Goal: Contribute content: Add original content to the website for others to see

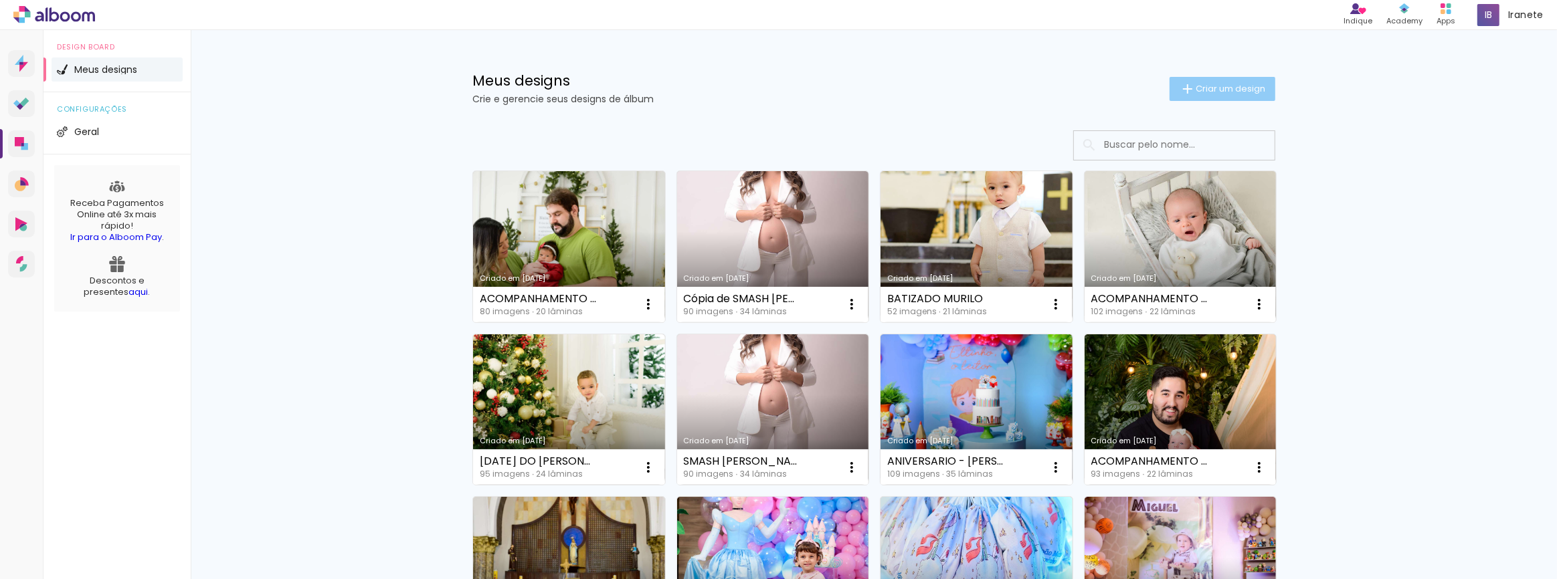
click at [1241, 84] on span "Criar um design" at bounding box center [1230, 88] width 70 height 9
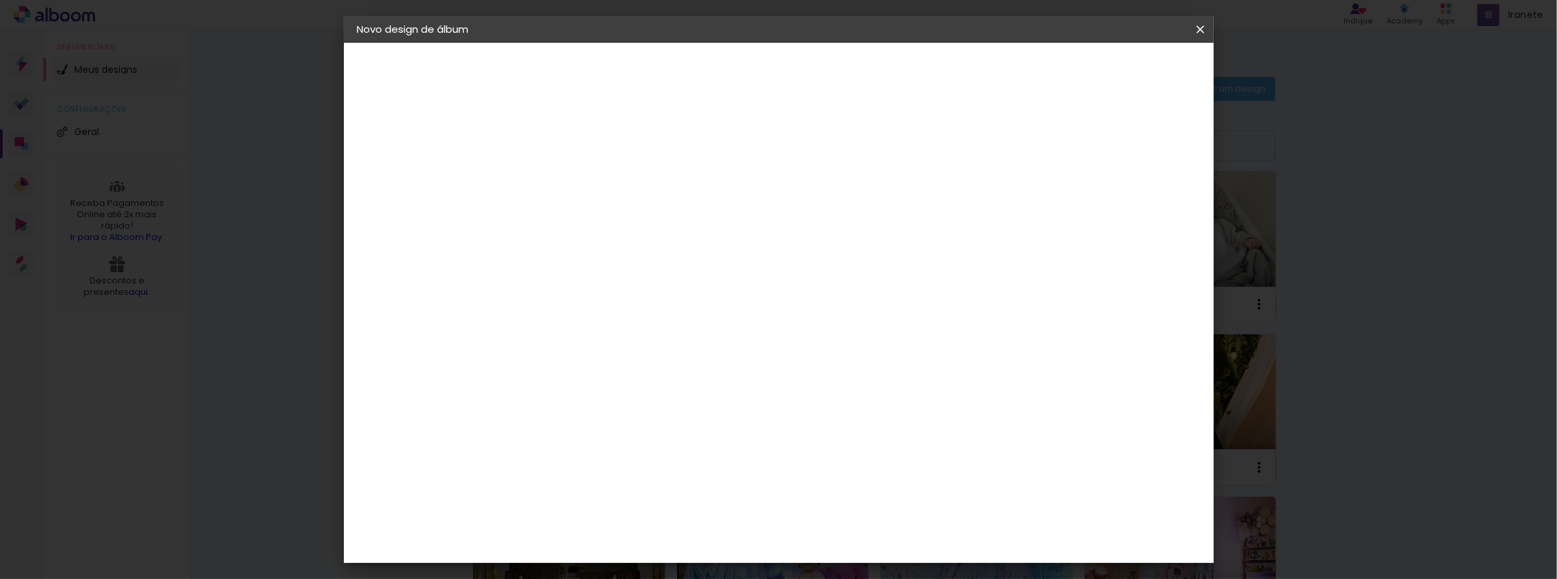
click at [576, 185] on input at bounding box center [576, 179] width 0 height 21
type input "ANIVERSARIO - [PERSON_NAME]"
type paper-input "ANIVERSARIO - [PERSON_NAME]"
click at [0, 0] on header "Informações Dê um título ao seu álbum. Avançar" at bounding box center [0, 0] width 0 height 0
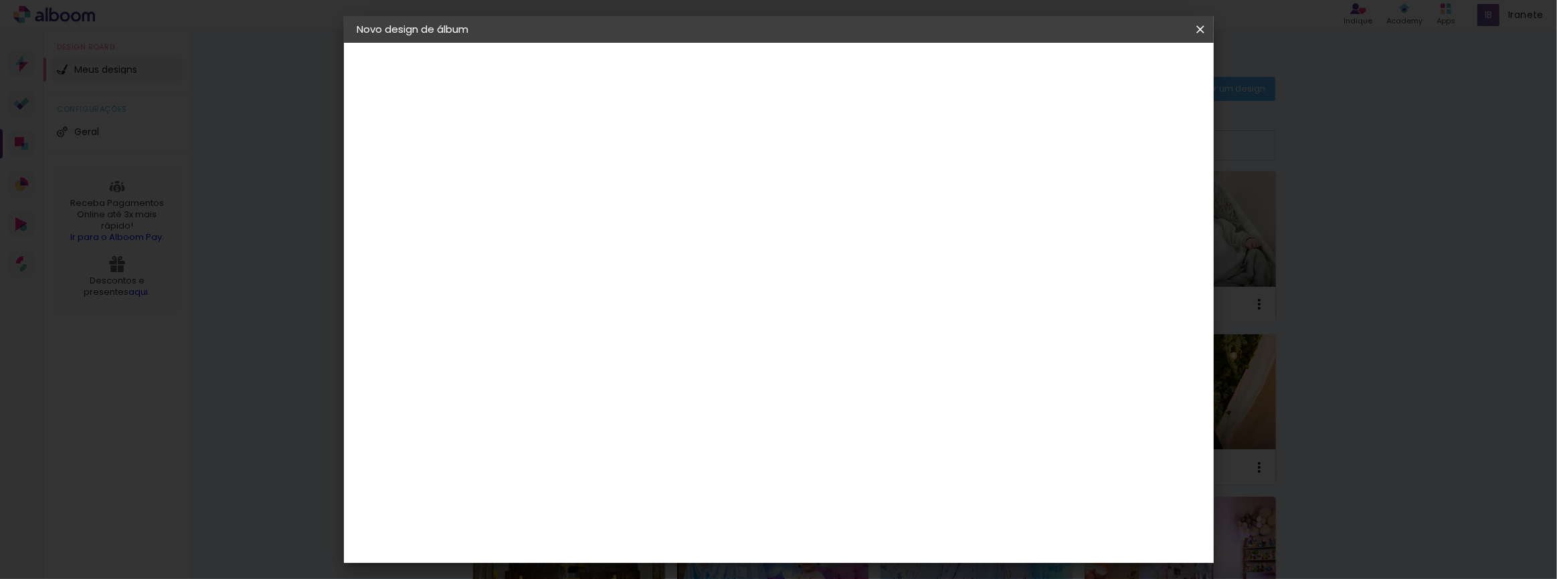
click at [0, 0] on slot "Avançar" at bounding box center [0, 0] width 0 height 0
click at [610, 511] on div "Book Imagem" at bounding box center [589, 521] width 44 height 21
click at [0, 0] on slot "Avançar" at bounding box center [0, 0] width 0 height 0
click at [716, 323] on span "20 × 30 cm" at bounding box center [691, 340] width 50 height 35
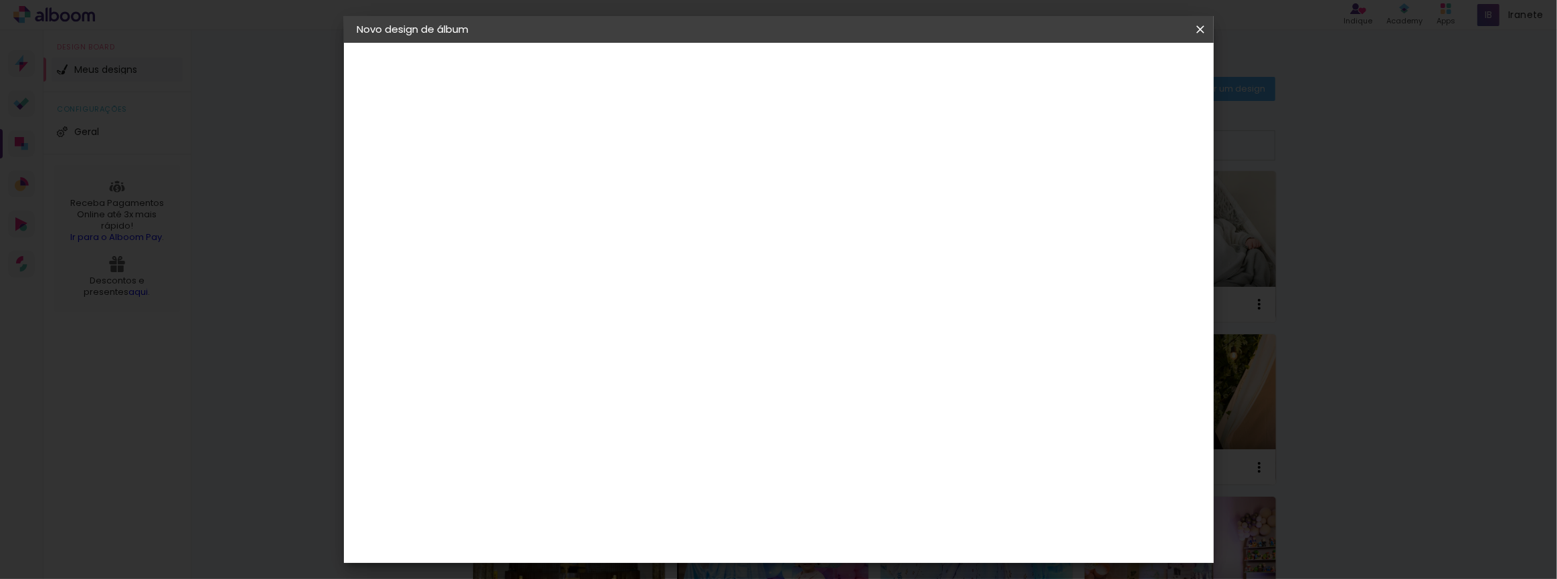
click at [716, 359] on span "25 × 30 cm" at bounding box center [691, 376] width 50 height 35
click at [0, 0] on slot "Avançar" at bounding box center [0, 0] width 0 height 0
click at [1129, 63] on paper-button "Iniciar design" at bounding box center [1086, 71] width 88 height 23
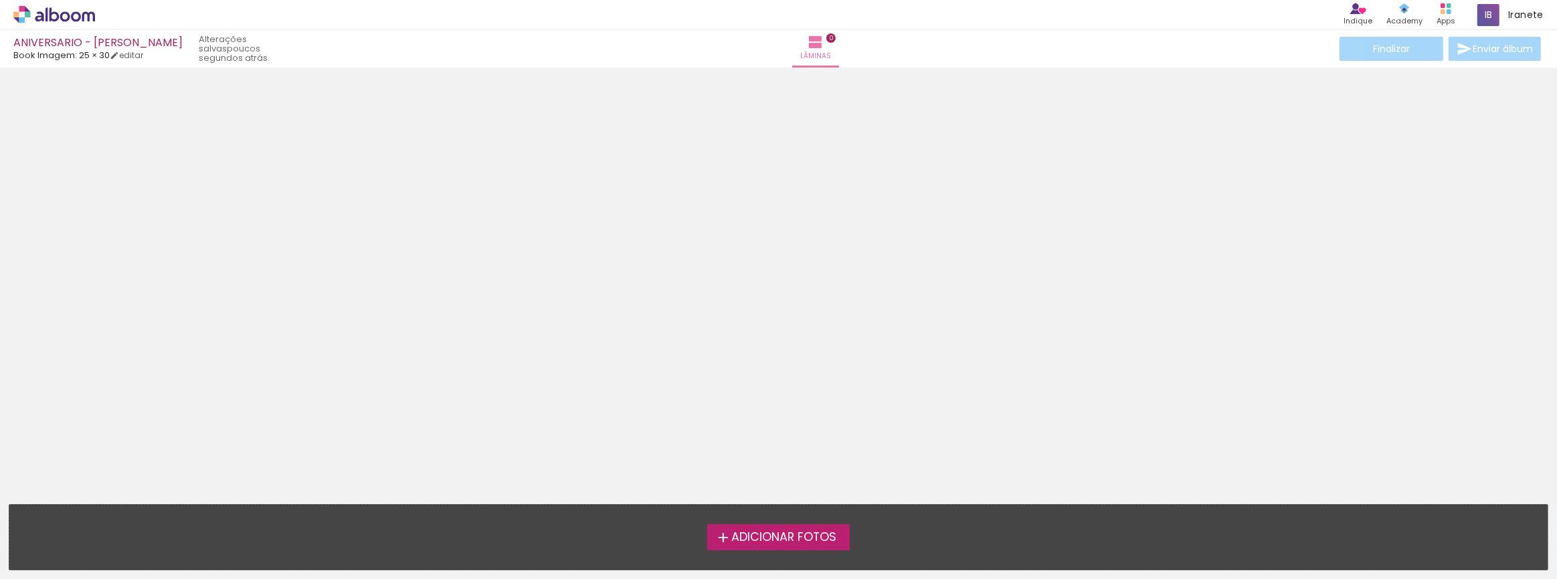
click at [773, 532] on span "Adicionar Fotos" at bounding box center [783, 538] width 105 height 12
click at [0, 0] on input "file" at bounding box center [0, 0] width 0 height 0
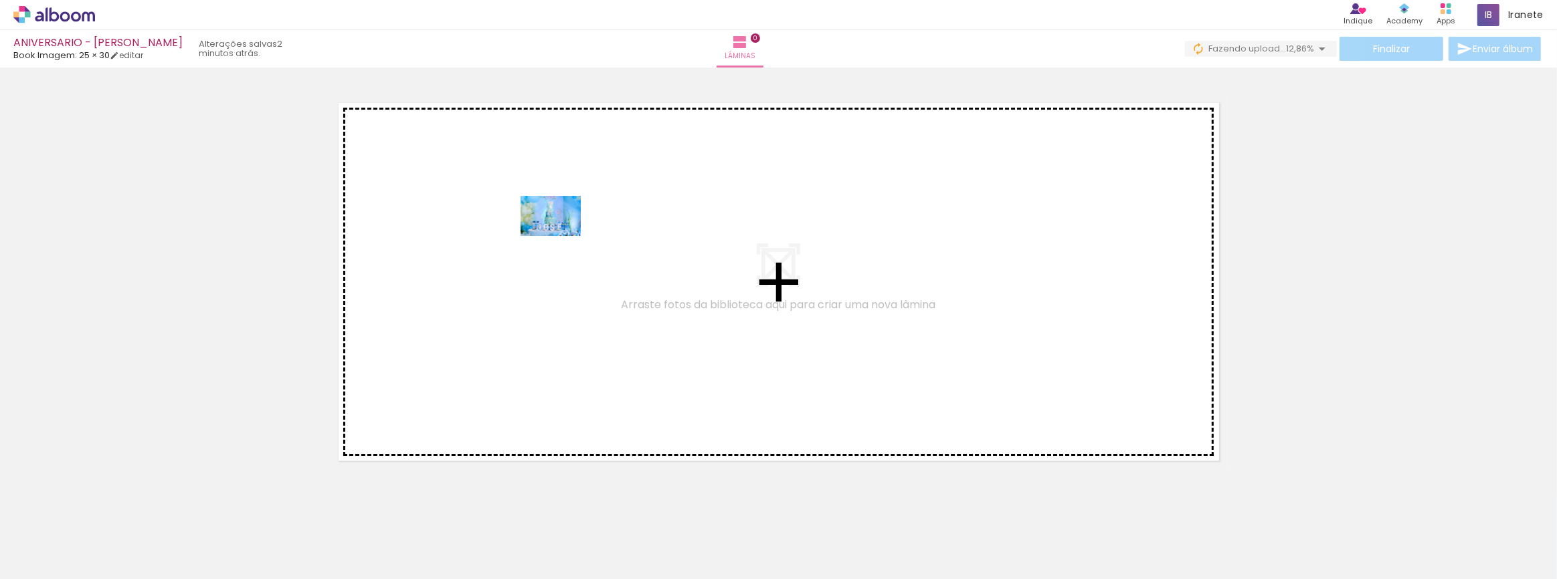
drag, startPoint x: 367, startPoint y: 548, endPoint x: 561, endPoint y: 236, distance: 366.8
click at [561, 236] on quentale-workspace at bounding box center [778, 289] width 1557 height 579
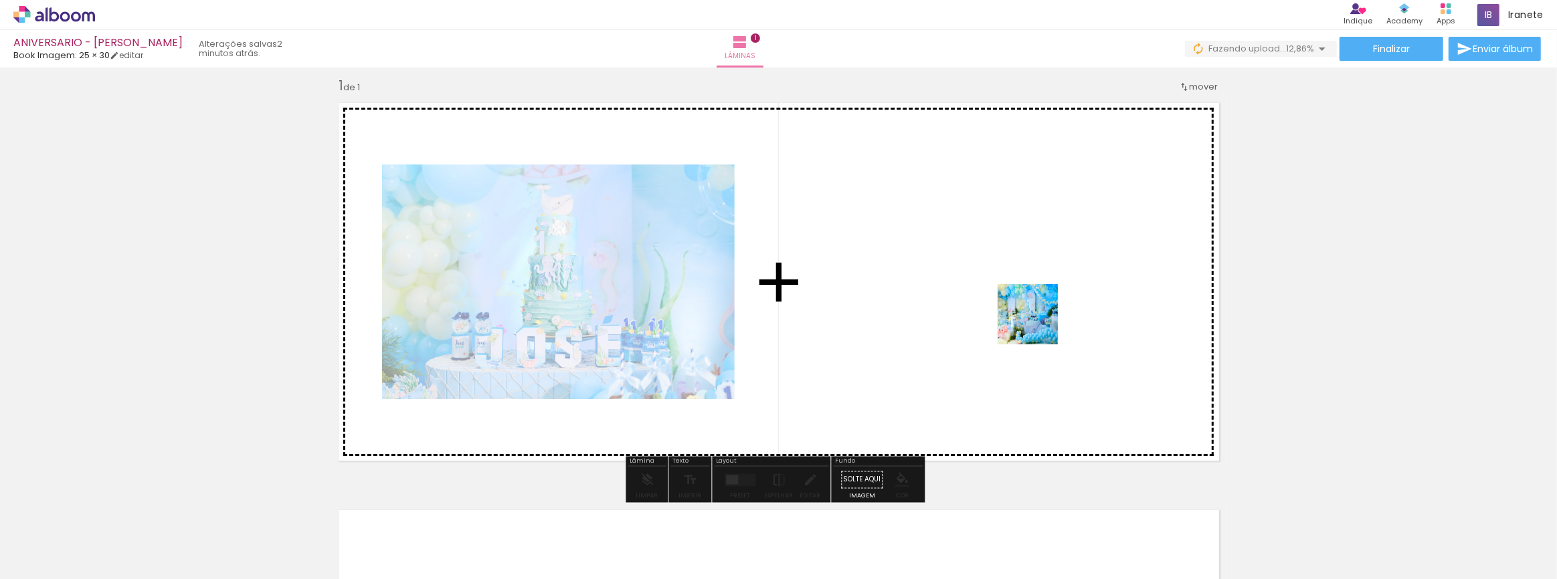
drag, startPoint x: 1265, startPoint y: 543, endPoint x: 1030, endPoint y: 318, distance: 324.6
click at [1030, 318] on quentale-workspace at bounding box center [778, 289] width 1557 height 579
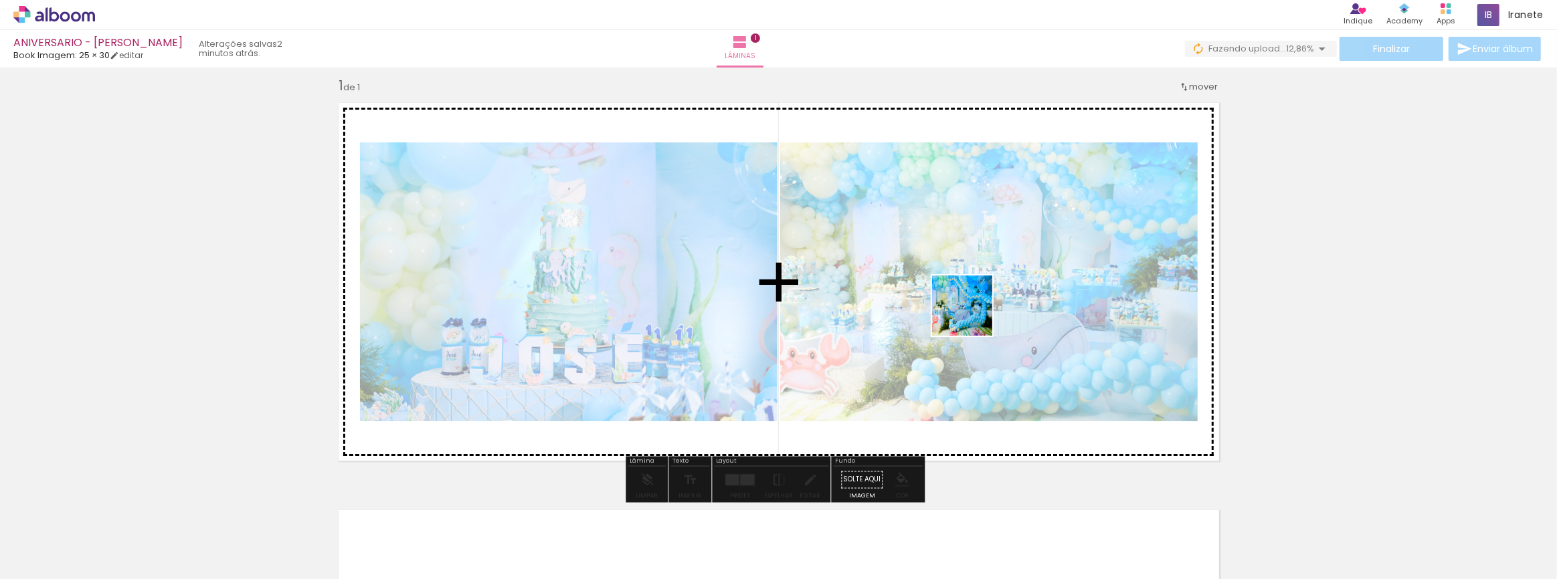
drag, startPoint x: 1351, startPoint y: 547, endPoint x: 971, endPoint y: 315, distance: 445.3
click at [971, 315] on quentale-workspace at bounding box center [778, 289] width 1557 height 579
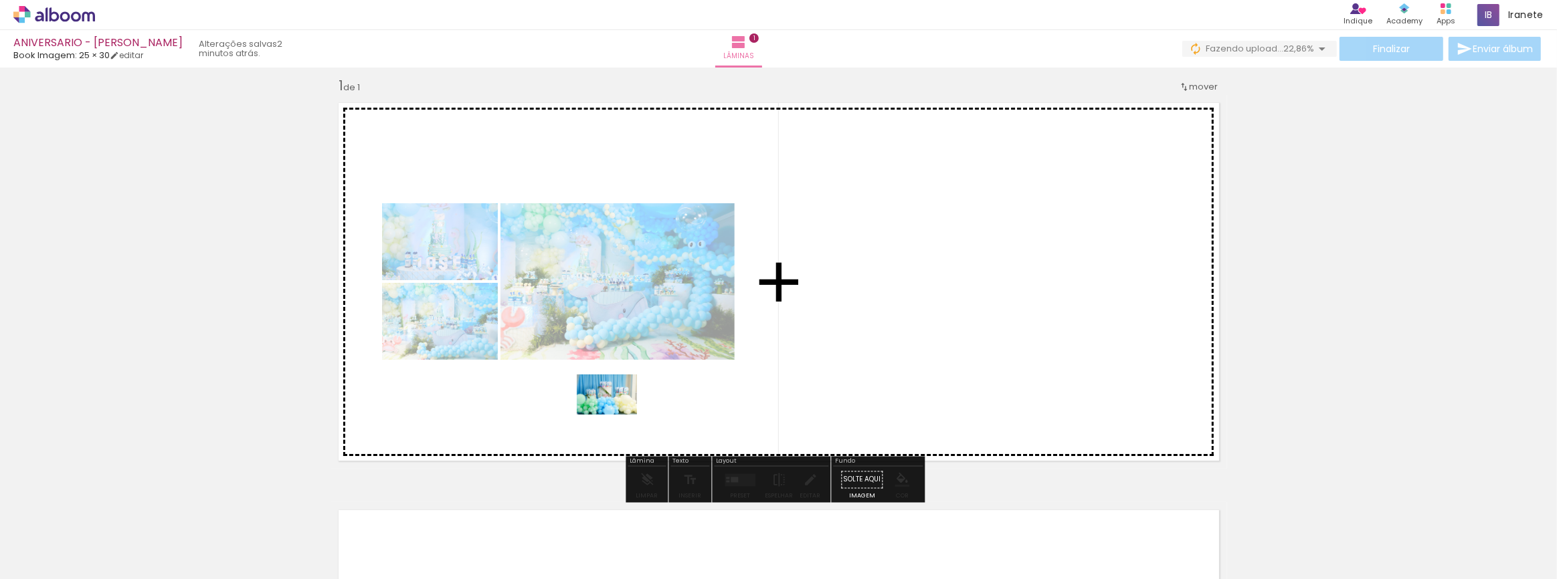
drag, startPoint x: 747, startPoint y: 548, endPoint x: 1074, endPoint y: 558, distance: 328.0
click at [617, 415] on quentale-workspace at bounding box center [778, 289] width 1557 height 579
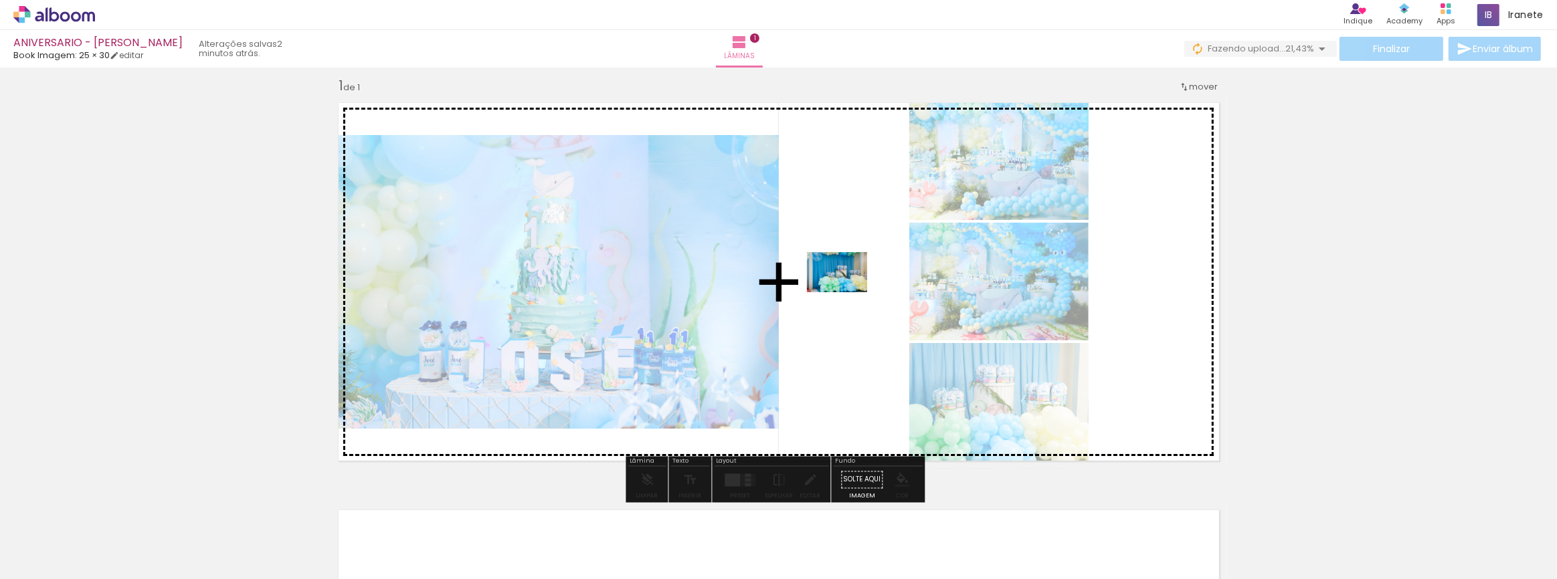
drag, startPoint x: 1210, startPoint y: 541, endPoint x: 907, endPoint y: 348, distance: 359.5
click at [848, 294] on quentale-workspace at bounding box center [778, 289] width 1557 height 579
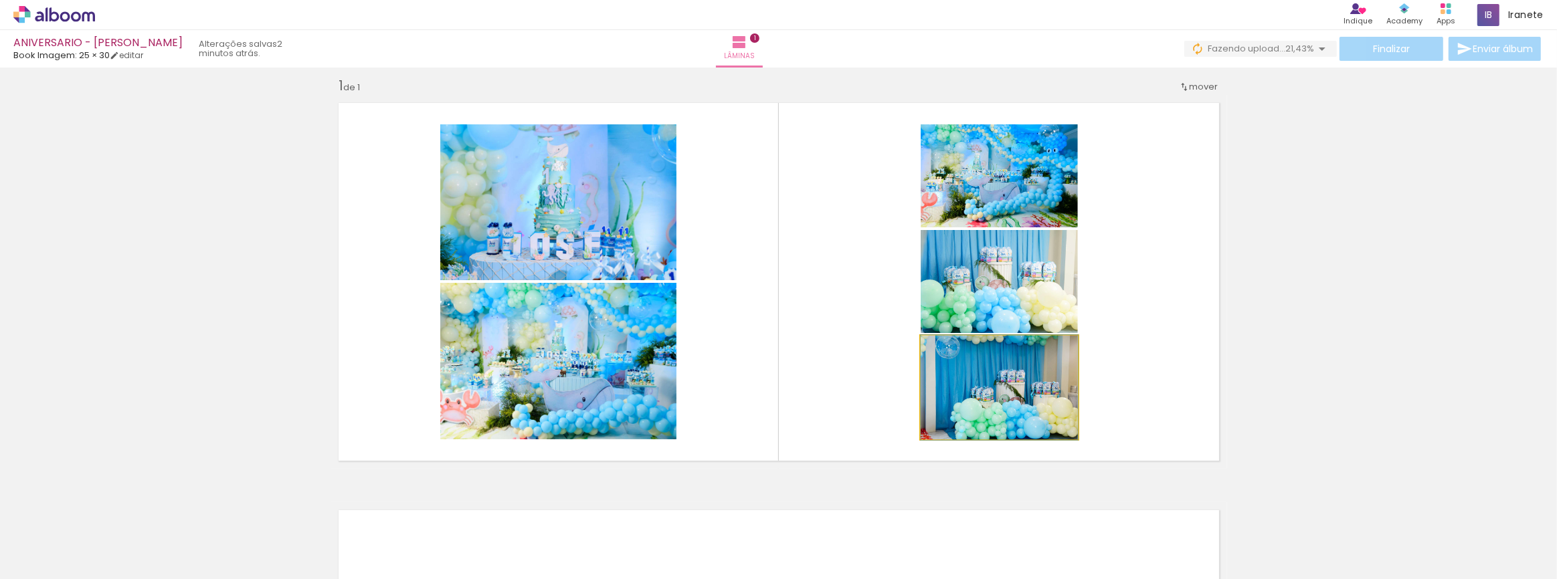
click at [990, 415] on quentale-photo at bounding box center [999, 388] width 157 height 104
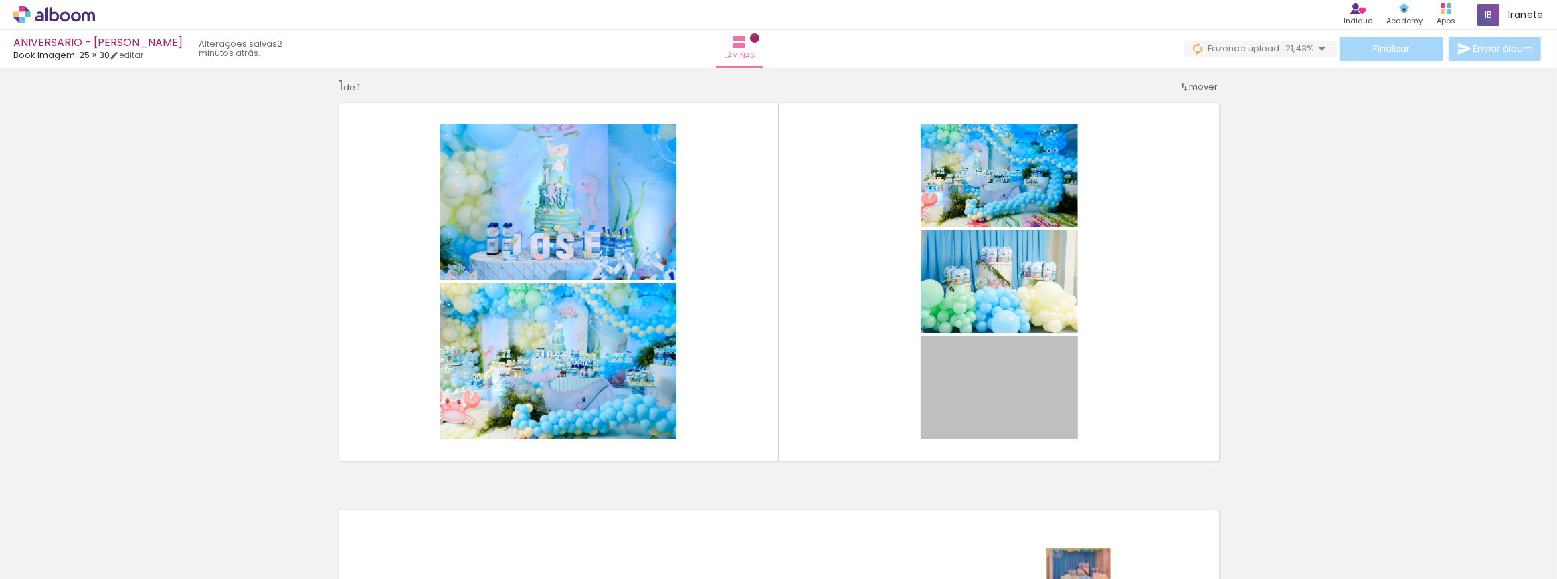
drag, startPoint x: 1005, startPoint y: 416, endPoint x: 1073, endPoint y: 570, distance: 168.3
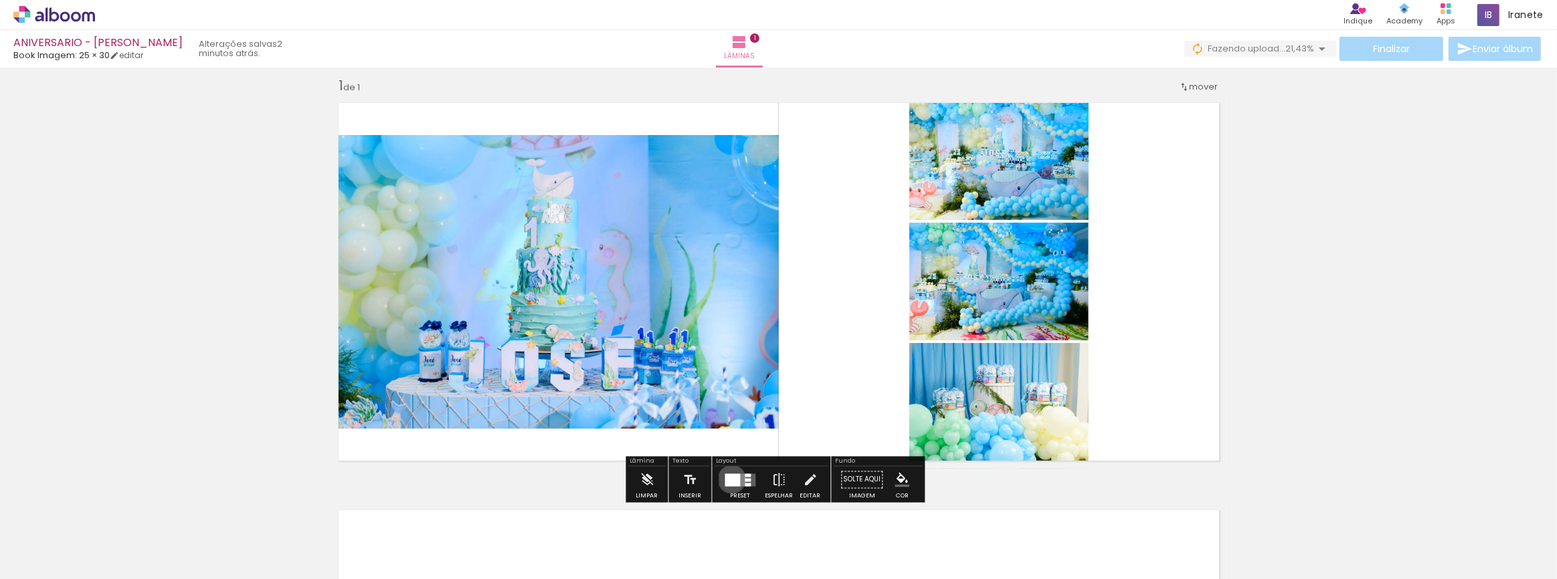
click at [729, 479] on div at bounding box center [732, 480] width 15 height 13
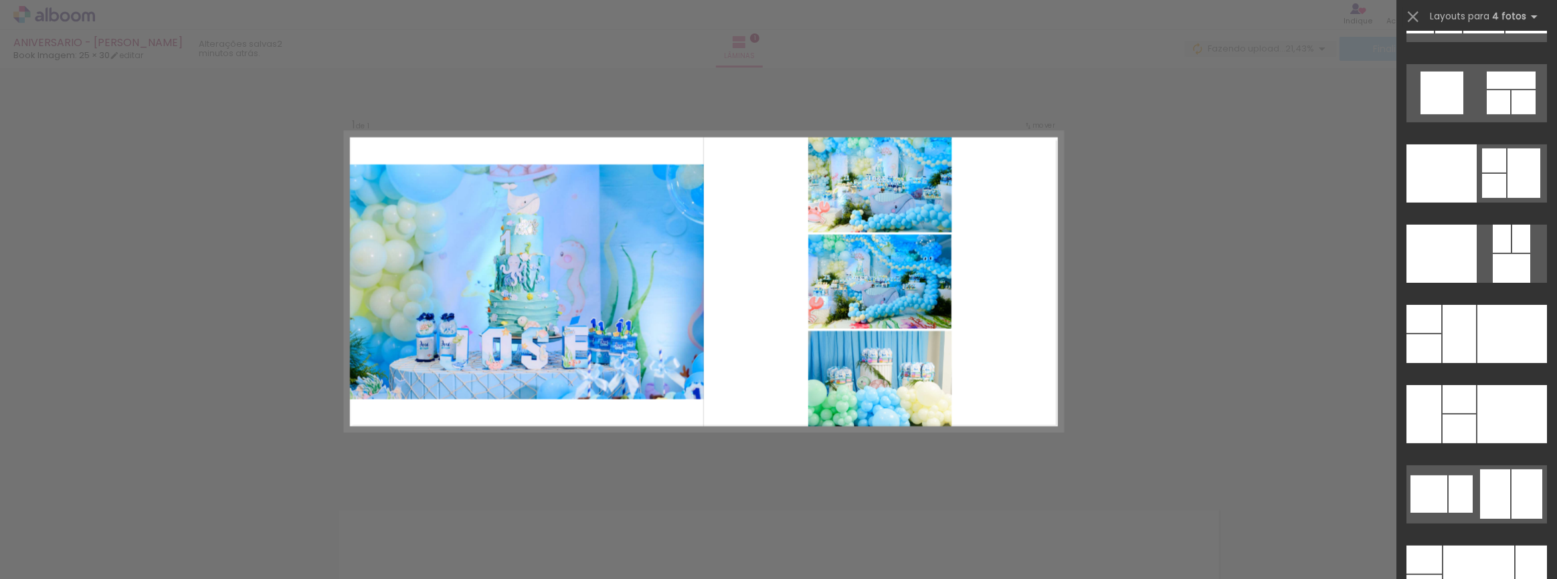
scroll to position [23178, 0]
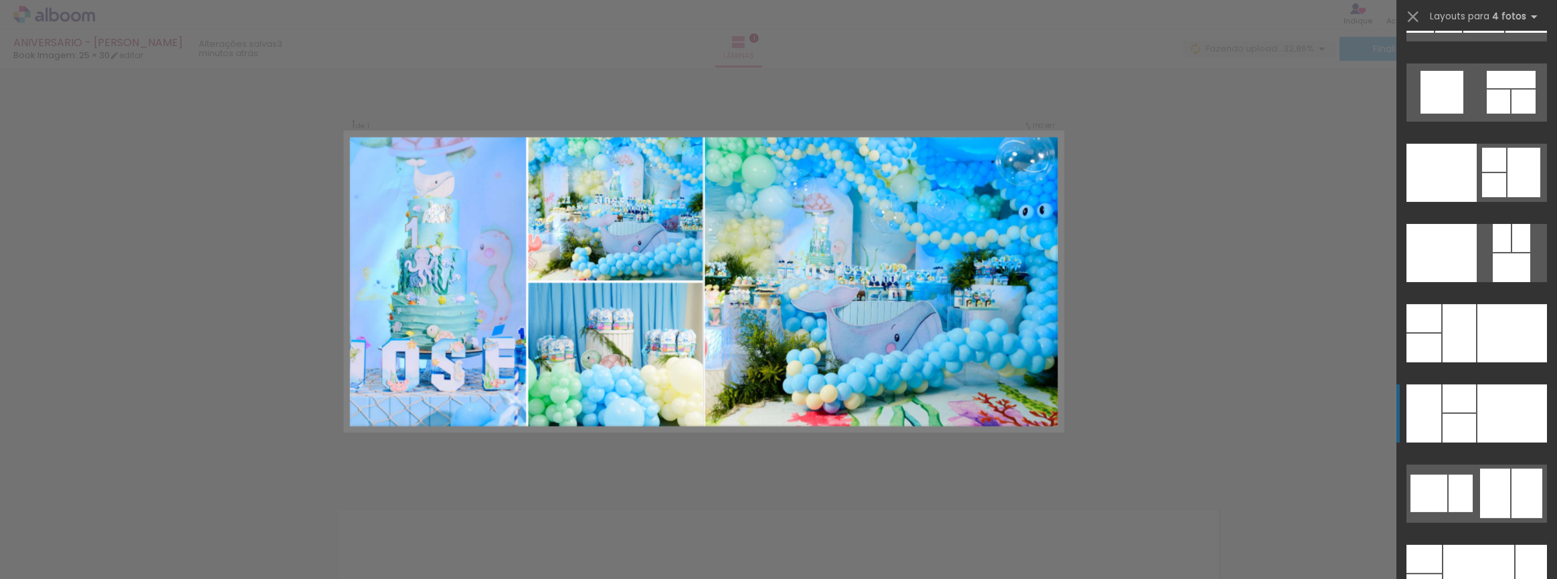
click at [1512, 252] on div at bounding box center [1521, 238] width 18 height 28
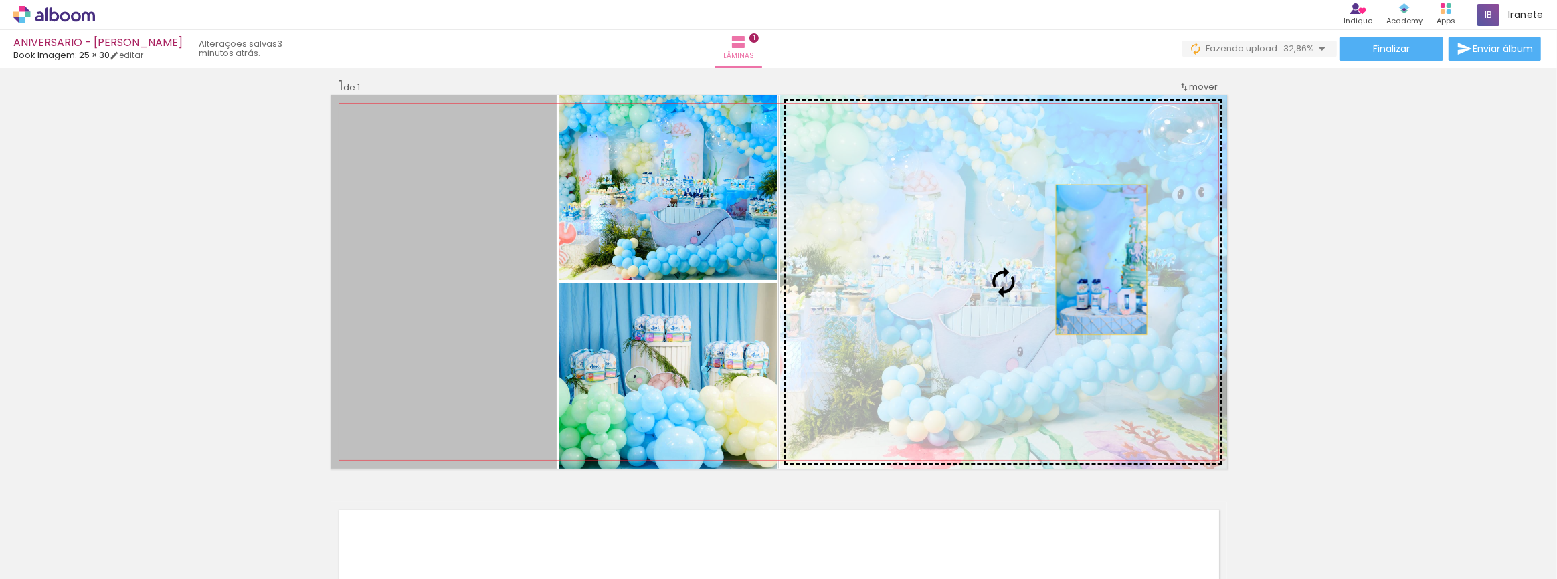
drag, startPoint x: 409, startPoint y: 312, endPoint x: 1096, endPoint y: 260, distance: 689.1
click at [0, 0] on slot at bounding box center [0, 0] width 0 height 0
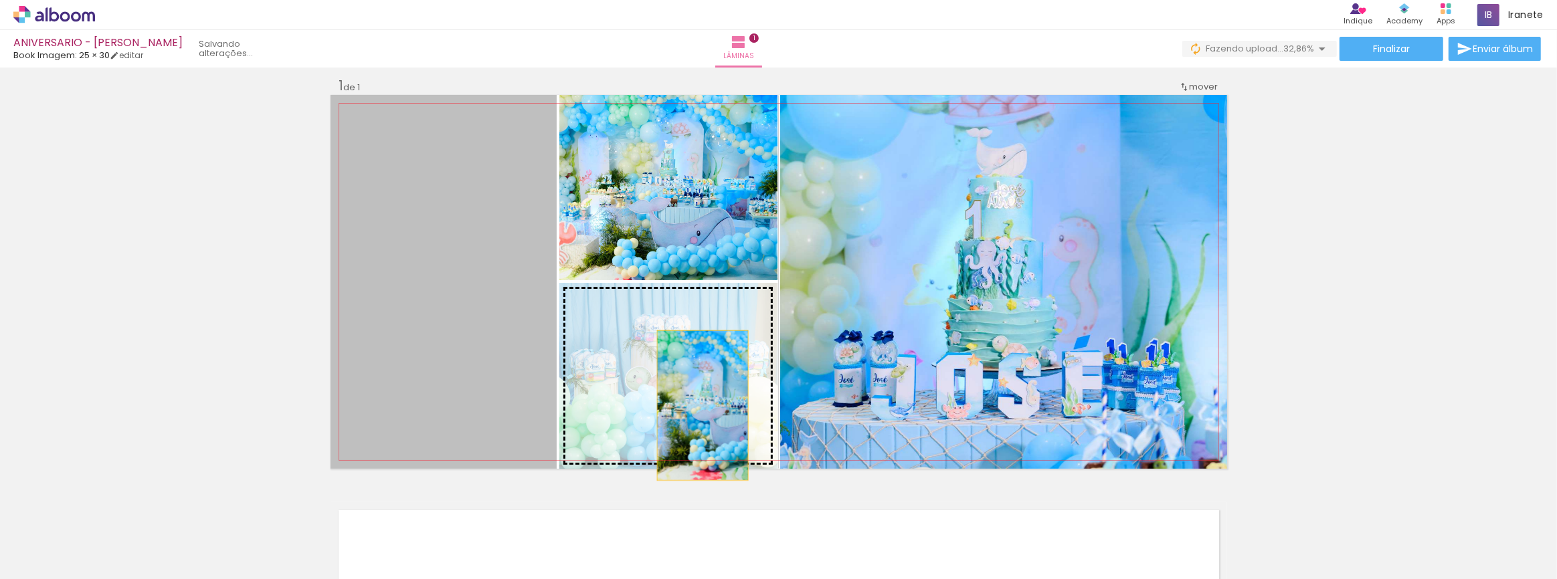
drag, startPoint x: 463, startPoint y: 375, endPoint x: 697, endPoint y: 405, distance: 236.2
click at [0, 0] on slot at bounding box center [0, 0] width 0 height 0
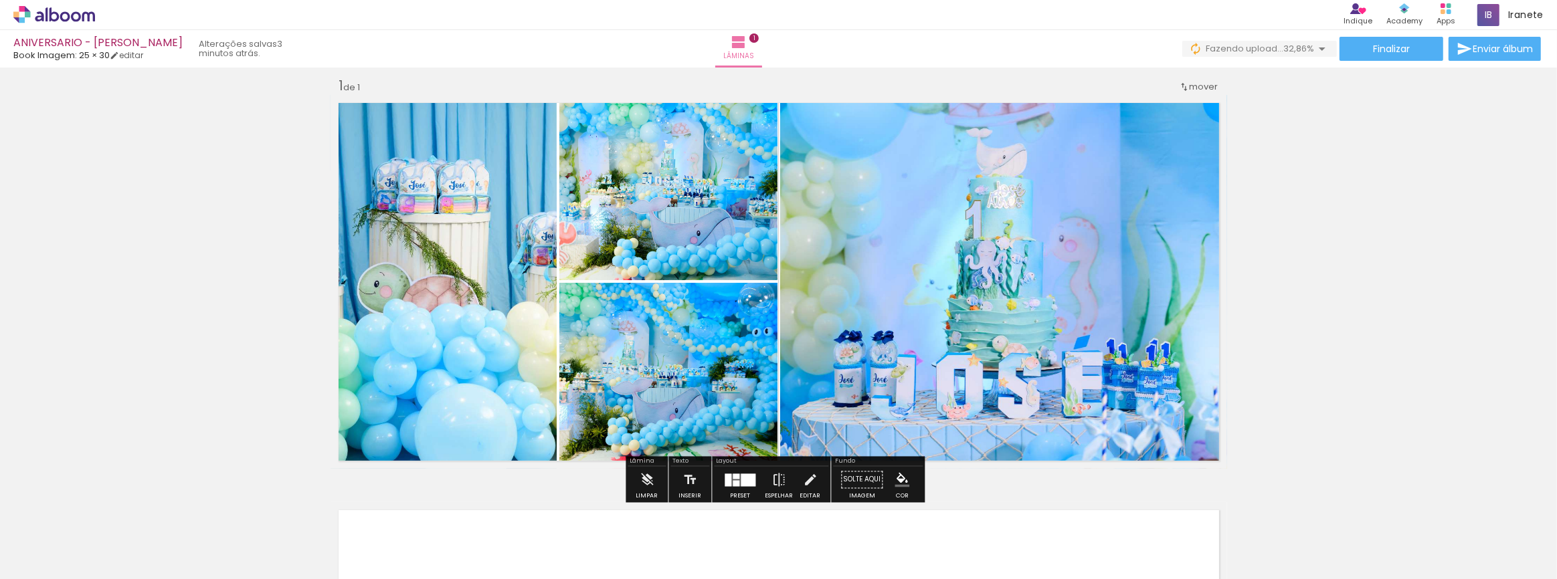
click at [644, 179] on quentale-photo at bounding box center [668, 187] width 218 height 185
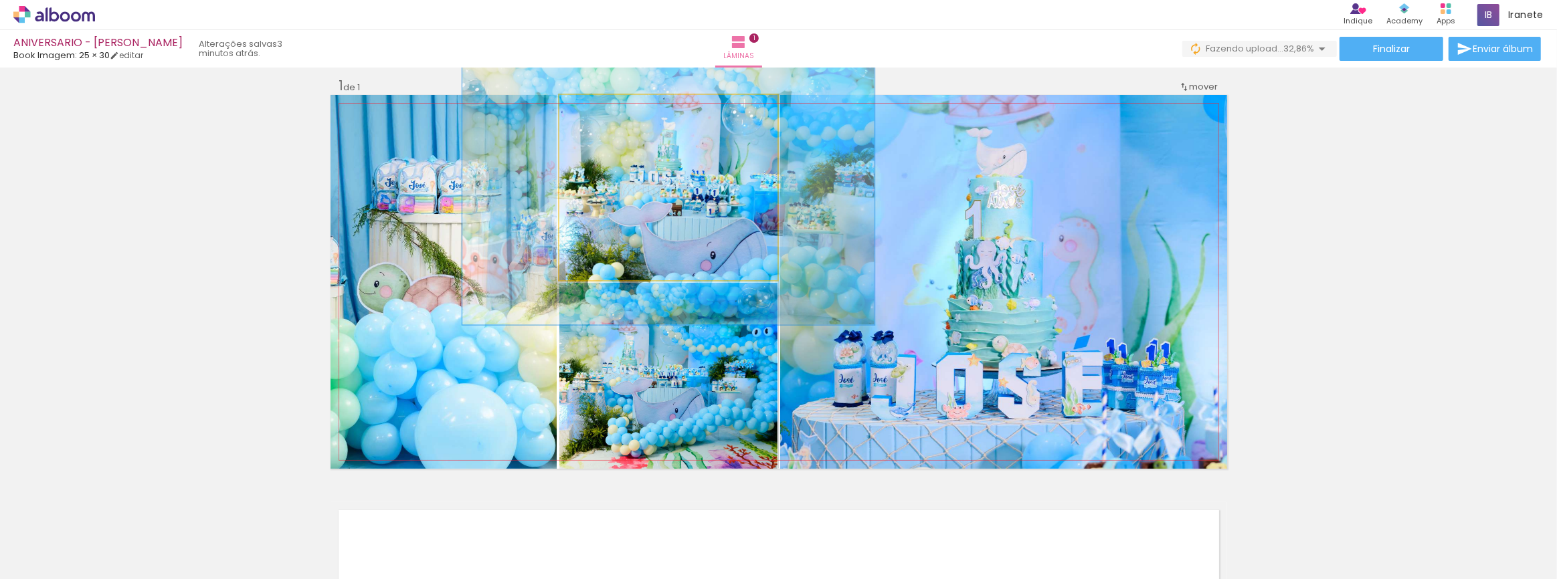
drag, startPoint x: 586, startPoint y: 107, endPoint x: 608, endPoint y: 107, distance: 22.1
type paper-slider "148"
click at [608, 107] on div at bounding box center [613, 109] width 12 height 12
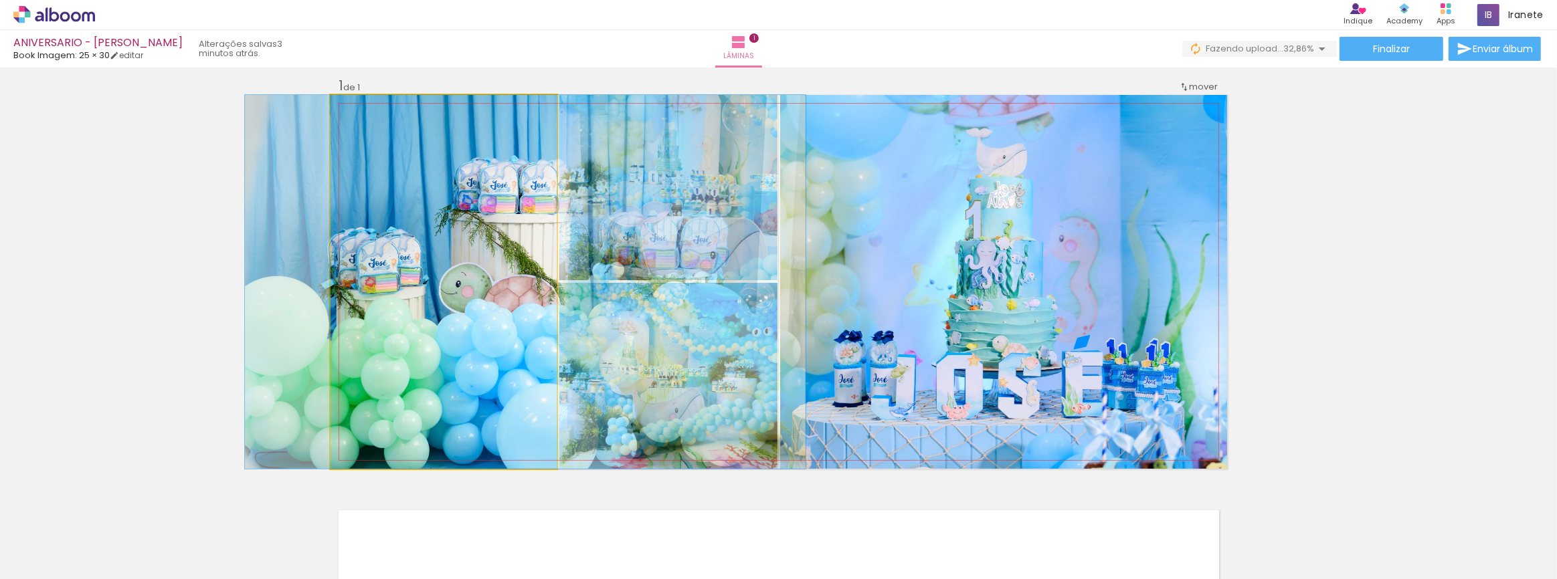
drag, startPoint x: 411, startPoint y: 359, endPoint x: 495, endPoint y: 372, distance: 84.6
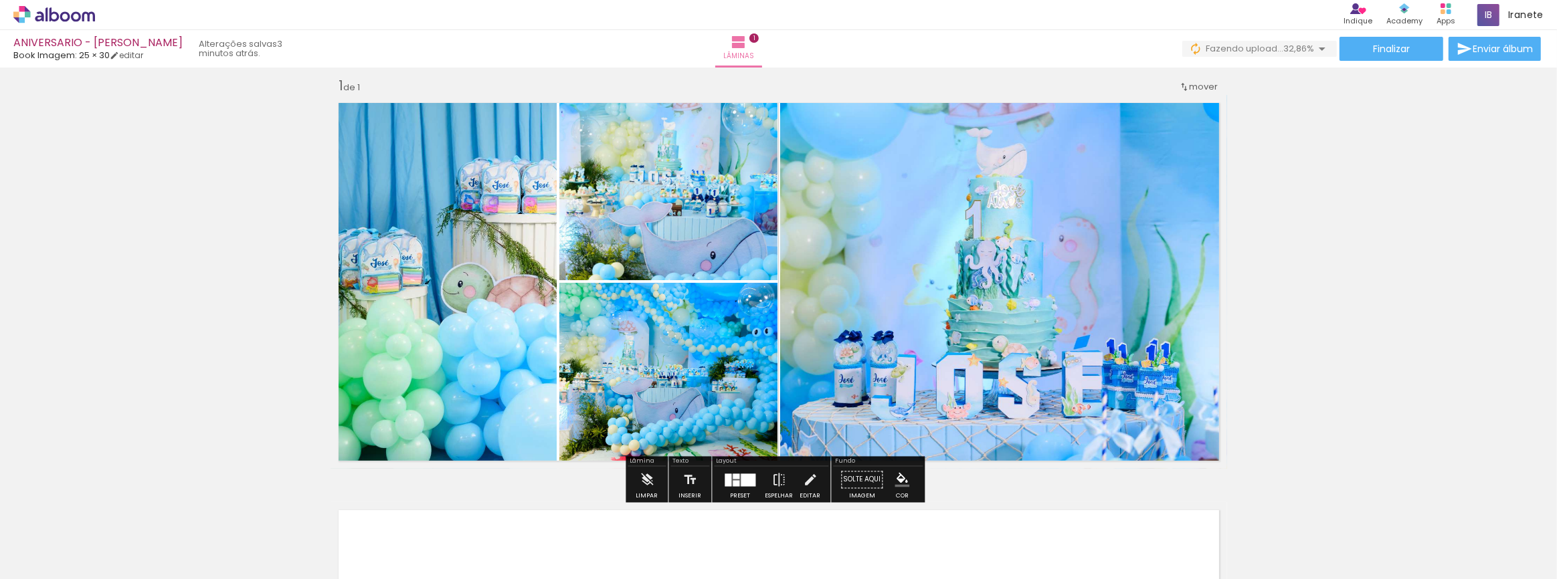
click at [743, 480] on div at bounding box center [748, 480] width 15 height 13
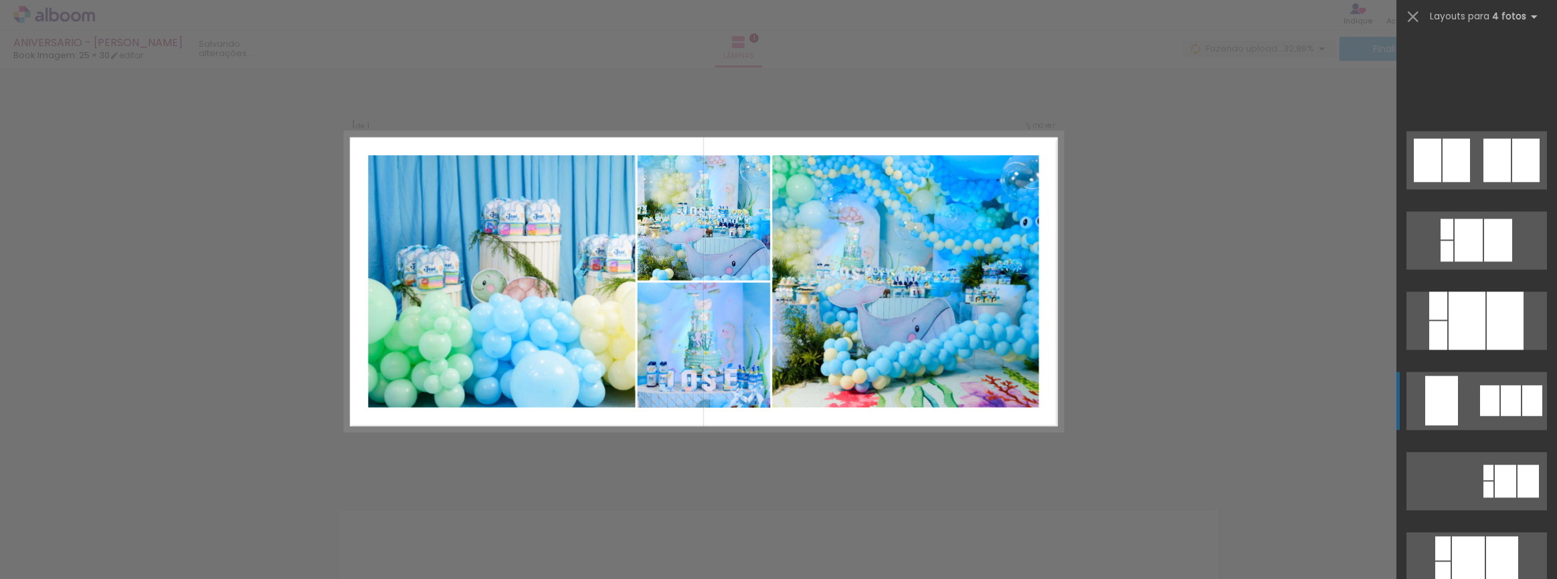
scroll to position [27109, 0]
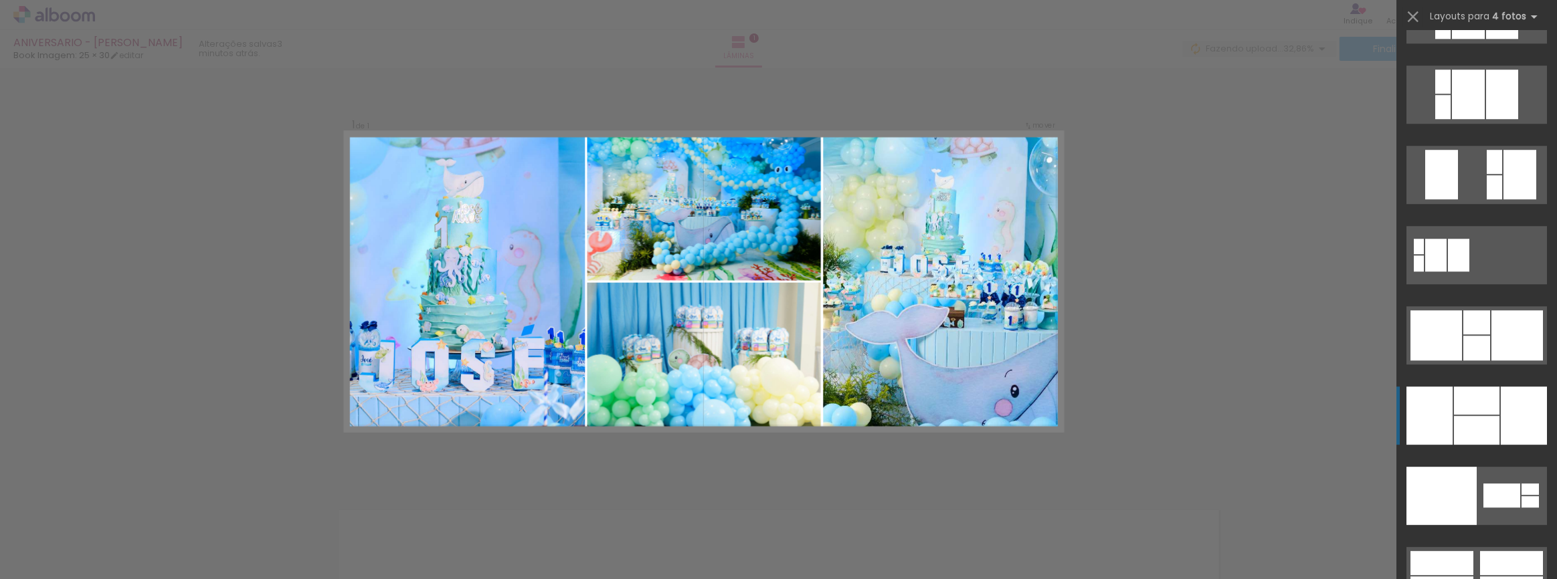
click at [1474, 427] on div at bounding box center [1476, 430] width 45 height 29
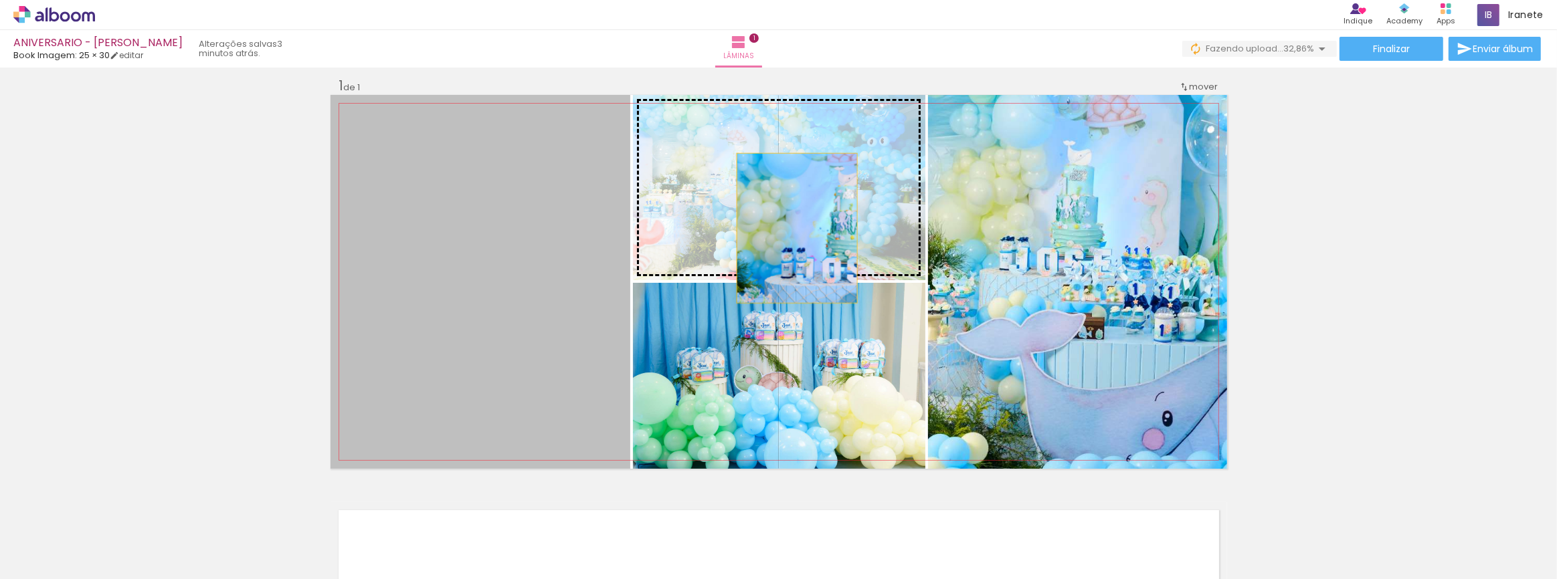
drag, startPoint x: 438, startPoint y: 309, endPoint x: 791, endPoint y: 228, distance: 362.4
click at [0, 0] on slot at bounding box center [0, 0] width 0 height 0
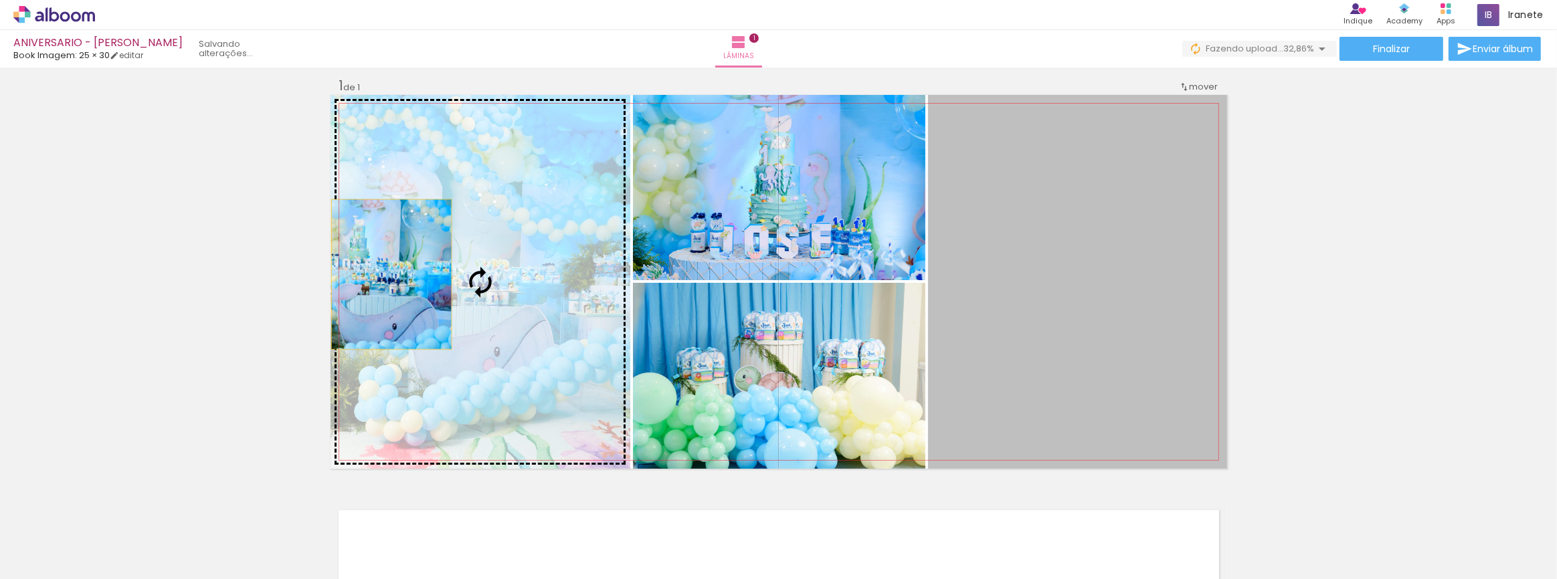
drag, startPoint x: 1105, startPoint y: 384, endPoint x: 386, endPoint y: 274, distance: 727.5
click at [0, 0] on slot at bounding box center [0, 0] width 0 height 0
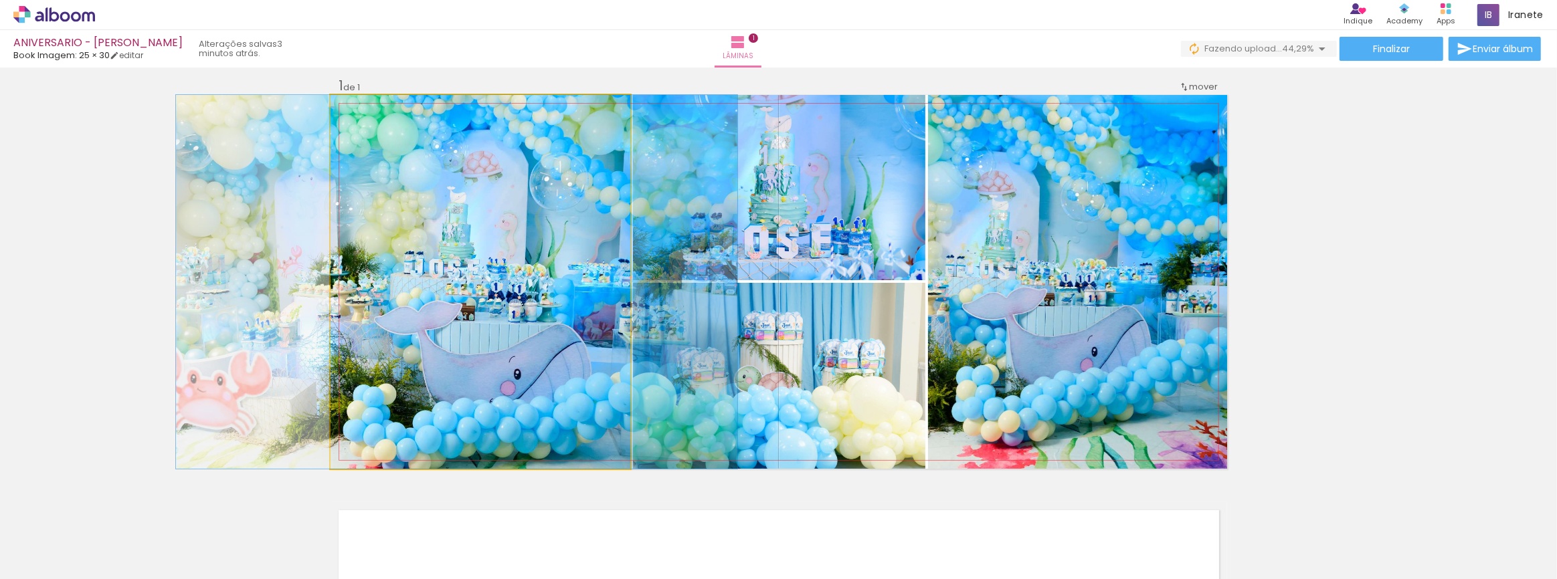
drag, startPoint x: 420, startPoint y: 304, endPoint x: 397, endPoint y: 300, distance: 23.7
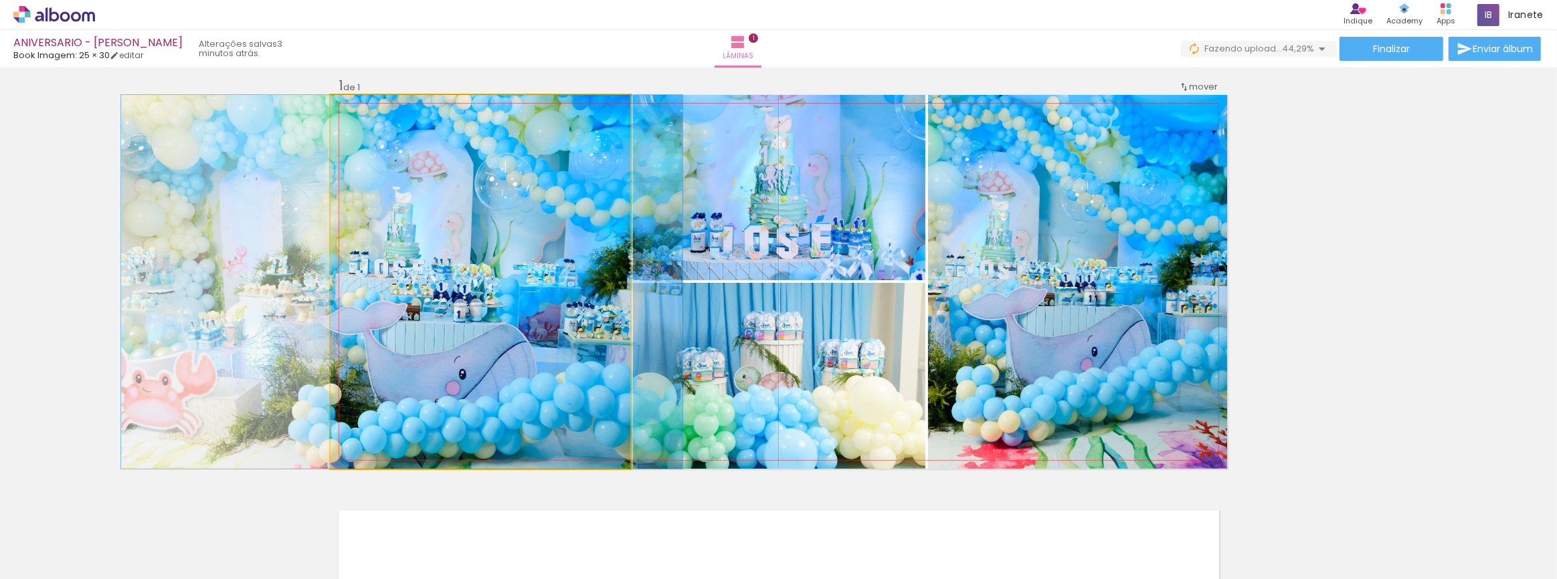
drag, startPoint x: 460, startPoint y: 274, endPoint x: 405, endPoint y: 267, distance: 54.7
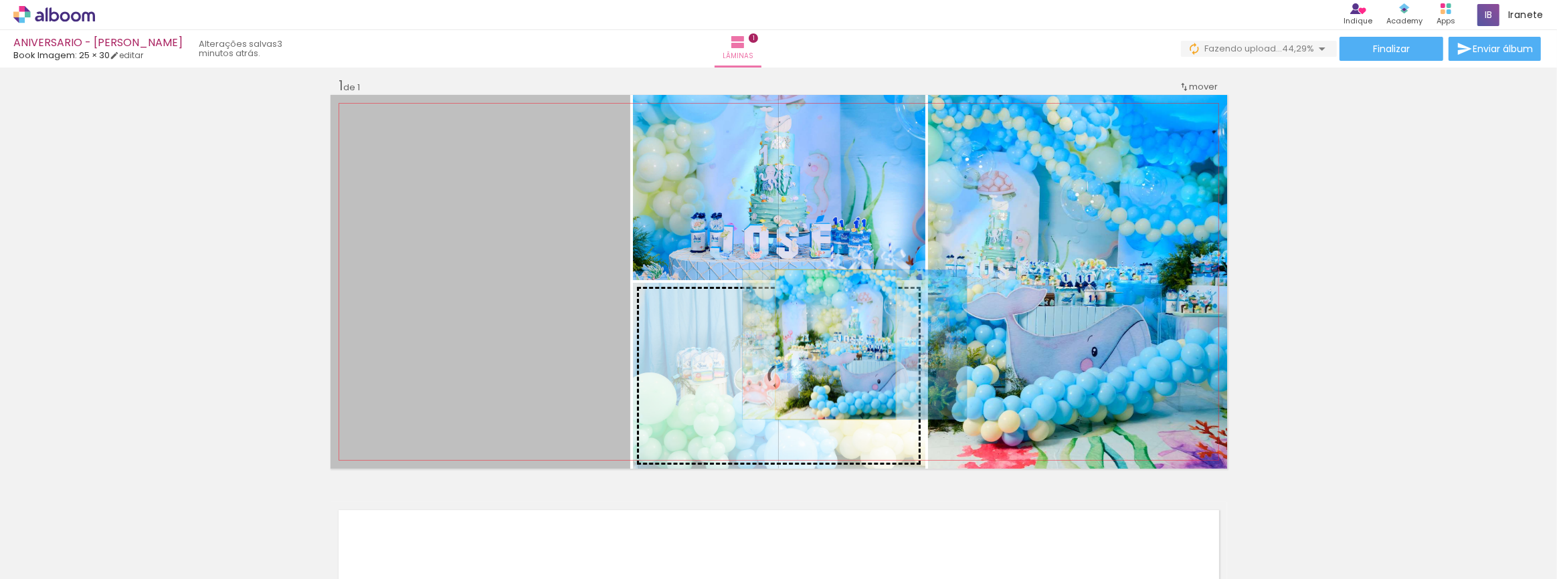
drag, startPoint x: 472, startPoint y: 332, endPoint x: 830, endPoint y: 345, distance: 358.1
click at [0, 0] on slot at bounding box center [0, 0] width 0 height 0
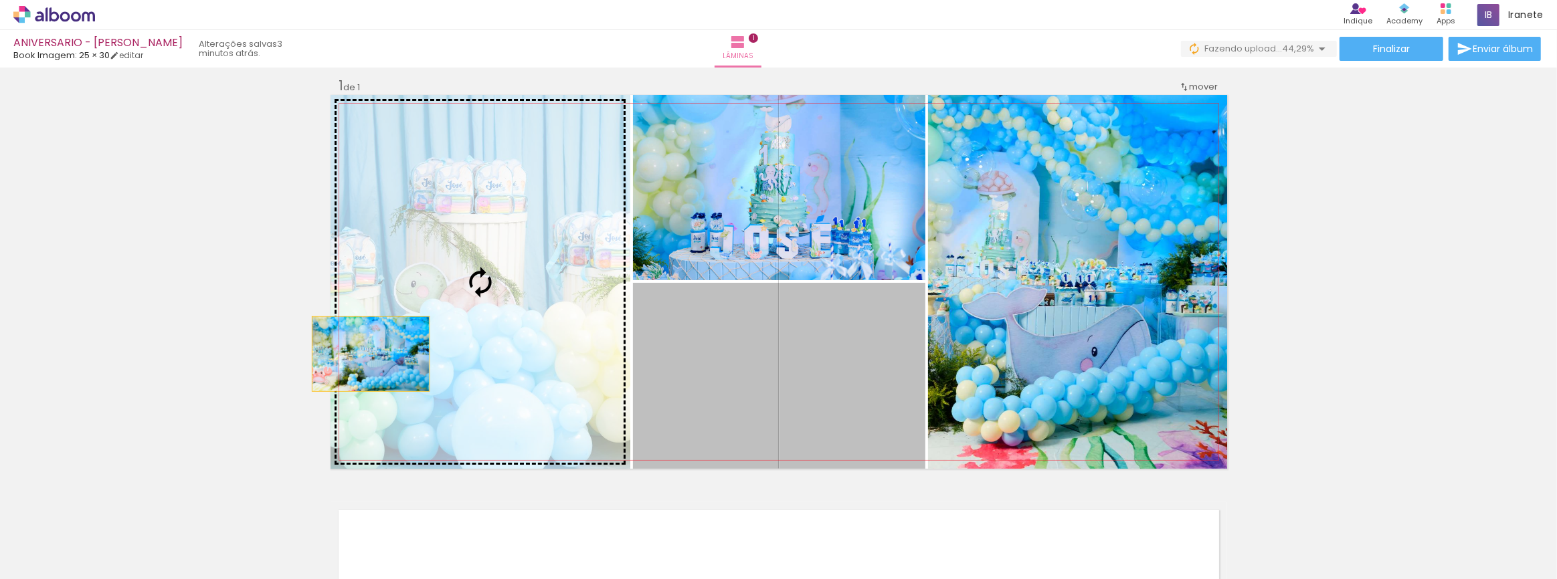
drag, startPoint x: 725, startPoint y: 415, endPoint x: 365, endPoint y: 354, distance: 365.0
click at [0, 0] on slot at bounding box center [0, 0] width 0 height 0
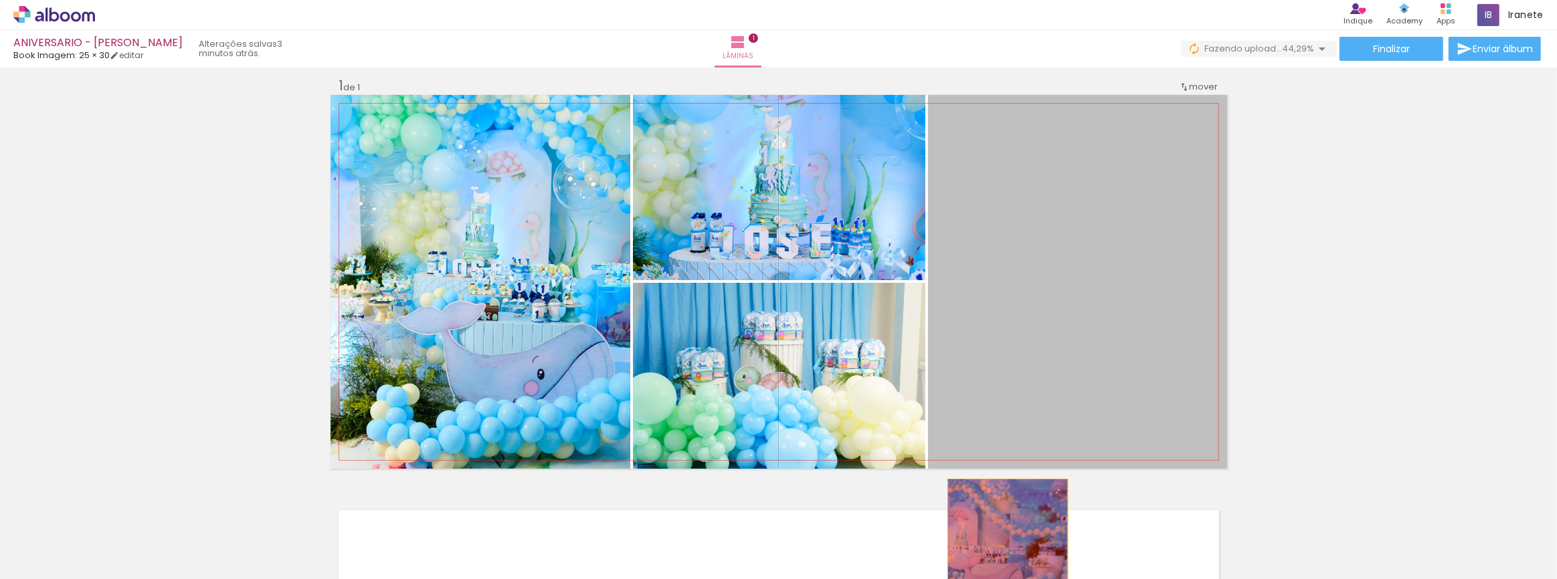
drag, startPoint x: 1104, startPoint y: 359, endPoint x: 1002, endPoint y: 554, distance: 219.9
click at [1002, 554] on quentale-workspace at bounding box center [778, 289] width 1557 height 579
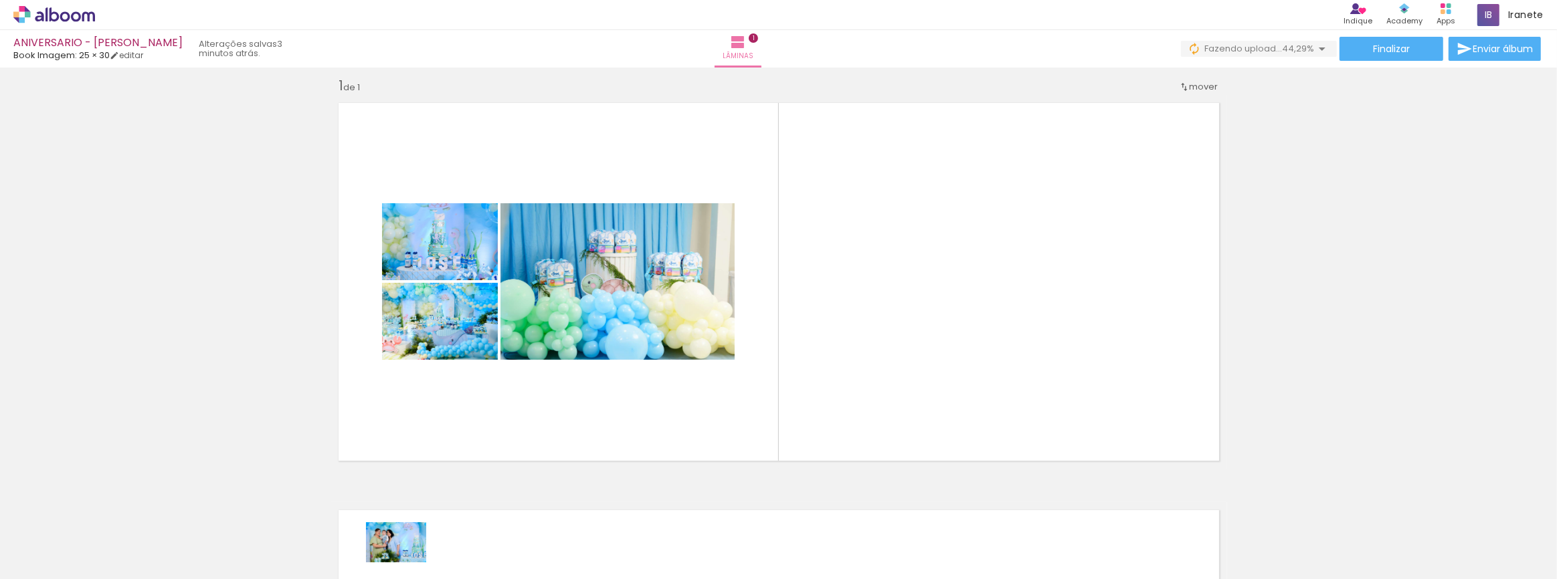
drag, startPoint x: 852, startPoint y: 569, endPoint x: 406, endPoint y: 563, distance: 446.3
click at [0, 0] on slot at bounding box center [0, 0] width 0 height 0
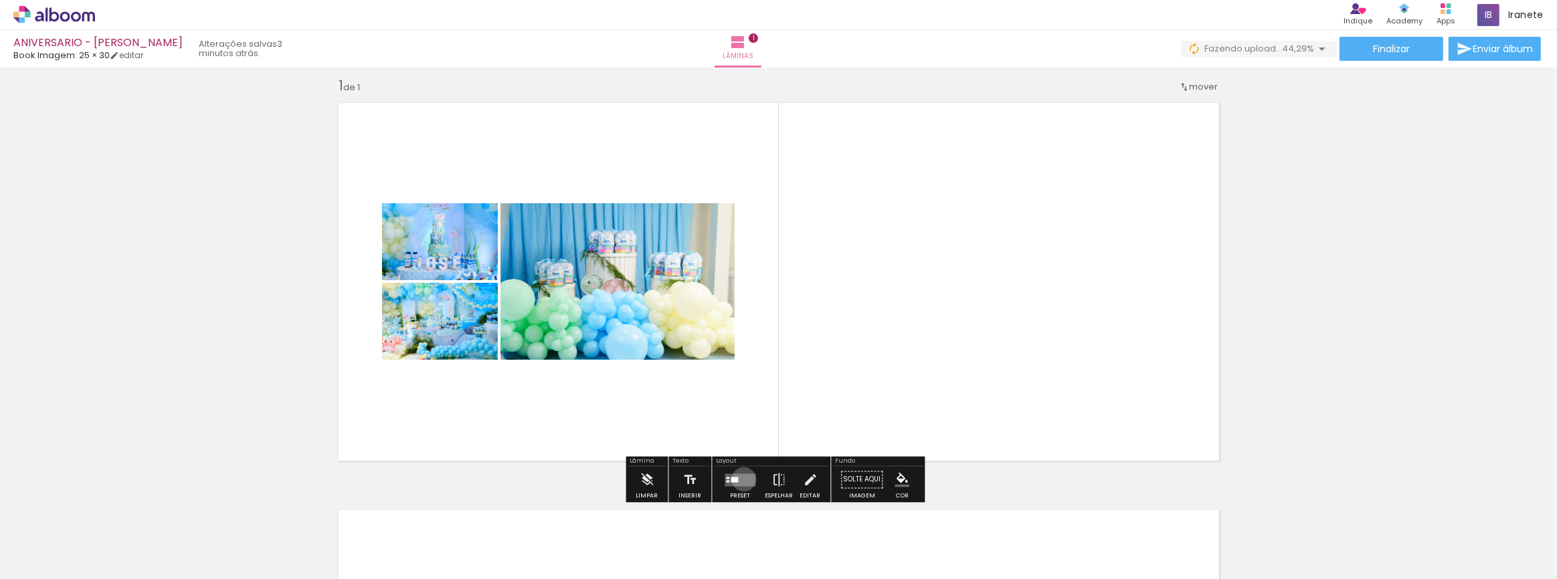
click at [741, 479] on quentale-layouter at bounding box center [740, 480] width 31 height 13
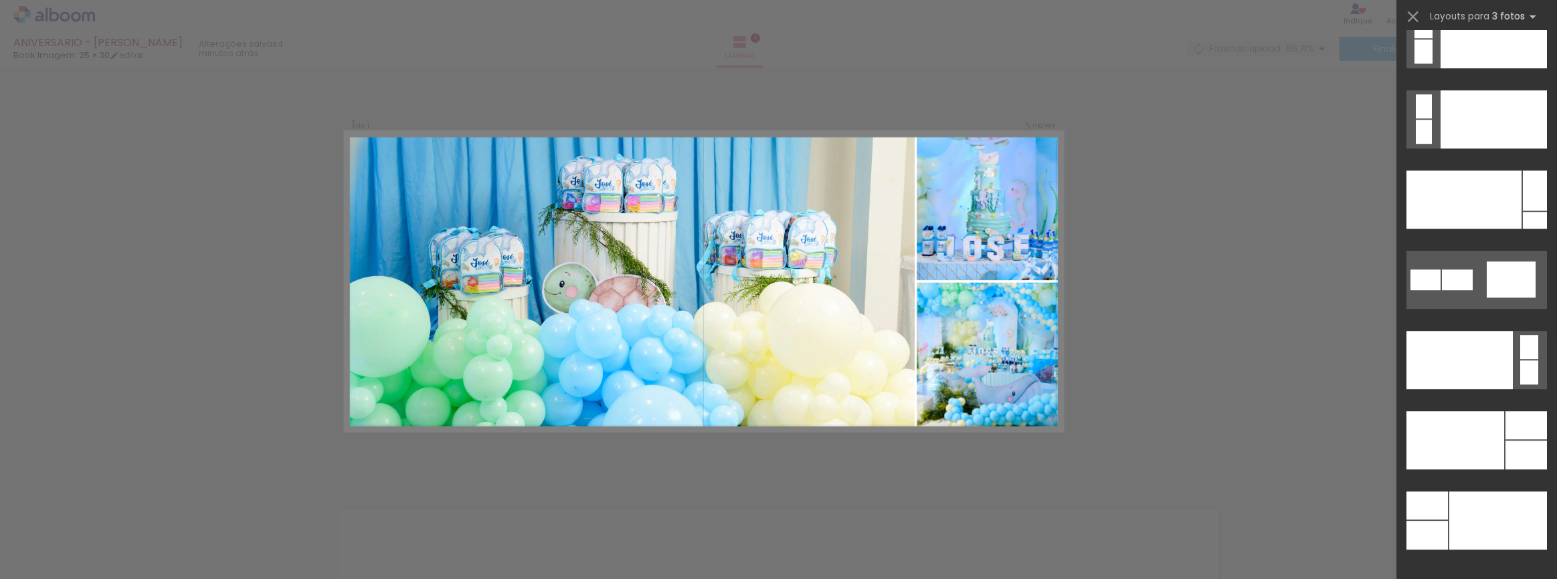
scroll to position [15946, 0]
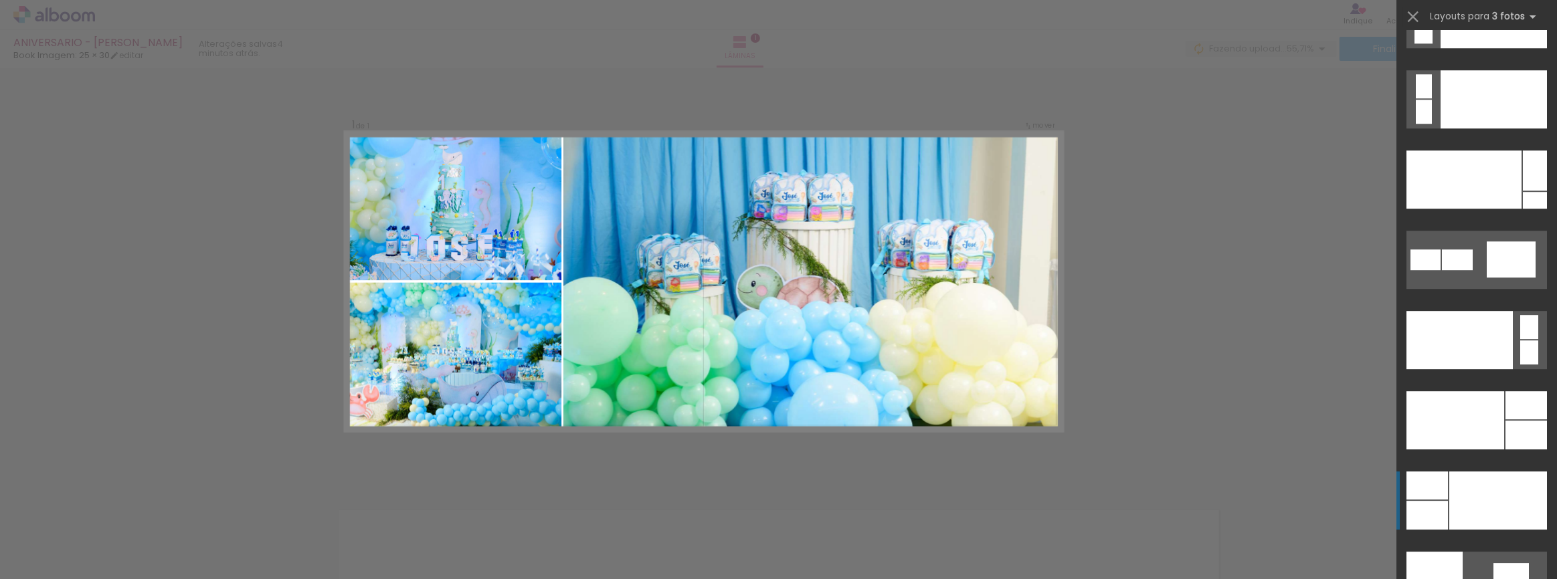
click at [1510, 492] on div at bounding box center [1498, 501] width 98 height 58
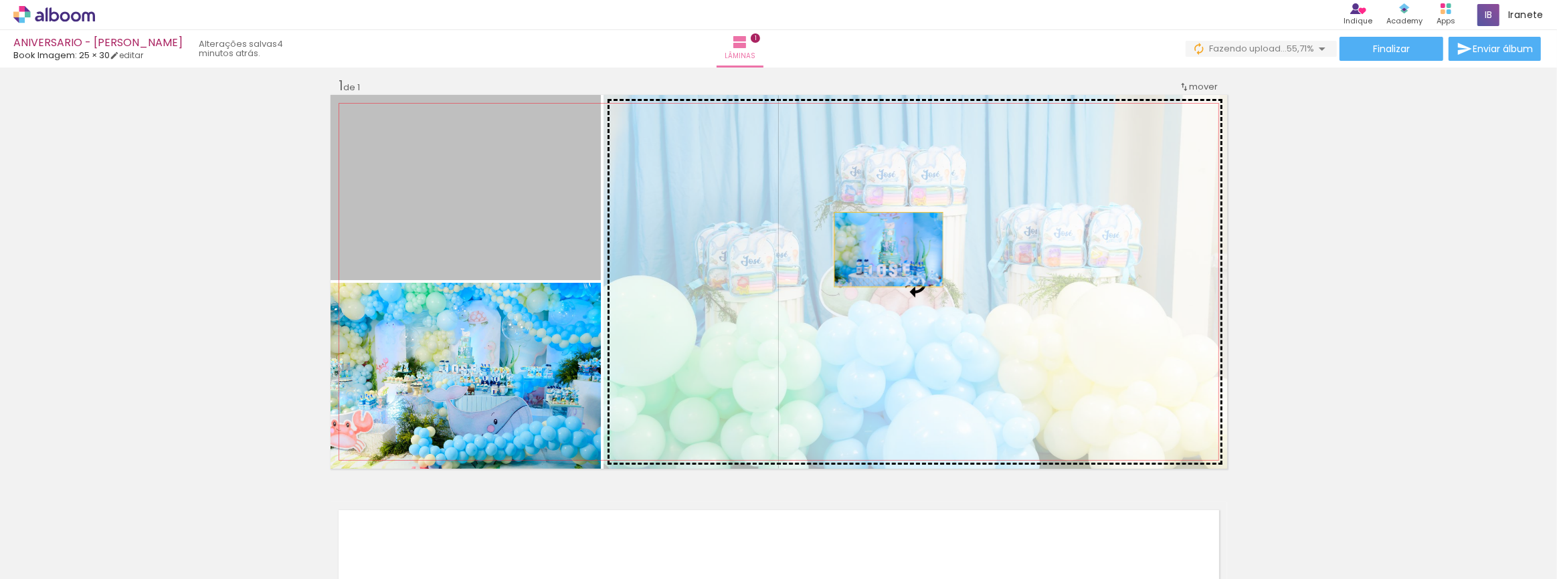
drag, startPoint x: 458, startPoint y: 207, endPoint x: 957, endPoint y: 267, distance: 501.9
click at [0, 0] on slot at bounding box center [0, 0] width 0 height 0
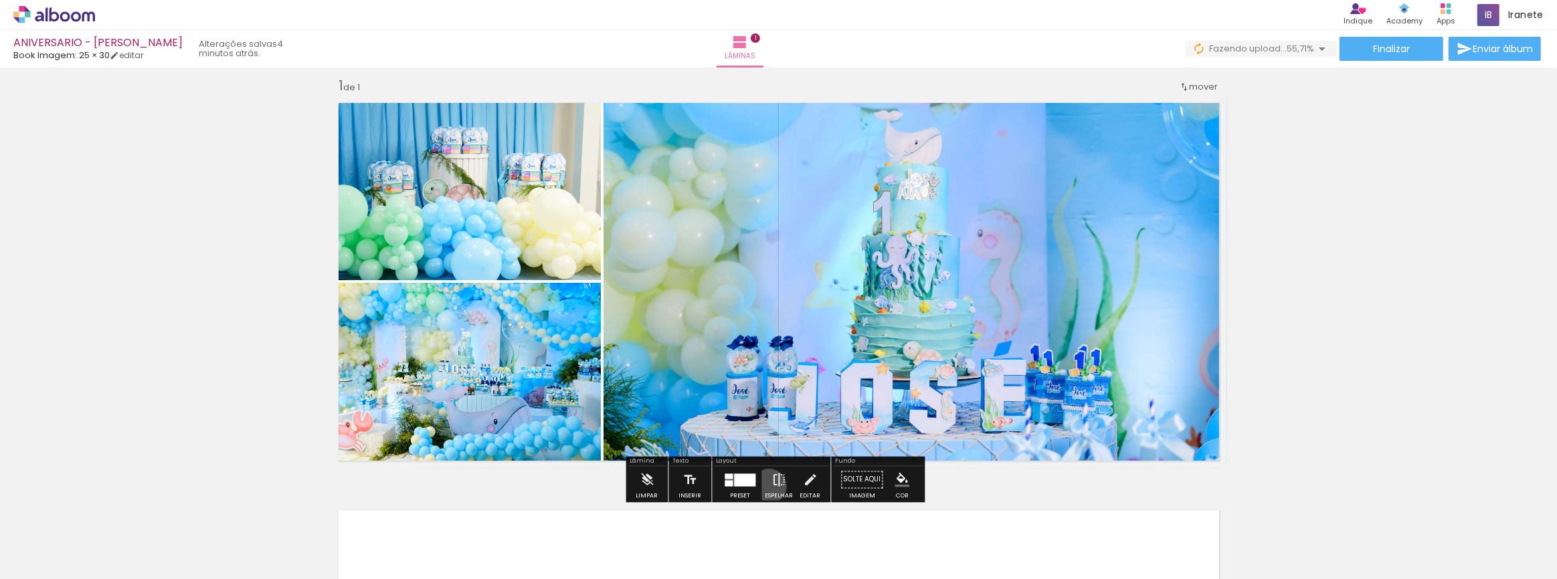
click at [766, 486] on paper-button "Espelhar" at bounding box center [778, 484] width 35 height 34
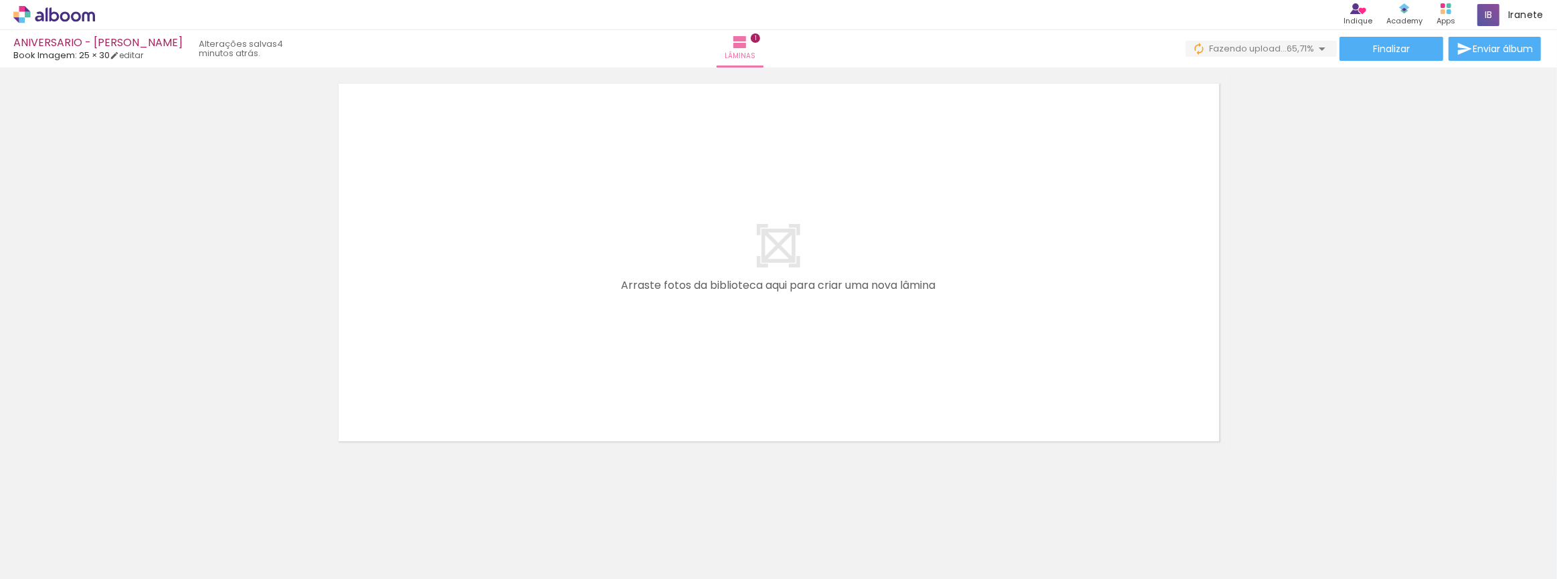
scroll to position [0, 0]
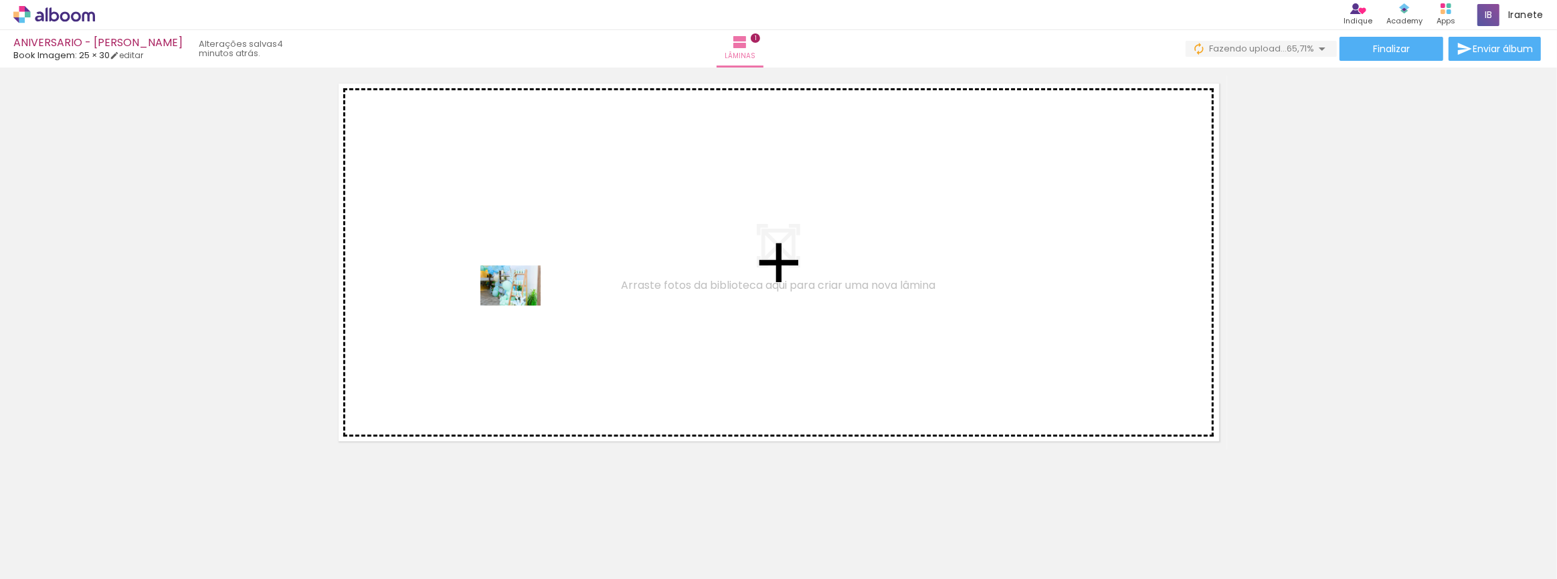
drag, startPoint x: 383, startPoint y: 462, endPoint x: 520, endPoint y: 306, distance: 207.6
click at [520, 306] on quentale-workspace at bounding box center [778, 289] width 1557 height 579
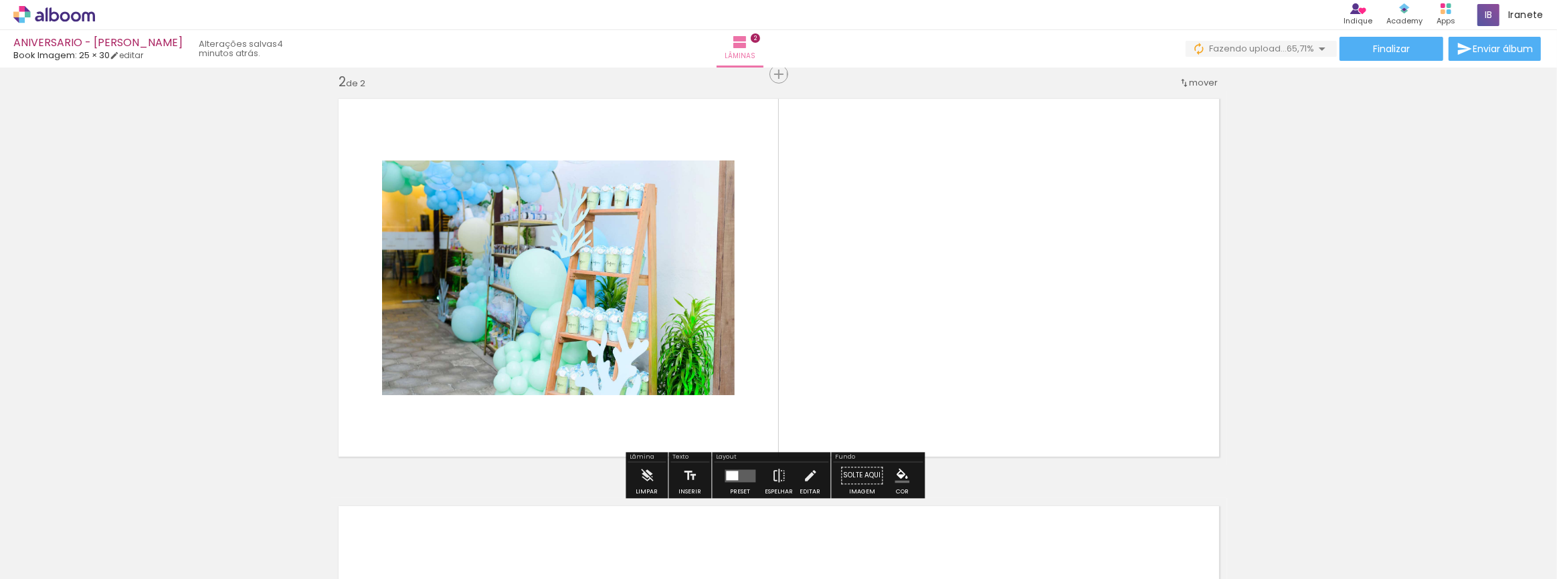
scroll to position [418, 0]
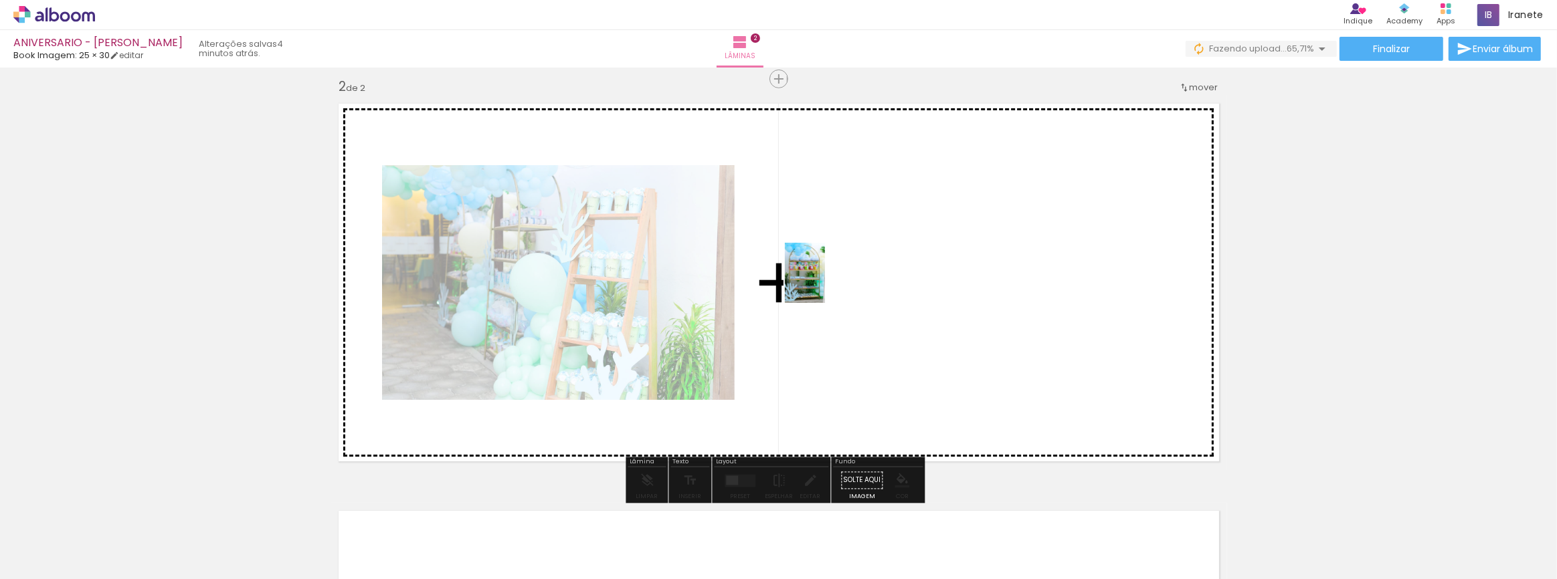
drag, startPoint x: 213, startPoint y: 536, endPoint x: 825, endPoint y: 283, distance: 662.3
click at [825, 283] on quentale-workspace at bounding box center [778, 289] width 1557 height 579
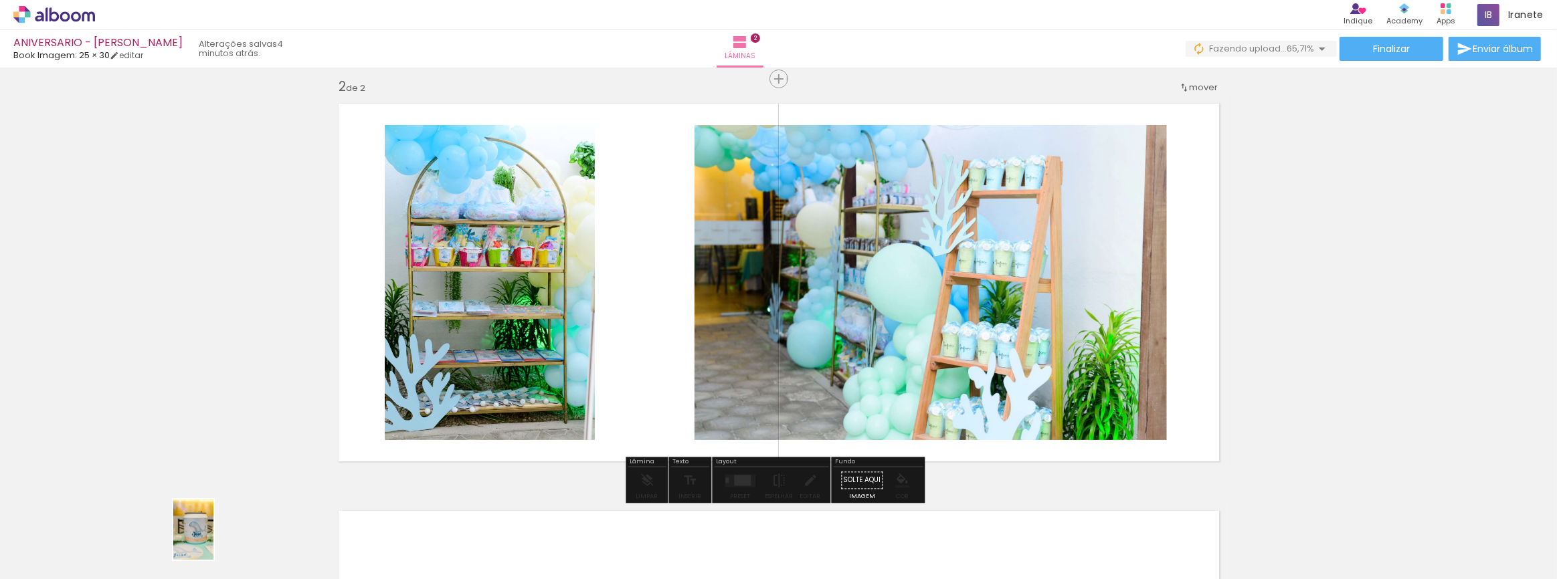
drag, startPoint x: 165, startPoint y: 539, endPoint x: 221, endPoint y: 542, distance: 56.3
click at [0, 0] on slot at bounding box center [0, 0] width 0 height 0
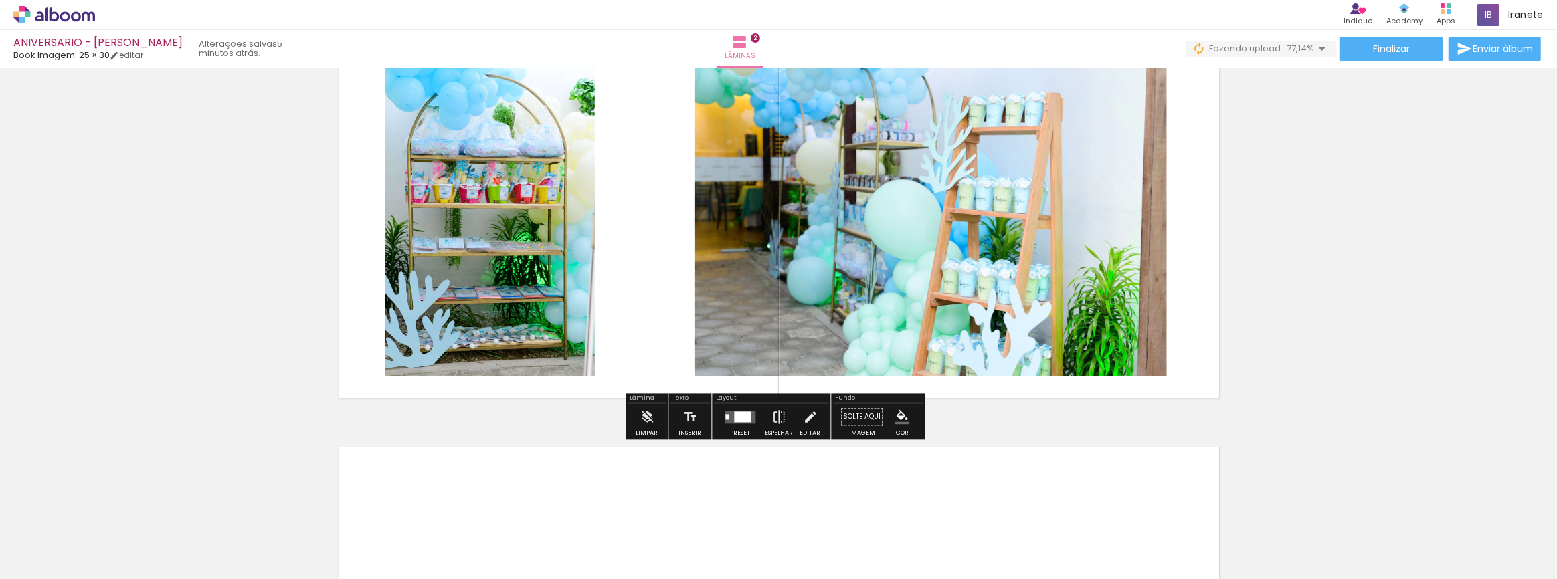
scroll to position [486, 0]
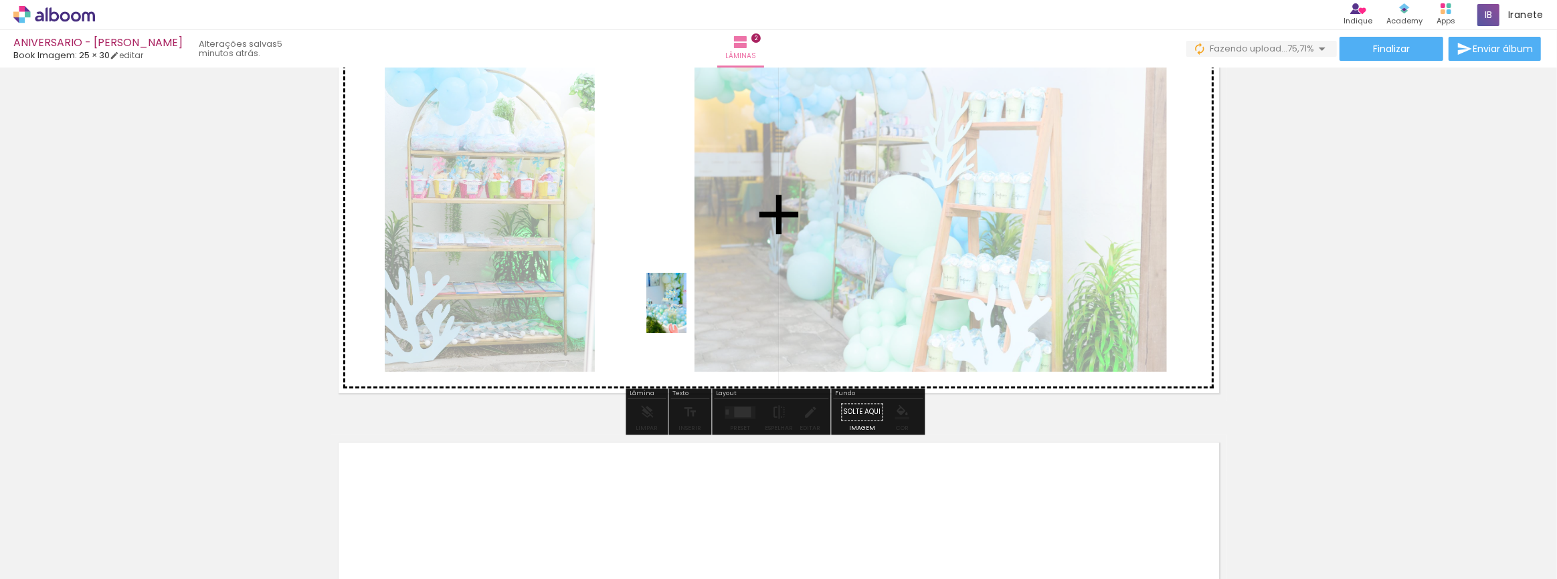
drag, startPoint x: 806, startPoint y: 557, endPoint x: 686, endPoint y: 313, distance: 271.4
click at [686, 313] on quentale-workspace at bounding box center [778, 289] width 1557 height 579
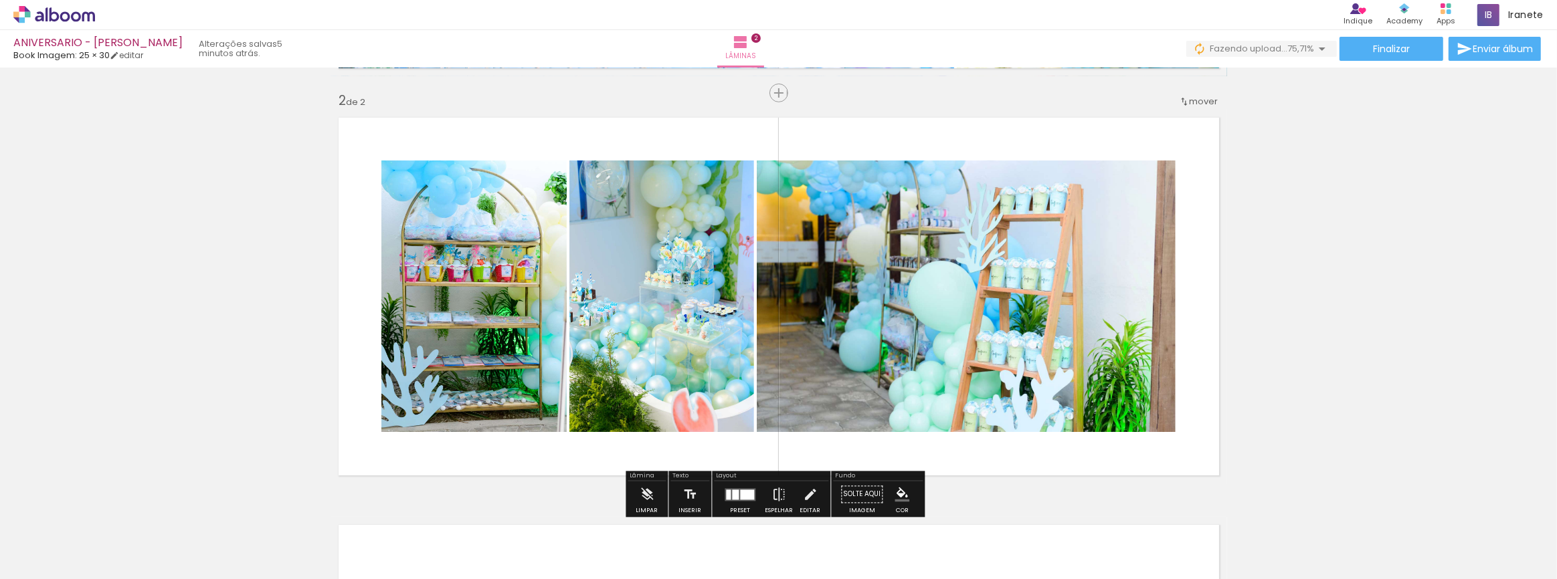
scroll to position [425, 0]
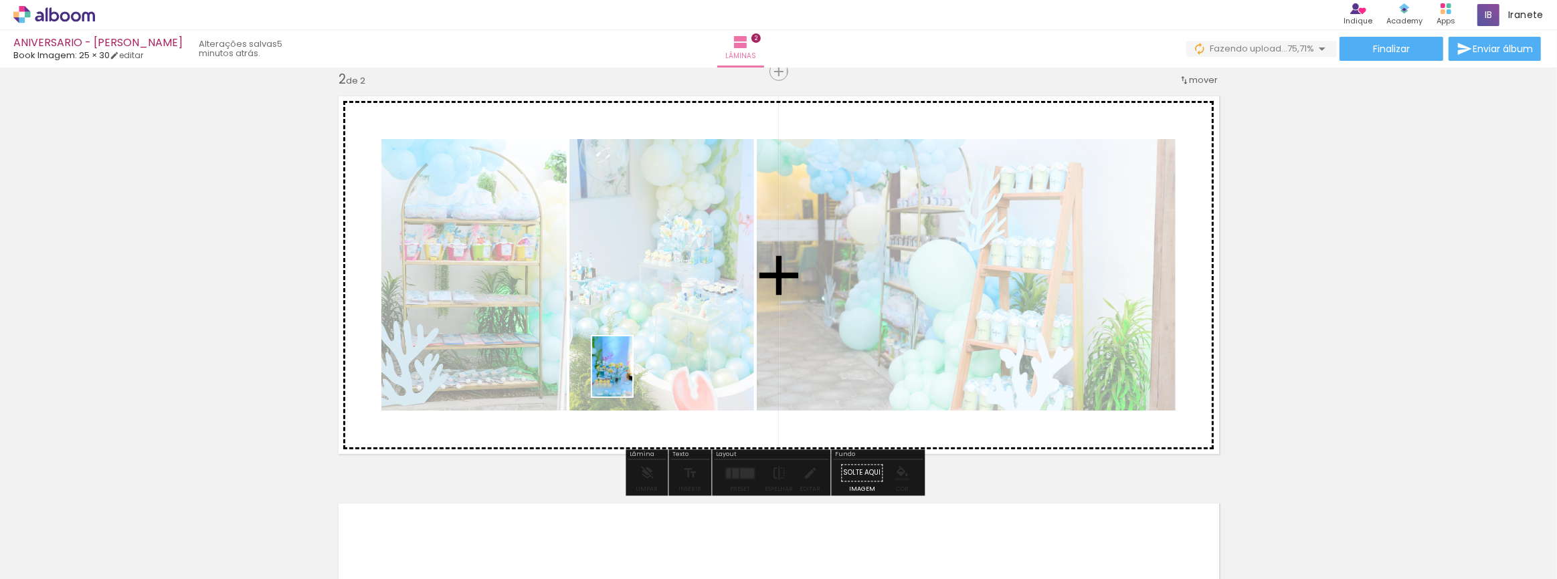
drag, startPoint x: 504, startPoint y: 551, endPoint x: 632, endPoint y: 377, distance: 216.8
click at [632, 377] on quentale-workspace at bounding box center [778, 289] width 1557 height 579
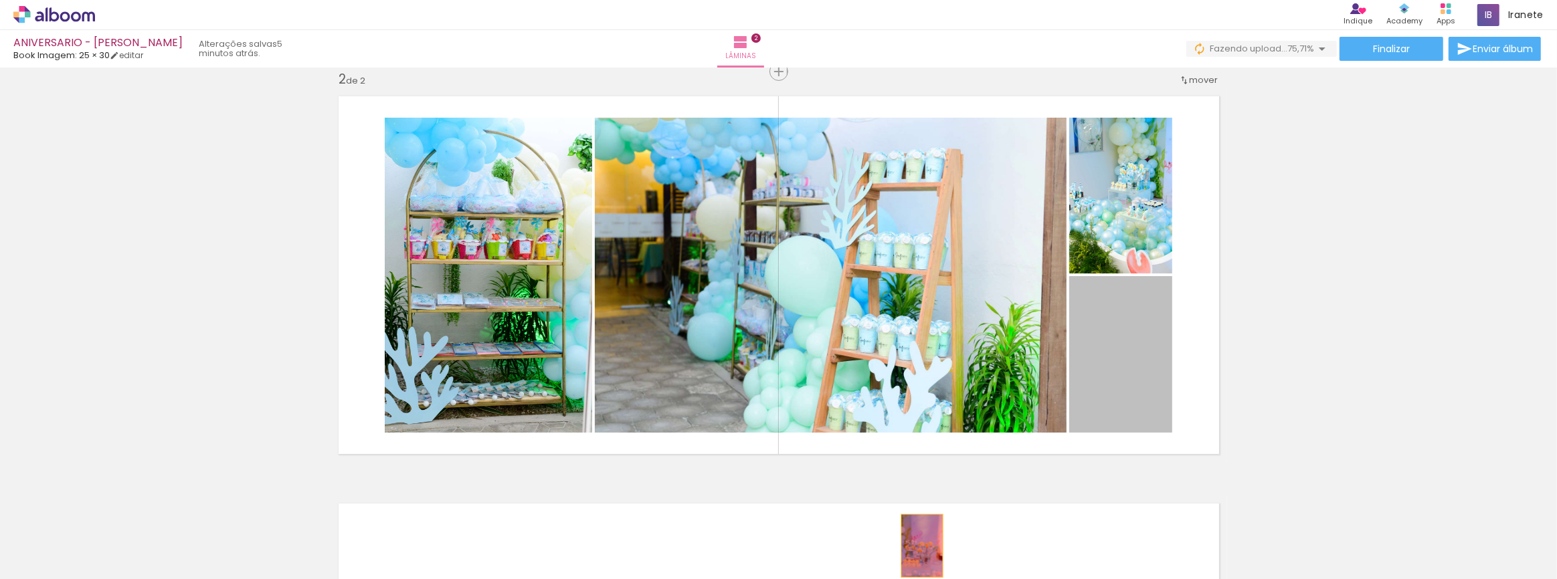
drag, startPoint x: 1127, startPoint y: 348, endPoint x: 917, endPoint y: 546, distance: 288.7
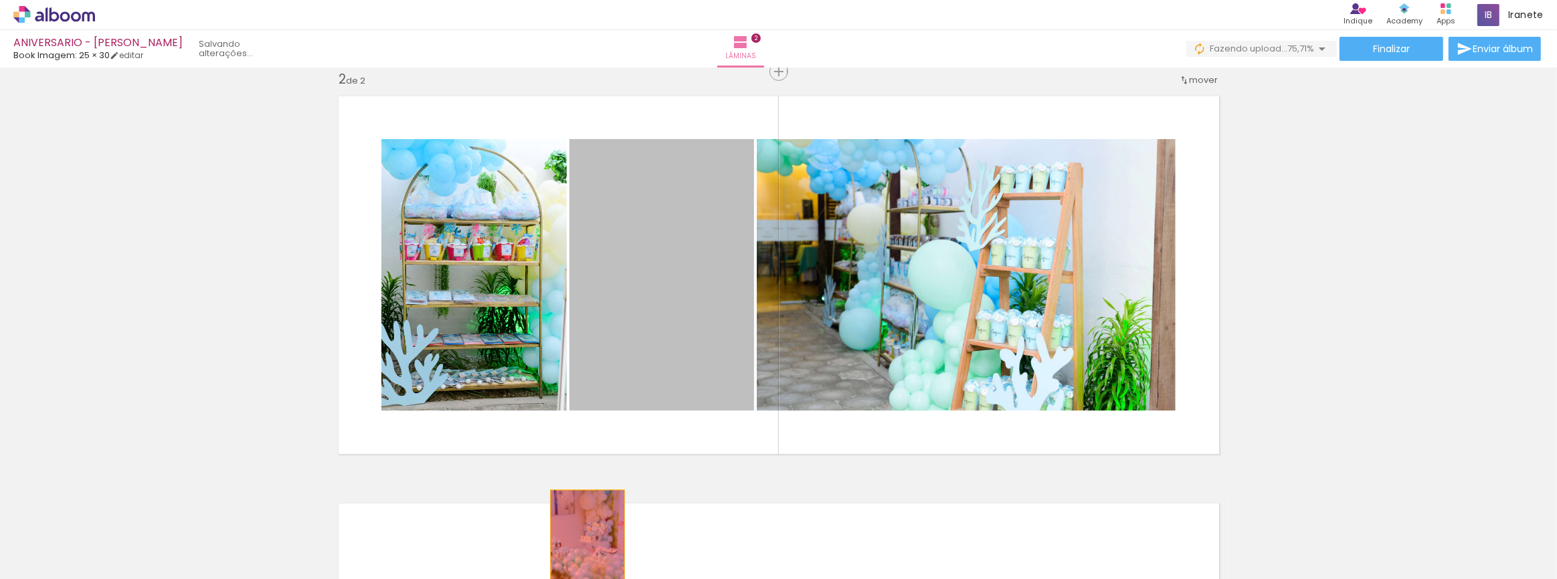
drag, startPoint x: 666, startPoint y: 299, endPoint x: 582, endPoint y: 545, distance: 259.4
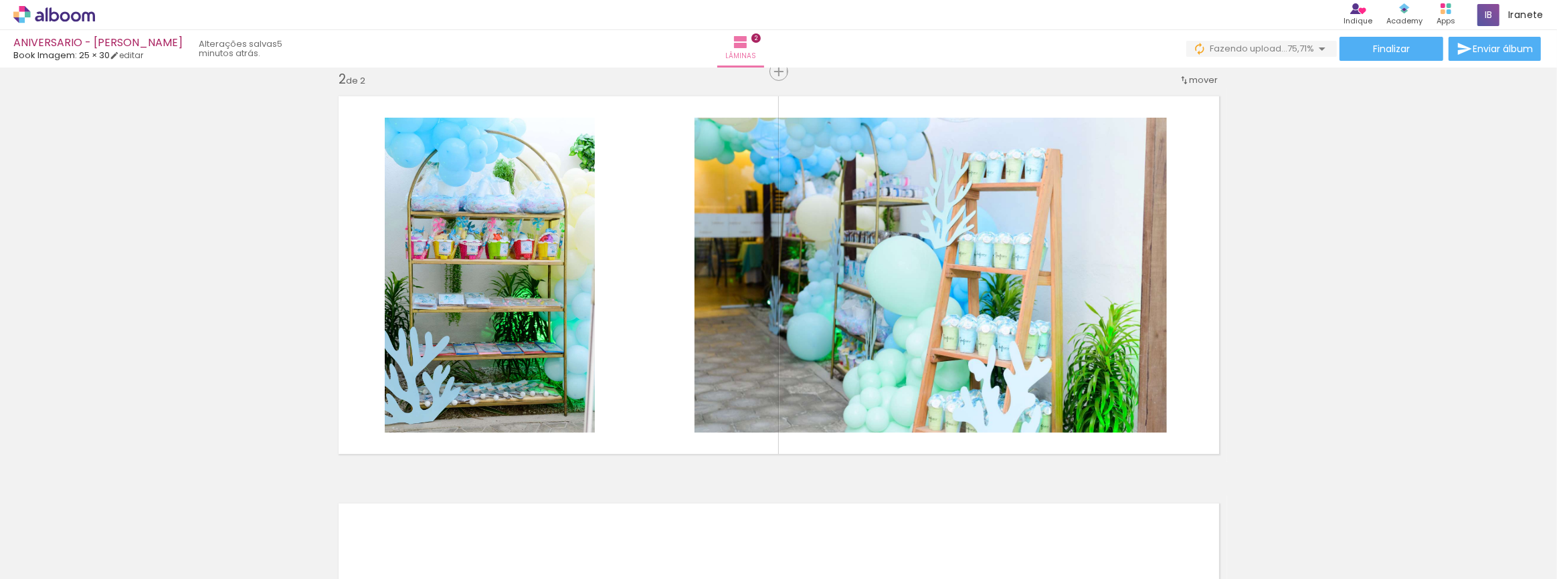
scroll to position [0, 544]
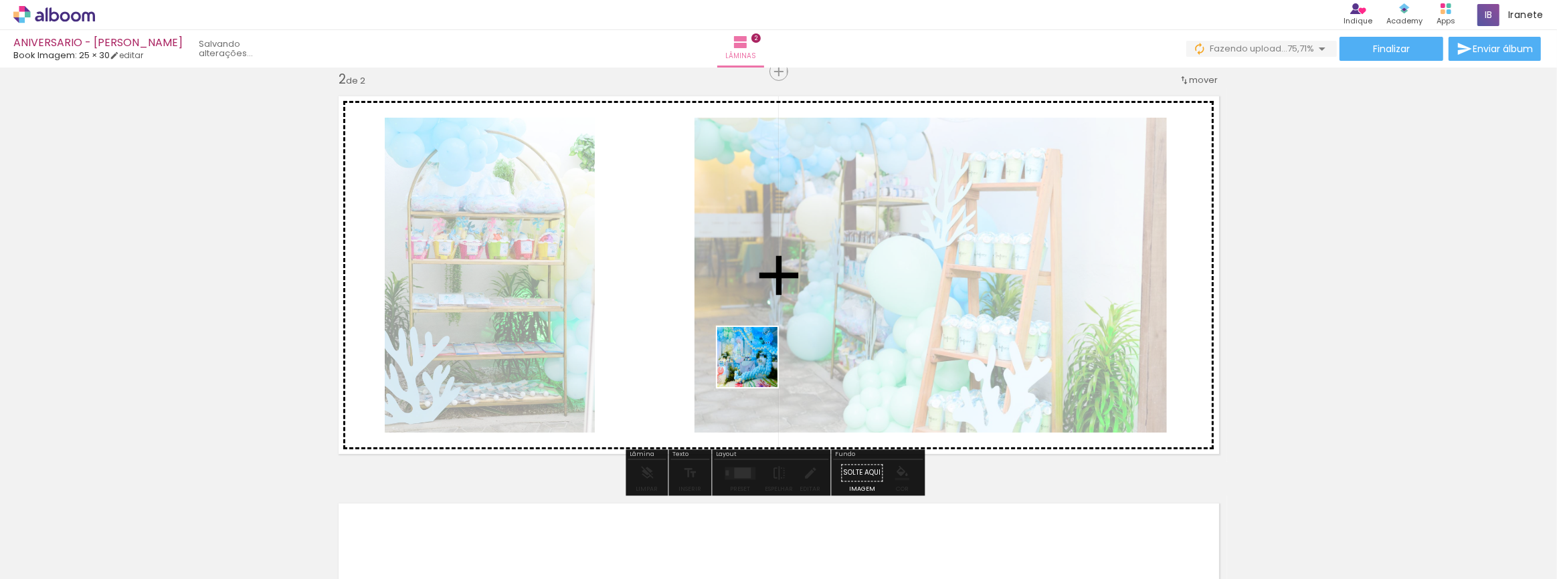
drag, startPoint x: 783, startPoint y: 551, endPoint x: 757, endPoint y: 367, distance: 185.7
click at [757, 367] on quentale-workspace at bounding box center [778, 289] width 1557 height 579
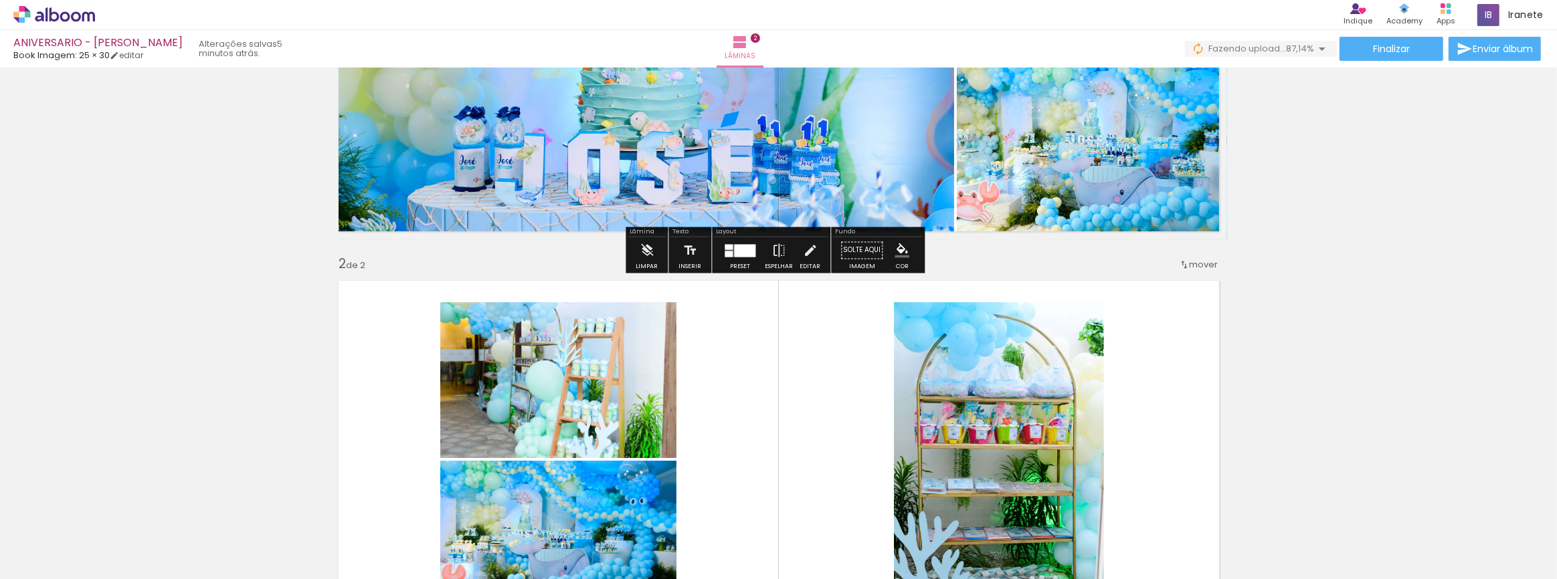
scroll to position [243, 0]
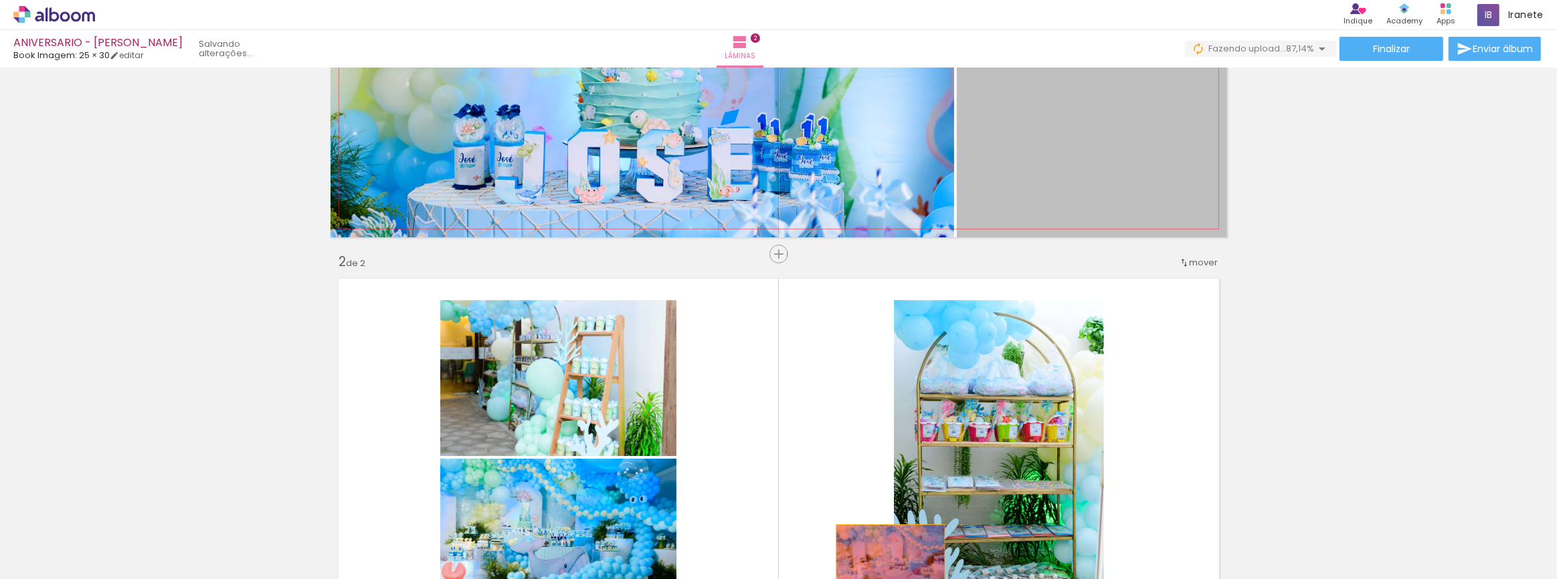
drag, startPoint x: 1126, startPoint y: 147, endPoint x: 777, endPoint y: 492, distance: 490.6
click at [883, 564] on quentale-workspace at bounding box center [778, 289] width 1557 height 579
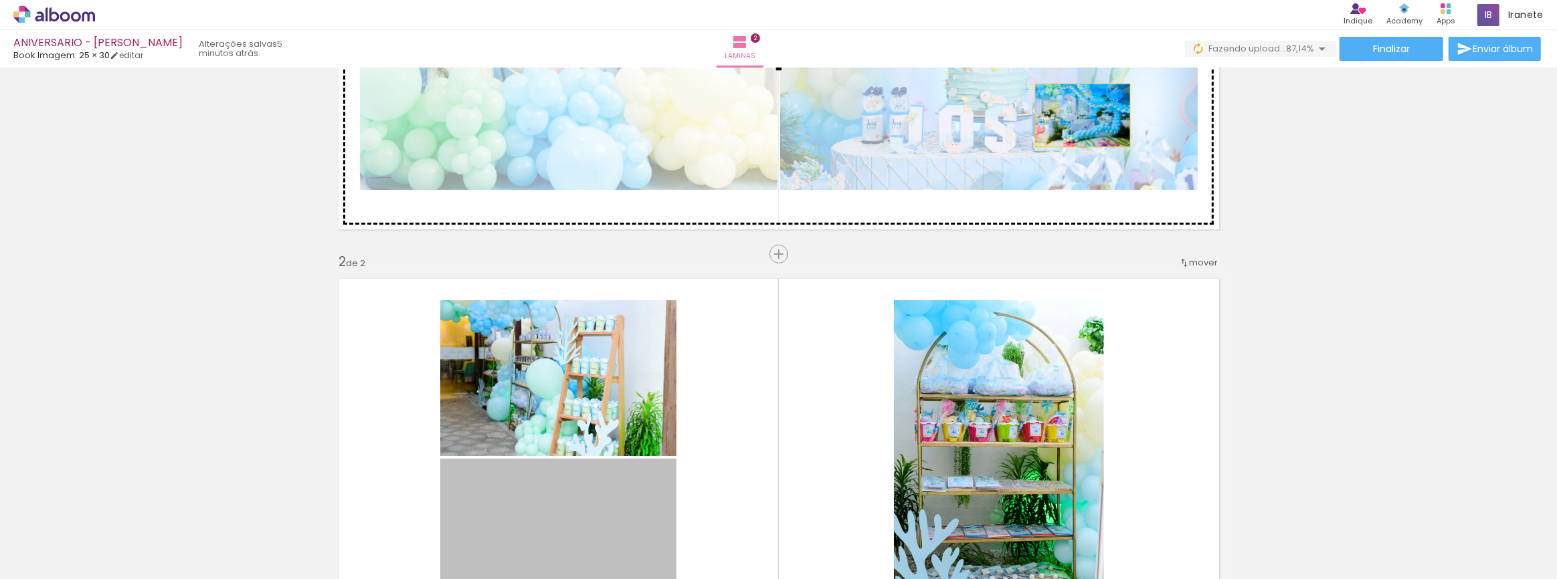
drag, startPoint x: 607, startPoint y: 486, endPoint x: 1076, endPoint y: 119, distance: 595.7
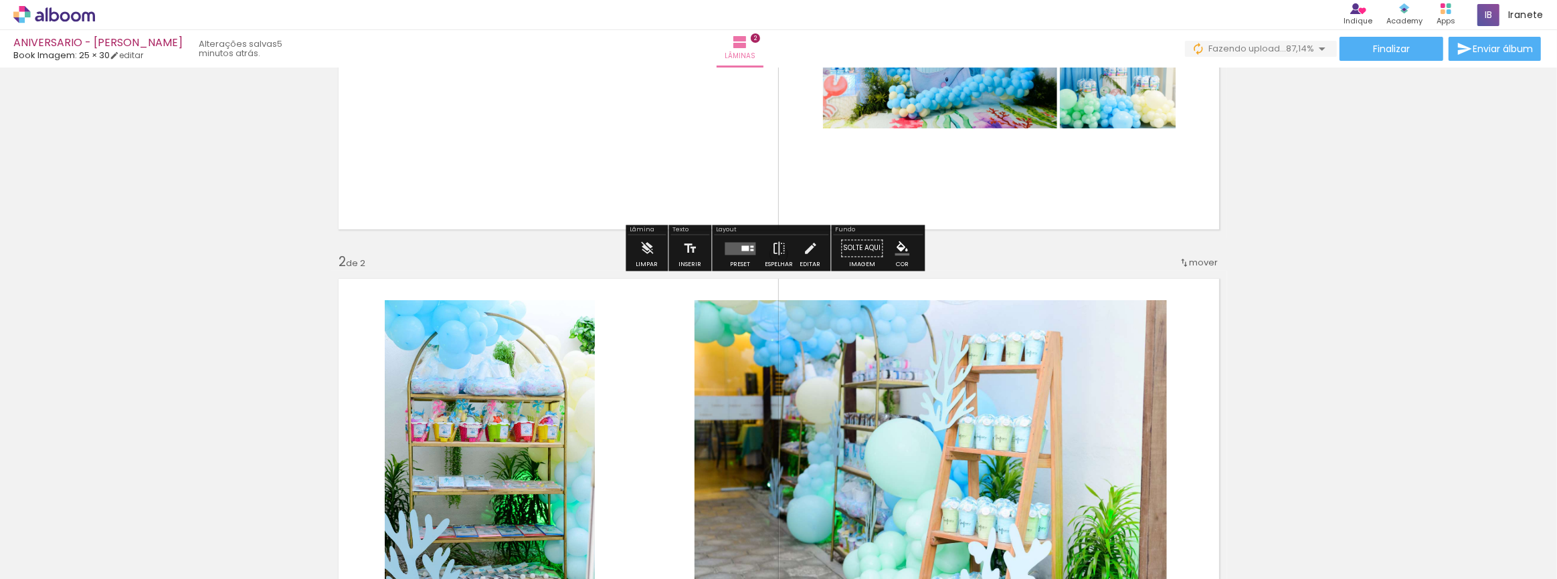
scroll to position [0, 0]
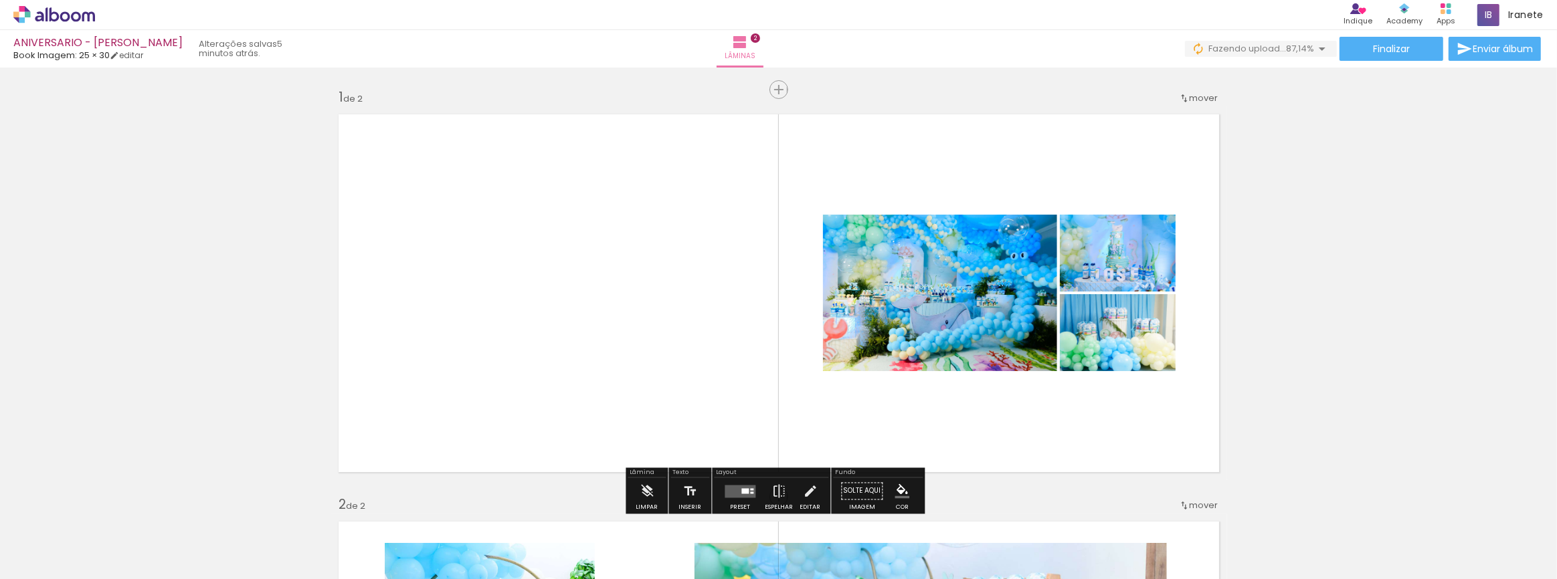
click at [737, 493] on quentale-layouter at bounding box center [740, 491] width 31 height 13
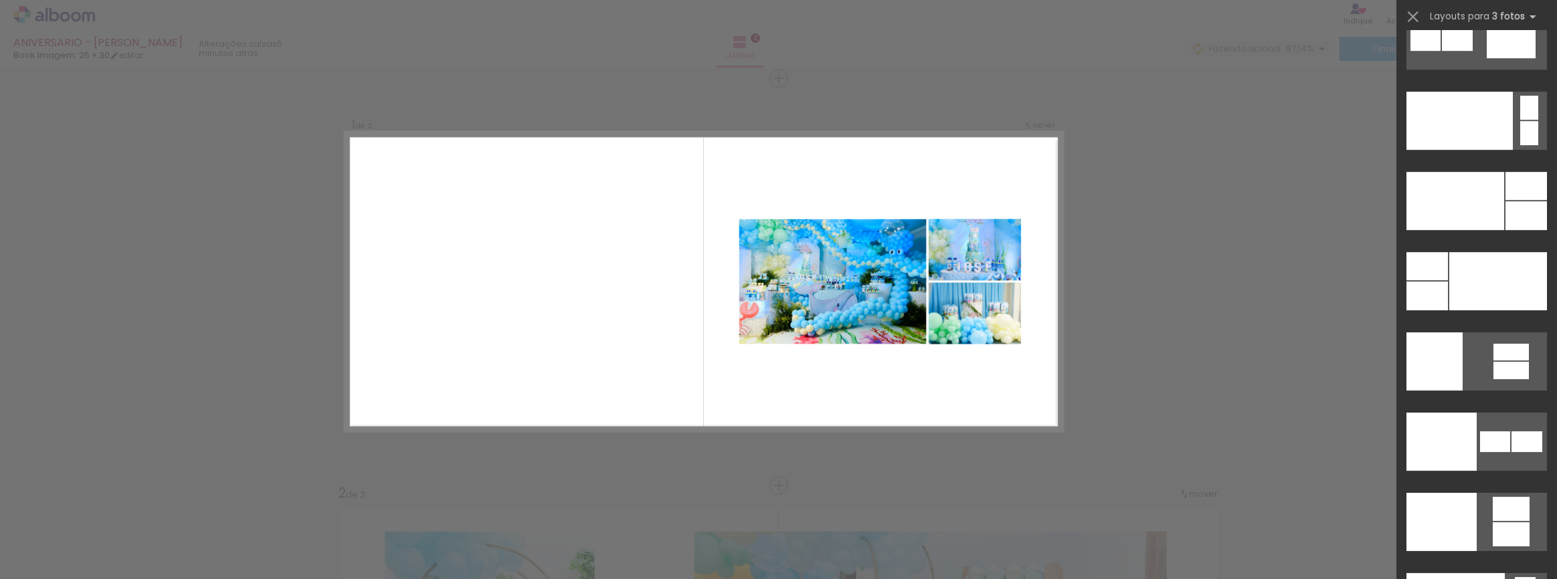
scroll to position [16206, 0]
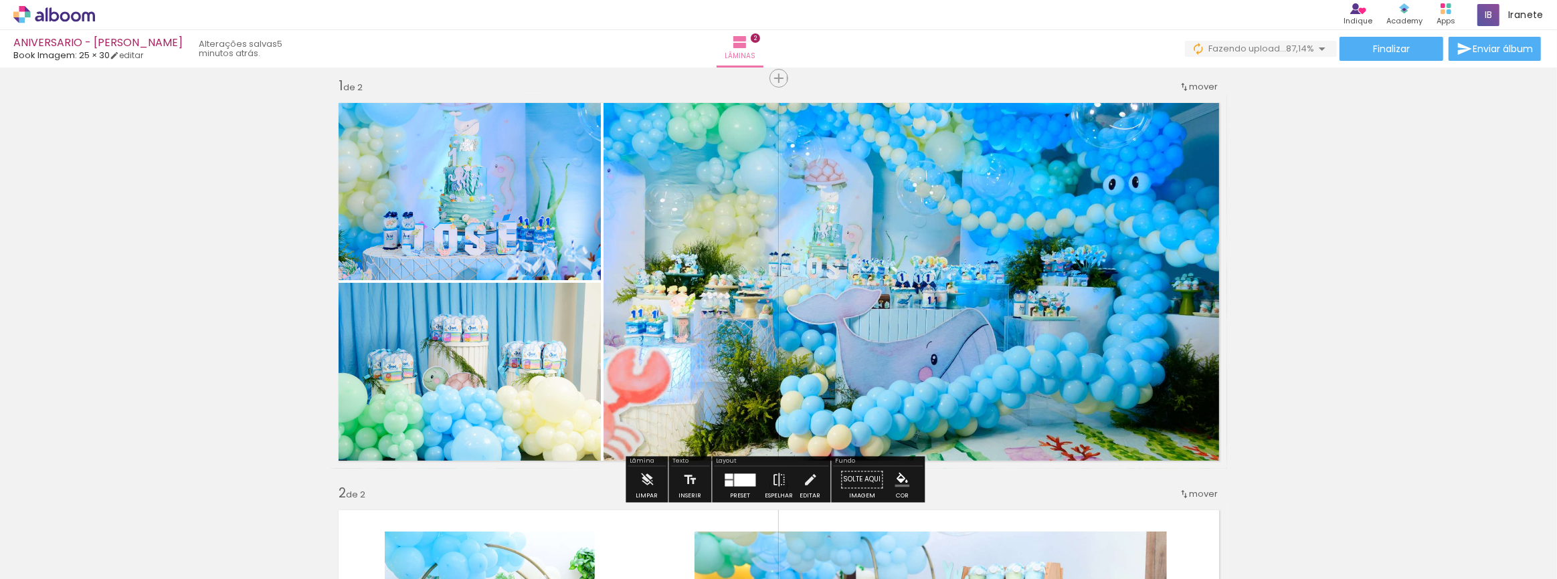
click at [734, 486] on div at bounding box center [744, 480] width 21 height 13
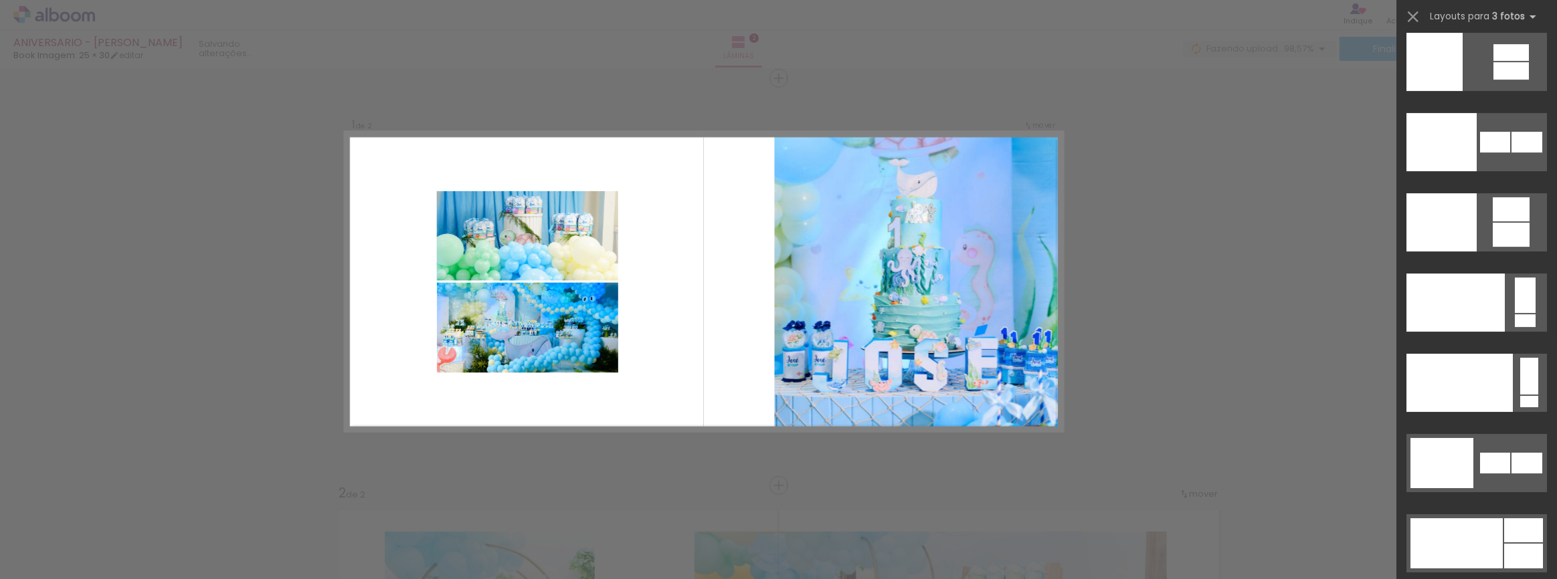
scroll to position [16161, 0]
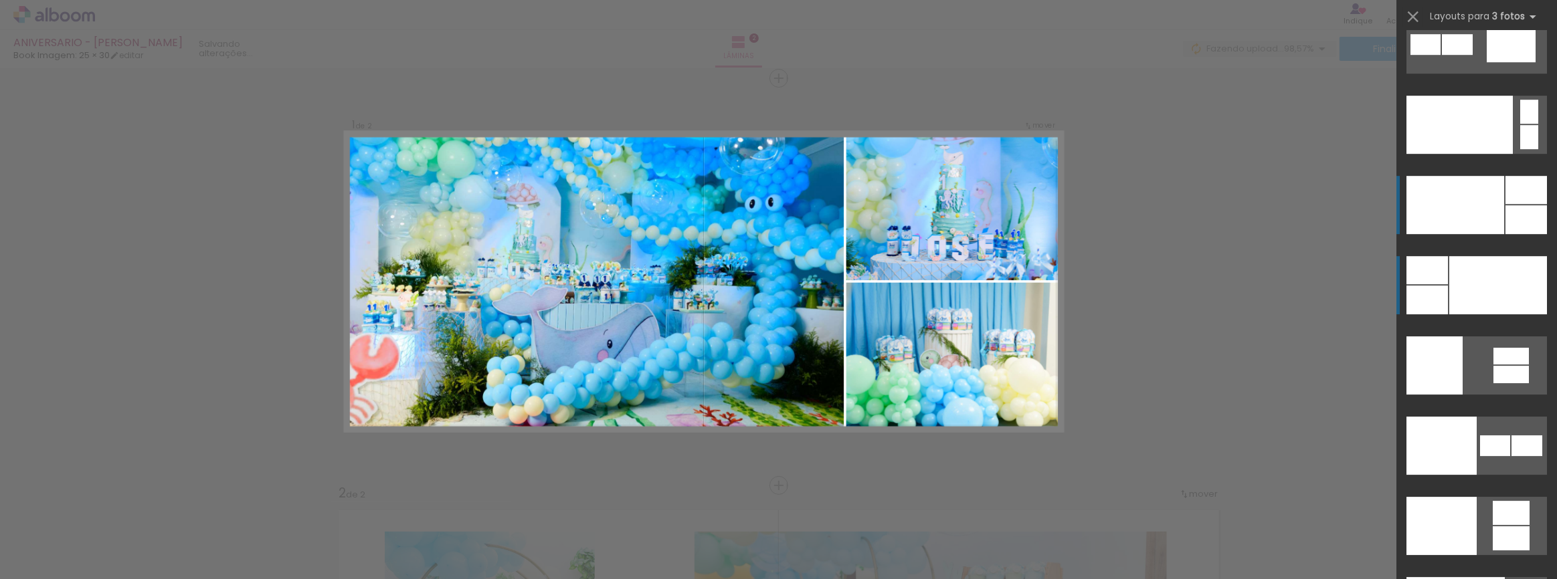
click at [1474, 262] on div at bounding box center [1498, 285] width 98 height 58
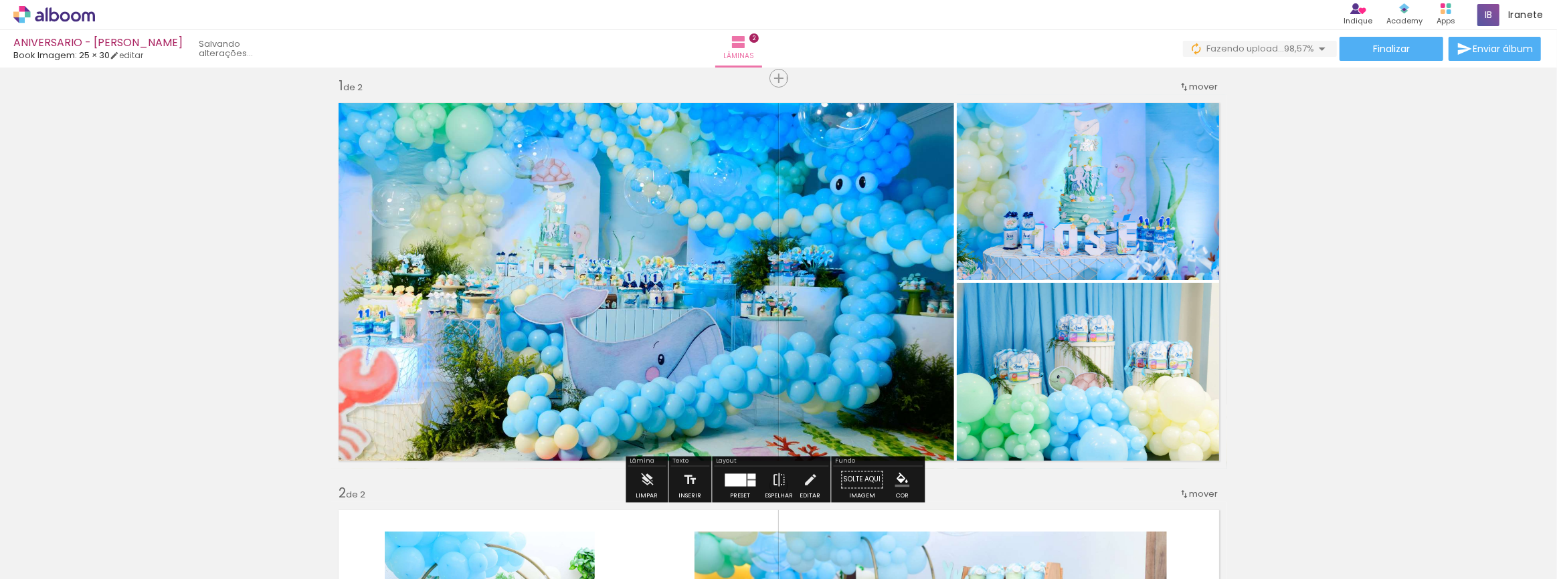
click at [814, 343] on quentale-photo at bounding box center [641, 282] width 623 height 374
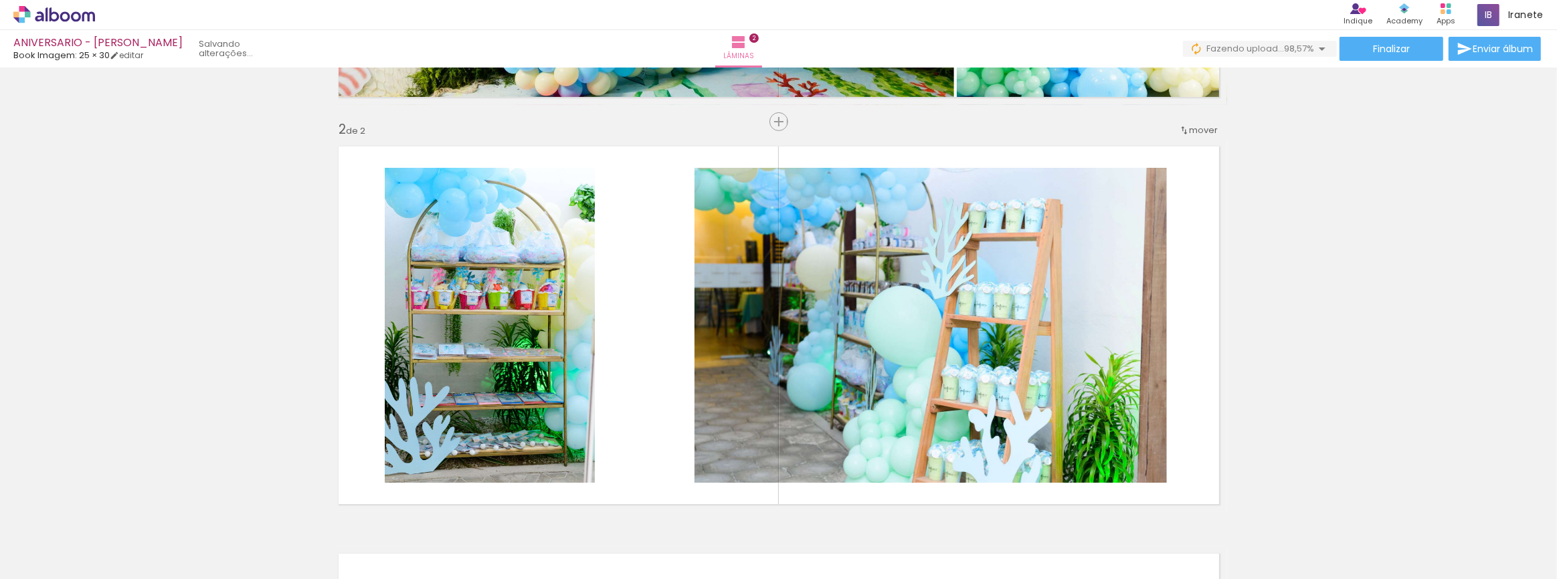
scroll to position [376, 0]
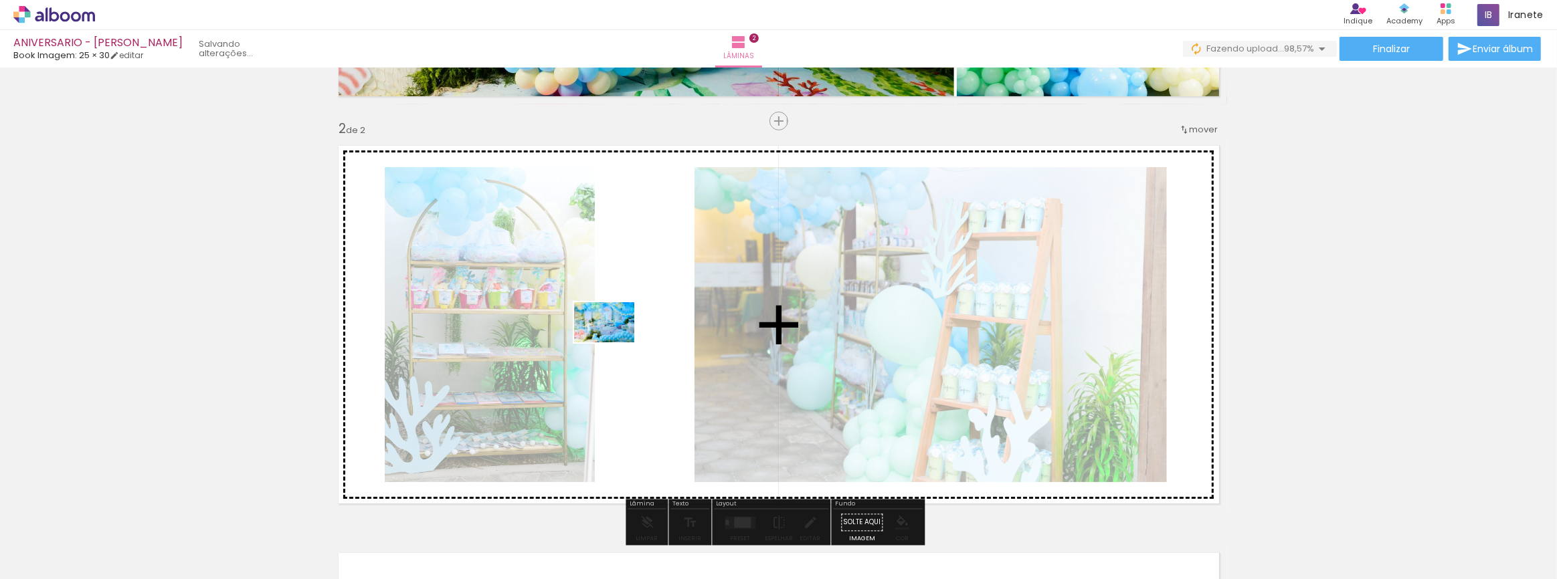
drag, startPoint x: 725, startPoint y: 541, endPoint x: 614, endPoint y: 343, distance: 226.7
click at [614, 343] on quentale-workspace at bounding box center [778, 289] width 1557 height 579
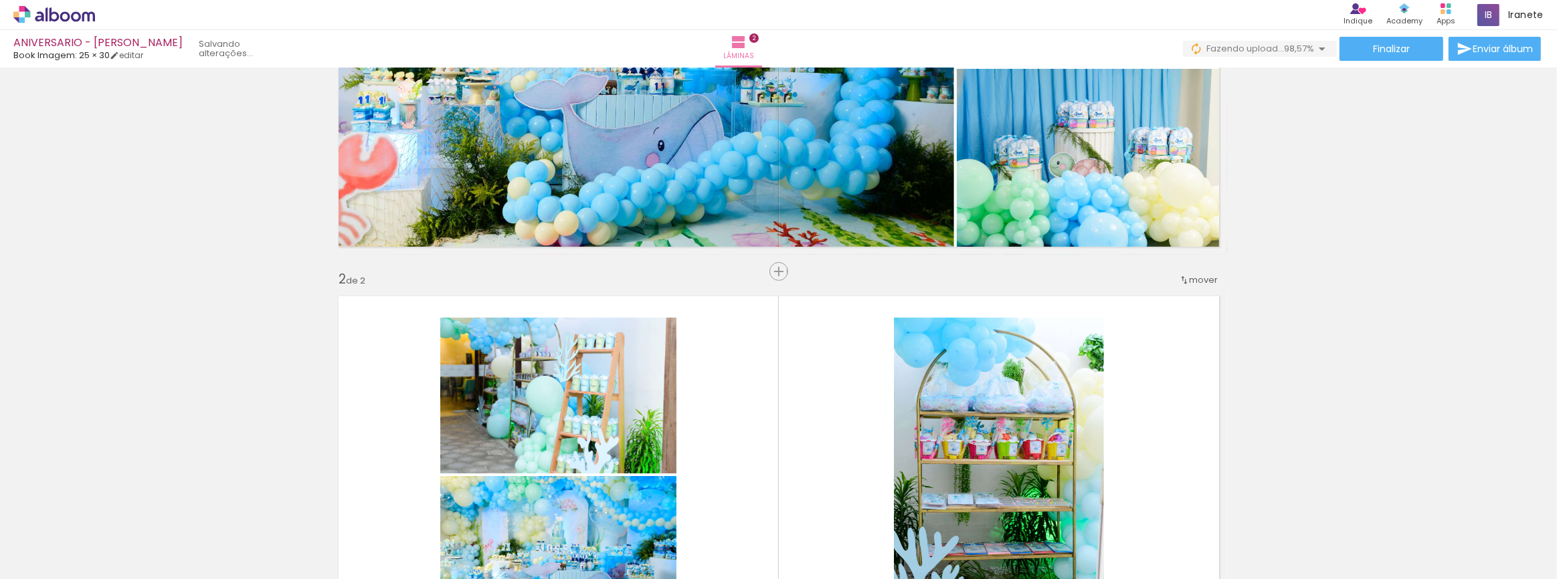
scroll to position [437, 0]
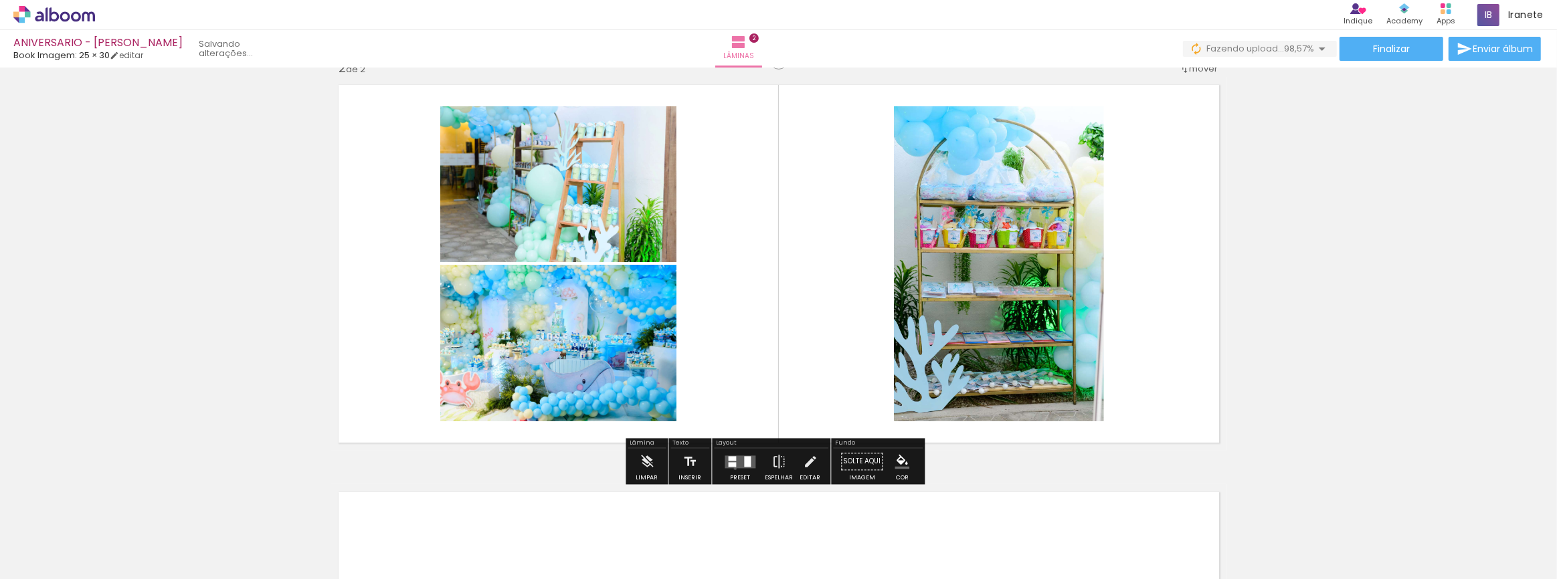
click at [732, 468] on div at bounding box center [740, 462] width 36 height 27
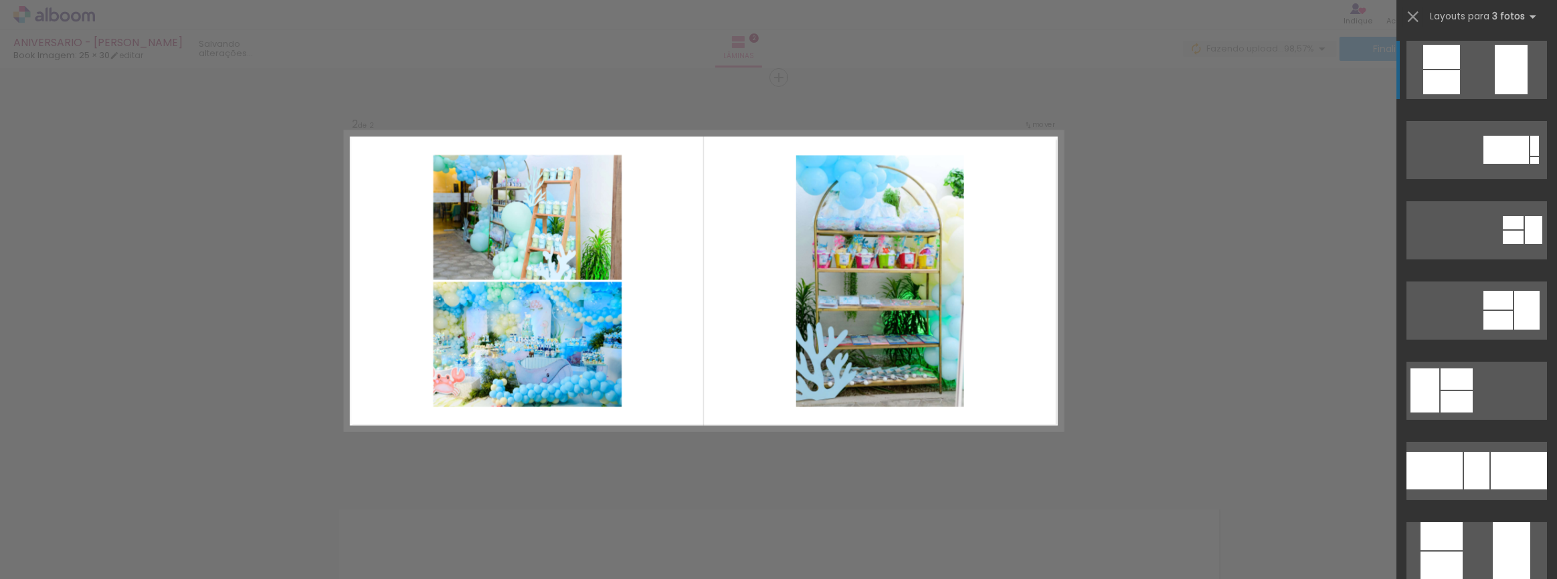
scroll to position [418, 0]
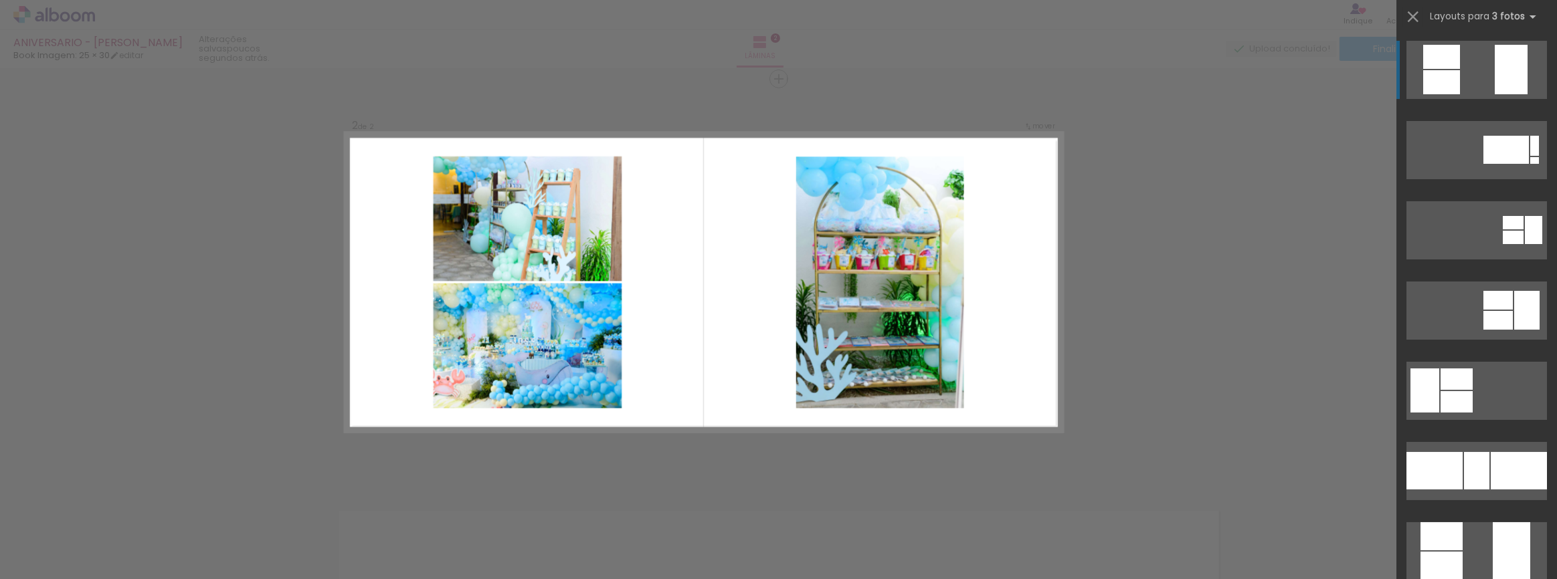
click at [1132, 304] on div "Confirmar Cancelar" at bounding box center [778, 276] width 1557 height 1254
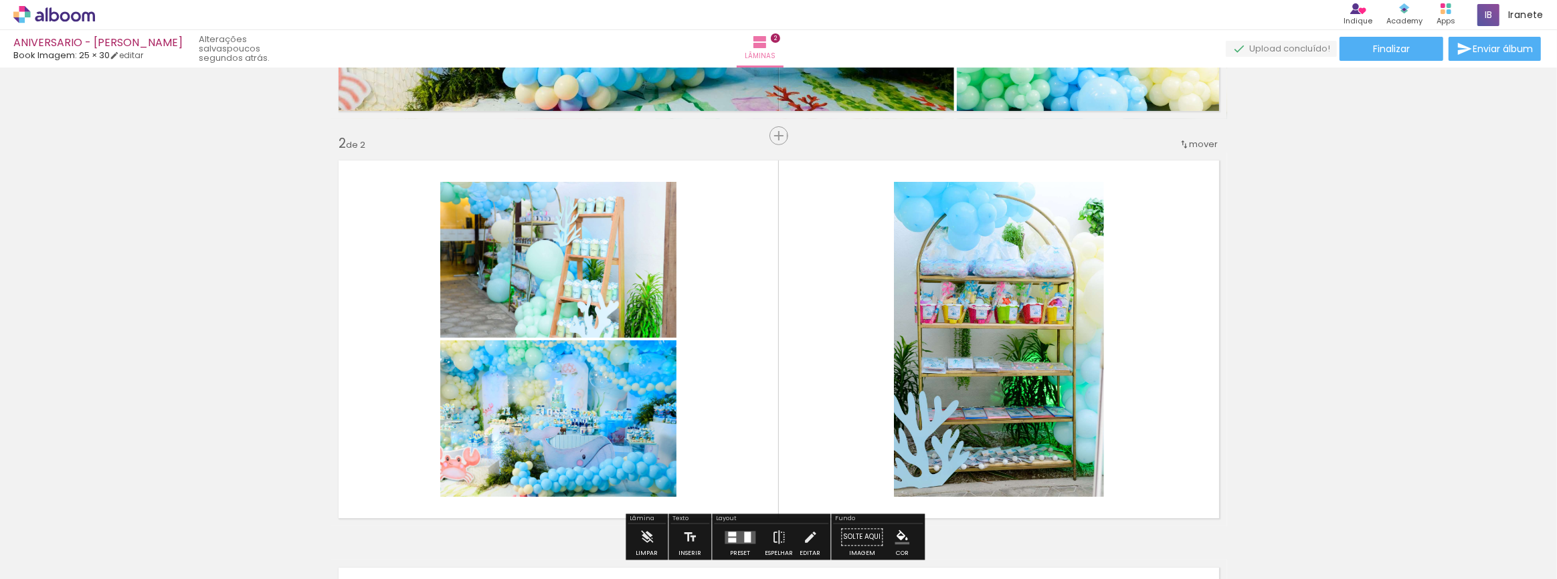
scroll to position [486, 0]
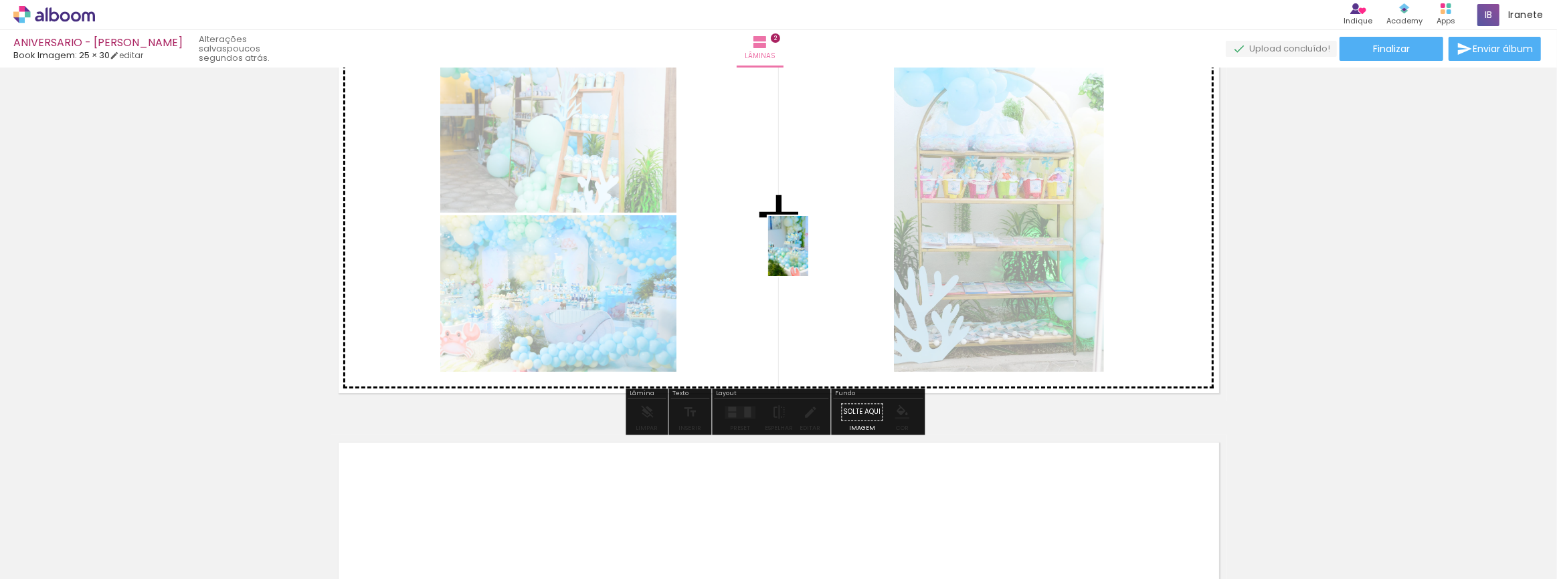
drag, startPoint x: 286, startPoint y: 551, endPoint x: 808, endPoint y: 256, distance: 600.0
click at [808, 256] on quentale-workspace at bounding box center [778, 289] width 1557 height 579
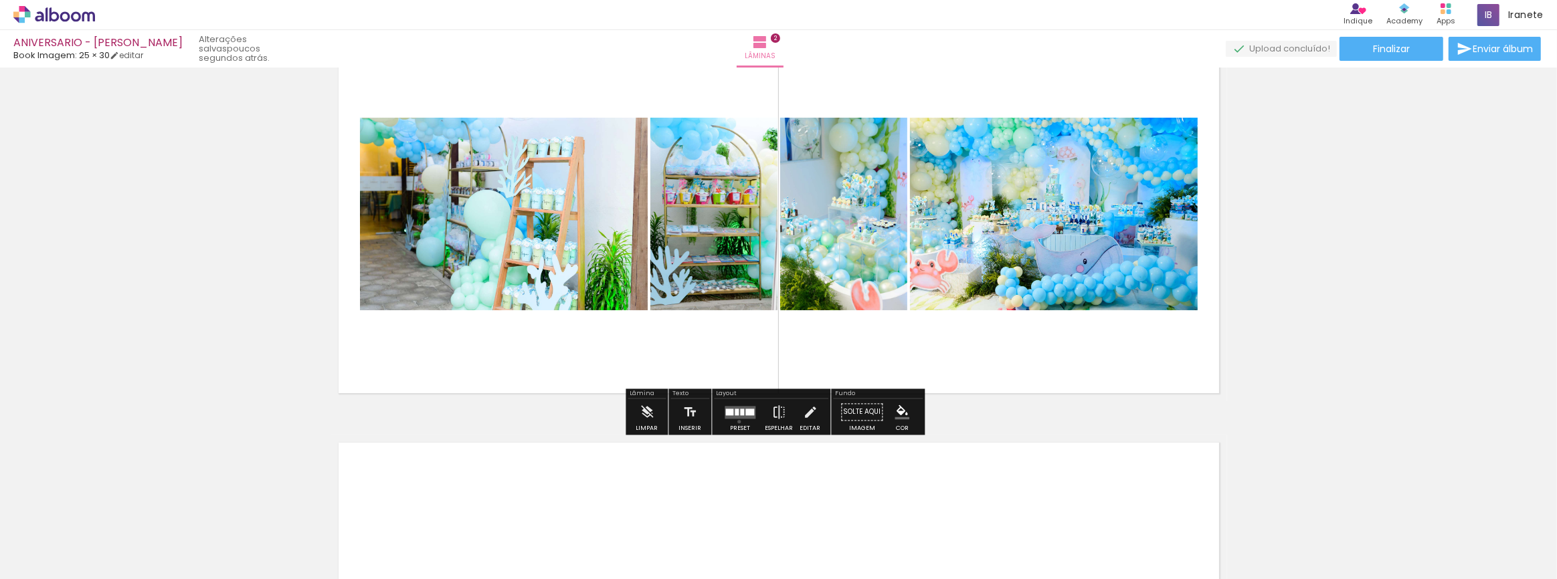
click at [736, 421] on div at bounding box center [740, 412] width 36 height 27
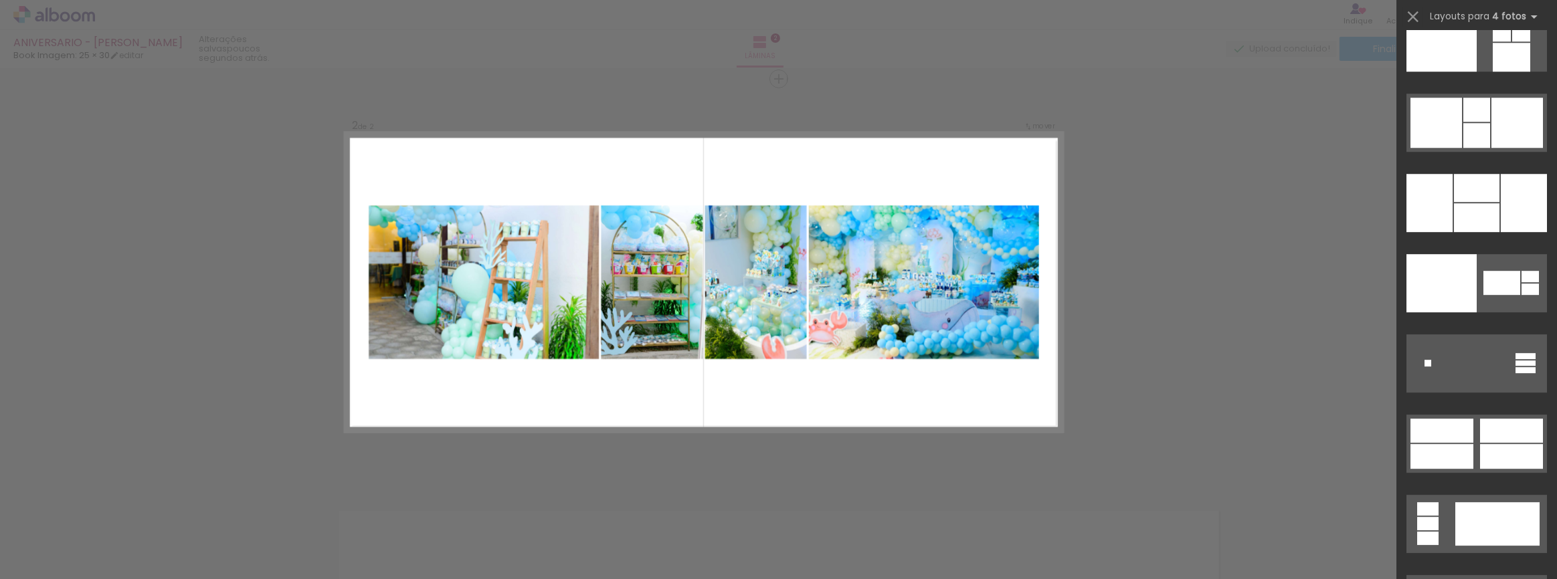
scroll to position [27426, 0]
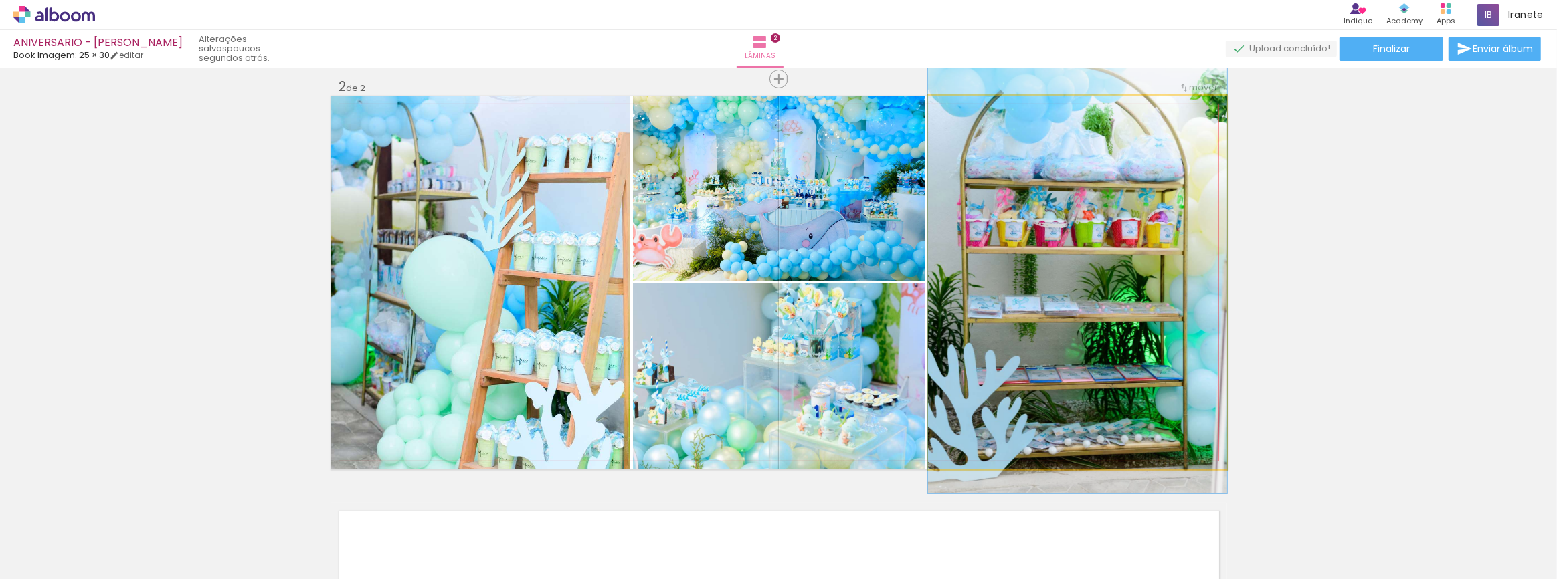
drag, startPoint x: 1067, startPoint y: 317, endPoint x: 1070, endPoint y: 304, distance: 13.1
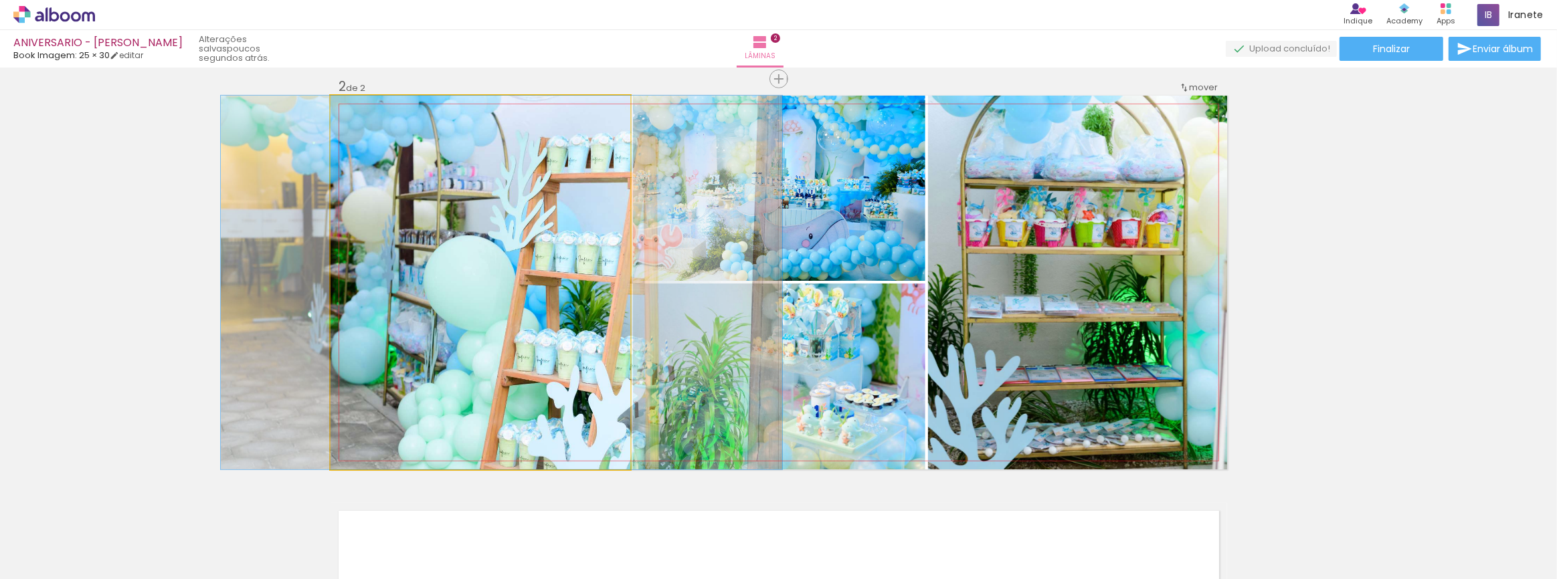
drag, startPoint x: 524, startPoint y: 312, endPoint x: 546, endPoint y: 312, distance: 21.4
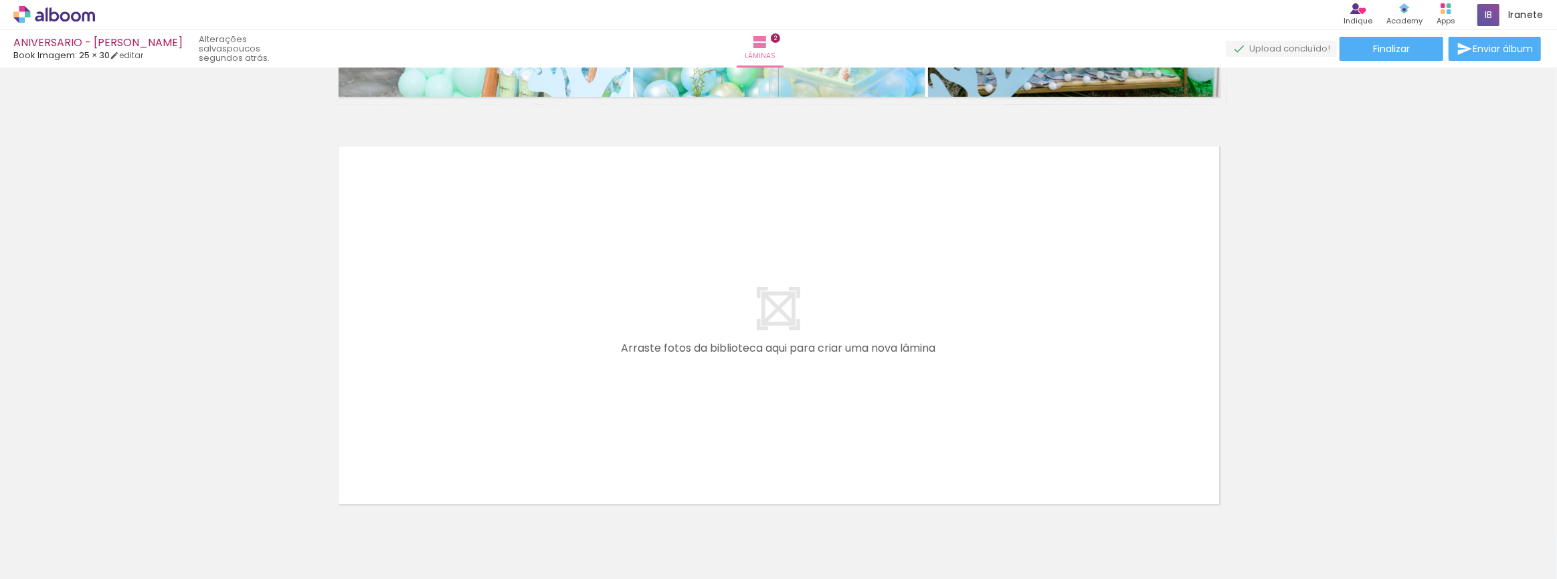
scroll to position [0, 0]
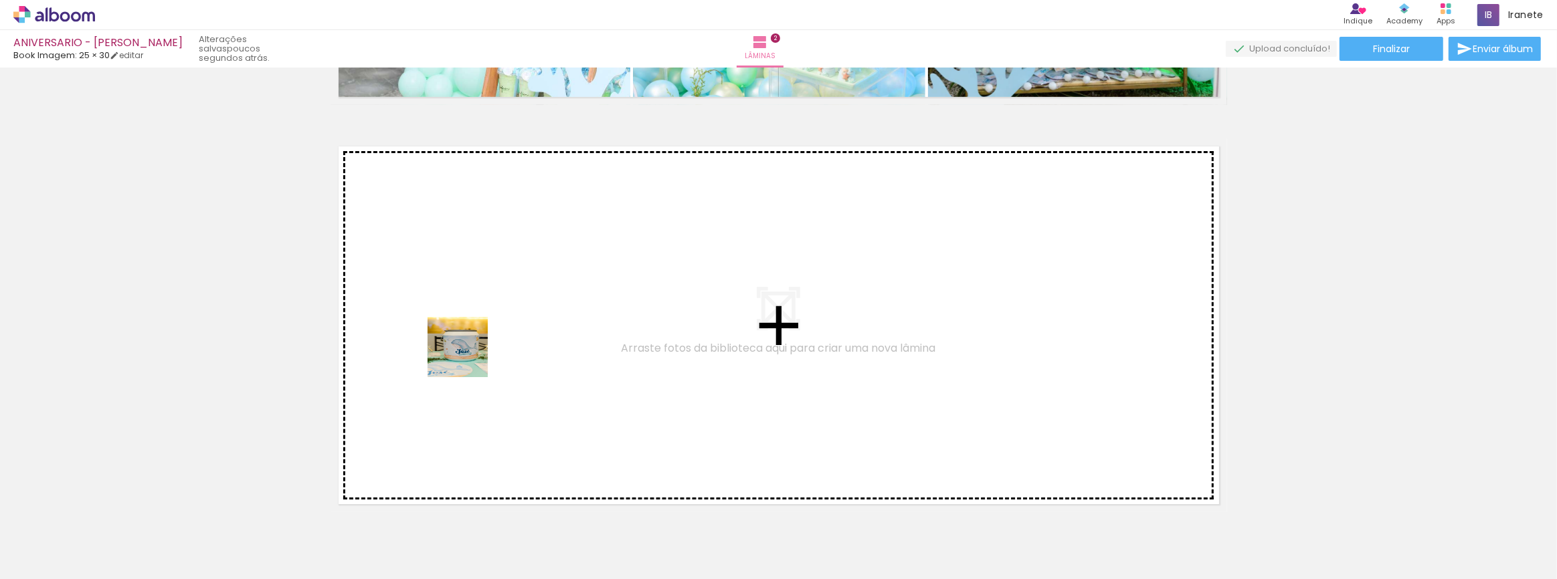
drag, startPoint x: 128, startPoint y: 536, endPoint x: 495, endPoint y: 325, distance: 423.4
click at [495, 325] on quentale-workspace at bounding box center [778, 289] width 1557 height 579
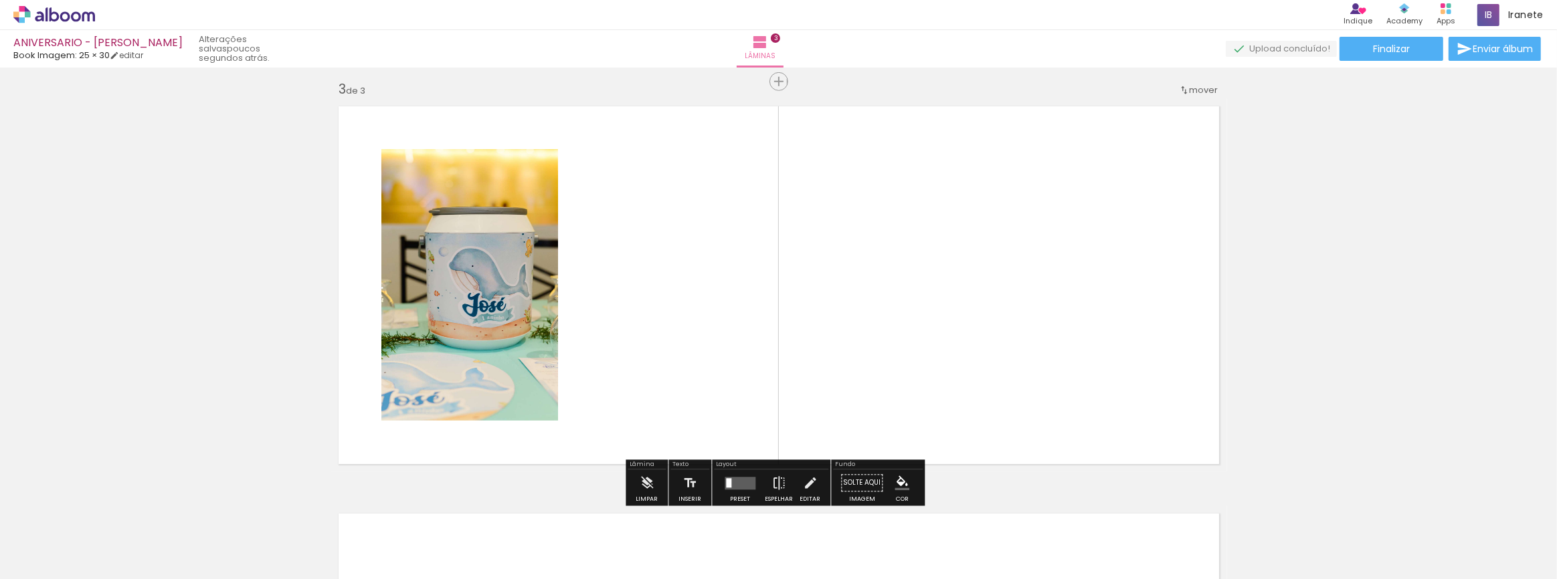
scroll to position [826, 0]
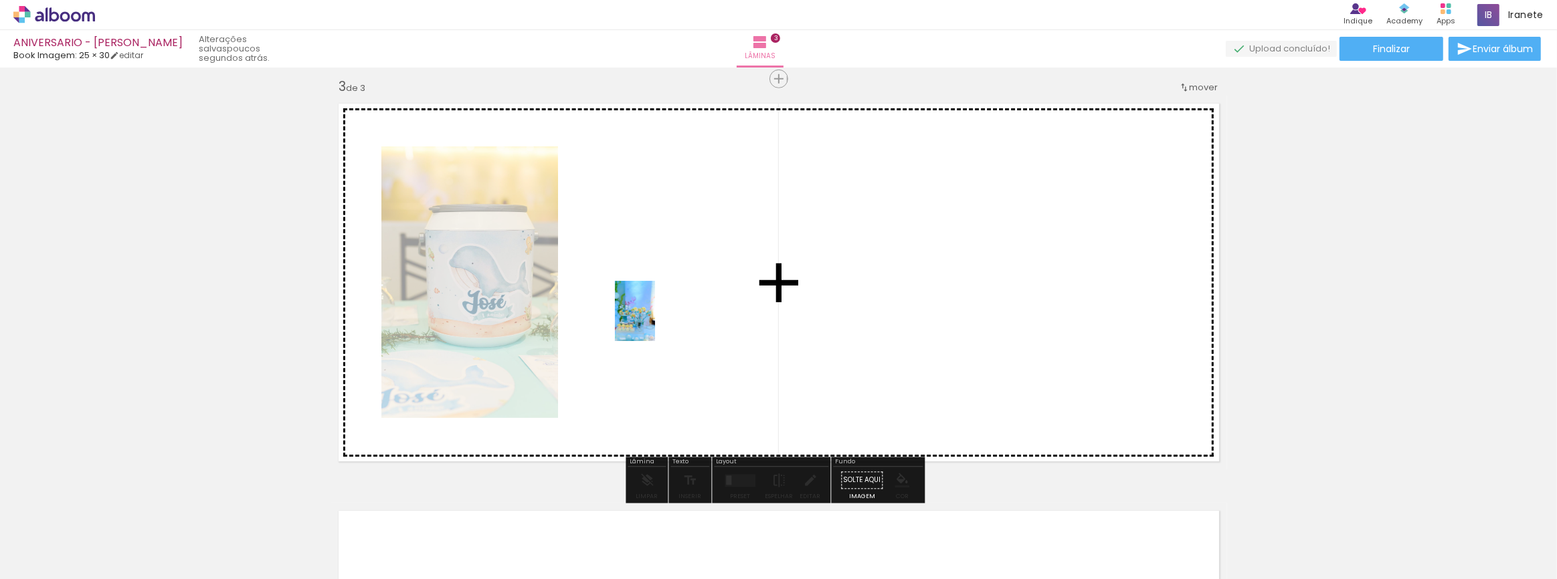
drag, startPoint x: 511, startPoint y: 549, endPoint x: 655, endPoint y: 321, distance: 269.1
click at [655, 321] on quentale-workspace at bounding box center [778, 289] width 1557 height 579
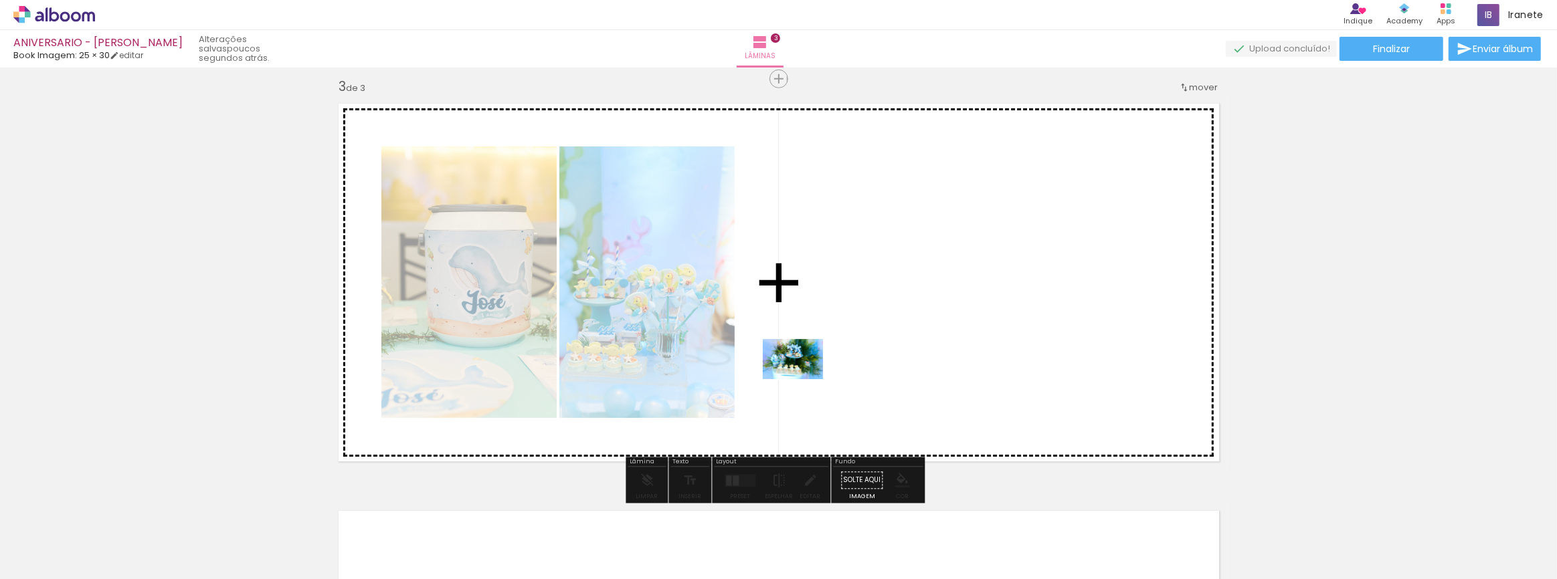
drag, startPoint x: 439, startPoint y: 532, endPoint x: 629, endPoint y: 527, distance: 190.1
click at [801, 379] on quentale-workspace at bounding box center [778, 289] width 1557 height 579
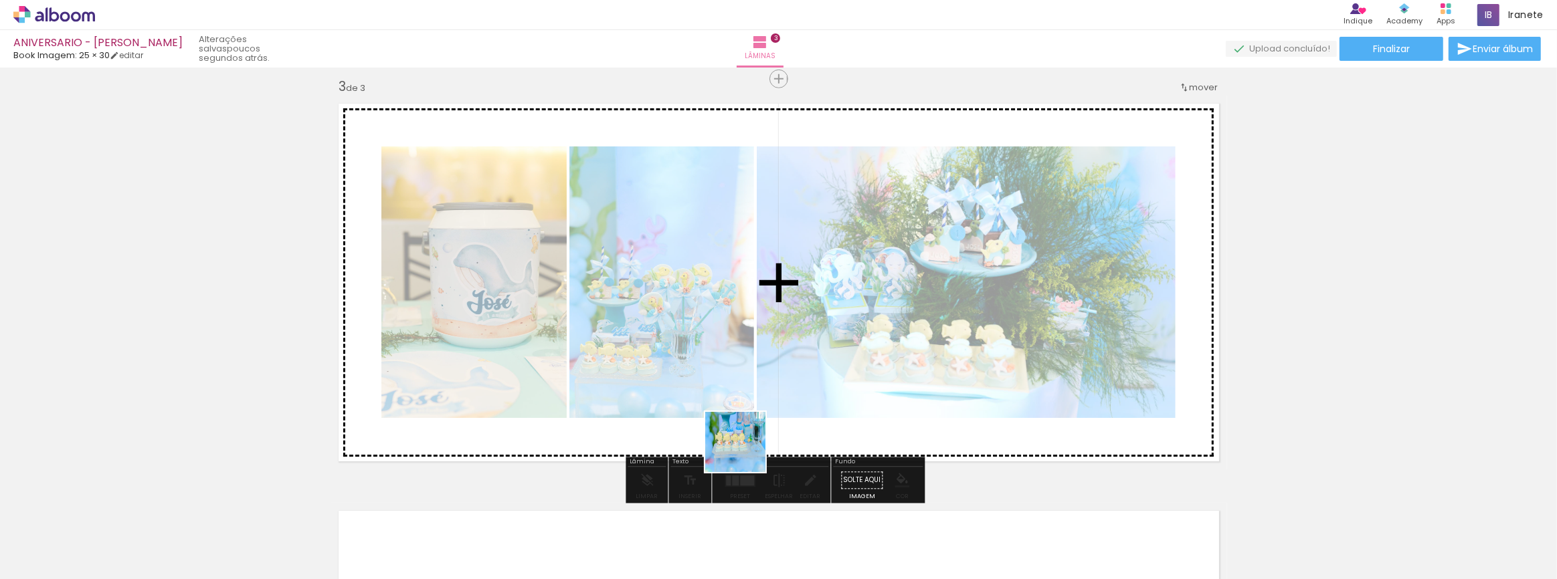
drag, startPoint x: 594, startPoint y: 536, endPoint x: 684, endPoint y: 524, distance: 91.0
click at [783, 391] on quentale-workspace at bounding box center [778, 289] width 1557 height 579
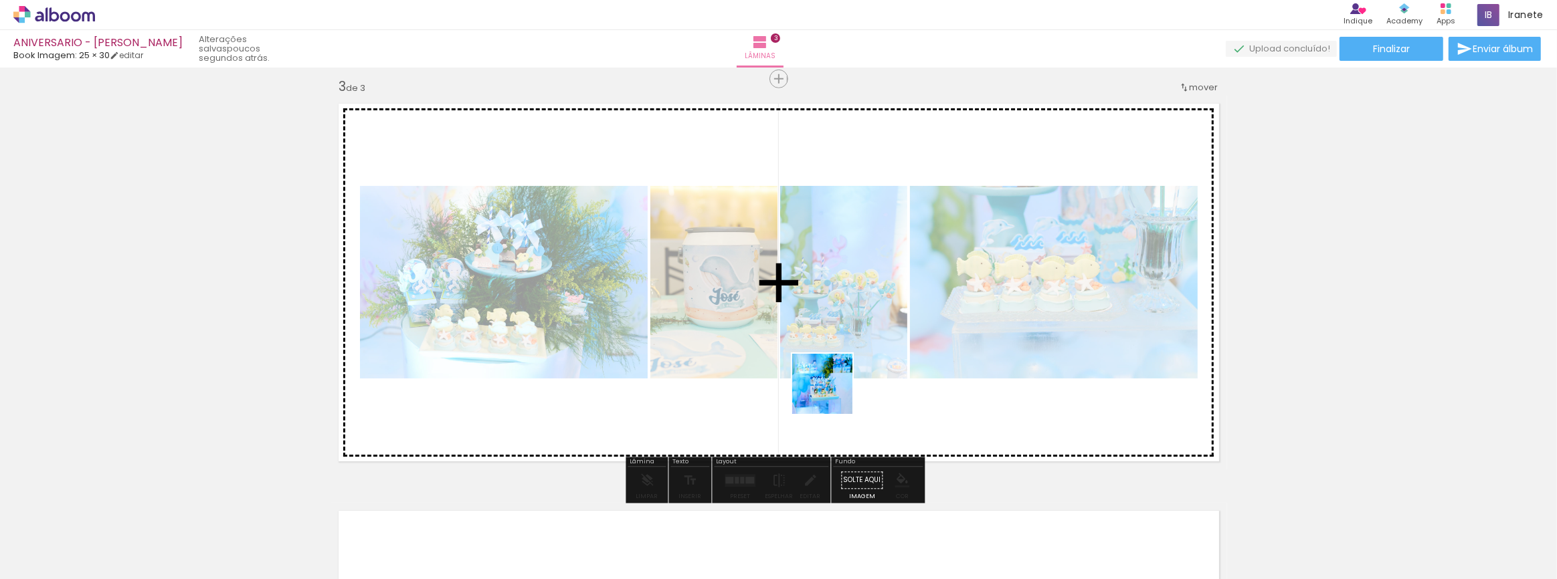
drag, startPoint x: 666, startPoint y: 551, endPoint x: 830, endPoint y: 394, distance: 227.6
click at [830, 394] on quentale-workspace at bounding box center [778, 289] width 1557 height 579
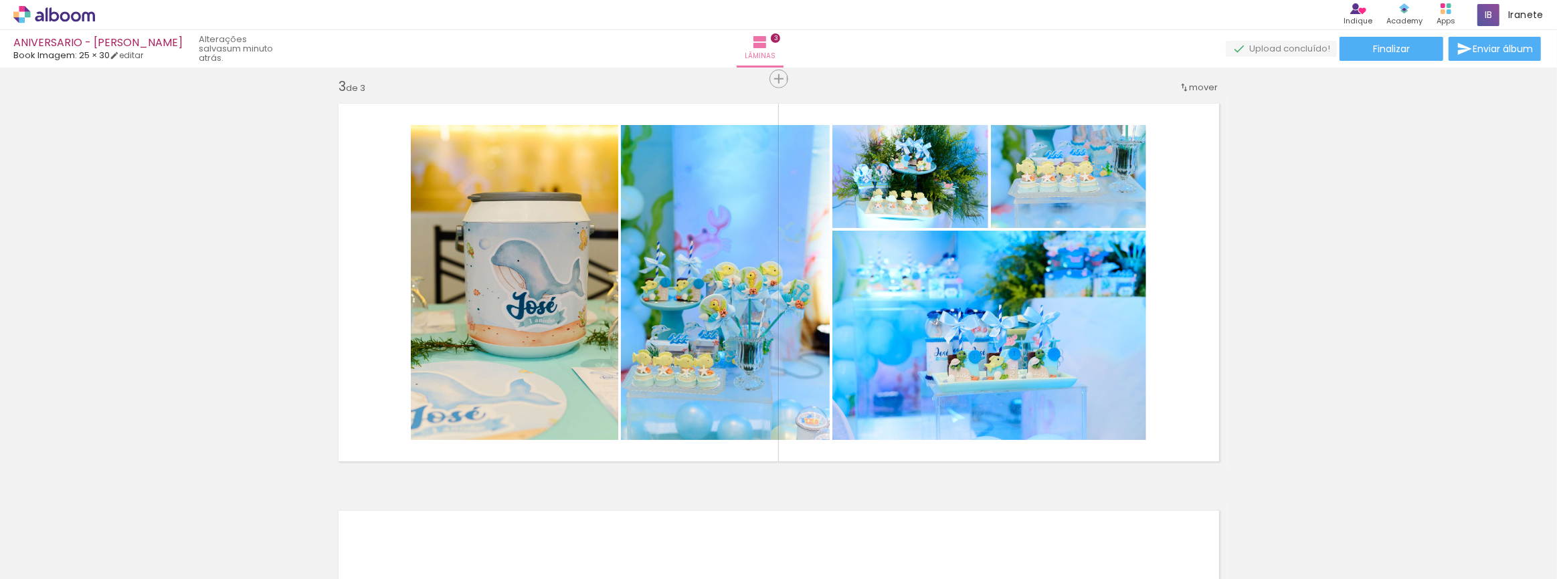
scroll to position [0, 2612]
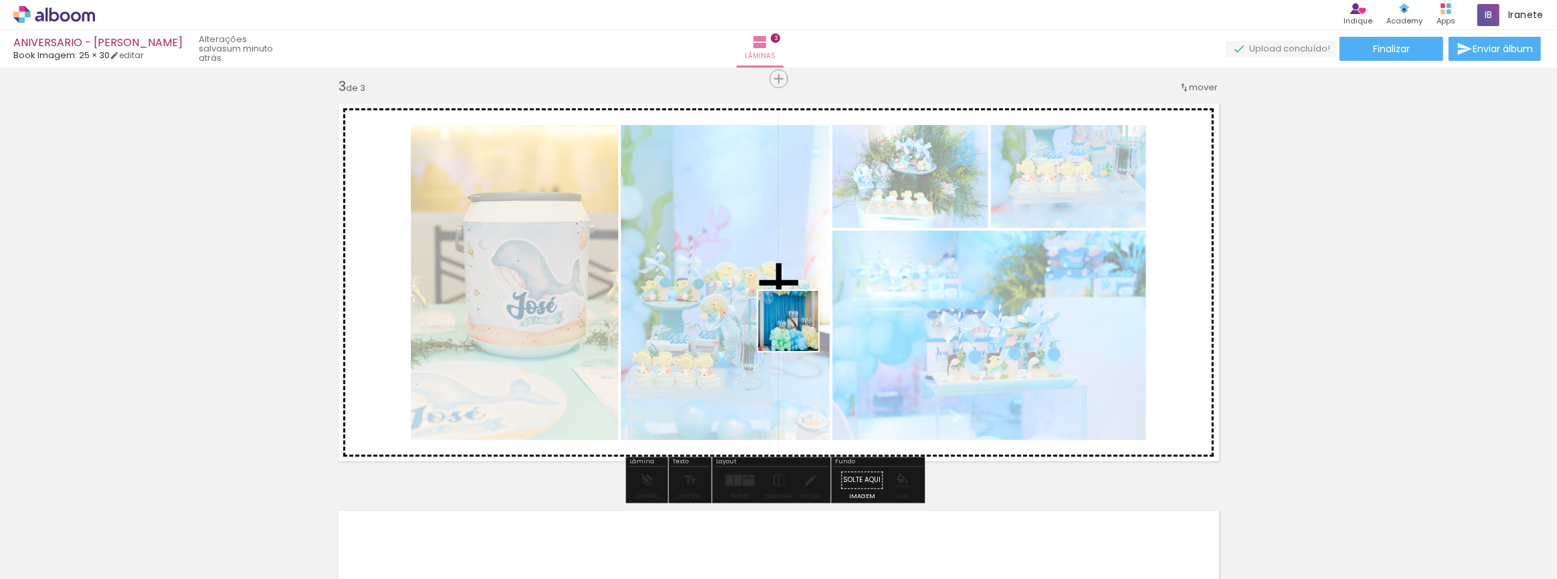
drag, startPoint x: 915, startPoint y: 551, endPoint x: 797, endPoint y: 327, distance: 252.6
click at [797, 327] on quentale-workspace at bounding box center [778, 289] width 1557 height 579
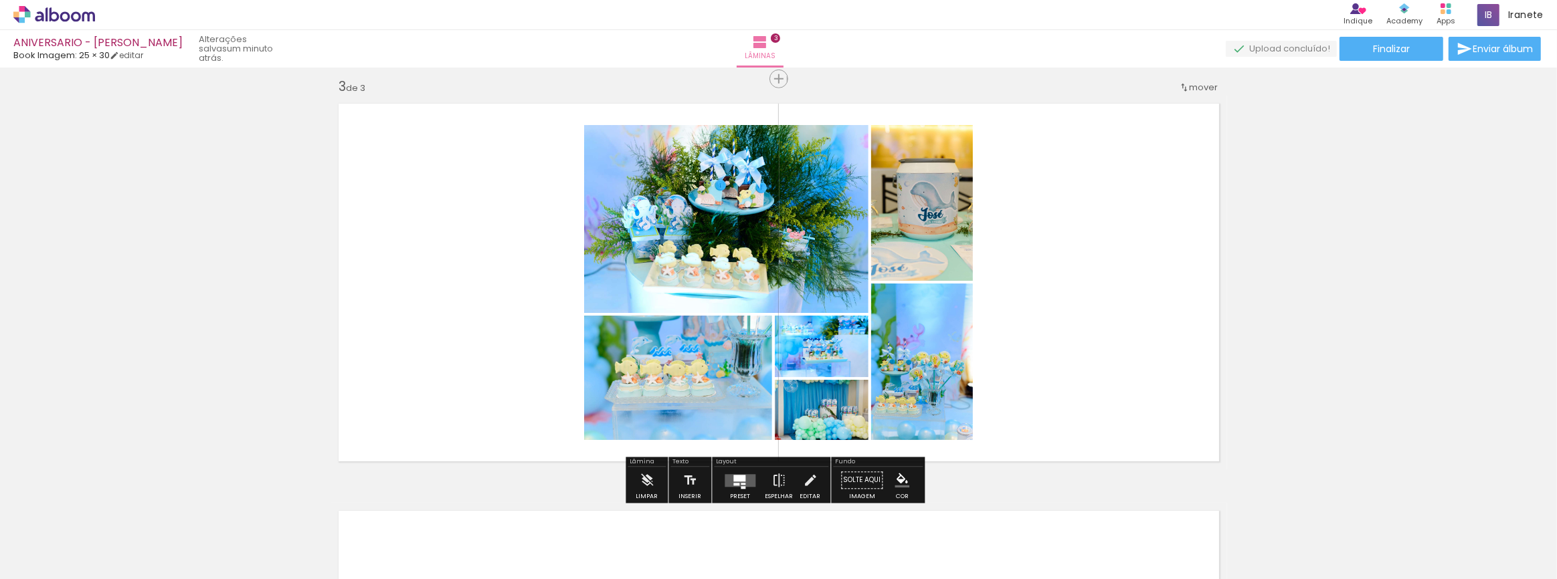
click at [741, 487] on div at bounding box center [743, 487] width 5 height 3
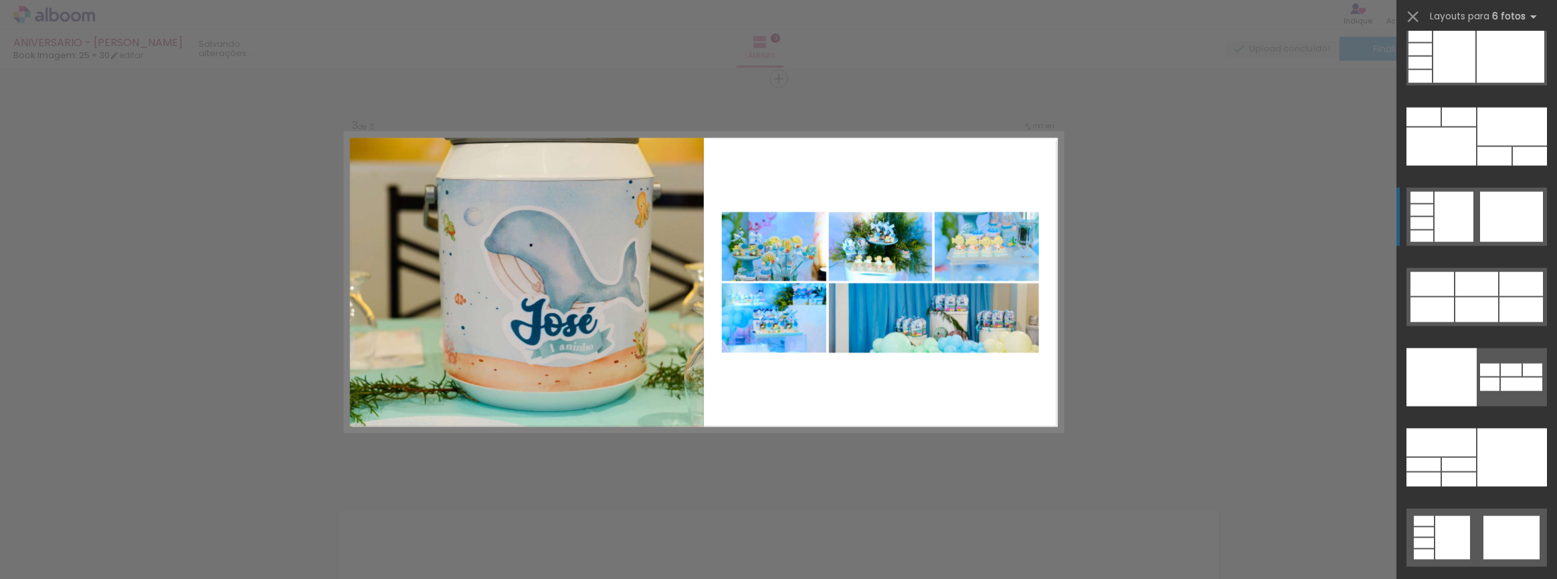
scroll to position [41695, 0]
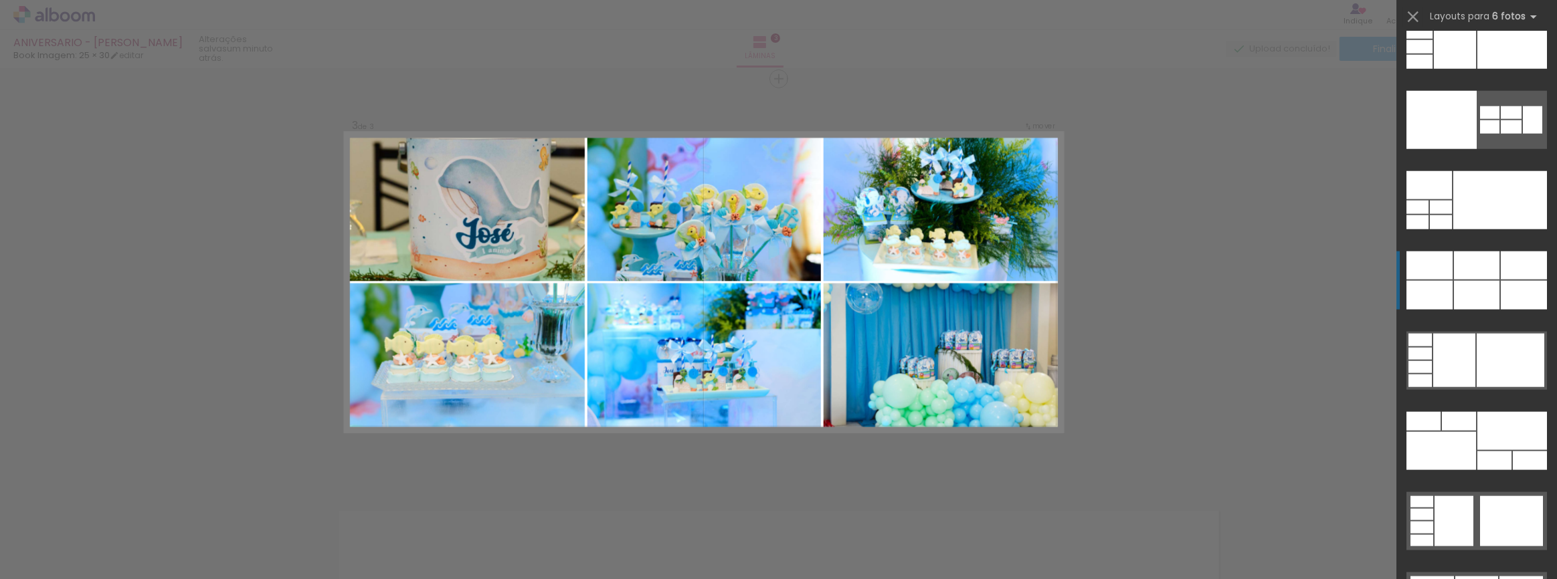
click at [1488, 292] on div at bounding box center [1476, 295] width 45 height 29
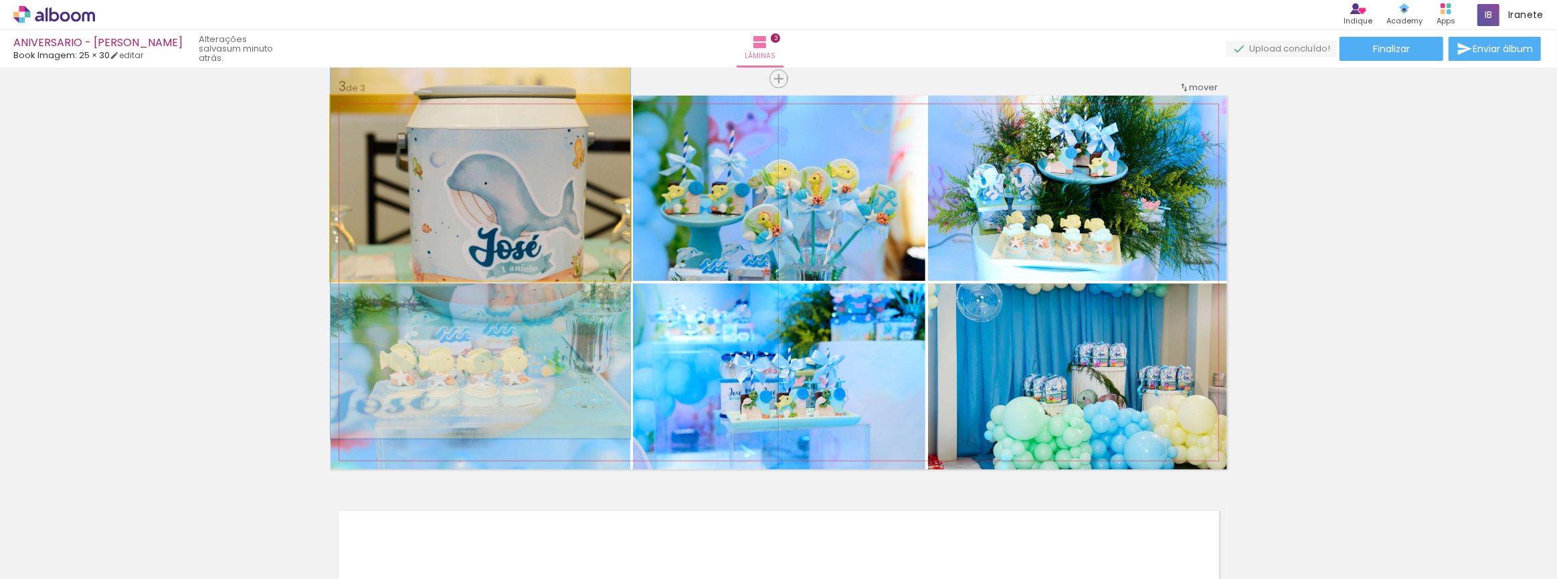
drag, startPoint x: 442, startPoint y: 211, endPoint x: 445, endPoint y: 233, distance: 22.2
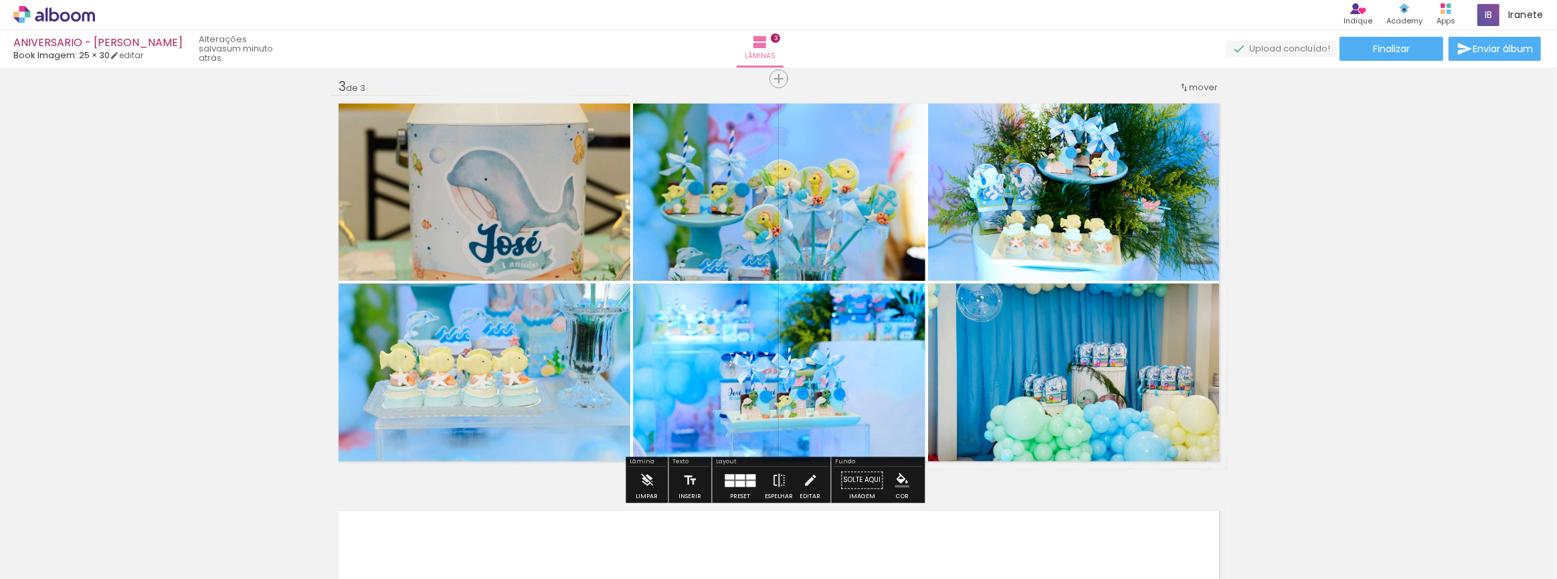
click at [110, 496] on iron-horizontal-list at bounding box center [96, 538] width 27 height 84
click at [749, 482] on div at bounding box center [750, 484] width 9 height 6
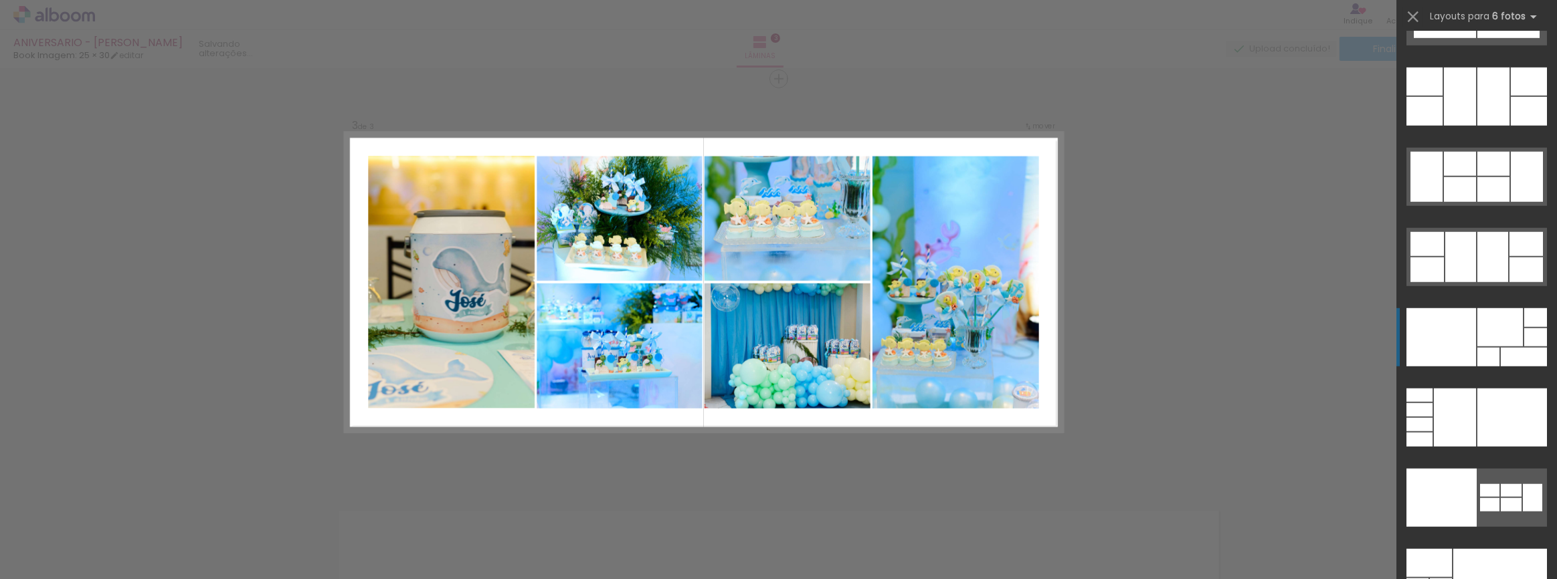
scroll to position [41236, 0]
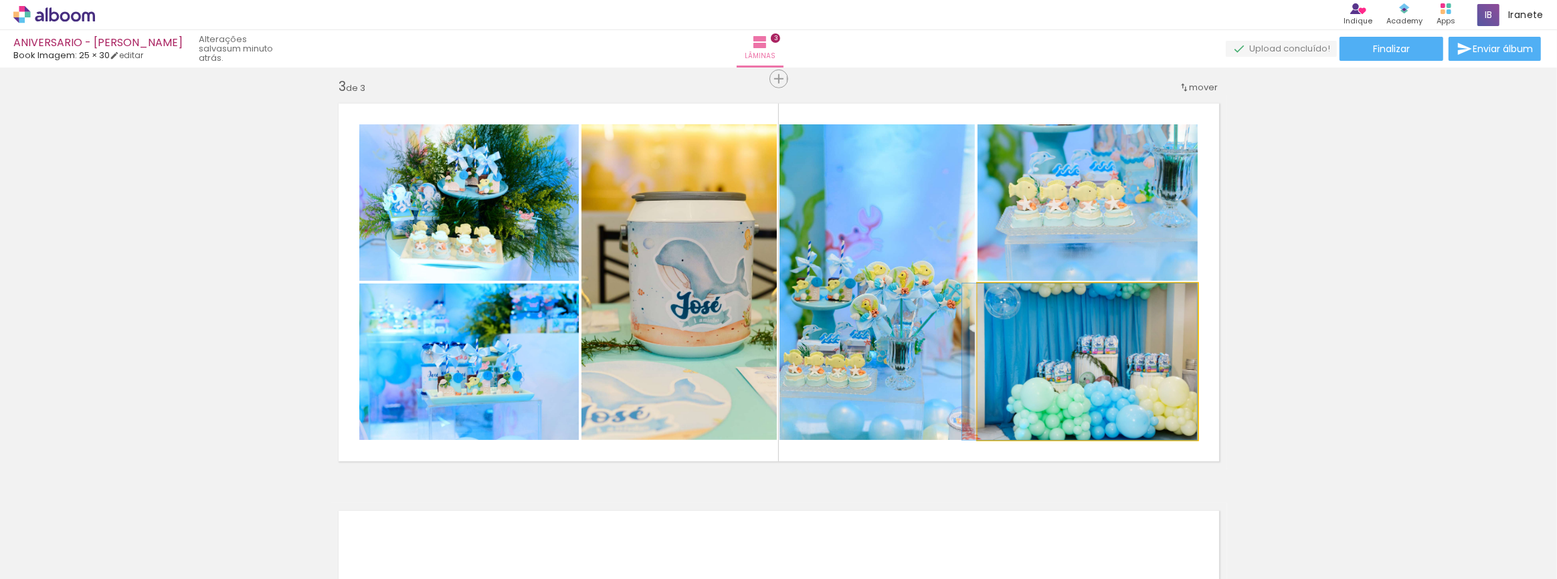
drag, startPoint x: 1073, startPoint y: 366, endPoint x: 1043, endPoint y: 361, distance: 30.5
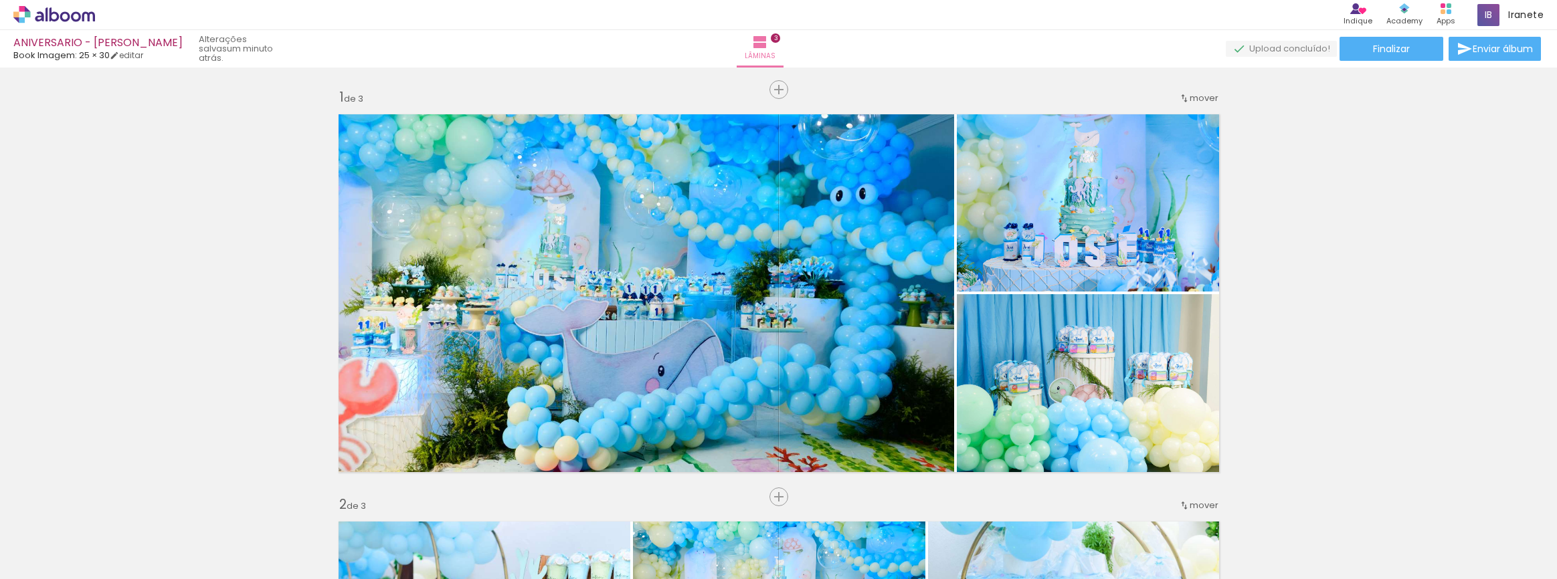
type paper-slider "170"
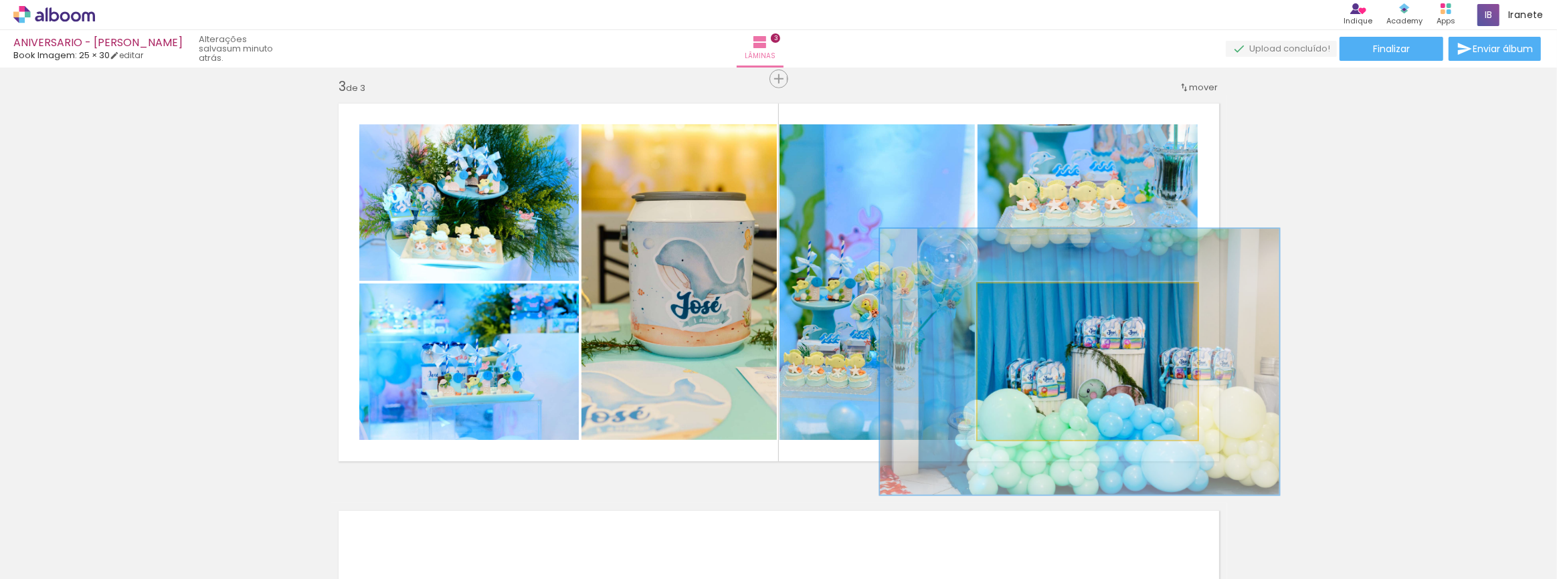
scroll to position [0, 2612]
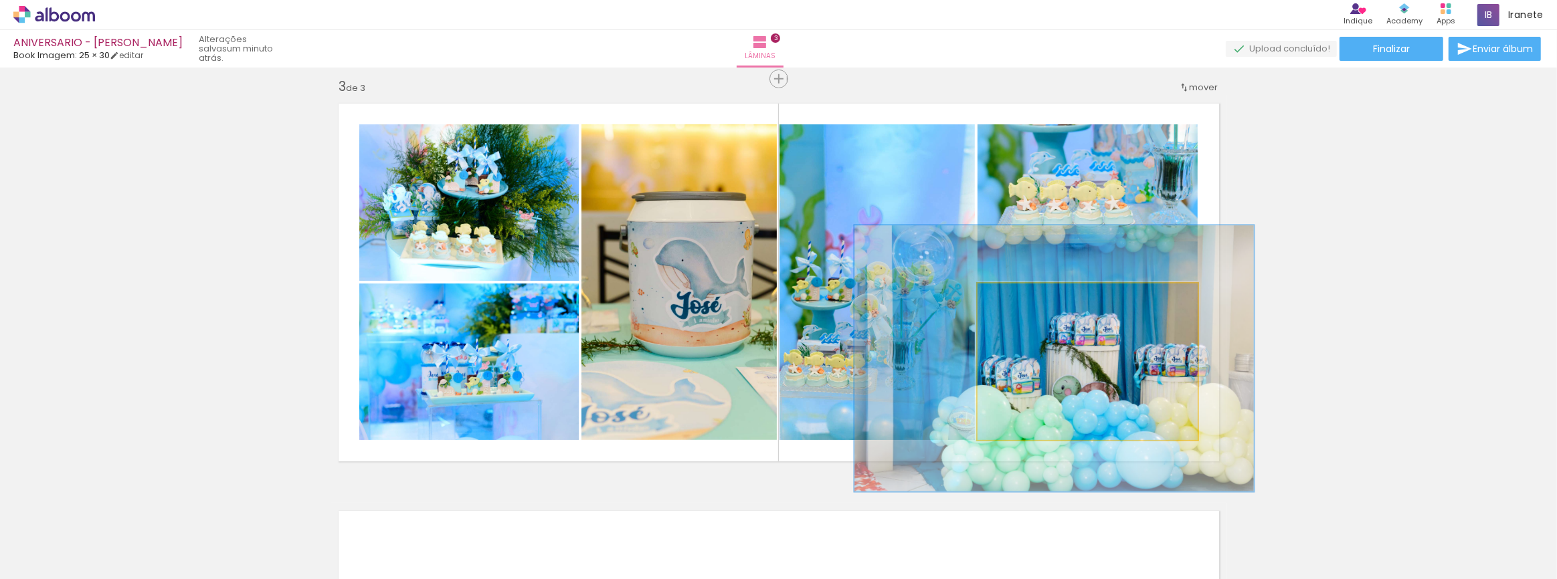
drag, startPoint x: 1109, startPoint y: 388, endPoint x: 1085, endPoint y: 385, distance: 23.7
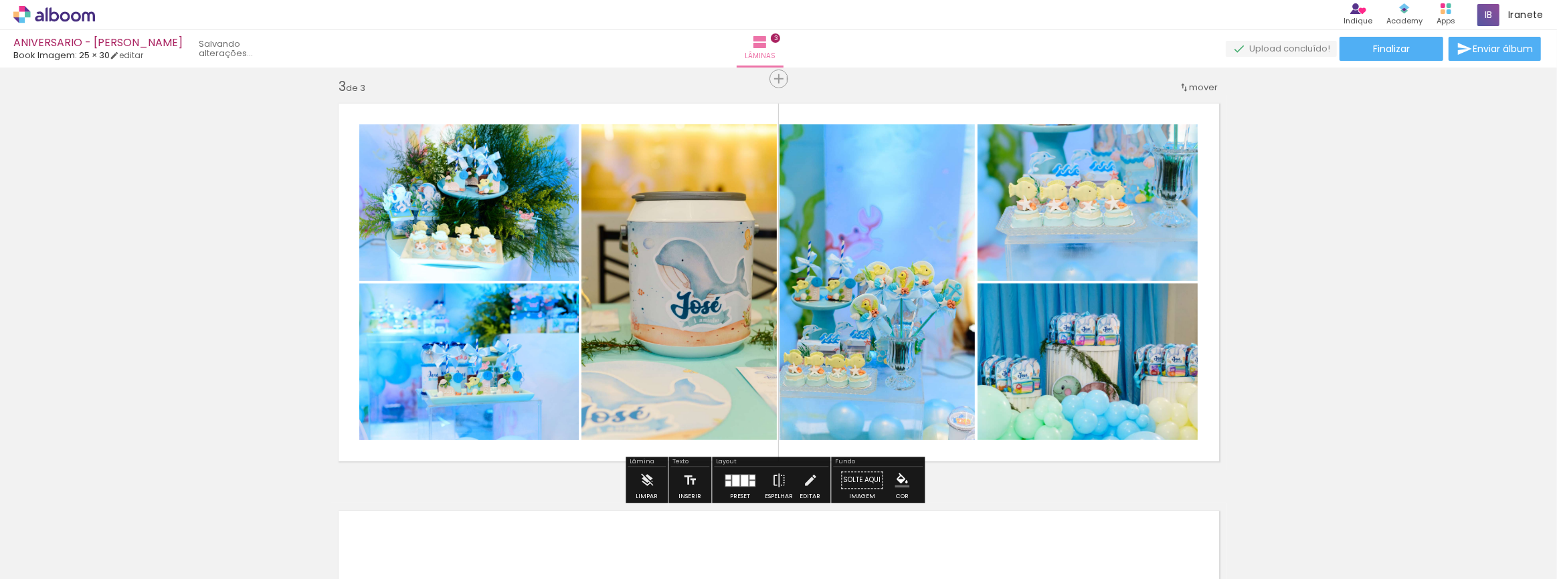
click at [1370, 344] on div "Inserir lâmina 1 de 3 Inserir lâmina 2 de 3 Inserir lâmina 3 de 3" at bounding box center [778, 62] width 1557 height 1630
drag, startPoint x: 731, startPoint y: 483, endPoint x: 1556, endPoint y: 376, distance: 831.8
click at [732, 482] on div at bounding box center [735, 480] width 7 height 11
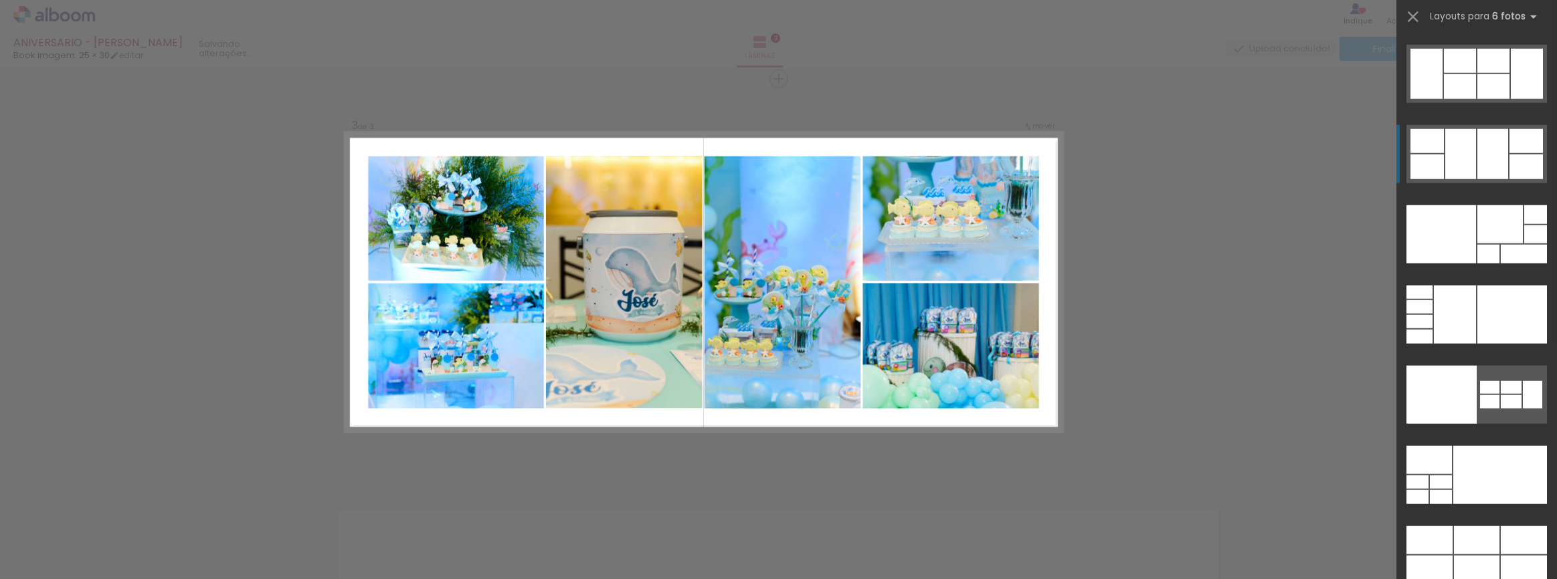
scroll to position [41017, 0]
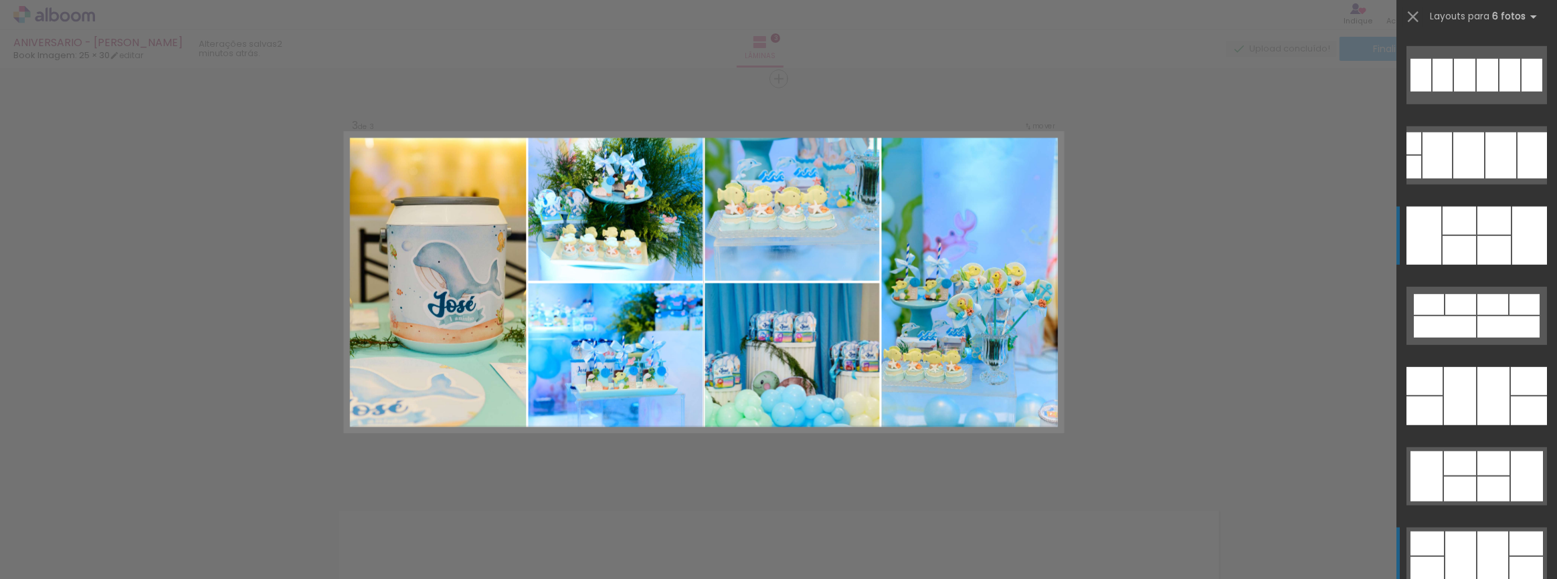
click at [1511, 397] on div at bounding box center [1529, 411] width 36 height 29
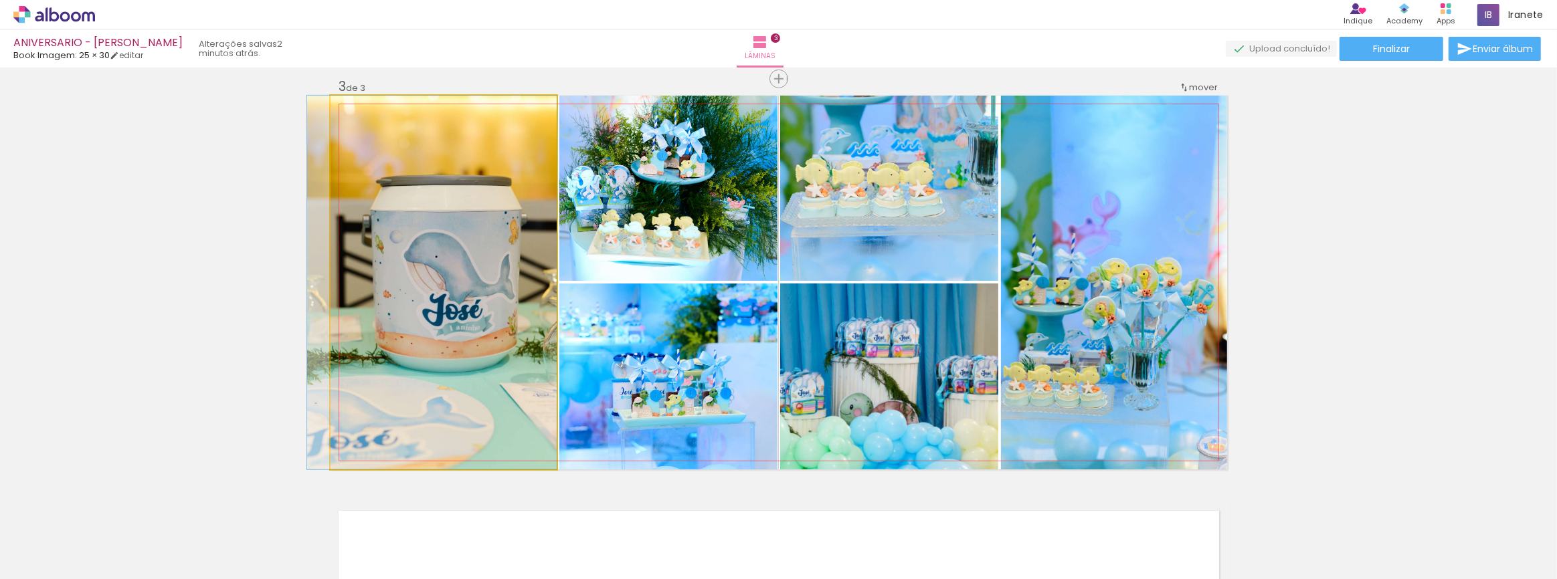
drag, startPoint x: 400, startPoint y: 223, endPoint x: 376, endPoint y: 225, distance: 24.1
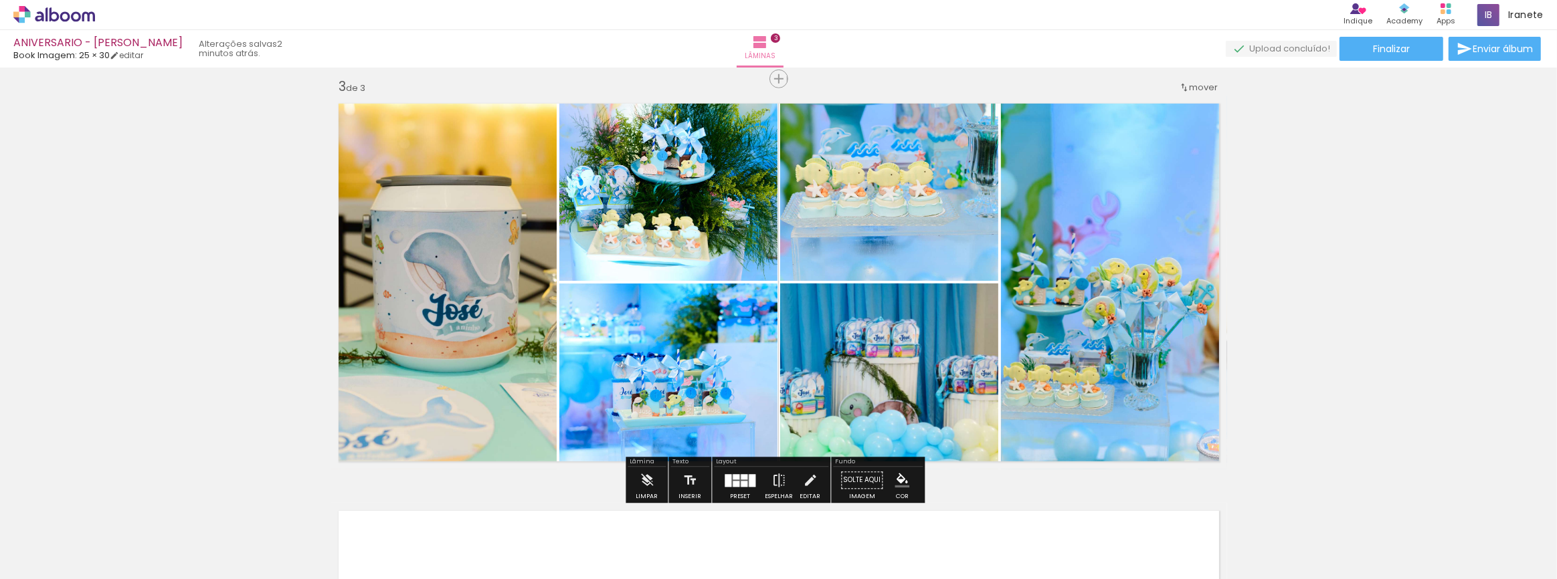
click at [1282, 289] on div "Inserir lâmina 1 de 3 Inserir lâmina 2 de 3 Inserir lâmina 3 de 3" at bounding box center [778, 62] width 1557 height 1630
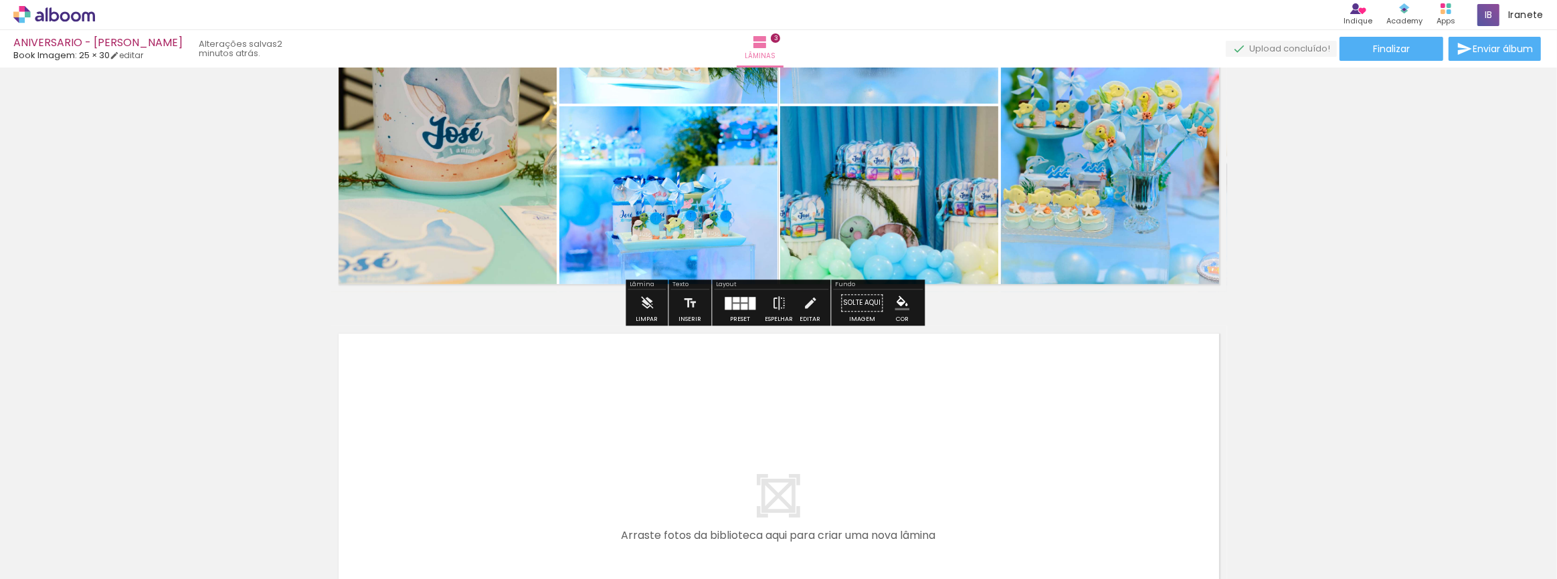
scroll to position [1130, 0]
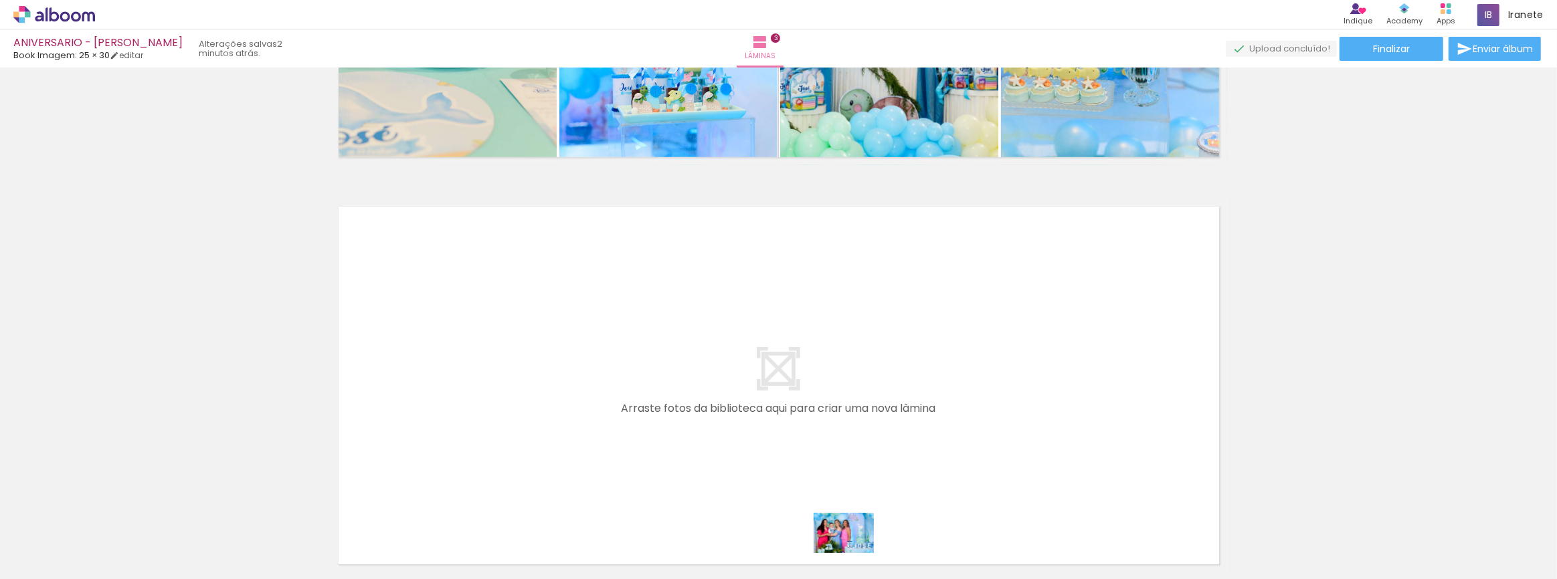
drag, startPoint x: 841, startPoint y: 568, endPoint x: 854, endPoint y: 553, distance: 19.4
click at [854, 553] on quentale-thumb at bounding box center [818, 534] width 75 height 77
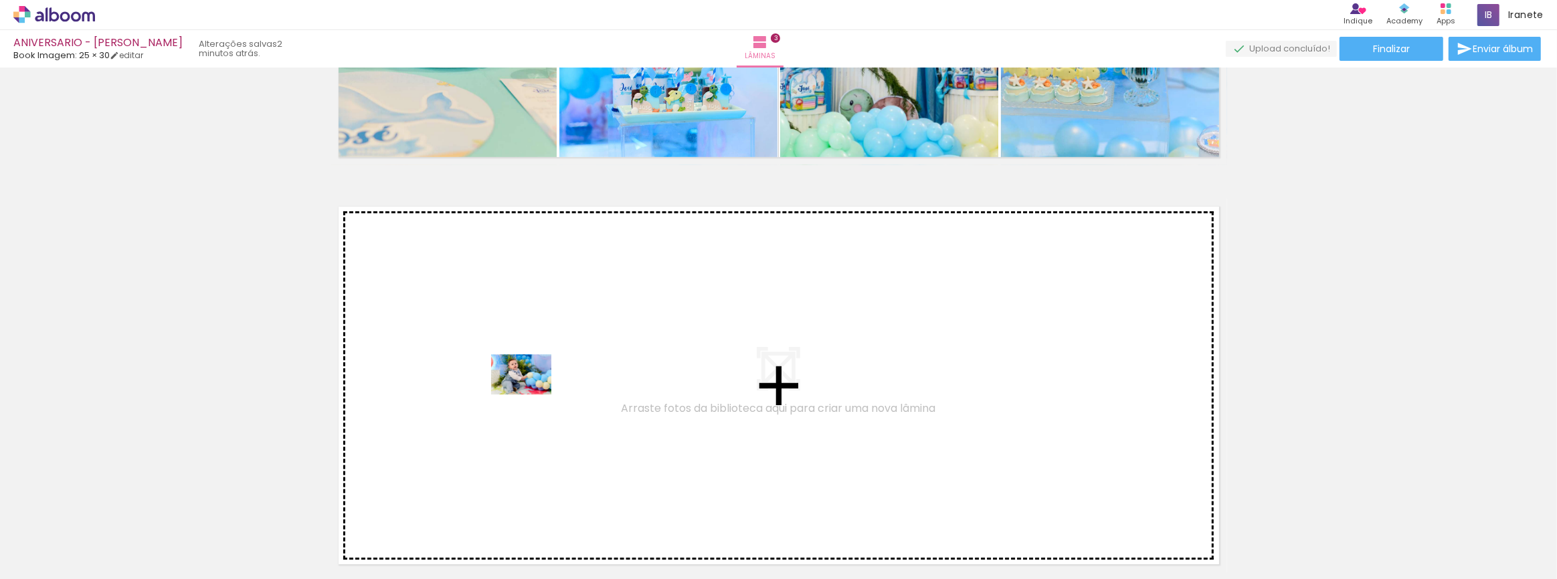
drag, startPoint x: 633, startPoint y: 540, endPoint x: 531, endPoint y: 395, distance: 176.7
click at [531, 395] on quentale-workspace at bounding box center [778, 289] width 1557 height 579
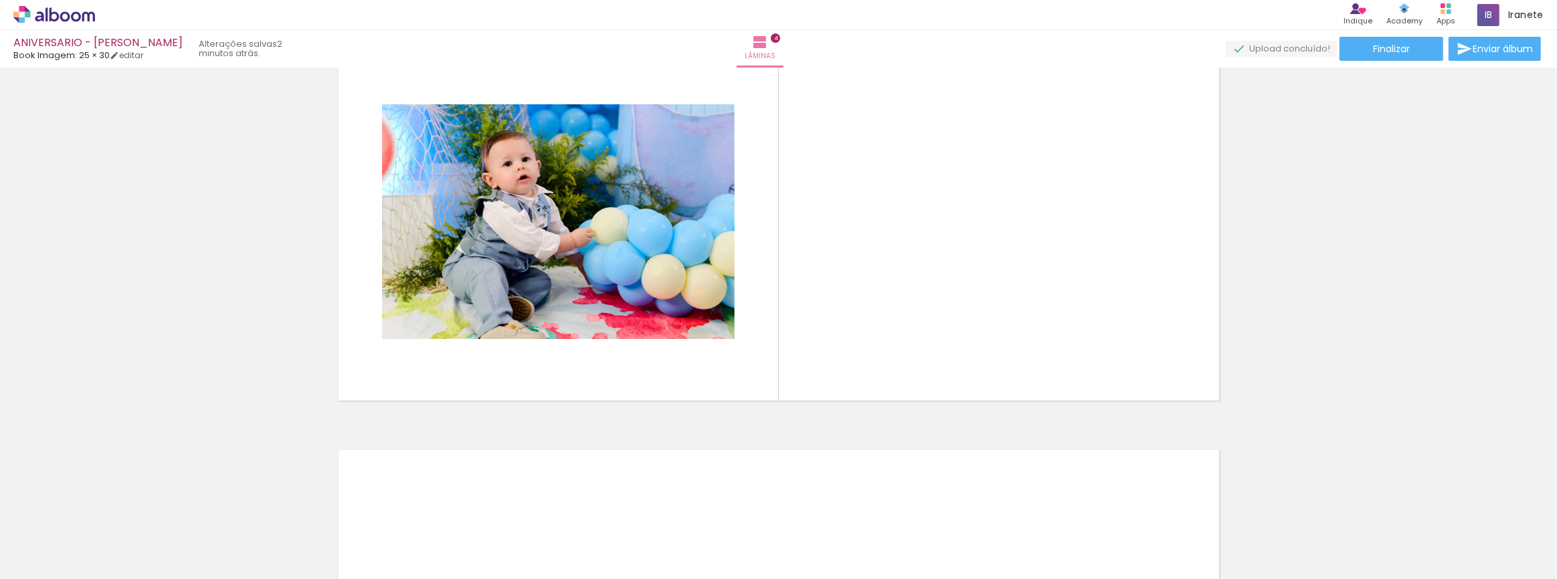
scroll to position [0, 1274]
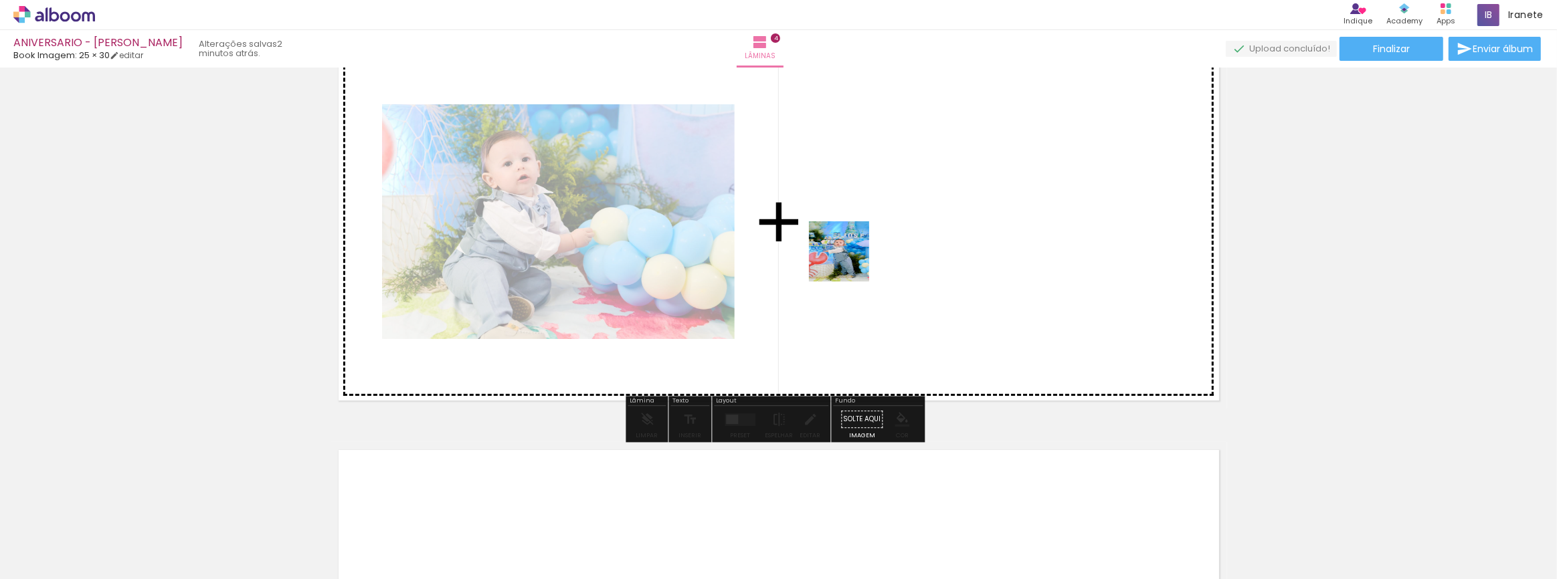
drag, startPoint x: 815, startPoint y: 549, endPoint x: 844, endPoint y: 251, distance: 299.1
click at [844, 250] on quentale-workspace at bounding box center [778, 289] width 1557 height 579
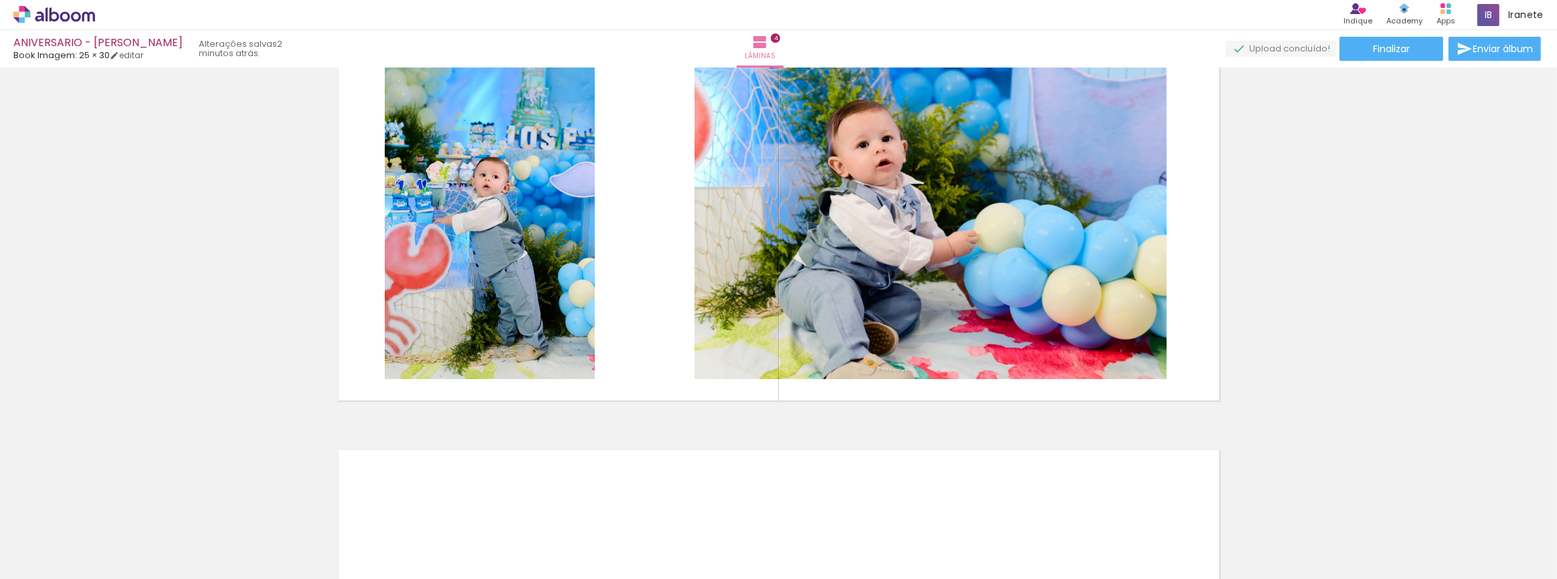
scroll to position [0, 1667]
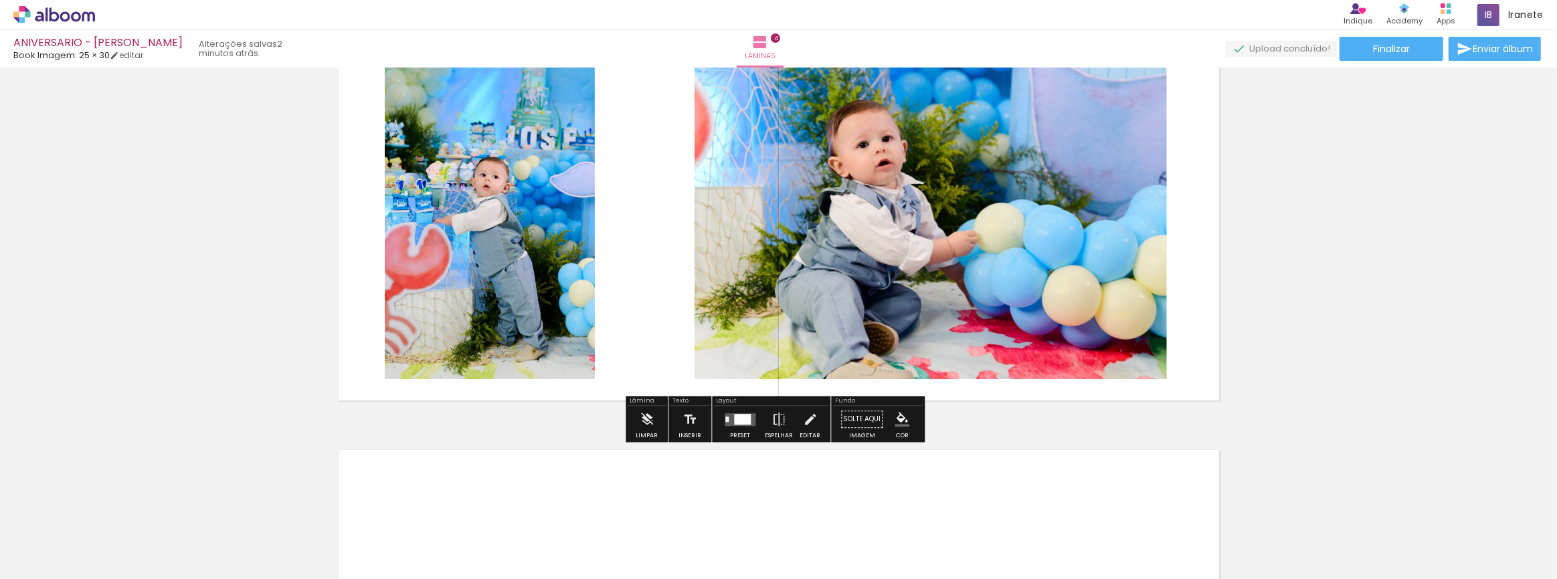
click at [741, 421] on div at bounding box center [742, 419] width 17 height 11
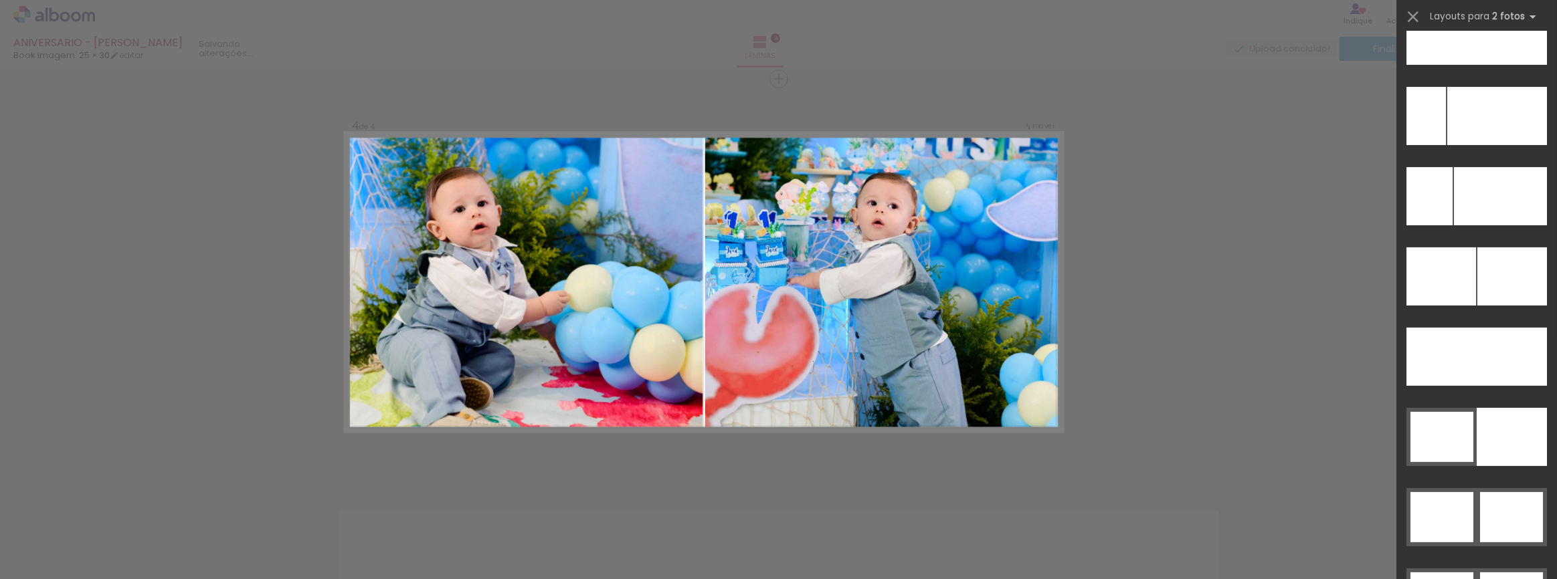
scroll to position [6198, 0]
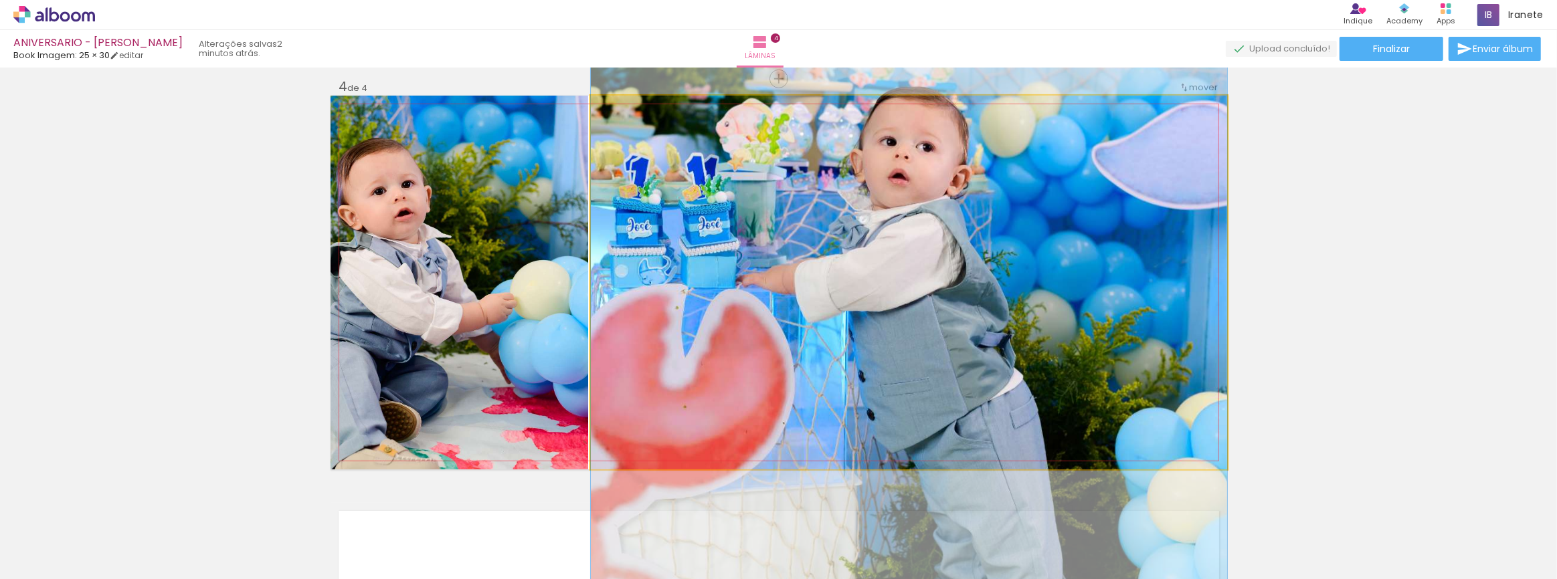
click at [659, 293] on quentale-photo at bounding box center [909, 283] width 636 height 374
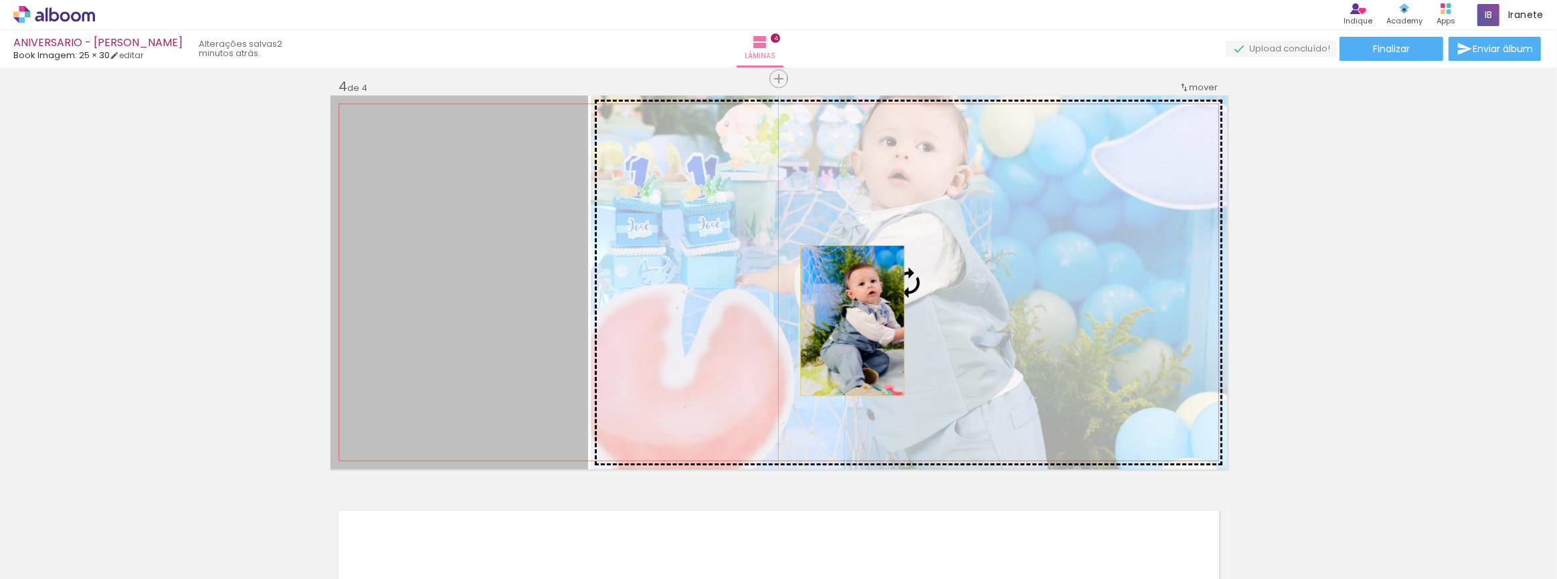
drag, startPoint x: 481, startPoint y: 278, endPoint x: 849, endPoint y: 320, distance: 370.3
click at [0, 0] on slot at bounding box center [0, 0] width 0 height 0
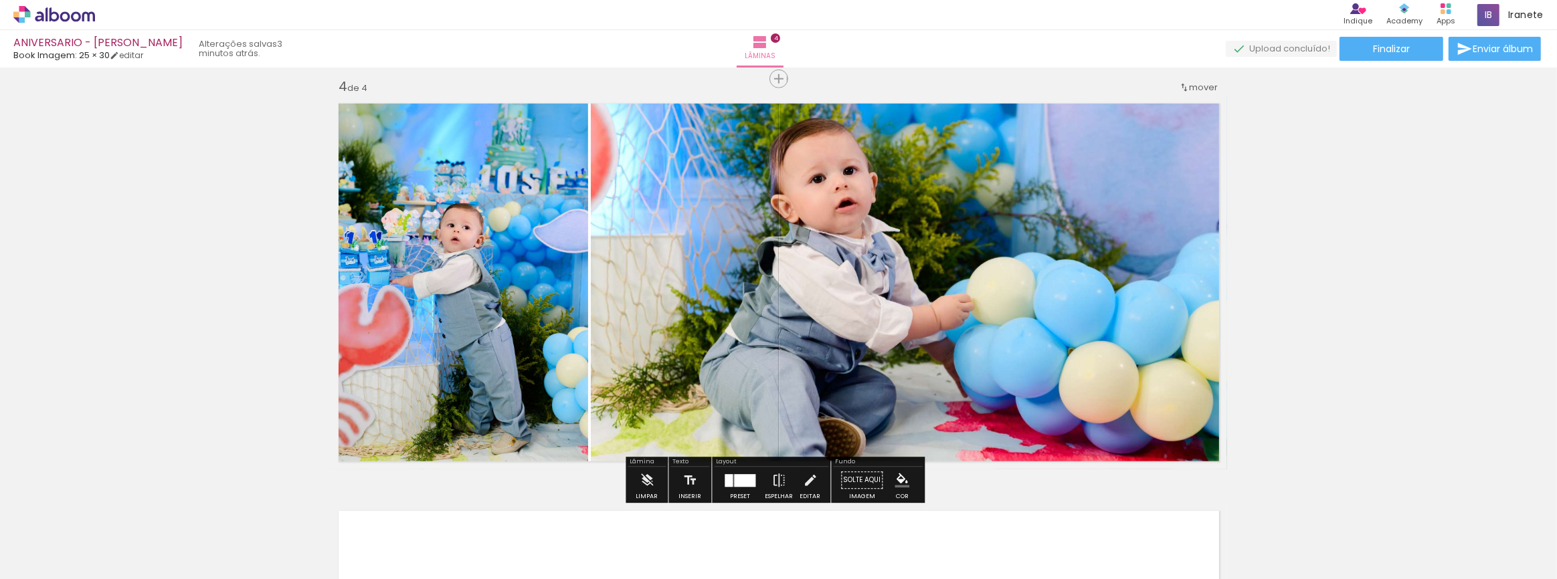
click at [728, 484] on div at bounding box center [729, 480] width 8 height 13
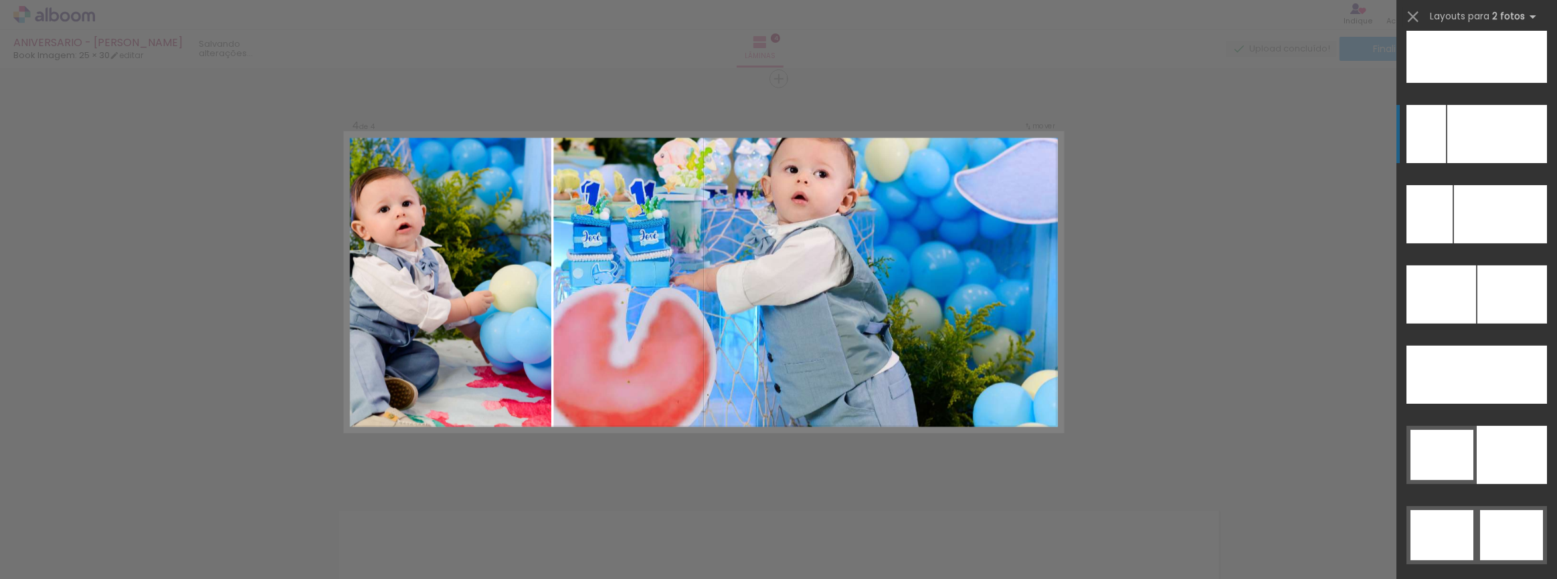
scroll to position [6262, 0]
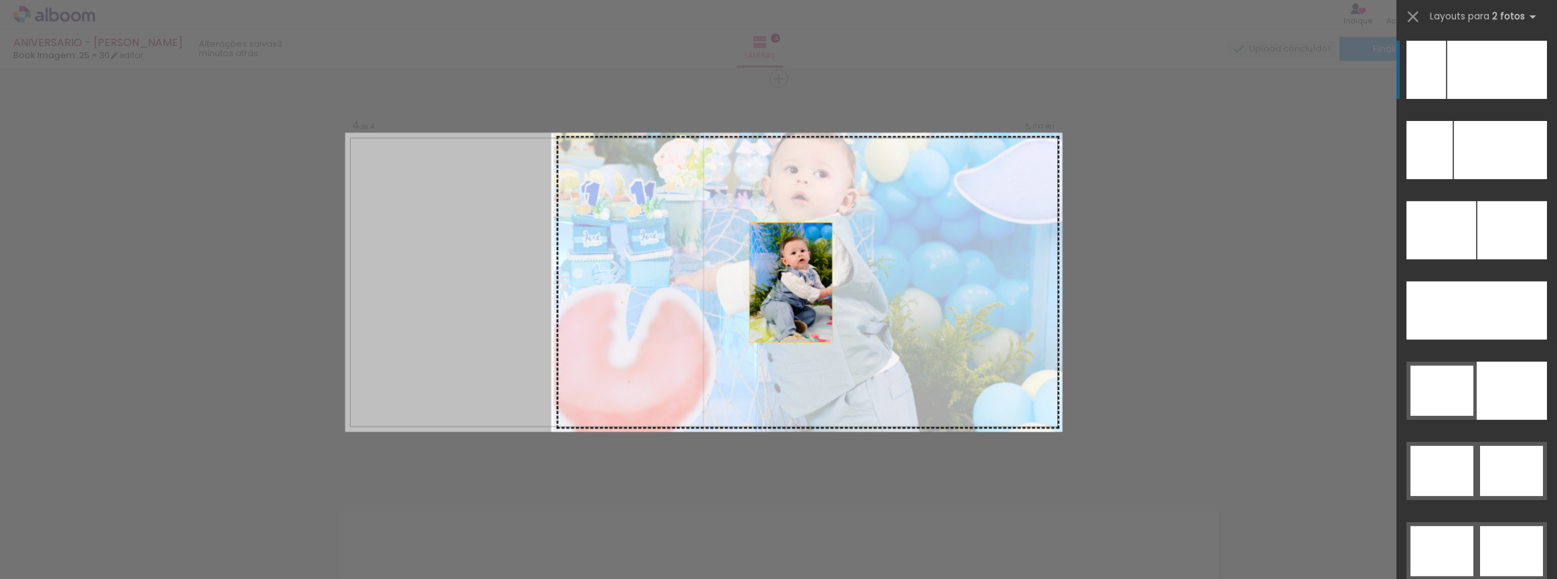
drag, startPoint x: 417, startPoint y: 244, endPoint x: 871, endPoint y: 282, distance: 455.8
click at [0, 0] on slot at bounding box center [0, 0] width 0 height 0
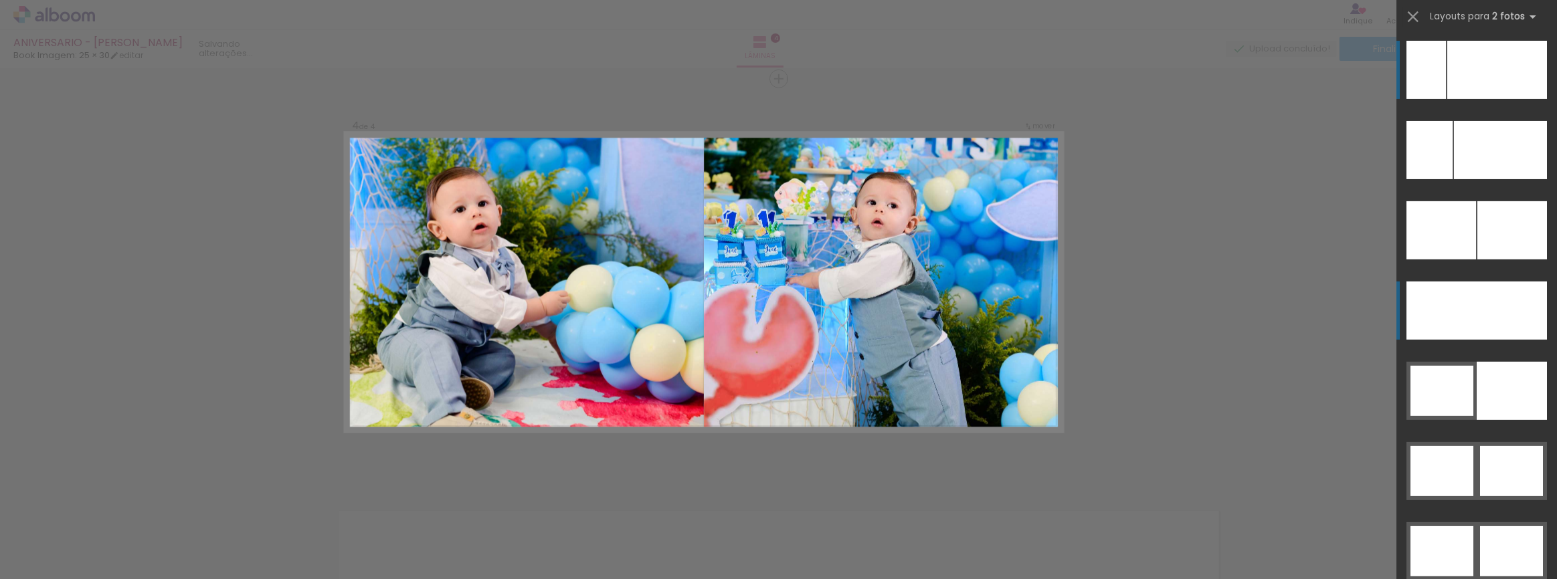
click at [1412, 99] on div at bounding box center [1425, 70] width 39 height 58
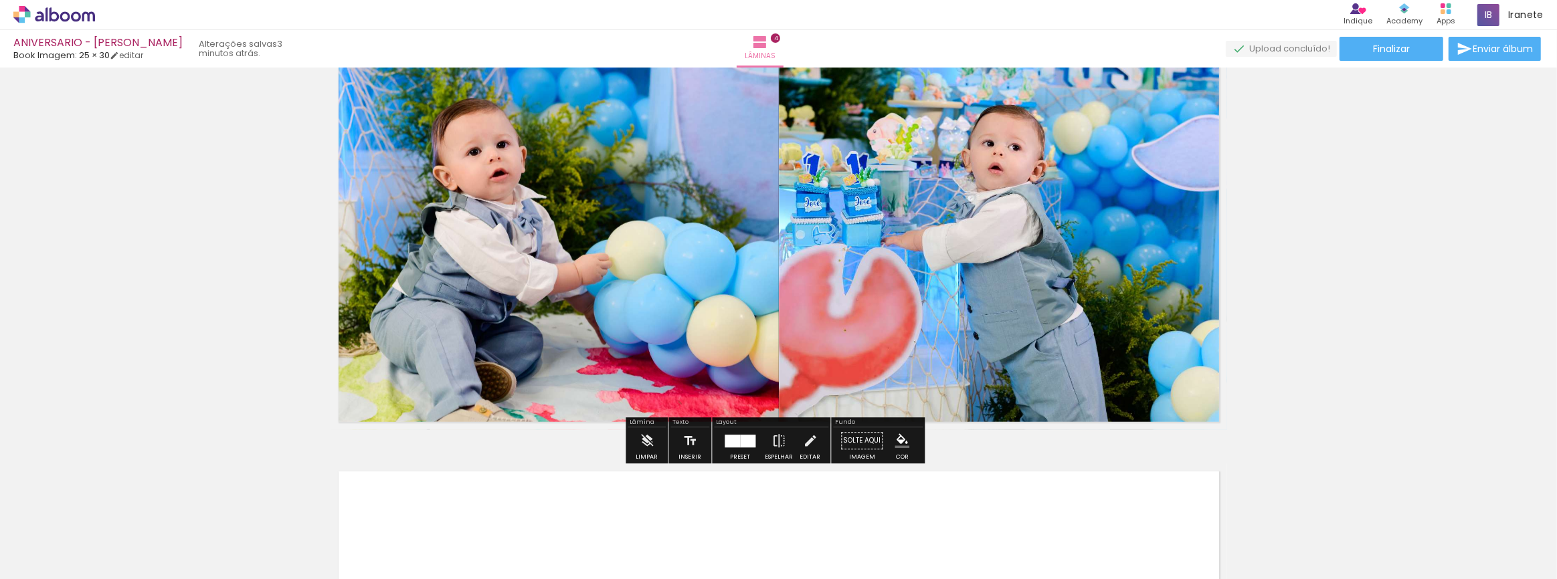
scroll to position [1294, 0]
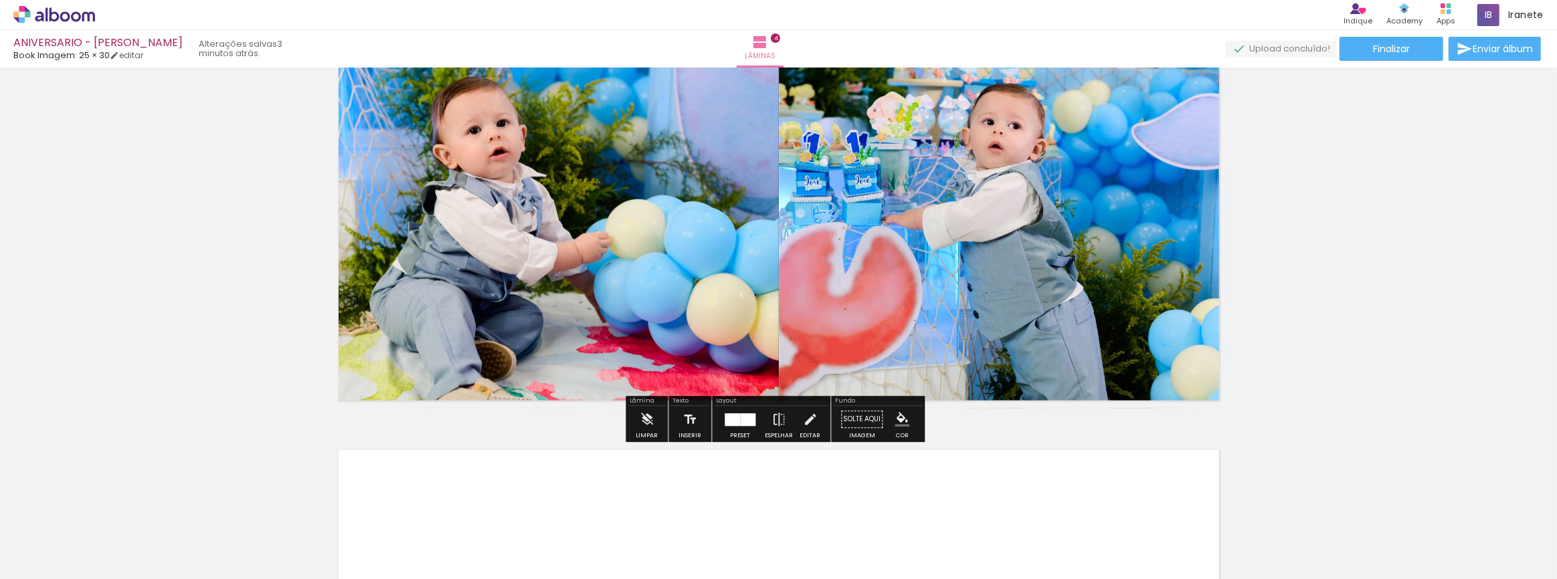
click at [726, 413] on div at bounding box center [732, 419] width 15 height 13
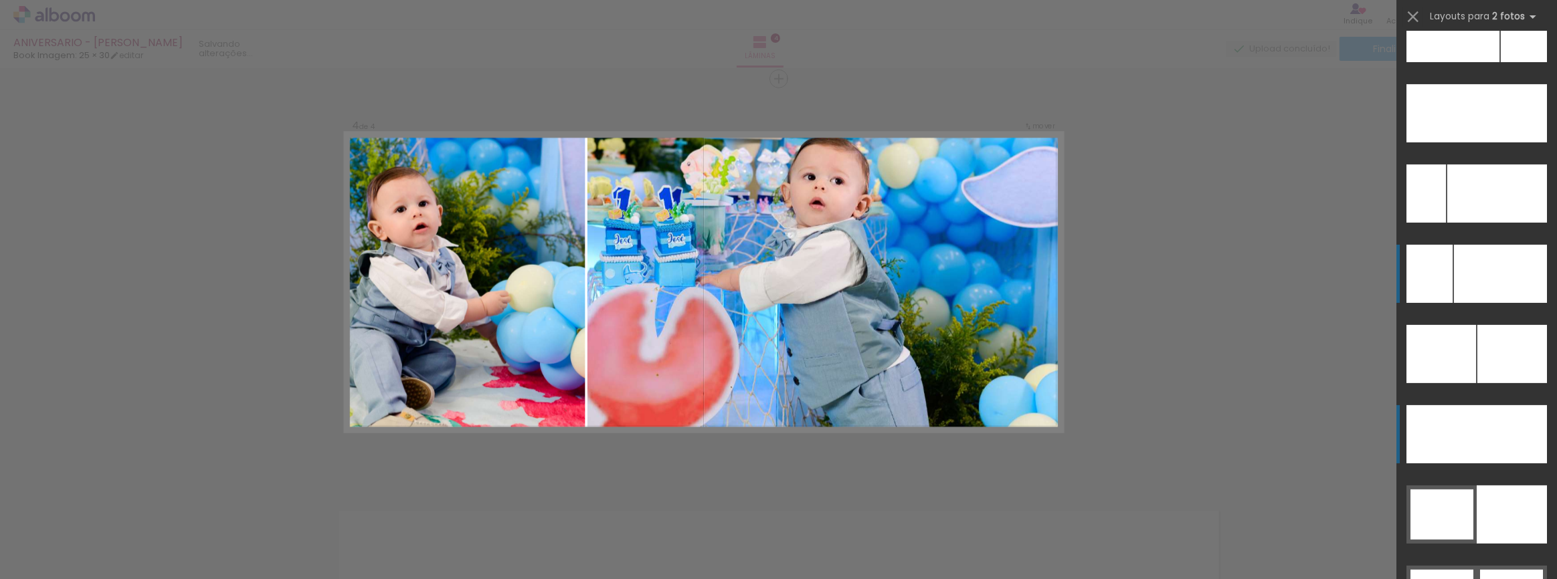
scroll to position [6137, 0]
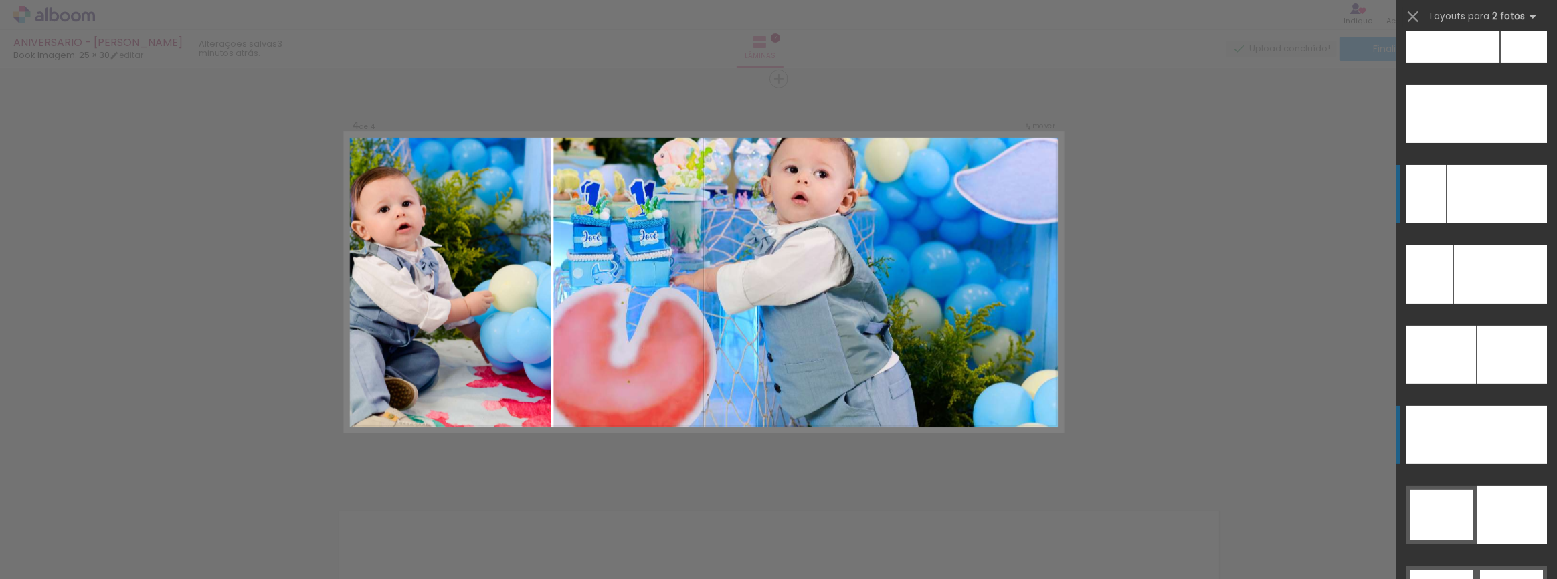
click at [1461, 191] on div at bounding box center [1497, 194] width 100 height 58
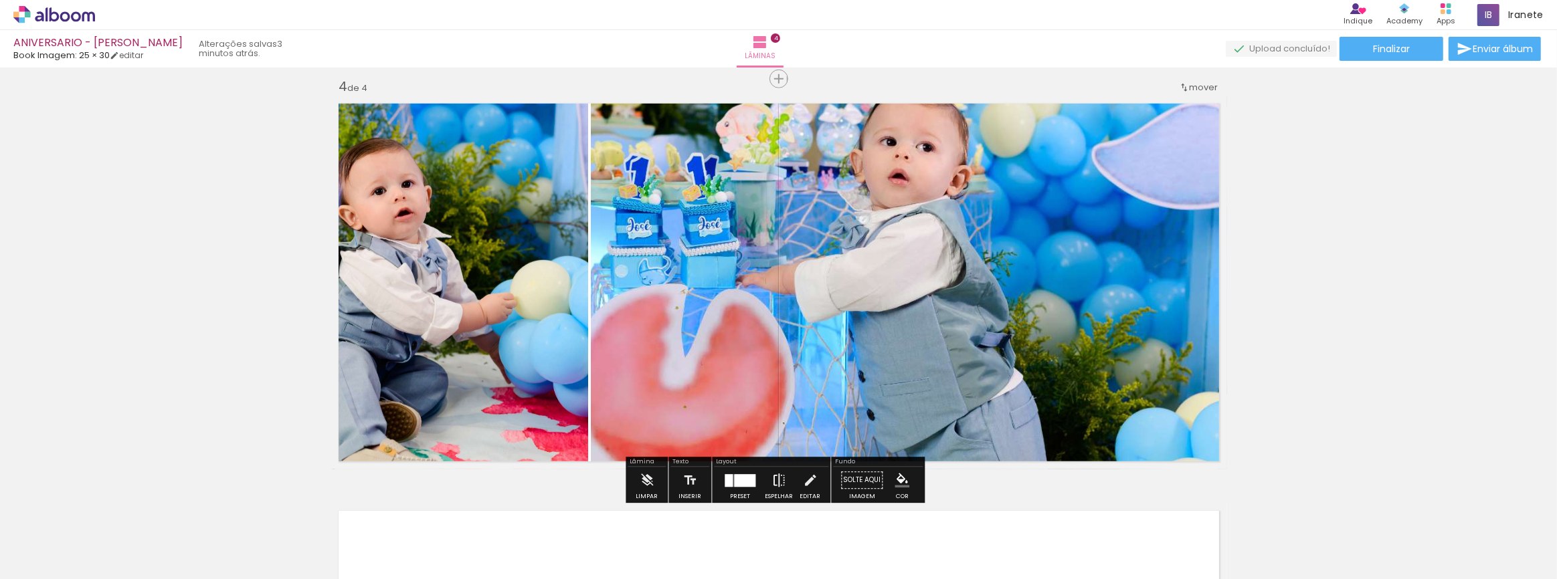
click at [772, 480] on iron-icon at bounding box center [778, 481] width 15 height 27
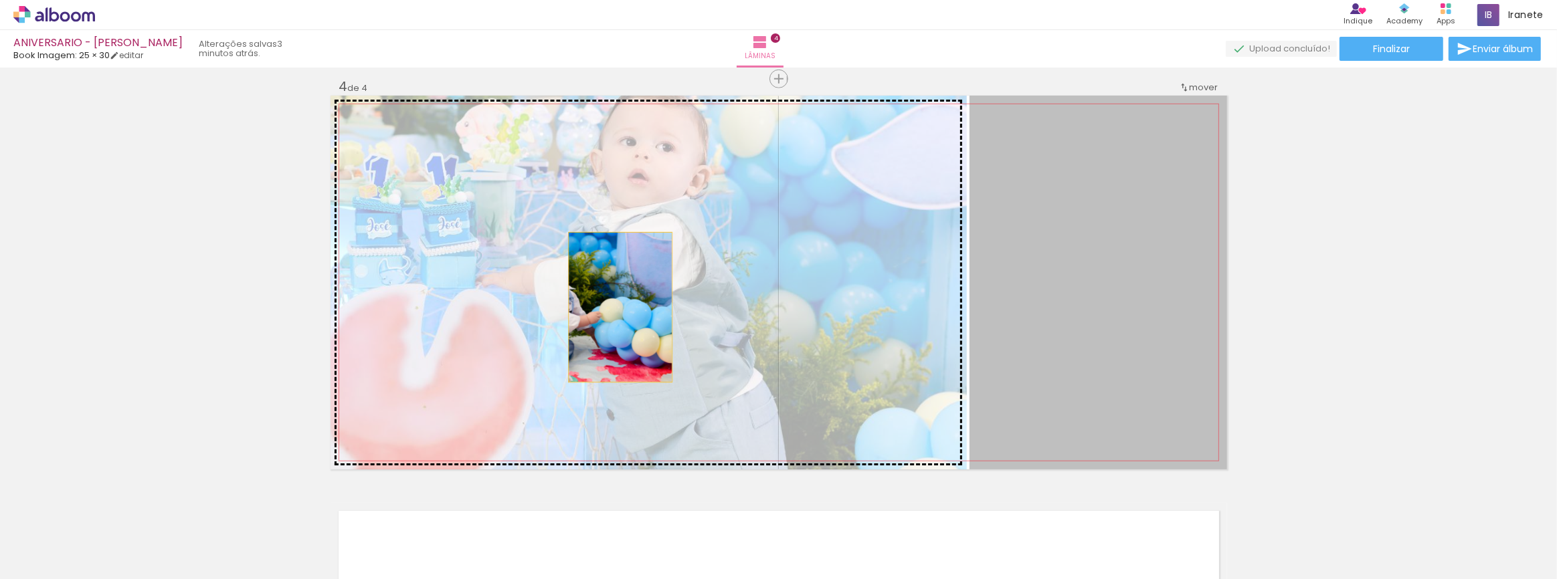
drag, startPoint x: 1096, startPoint y: 292, endPoint x: 615, endPoint y: 307, distance: 481.2
click at [0, 0] on slot at bounding box center [0, 0] width 0 height 0
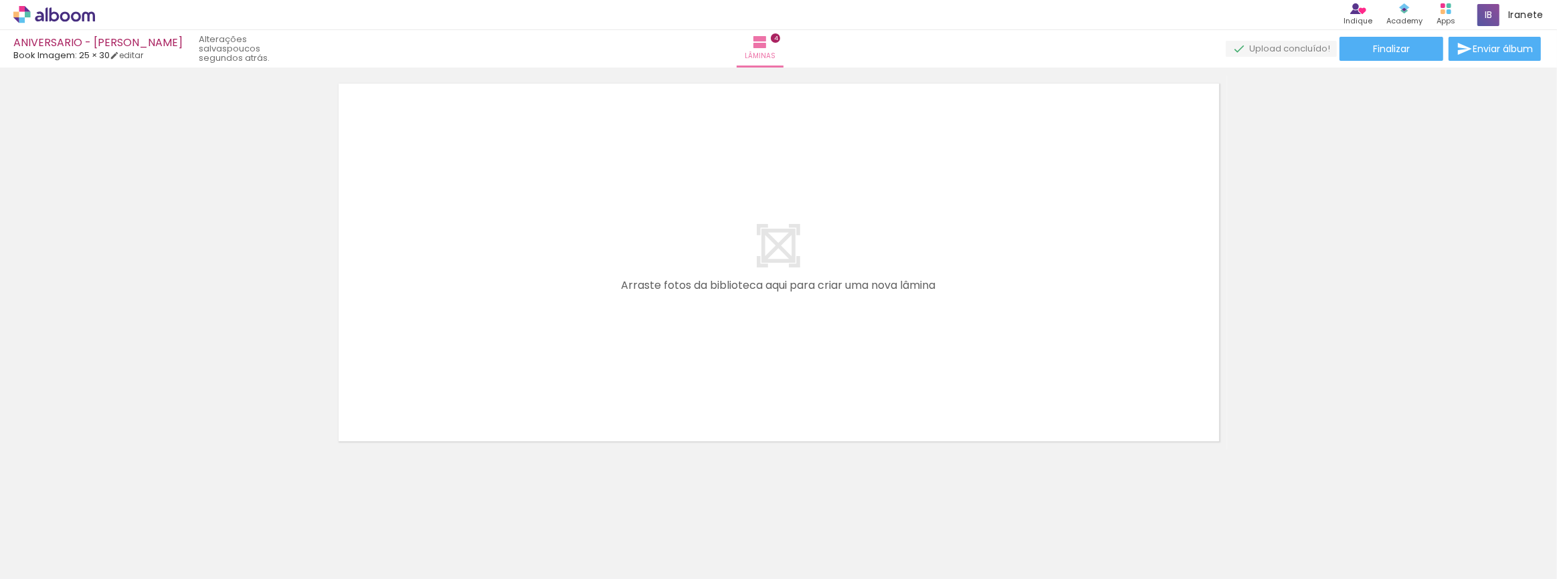
scroll to position [0, 720]
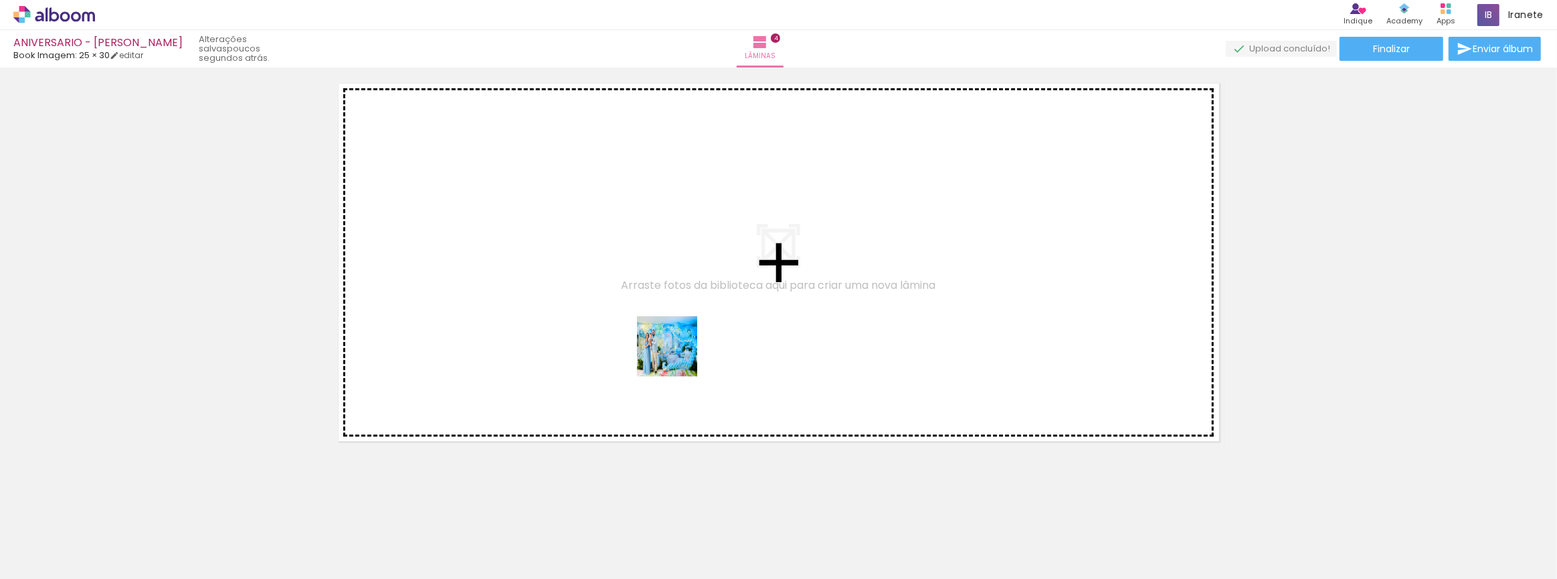
drag, startPoint x: 707, startPoint y: 545, endPoint x: 677, endPoint y: 357, distance: 190.4
click at [677, 357] on quentale-workspace at bounding box center [778, 289] width 1557 height 579
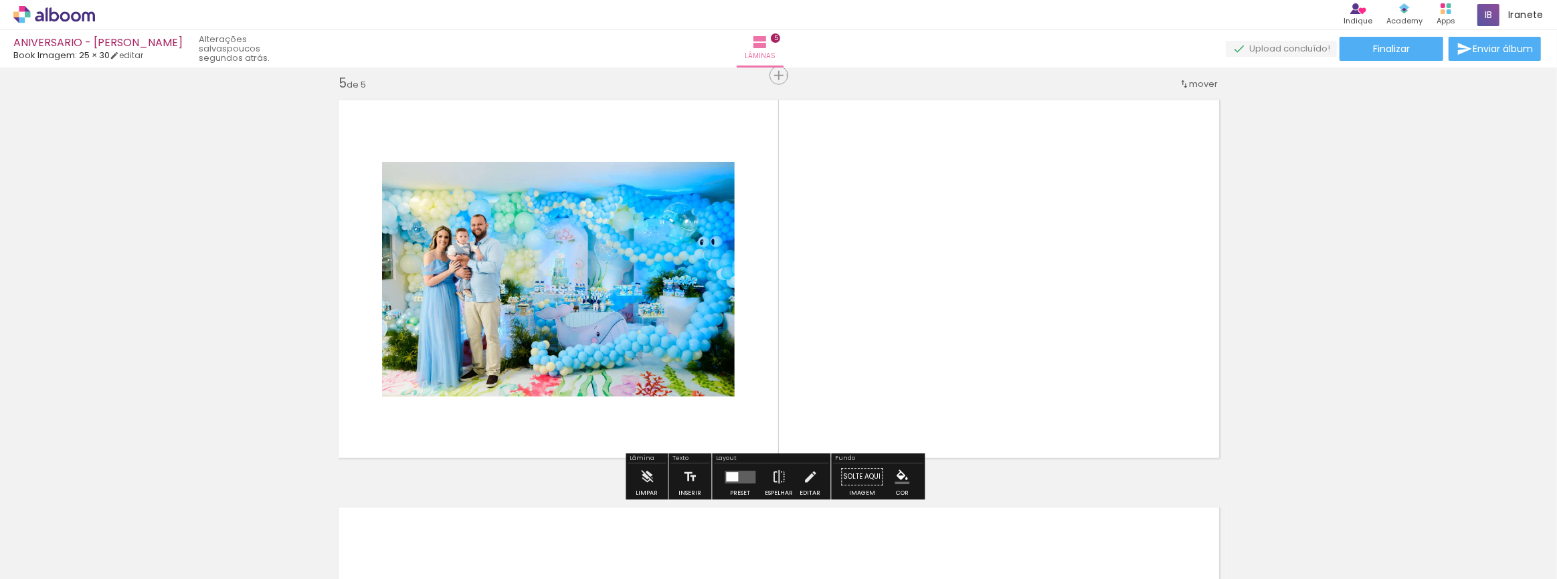
scroll to position [1640, 0]
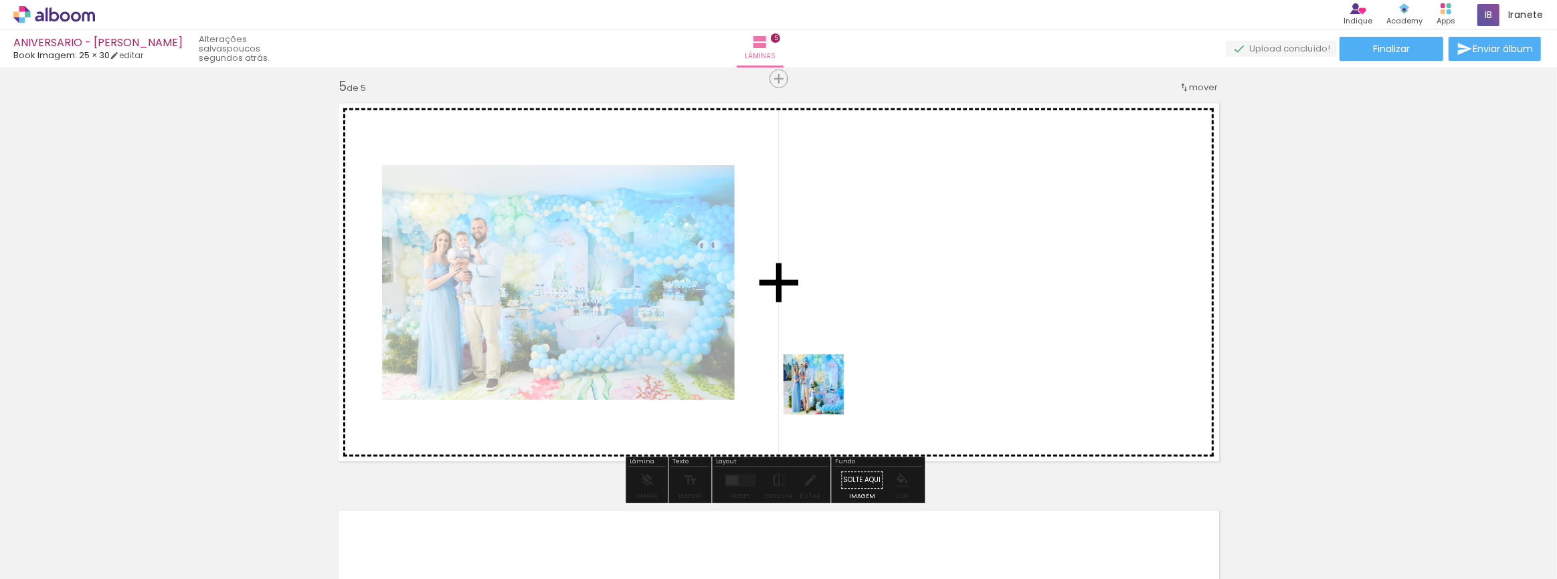
drag, startPoint x: 767, startPoint y: 543, endPoint x: 844, endPoint y: 367, distance: 191.7
click at [844, 367] on quentale-workspace at bounding box center [778, 289] width 1557 height 579
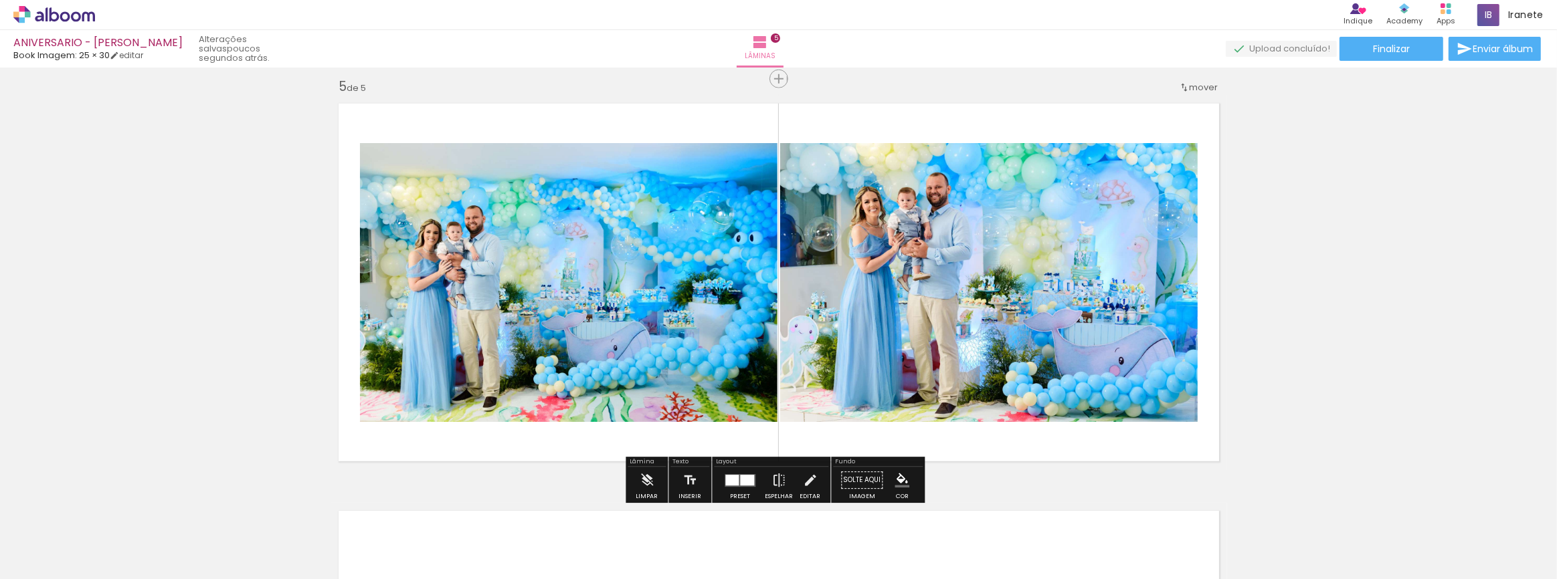
click at [732, 482] on div at bounding box center [731, 480] width 13 height 11
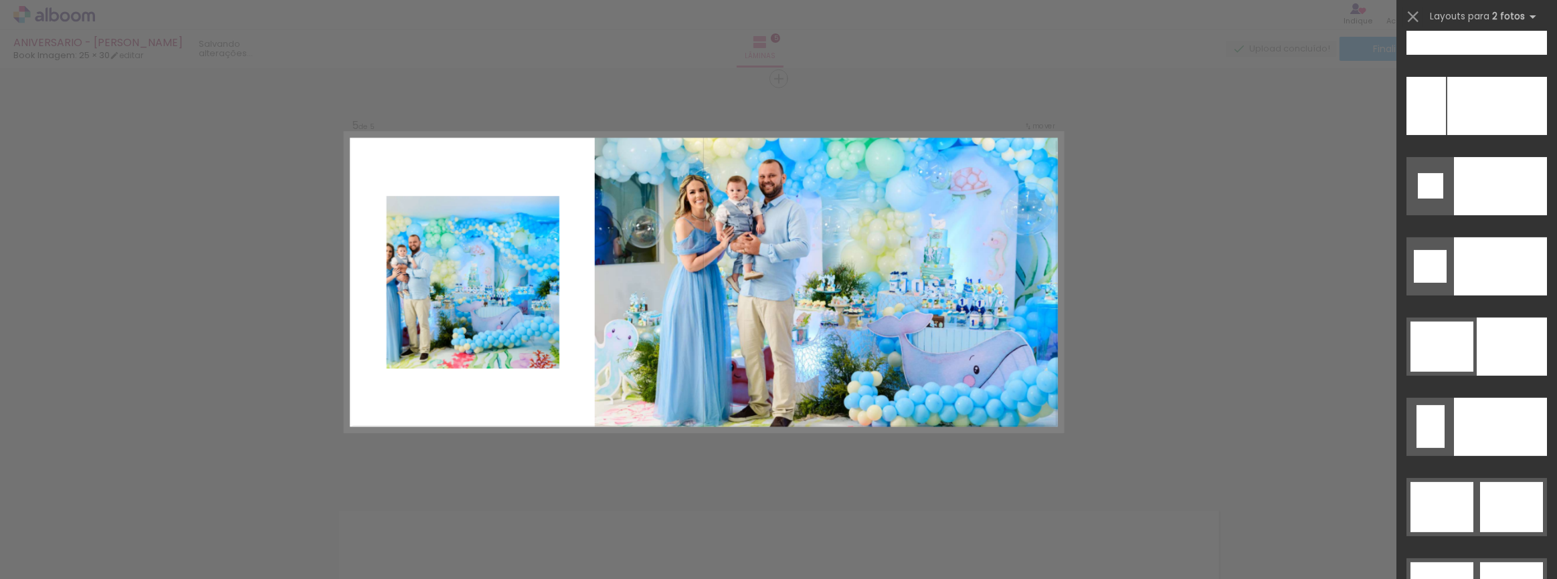
scroll to position [6226, 0]
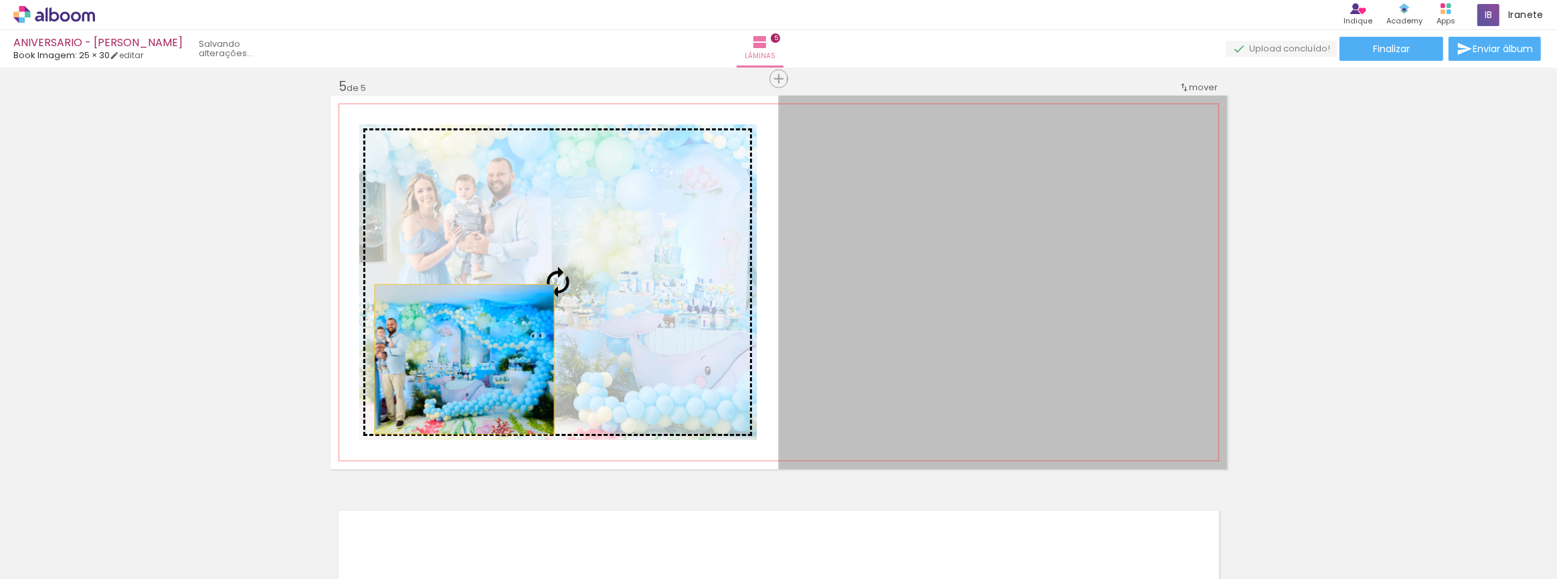
drag, startPoint x: 1016, startPoint y: 391, endPoint x: 459, endPoint y: 359, distance: 557.5
click at [0, 0] on slot at bounding box center [0, 0] width 0 height 0
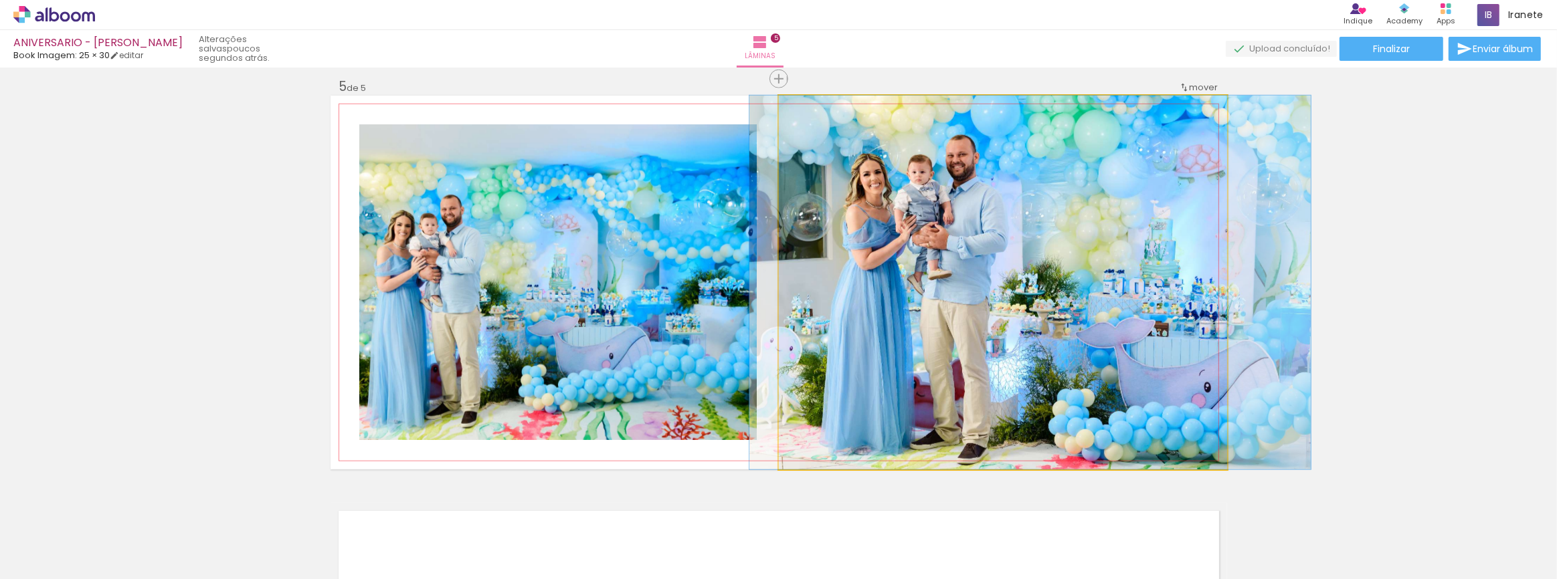
drag, startPoint x: 929, startPoint y: 321, endPoint x: 957, endPoint y: 316, distance: 27.9
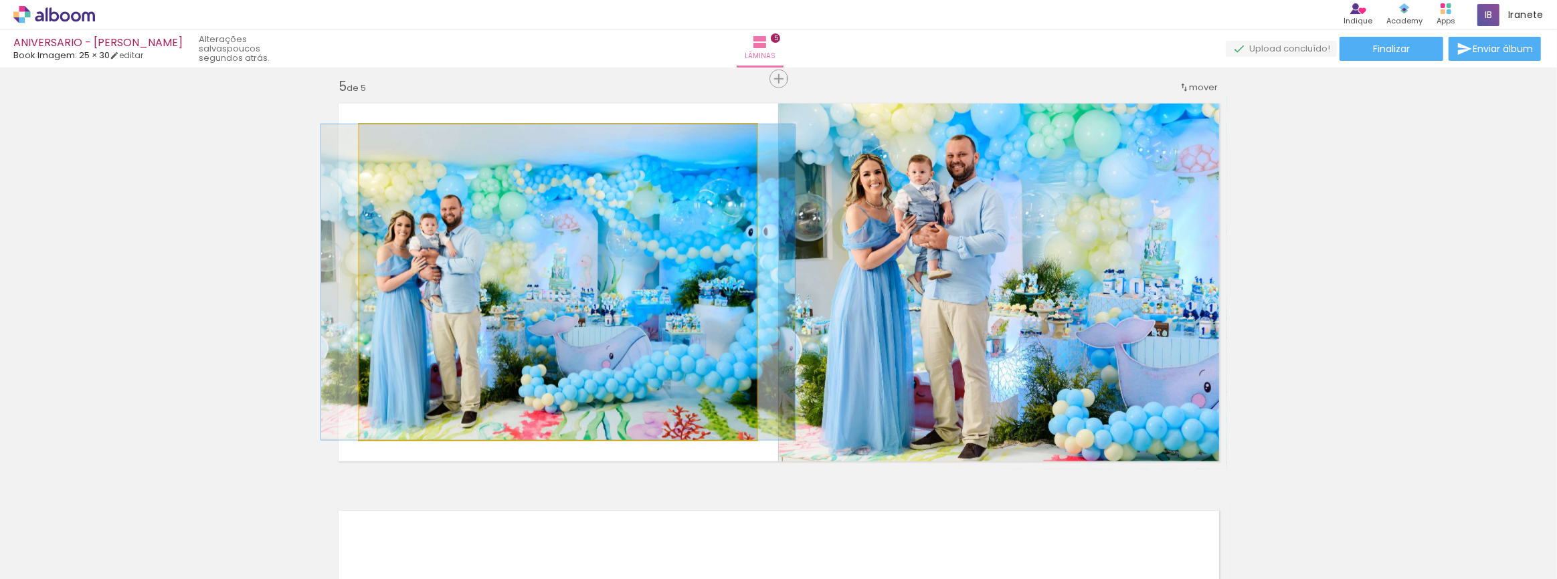
click at [407, 280] on quentale-photo at bounding box center [557, 282] width 397 height 316
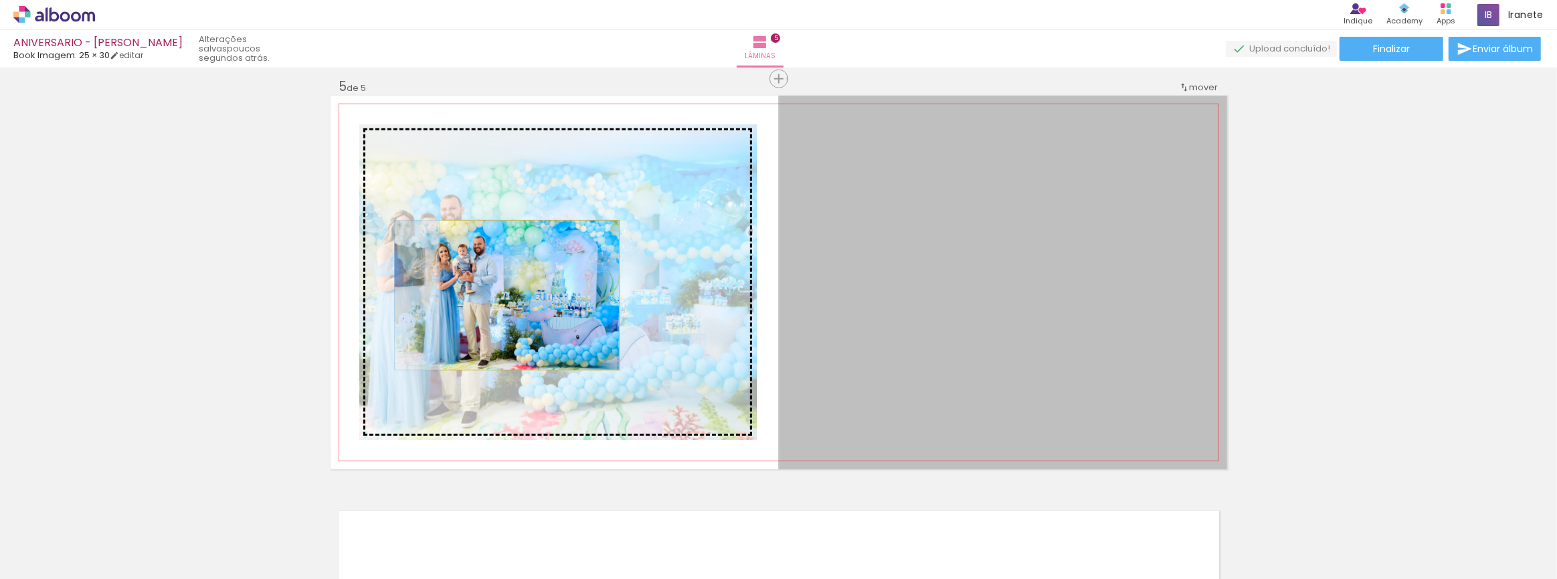
drag, startPoint x: 981, startPoint y: 325, endPoint x: 524, endPoint y: 295, distance: 457.9
click at [0, 0] on slot at bounding box center [0, 0] width 0 height 0
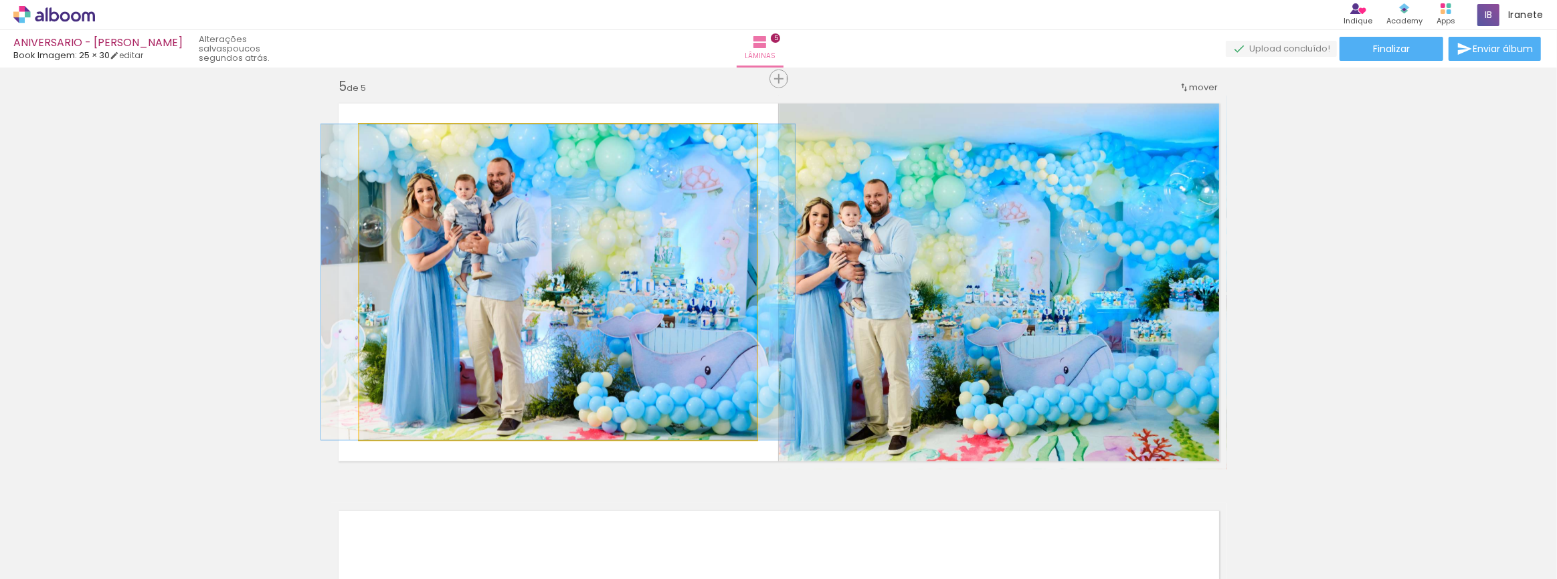
click at [575, 282] on quentale-photo at bounding box center [557, 282] width 397 height 316
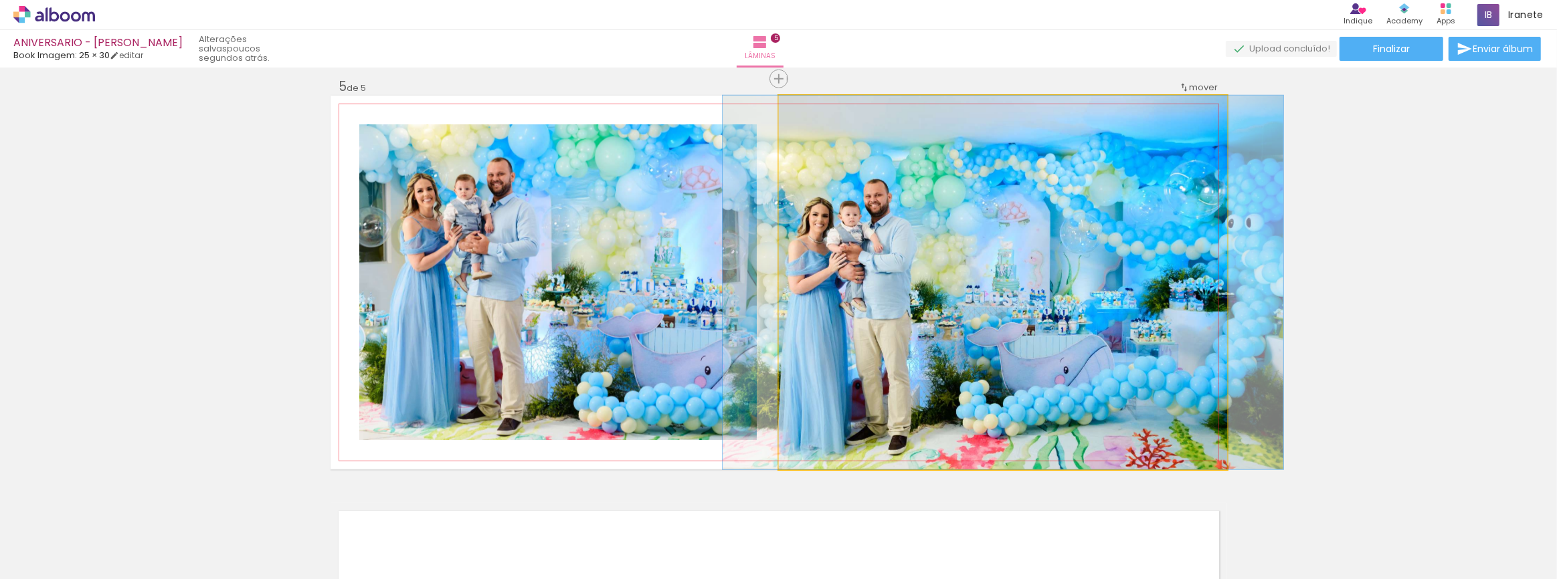
click at [906, 286] on quentale-photo at bounding box center [1003, 283] width 448 height 374
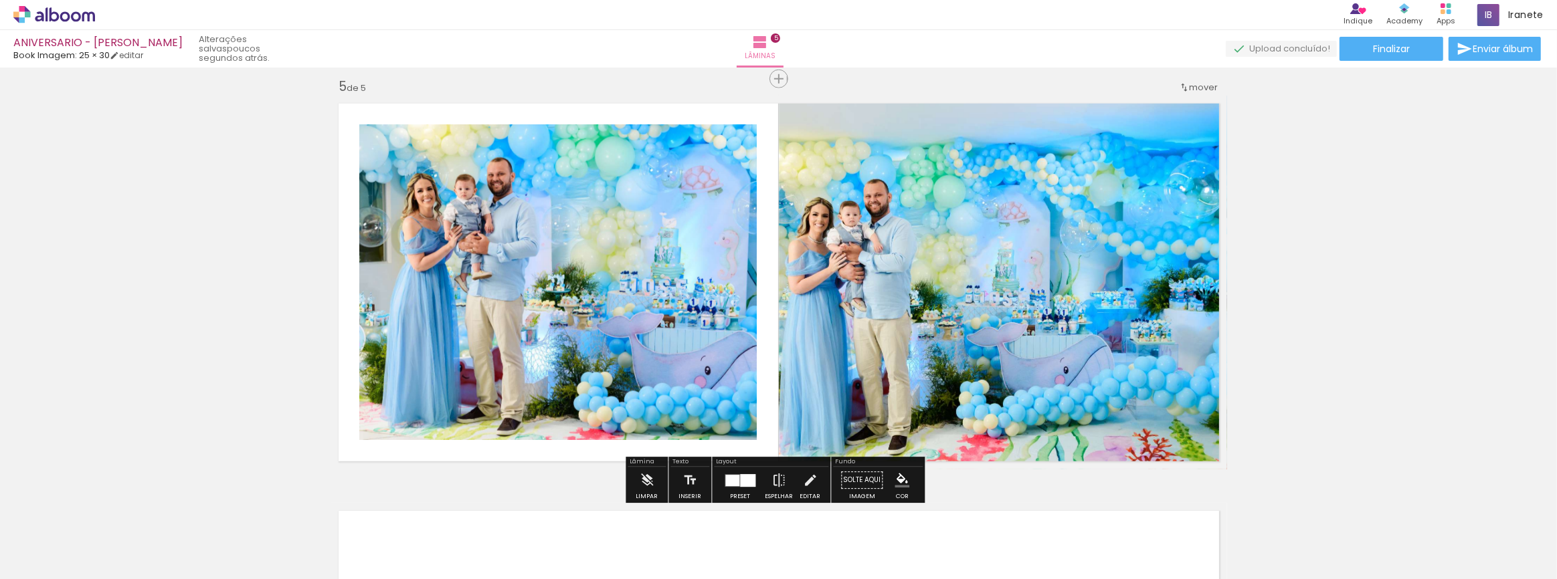
click at [741, 476] on div at bounding box center [747, 480] width 15 height 13
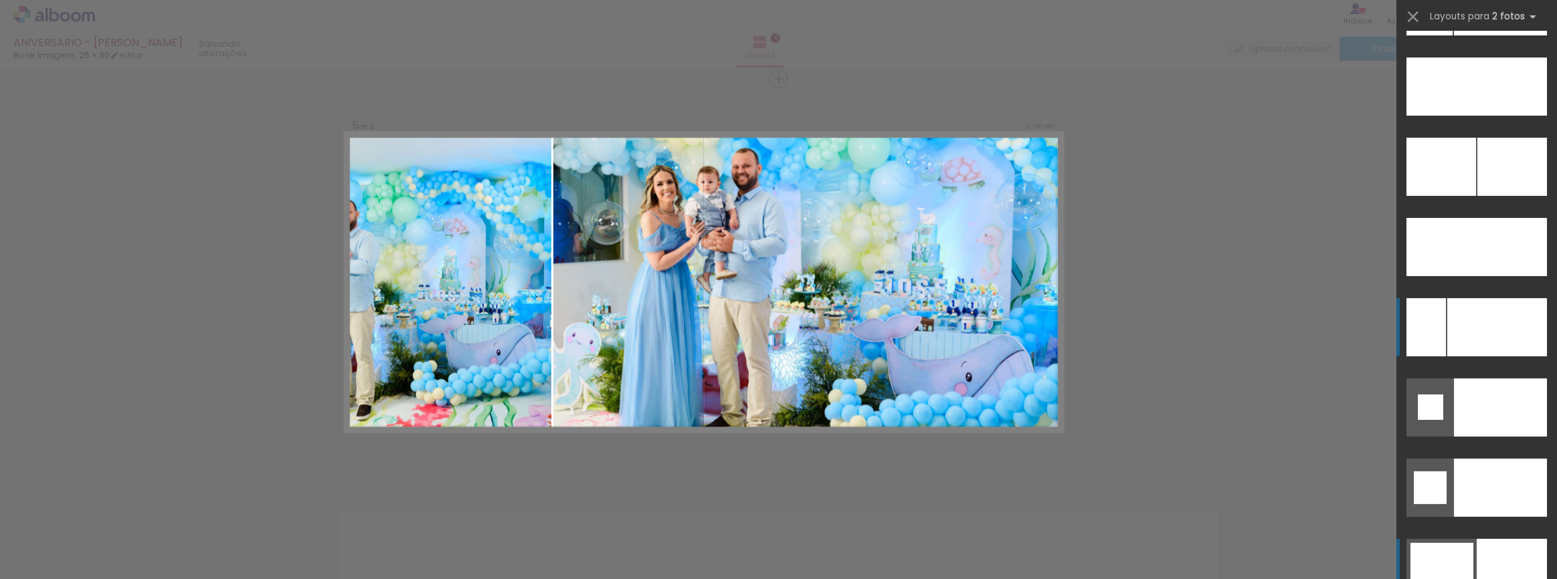
scroll to position [5983, 0]
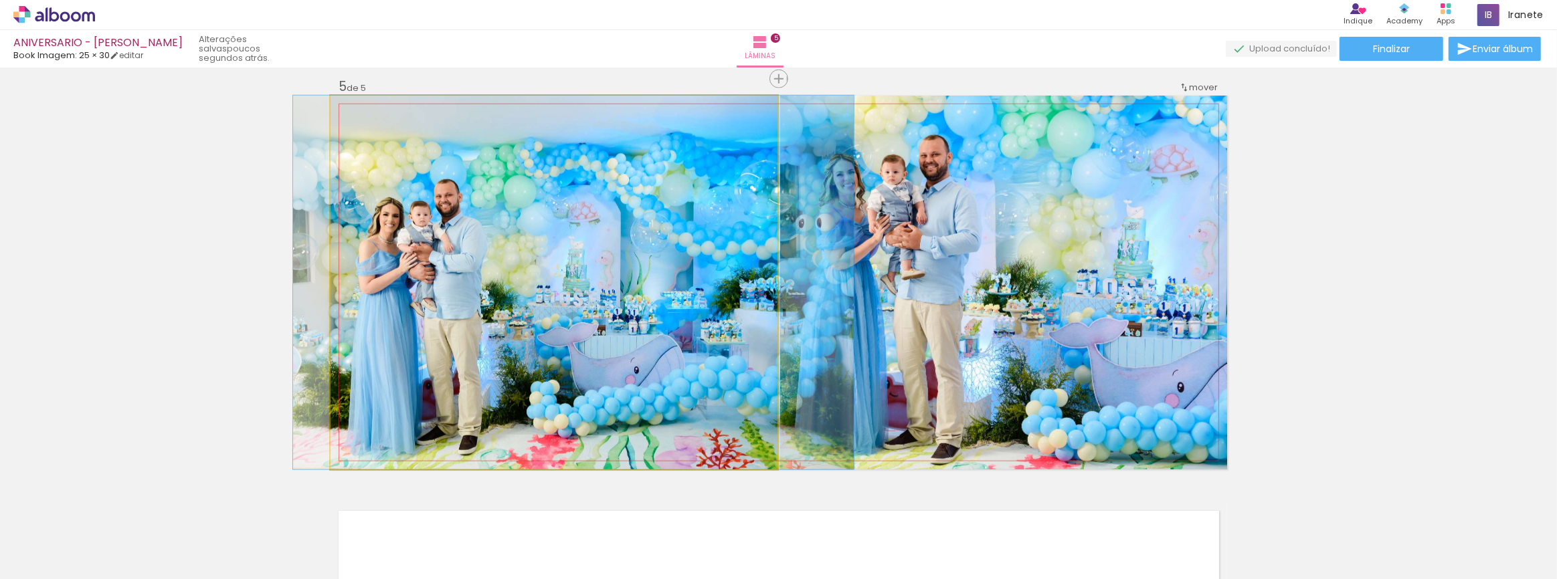
drag, startPoint x: 549, startPoint y: 408, endPoint x: 569, endPoint y: 409, distance: 19.4
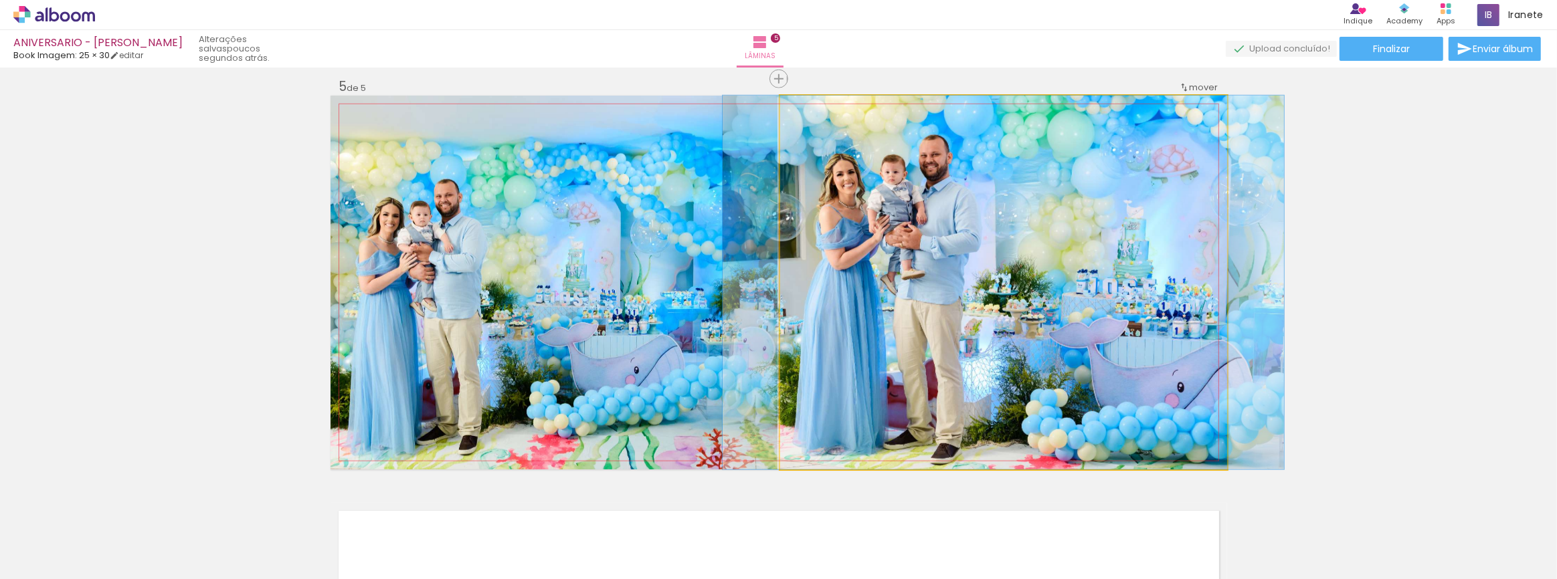
click at [1053, 377] on quentale-photo at bounding box center [1003, 283] width 447 height 374
click at [1048, 378] on quentale-photo at bounding box center [1003, 283] width 447 height 374
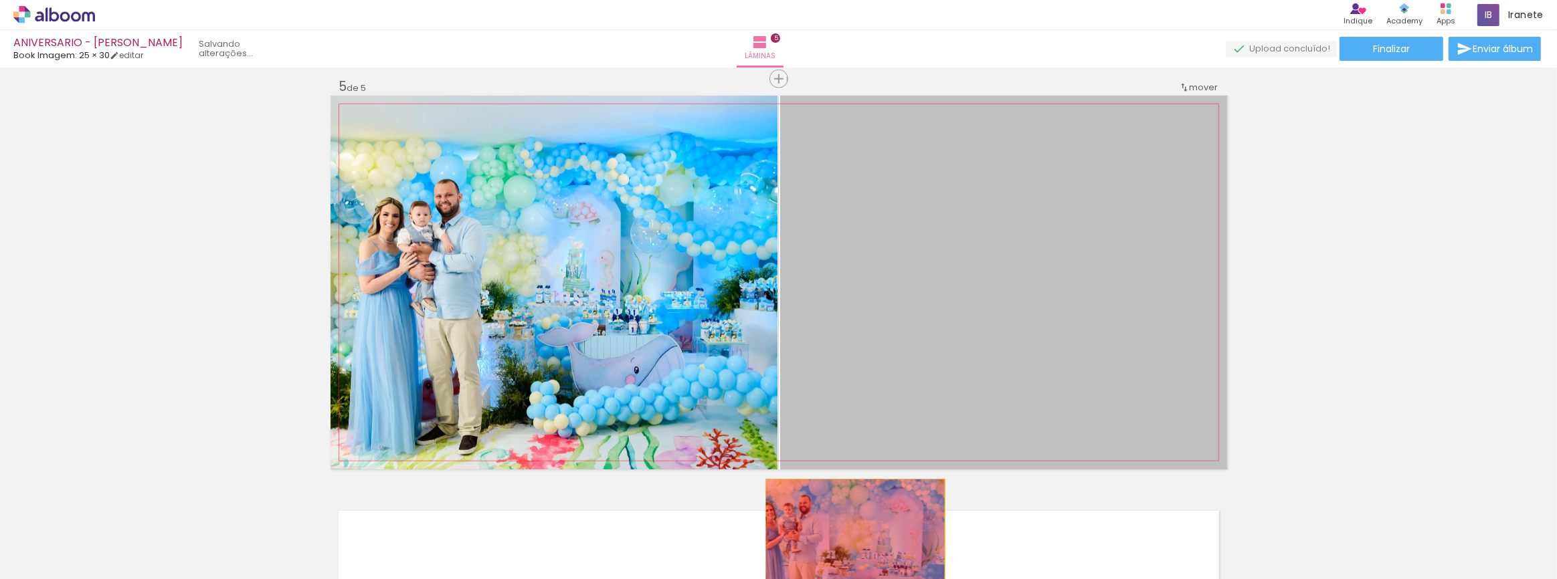
drag, startPoint x: 1044, startPoint y: 381, endPoint x: 850, endPoint y: 554, distance: 259.7
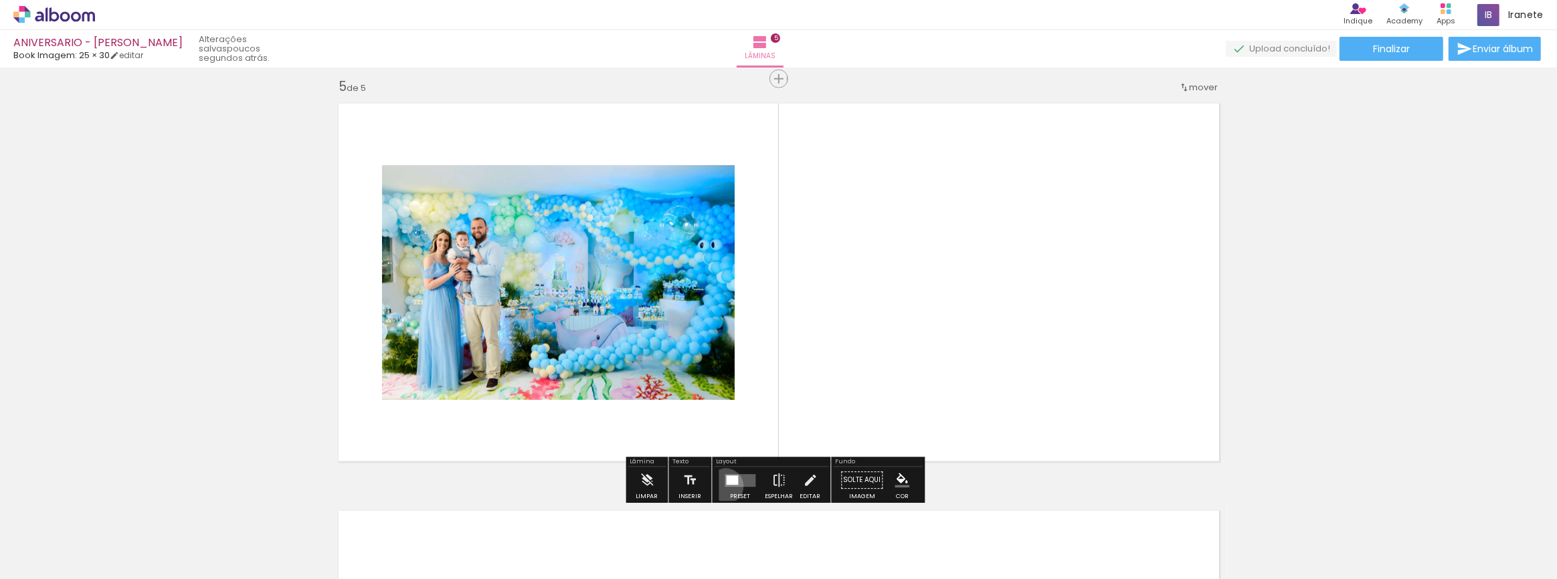
click at [725, 485] on quentale-layouter at bounding box center [740, 480] width 31 height 13
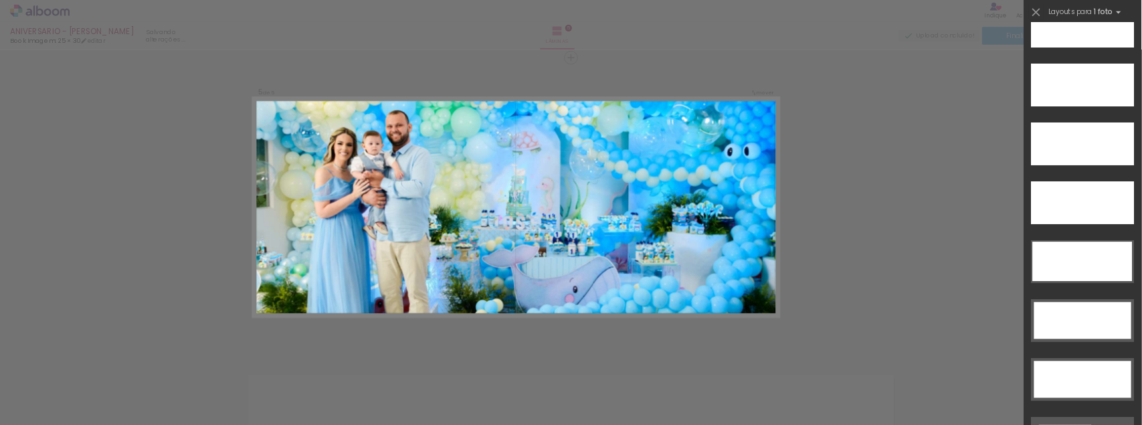
scroll to position [3861, 0]
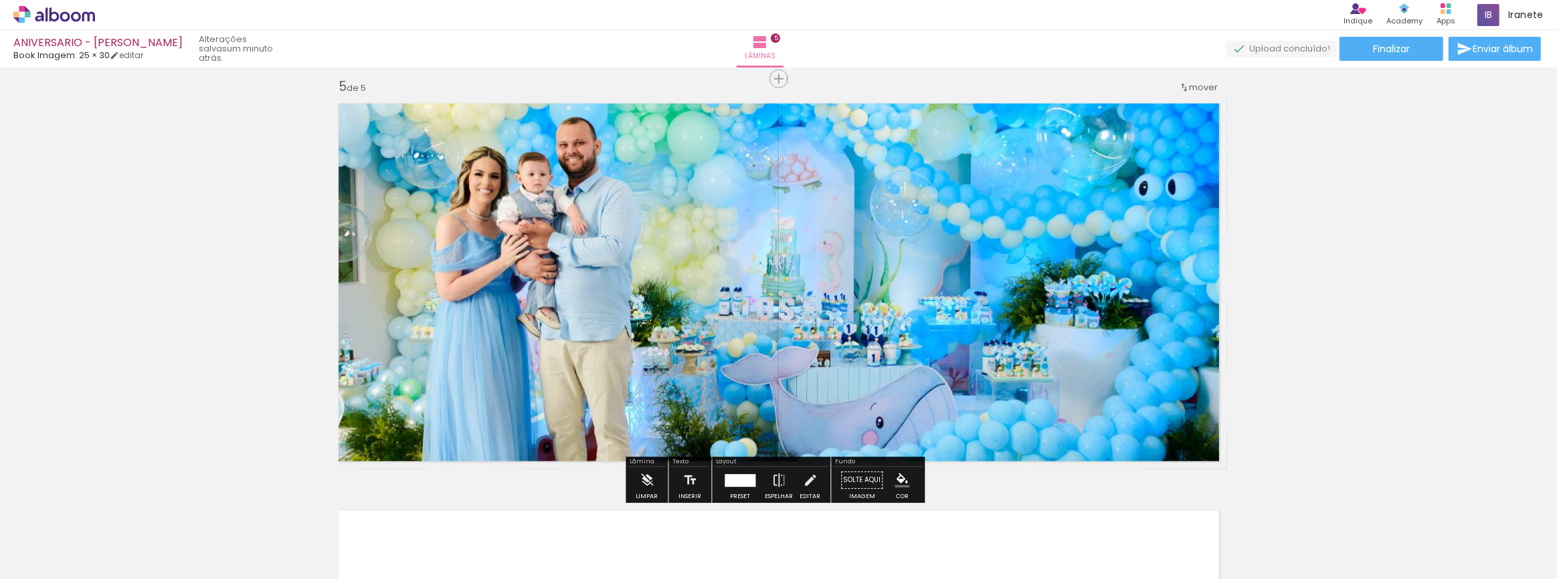
click at [394, 274] on quentale-photo at bounding box center [778, 283] width 896 height 374
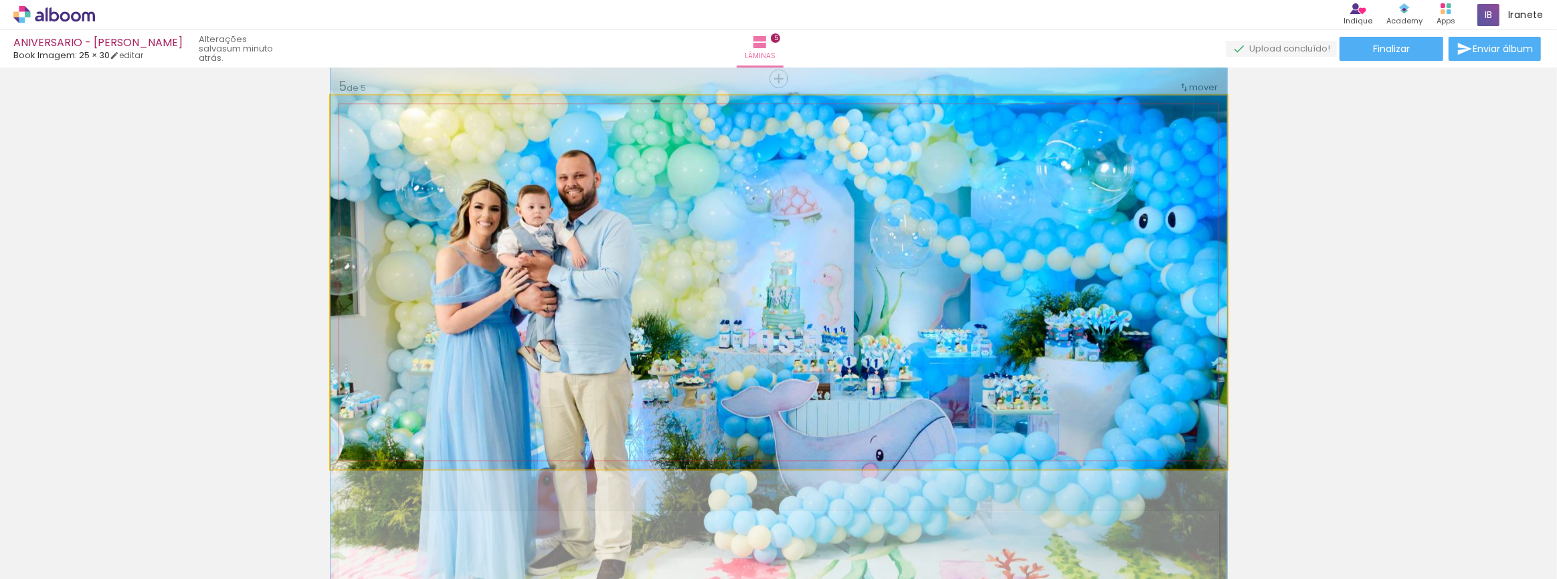
drag, startPoint x: 391, startPoint y: 274, endPoint x: 394, endPoint y: 308, distance: 33.6
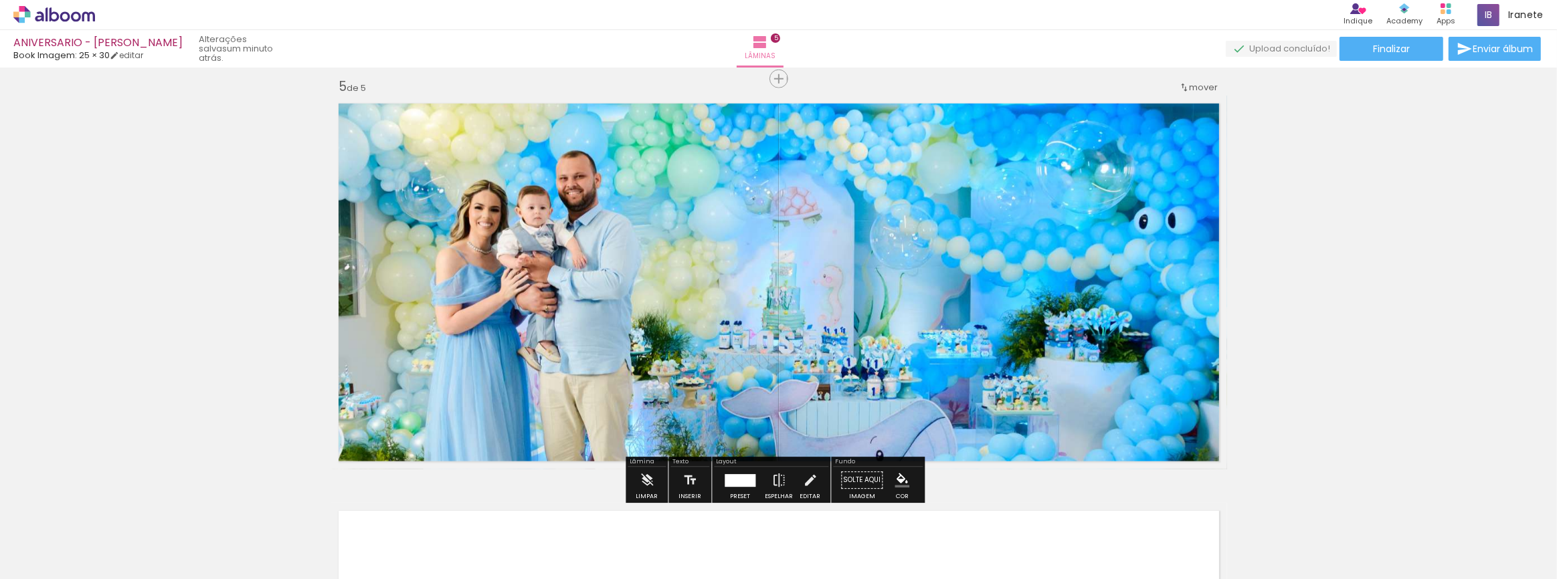
click at [517, 371] on quentale-photo at bounding box center [778, 283] width 896 height 374
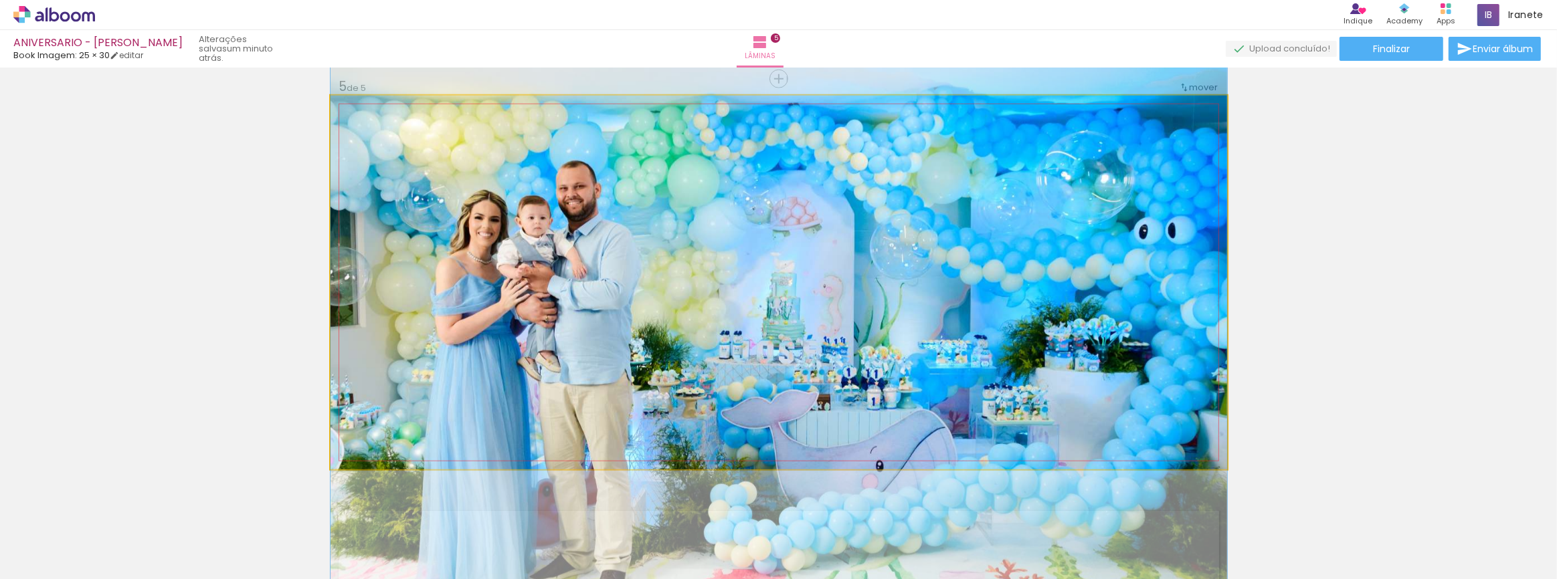
drag, startPoint x: 529, startPoint y: 362, endPoint x: 504, endPoint y: 372, distance: 27.3
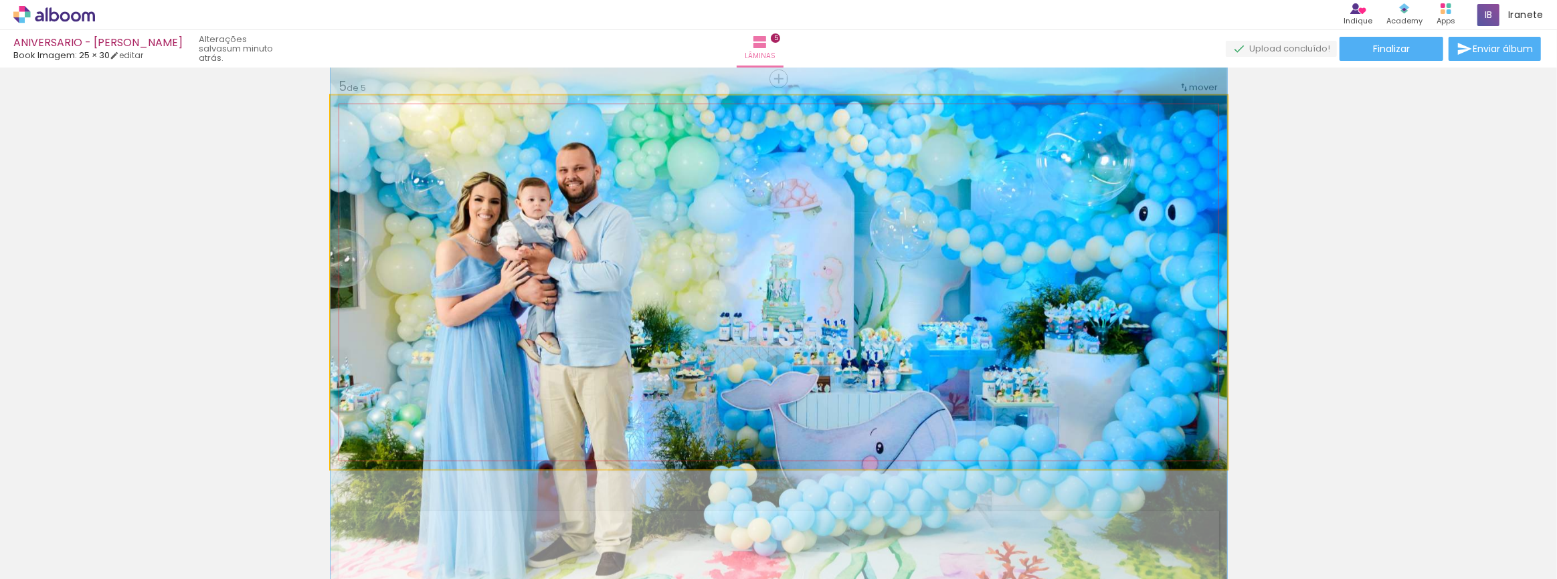
drag, startPoint x: 651, startPoint y: 341, endPoint x: 650, endPoint y: 323, distance: 18.1
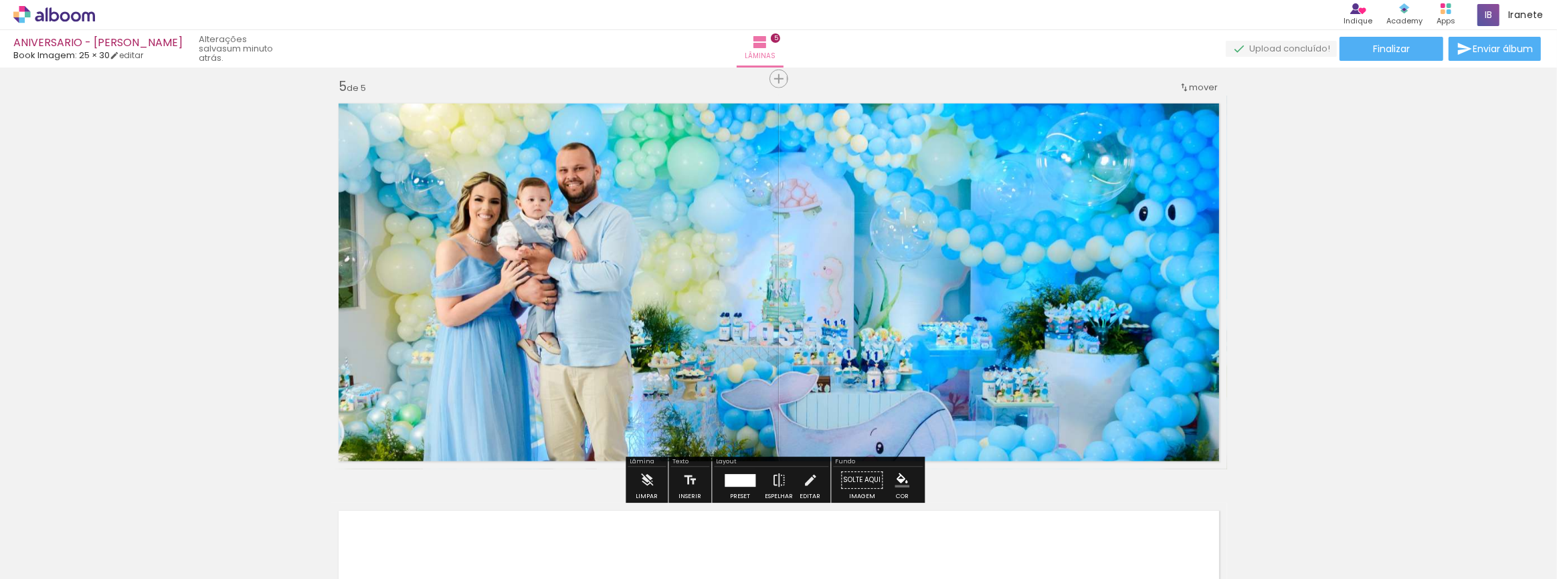
click at [482, 255] on quentale-photo at bounding box center [778, 283] width 896 height 374
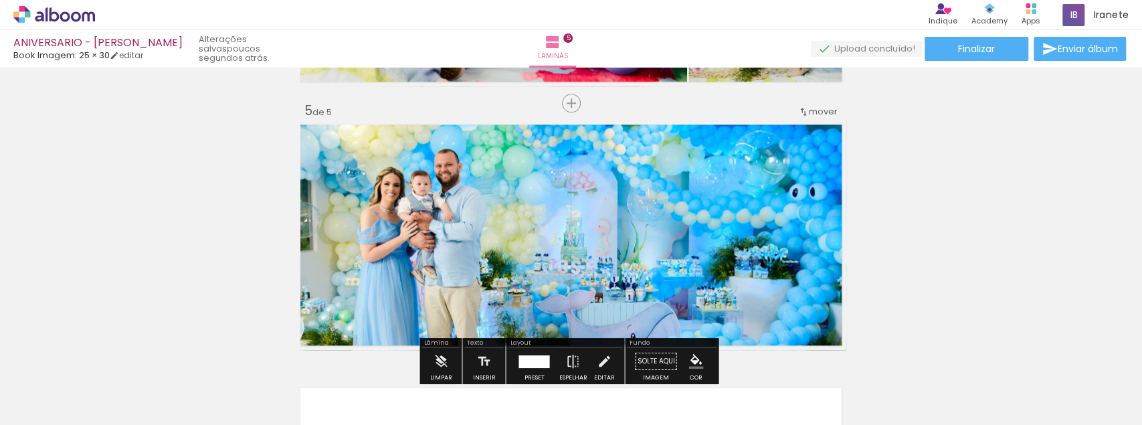
scroll to position [1092, 0]
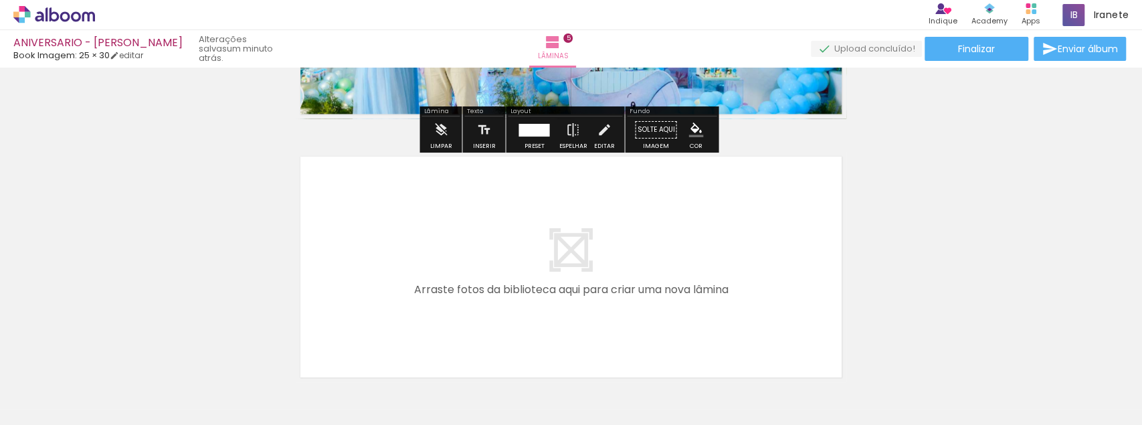
scroll to position [1270, 0]
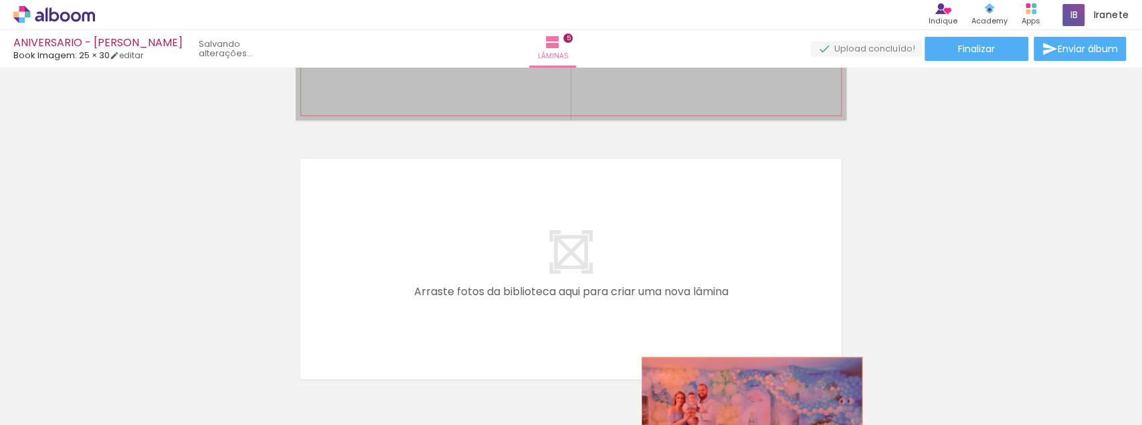
drag, startPoint x: 705, startPoint y: 87, endPoint x: 748, endPoint y: 403, distance: 318.7
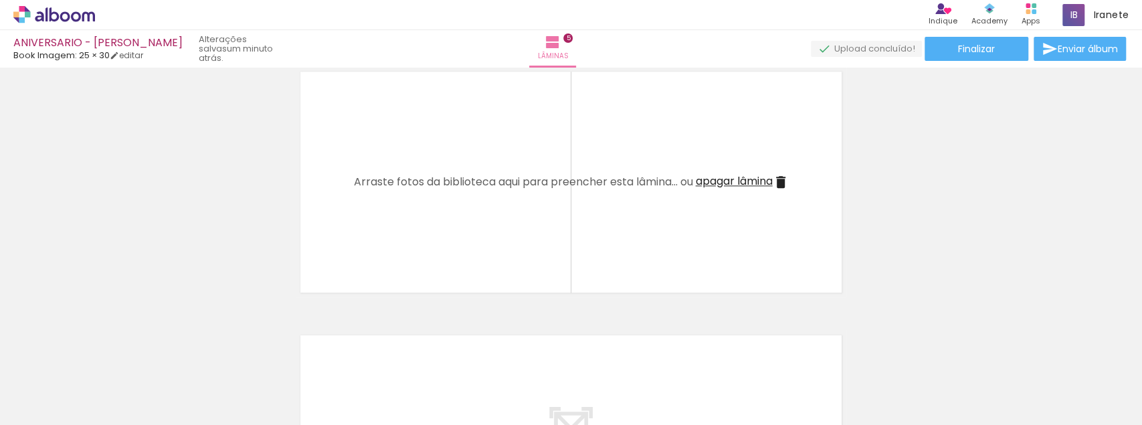
scroll to position [1092, 0]
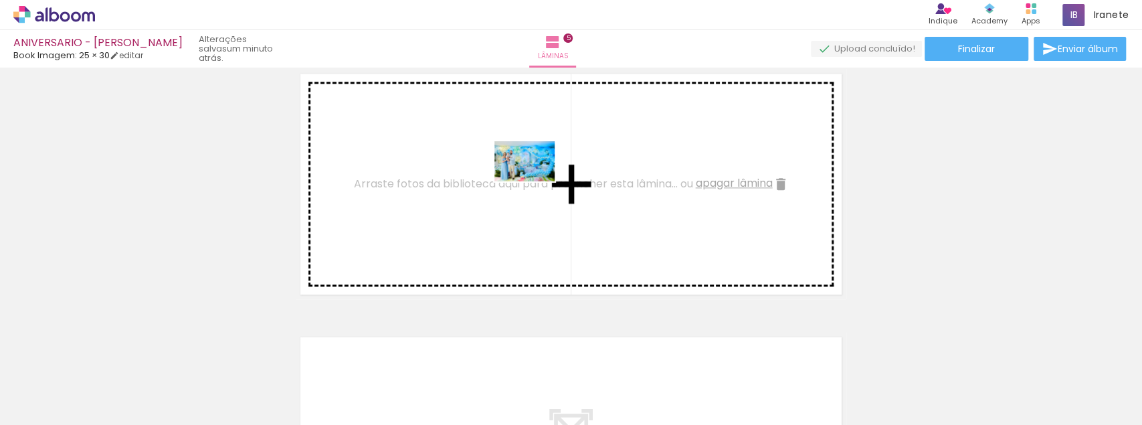
drag, startPoint x: 692, startPoint y: 388, endPoint x: 535, endPoint y: 181, distance: 259.7
click at [535, 181] on quentale-workspace at bounding box center [571, 212] width 1142 height 425
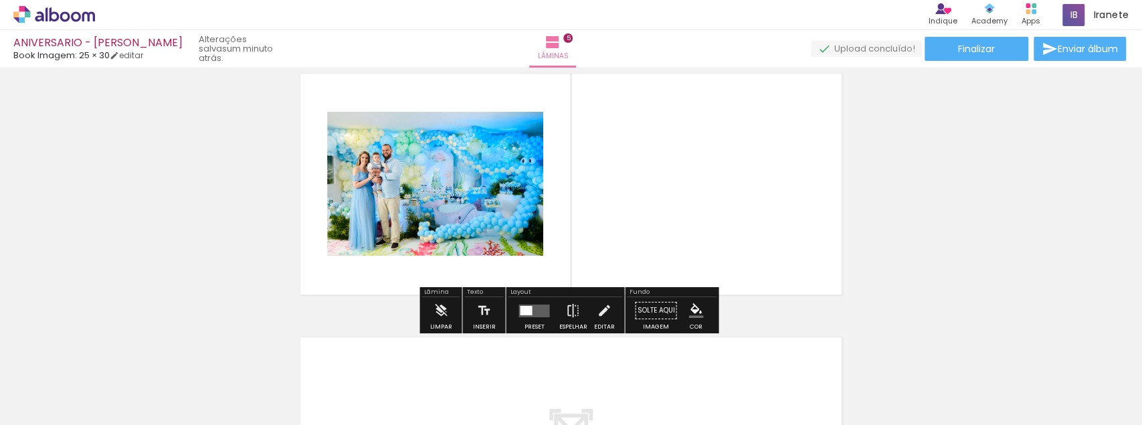
drag, startPoint x: 531, startPoint y: 318, endPoint x: 539, endPoint y: 313, distance: 9.3
click at [531, 318] on div at bounding box center [534, 310] width 36 height 27
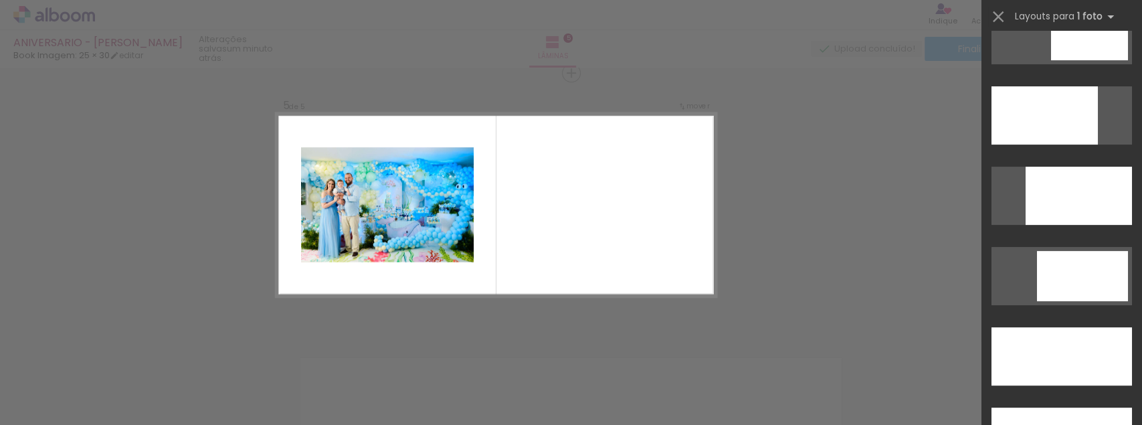
scroll to position [3612, 0]
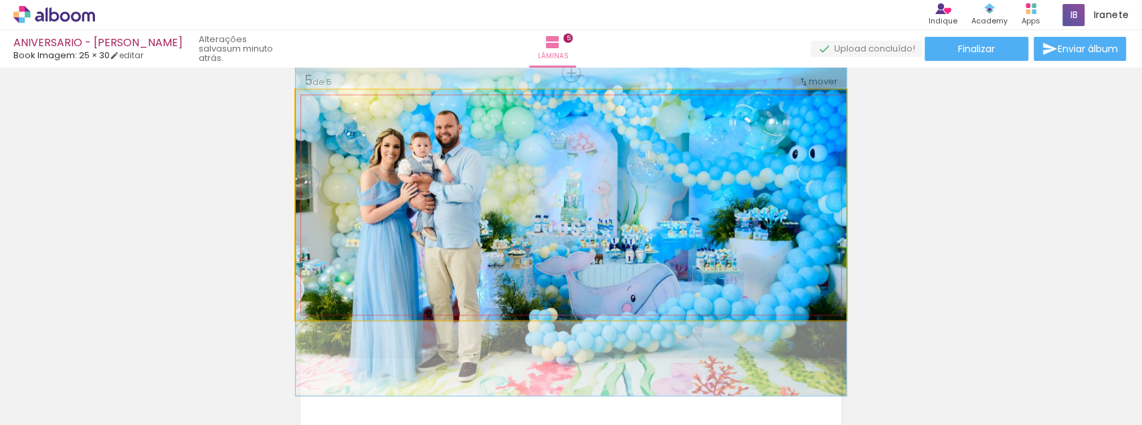
drag, startPoint x: 483, startPoint y: 199, endPoint x: 484, endPoint y: 206, distance: 7.5
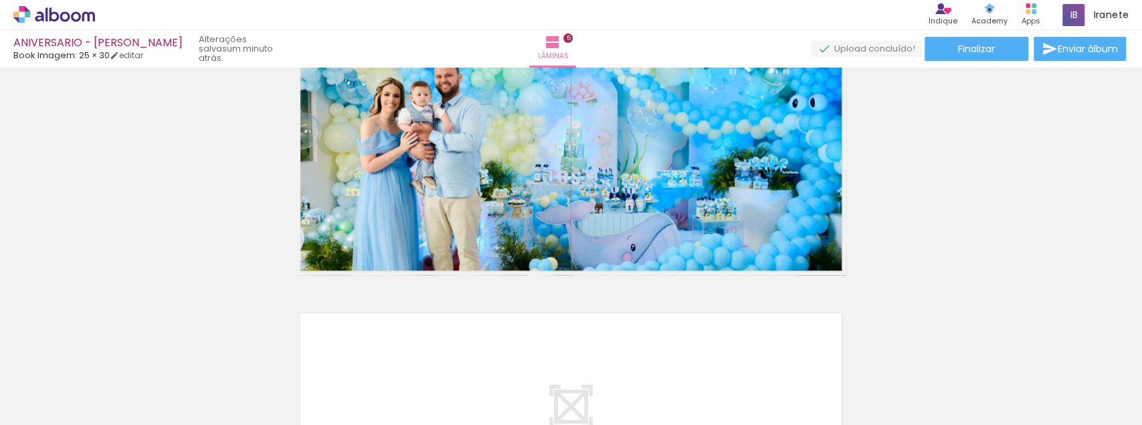
scroll to position [1339, 0]
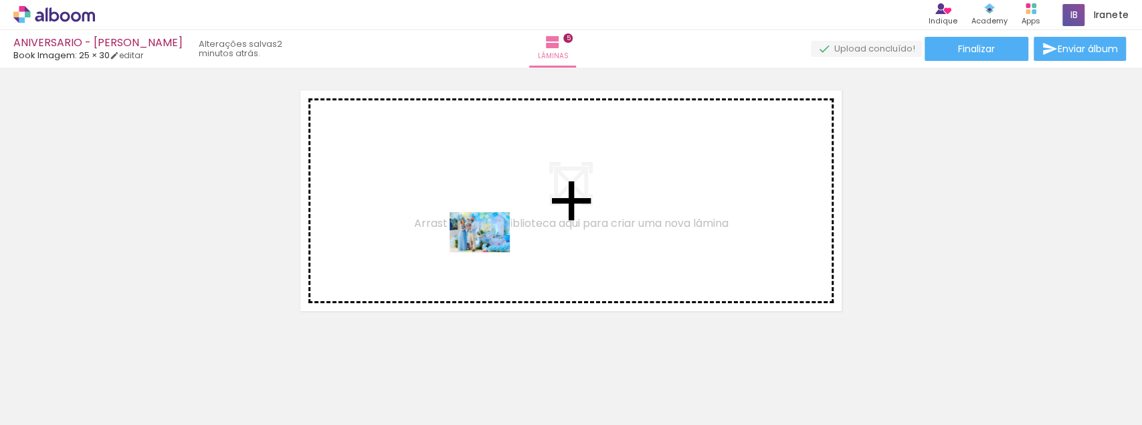
drag, startPoint x: 750, startPoint y: 377, endPoint x: 490, endPoint y: 252, distance: 288.7
click at [490, 252] on quentale-workspace at bounding box center [571, 212] width 1142 height 425
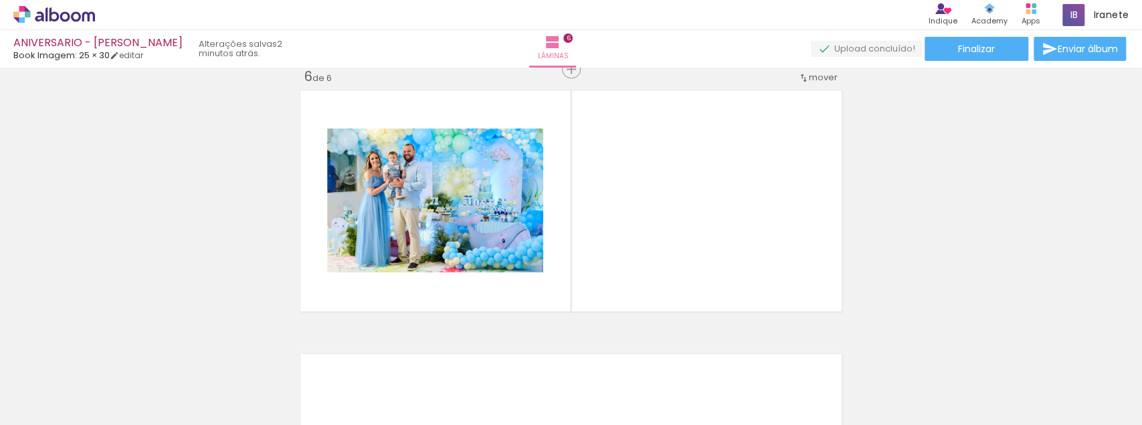
scroll to position [1335, 0]
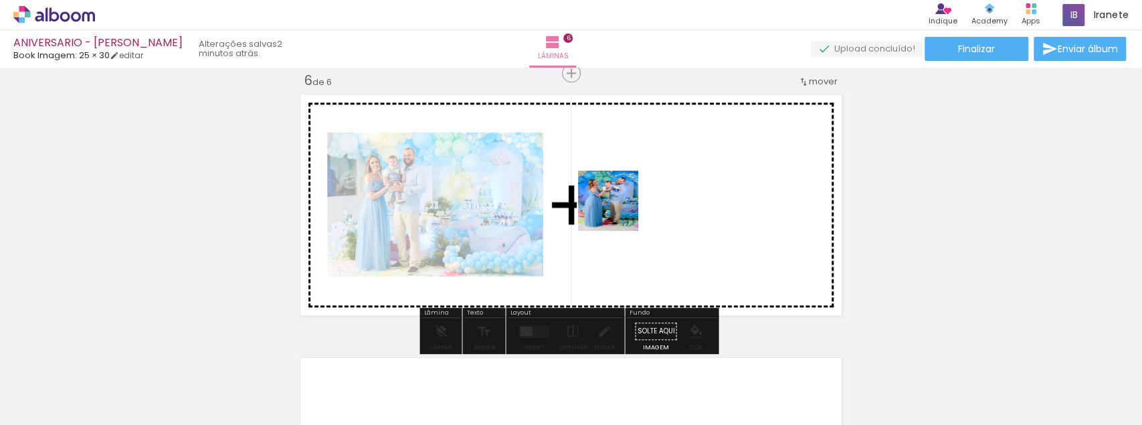
drag, startPoint x: 844, startPoint y: 394, endPoint x: 571, endPoint y: 178, distance: 348.1
click at [571, 178] on quentale-workspace at bounding box center [571, 212] width 1142 height 425
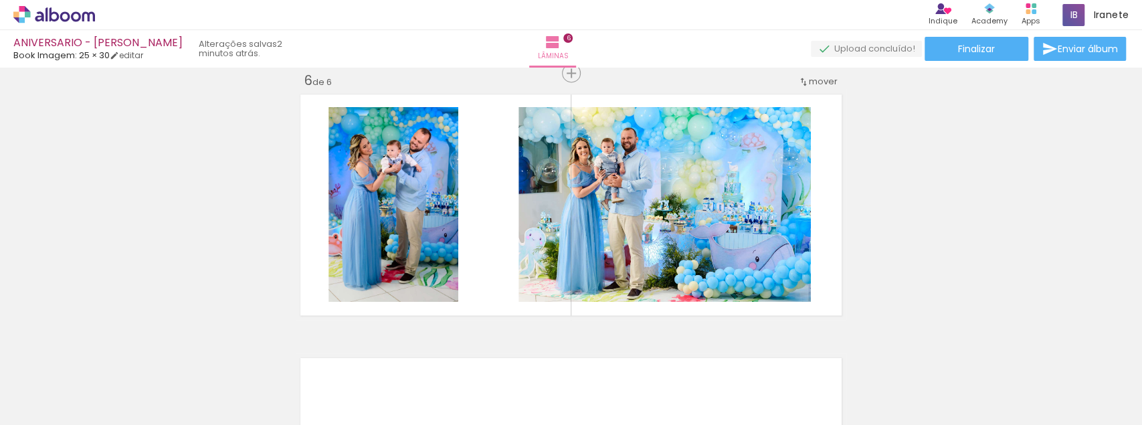
scroll to position [0, 1127]
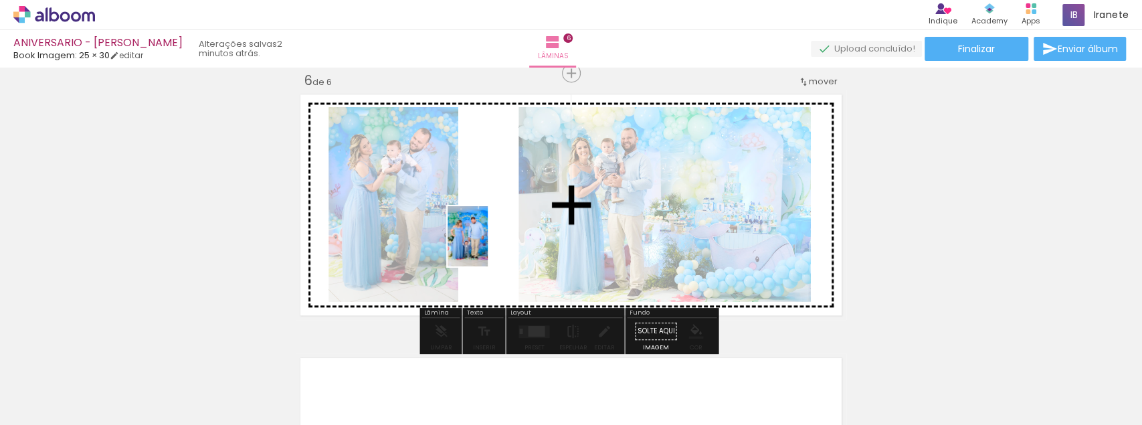
drag, startPoint x: 581, startPoint y: 385, endPoint x: 488, endPoint y: 246, distance: 167.2
click at [488, 246] on quentale-workspace at bounding box center [571, 212] width 1142 height 425
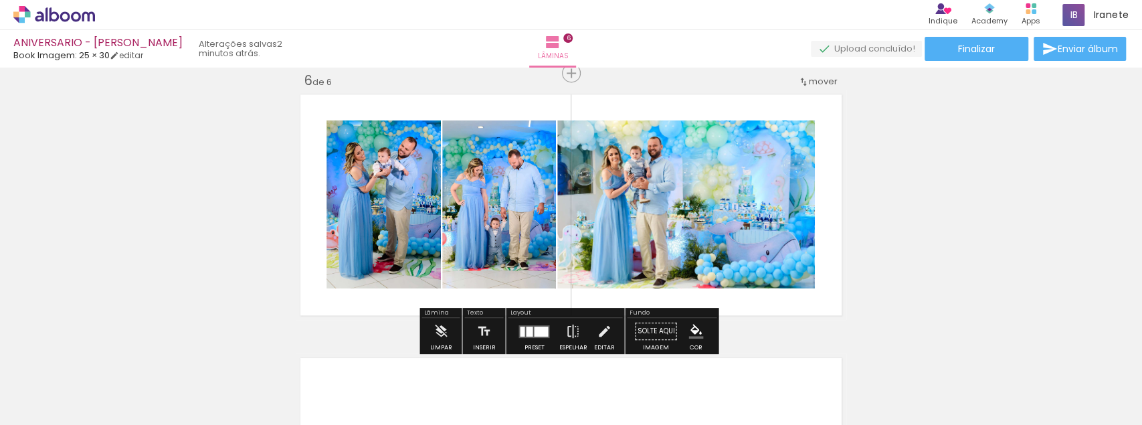
click at [538, 333] on div at bounding box center [541, 331] width 14 height 10
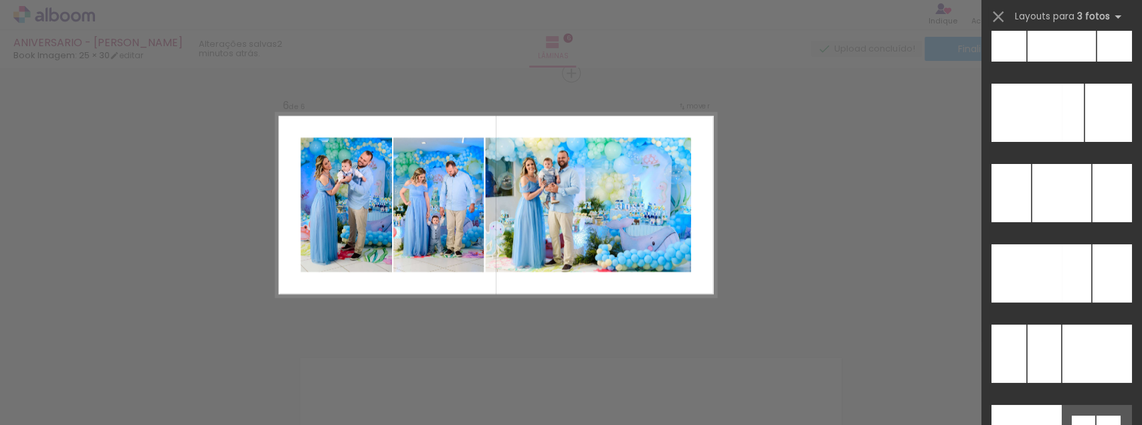
scroll to position [13318, 0]
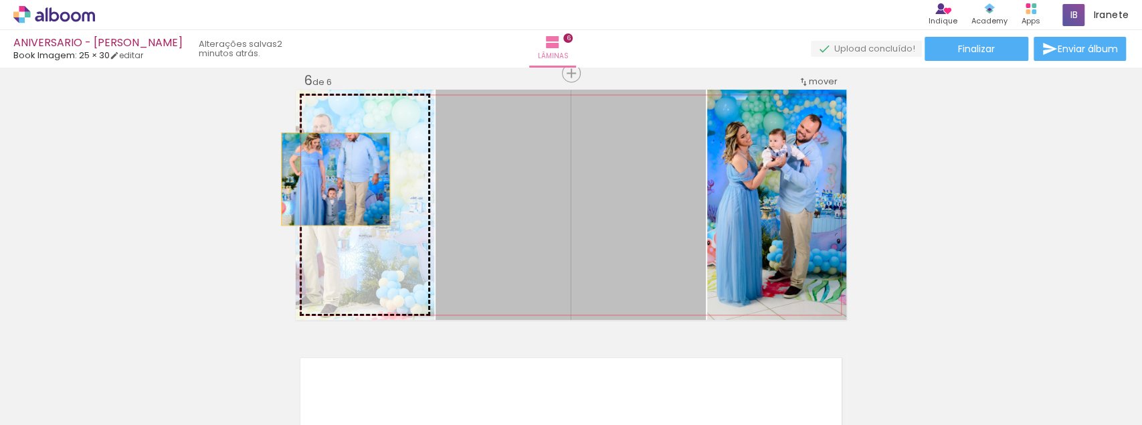
drag, startPoint x: 588, startPoint y: 195, endPoint x: 328, endPoint y: 179, distance: 260.1
click at [0, 0] on slot at bounding box center [0, 0] width 0 height 0
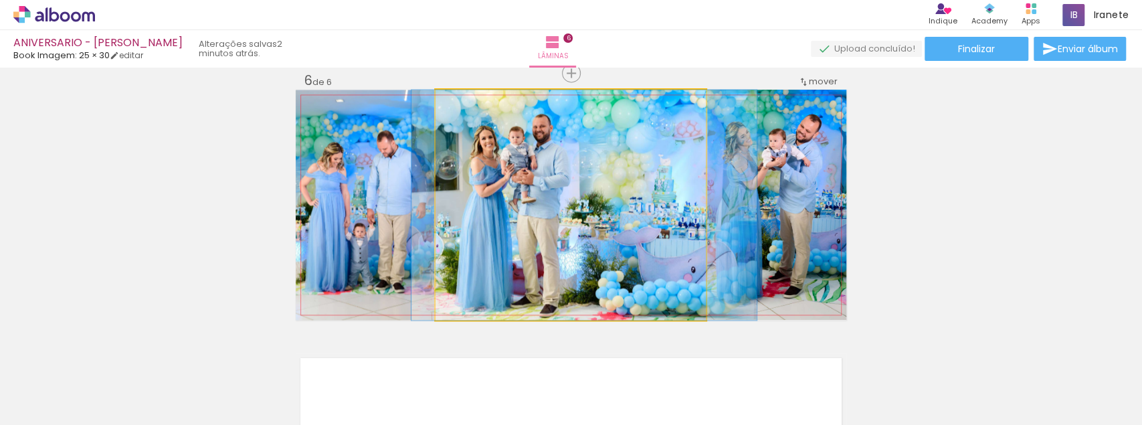
drag, startPoint x: 628, startPoint y: 225, endPoint x: 641, endPoint y: 225, distance: 13.4
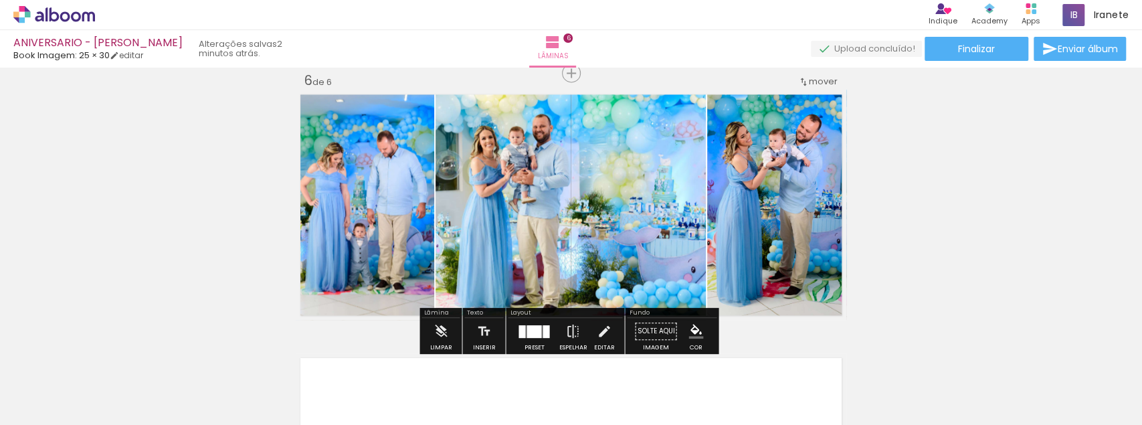
click at [805, 250] on quentale-photo at bounding box center [776, 205] width 139 height 230
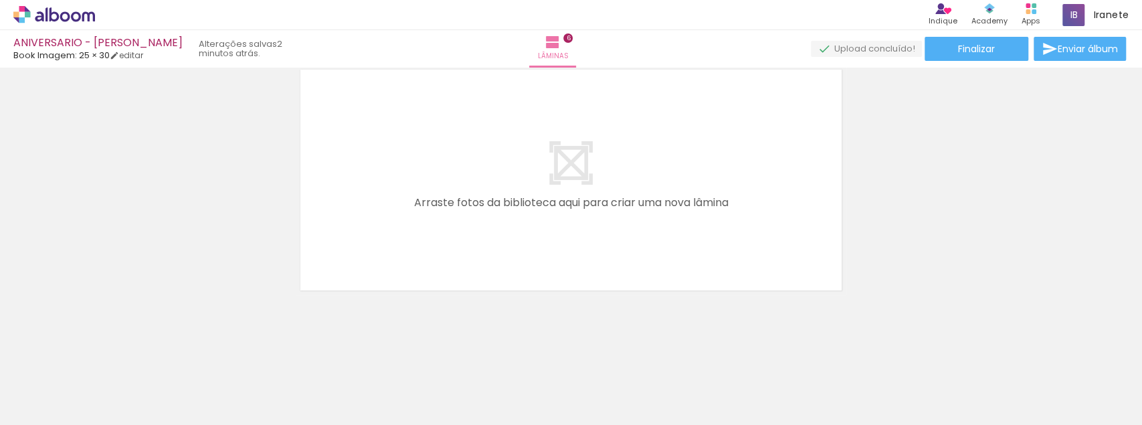
scroll to position [1623, 0]
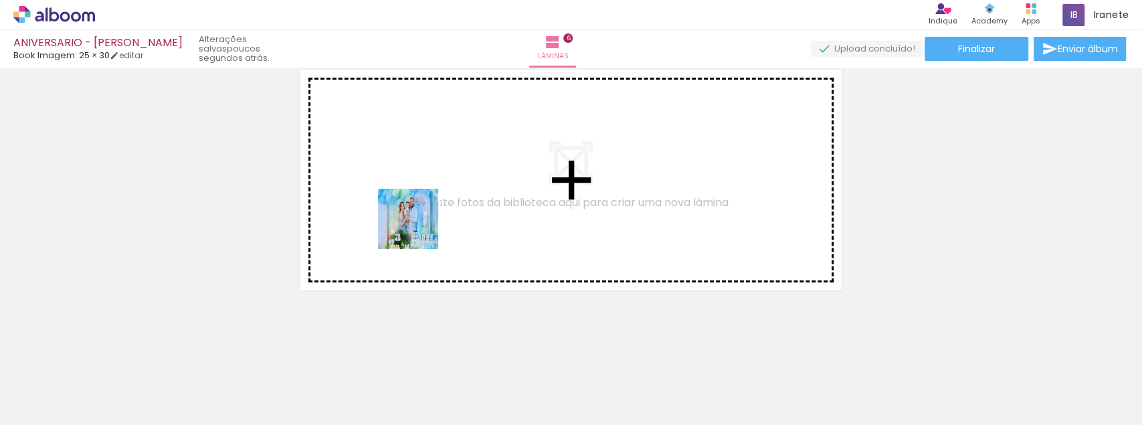
drag, startPoint x: 391, startPoint y: 381, endPoint x: 460, endPoint y: 300, distance: 106.3
click at [417, 218] on quentale-workspace at bounding box center [571, 212] width 1142 height 425
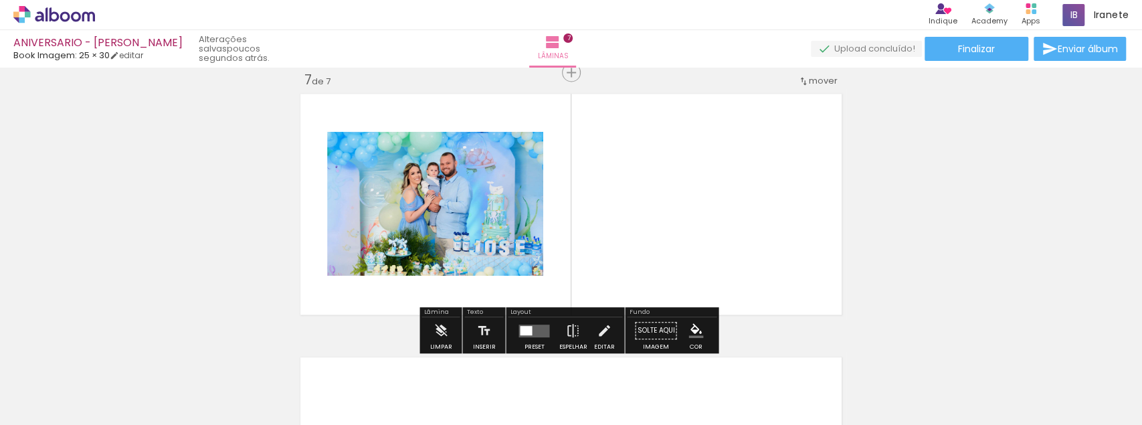
scroll to position [1598, 0]
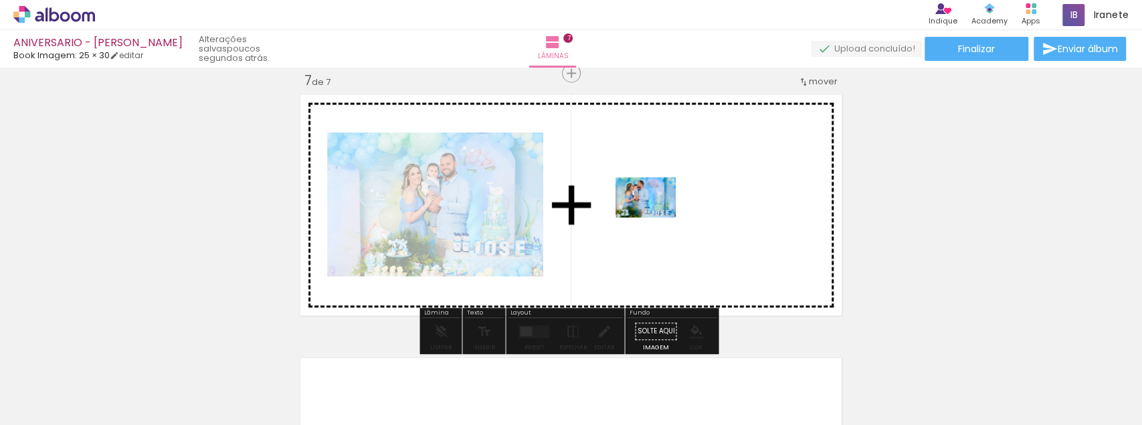
drag, startPoint x: 464, startPoint y: 389, endPoint x: 656, endPoint y: 217, distance: 257.2
click at [656, 217] on quentale-workspace at bounding box center [571, 212] width 1142 height 425
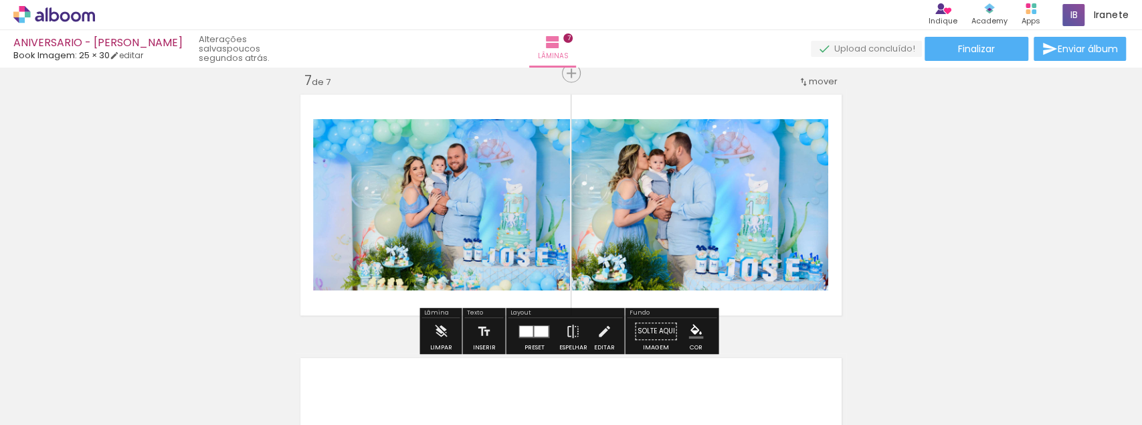
click at [540, 326] on div at bounding box center [541, 330] width 14 height 11
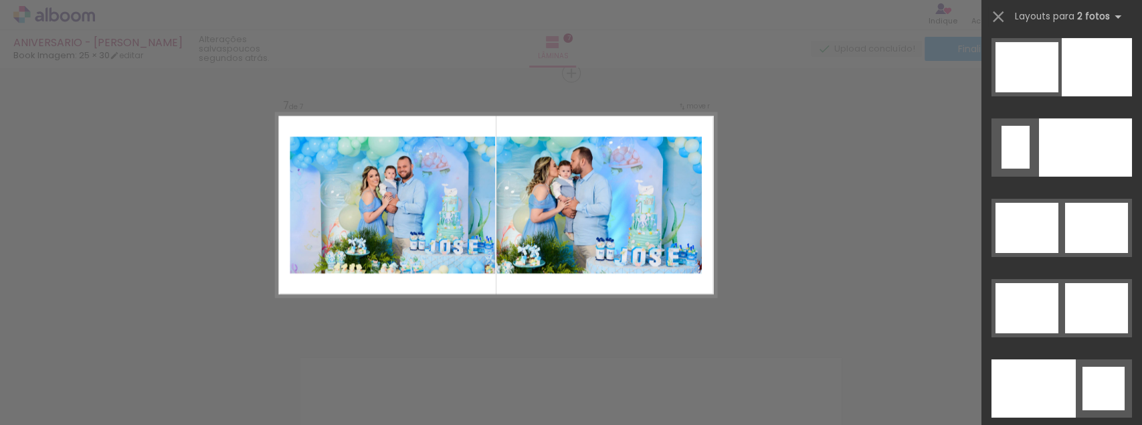
scroll to position [6541, 0]
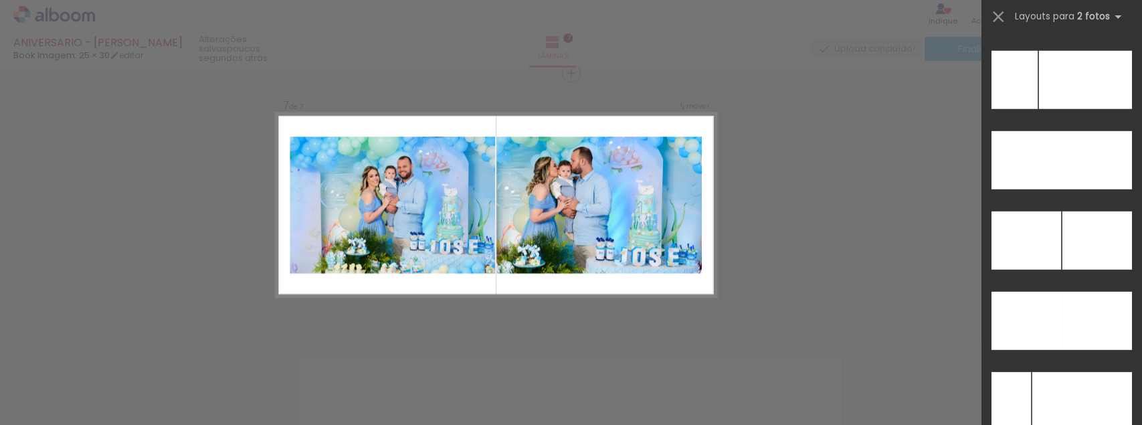
scroll to position [5913, 0]
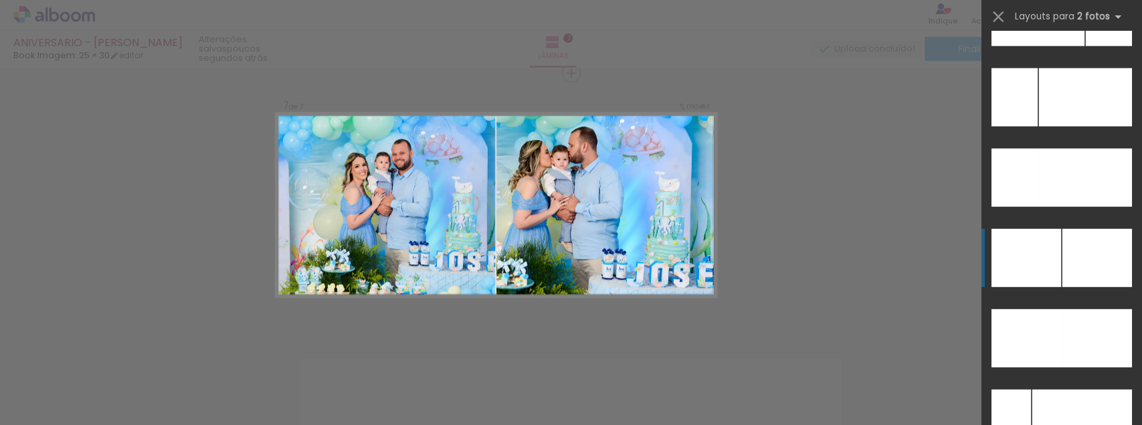
click at [1086, 46] on div at bounding box center [1109, 17] width 46 height 58
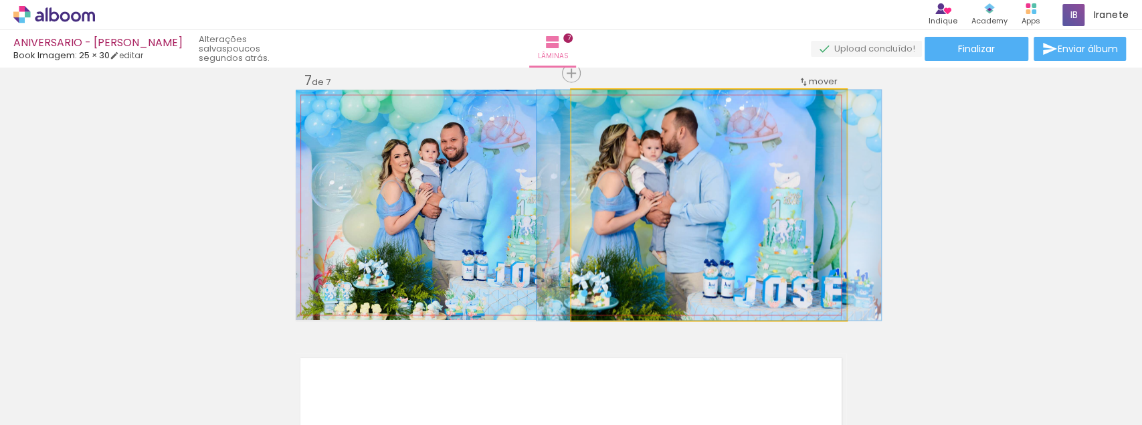
click at [704, 191] on quentale-photo at bounding box center [708, 205] width 275 height 230
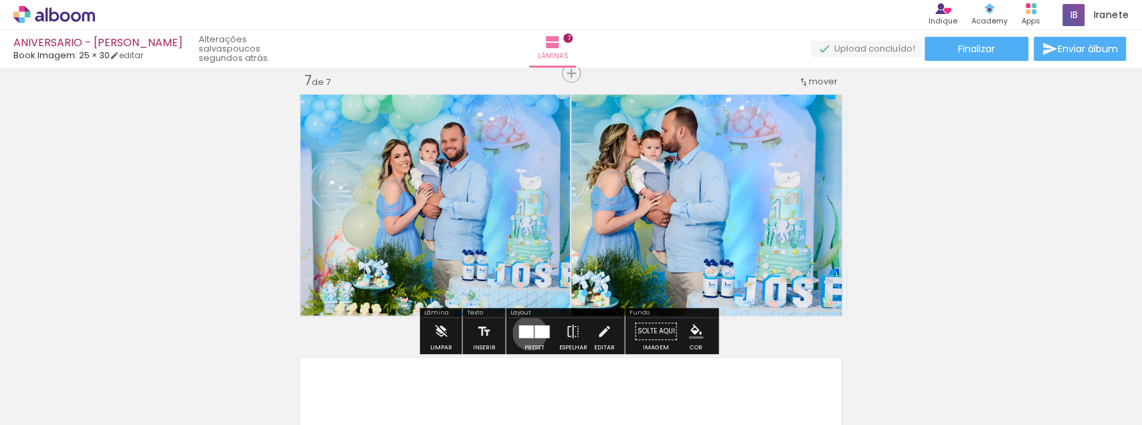
drag, startPoint x: 526, startPoint y: 332, endPoint x: 804, endPoint y: 313, distance: 278.3
click at [527, 332] on div at bounding box center [525, 330] width 15 height 13
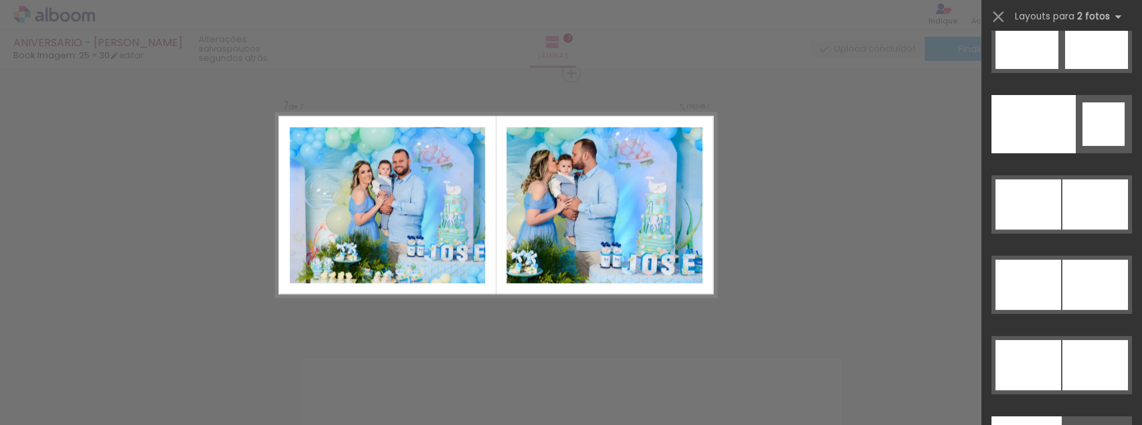
scroll to position [6770, 0]
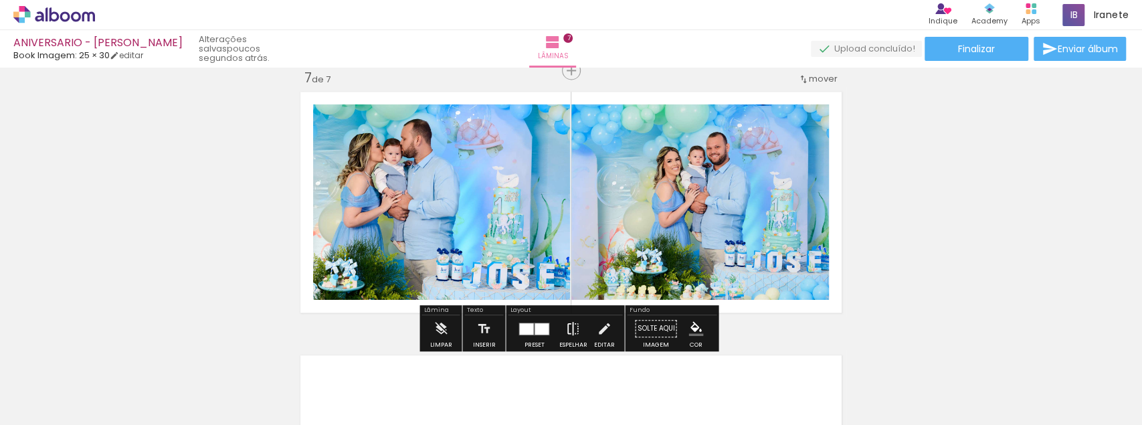
scroll to position [1650, 0]
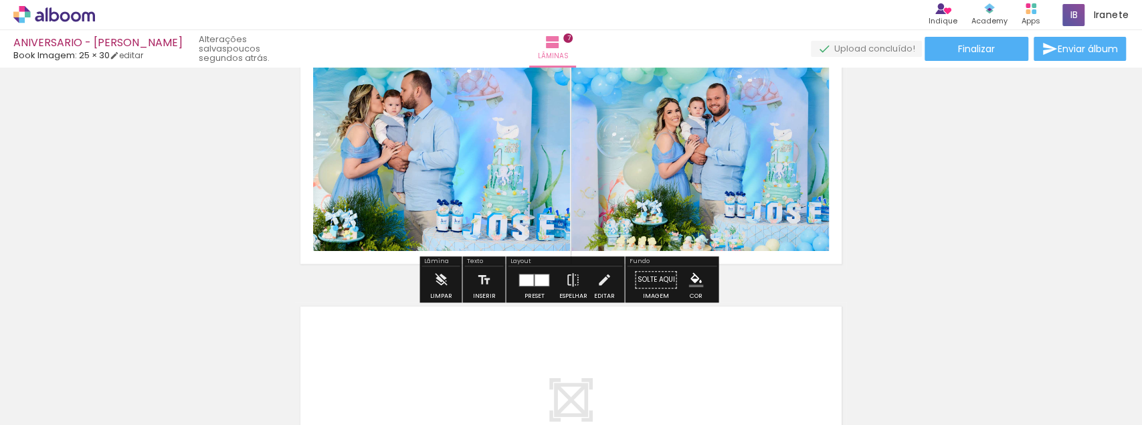
click at [526, 270] on div at bounding box center [534, 279] width 36 height 27
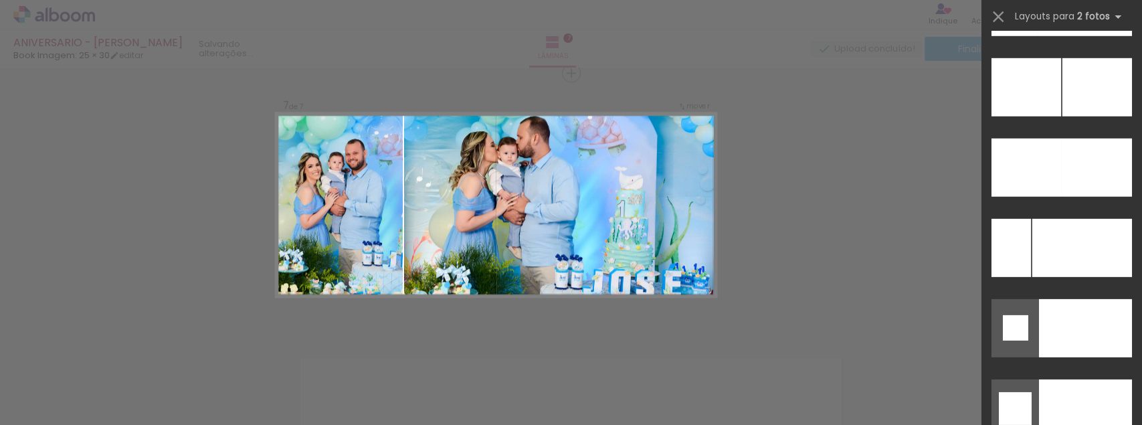
scroll to position [6072, 0]
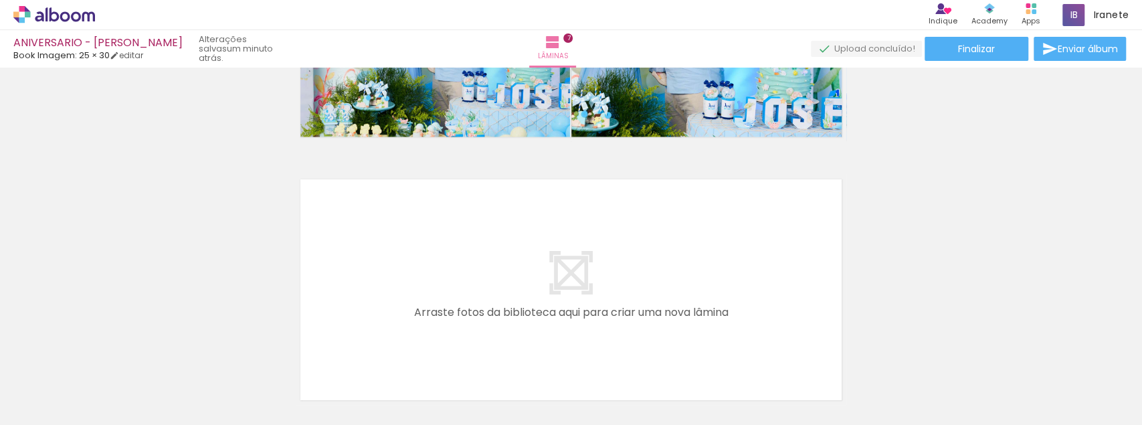
scroll to position [0, 567]
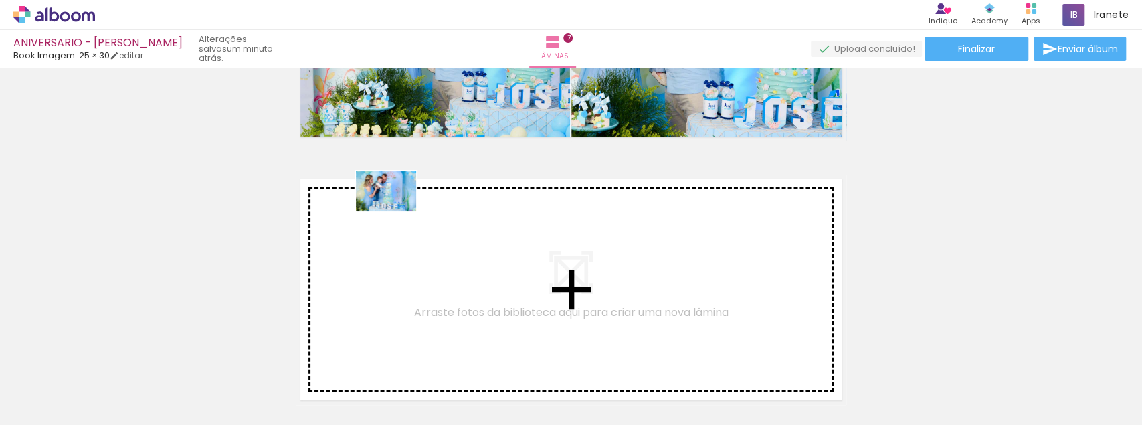
drag, startPoint x: 480, startPoint y: 377, endPoint x: 396, endPoint y: 211, distance: 186.1
click at [396, 211] on quentale-workspace at bounding box center [571, 212] width 1142 height 425
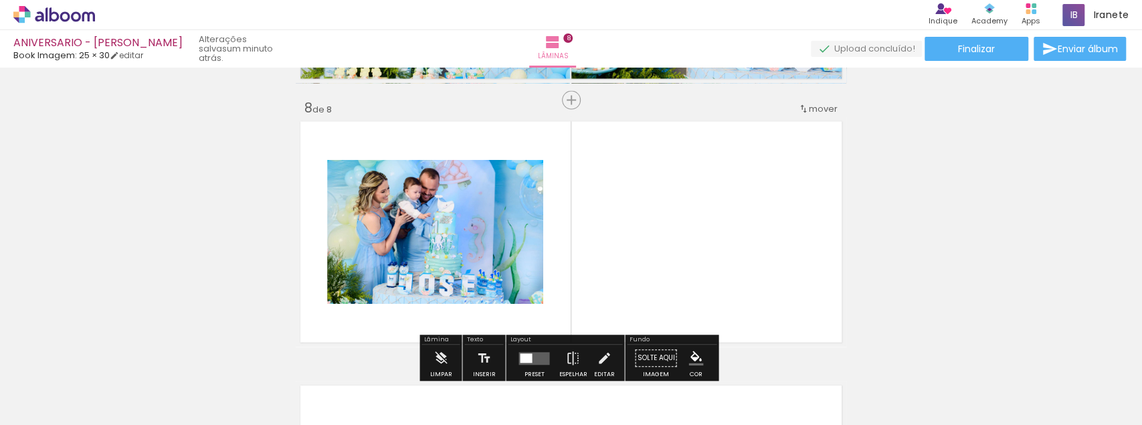
scroll to position [1862, 0]
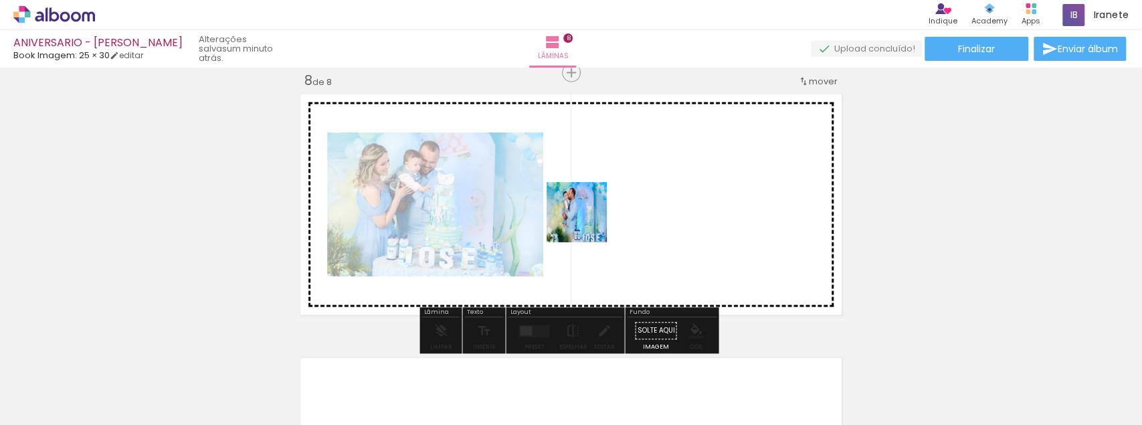
drag, startPoint x: 554, startPoint y: 396, endPoint x: 587, endPoint y: 222, distance: 177.0
click at [587, 222] on quentale-workspace at bounding box center [571, 212] width 1142 height 425
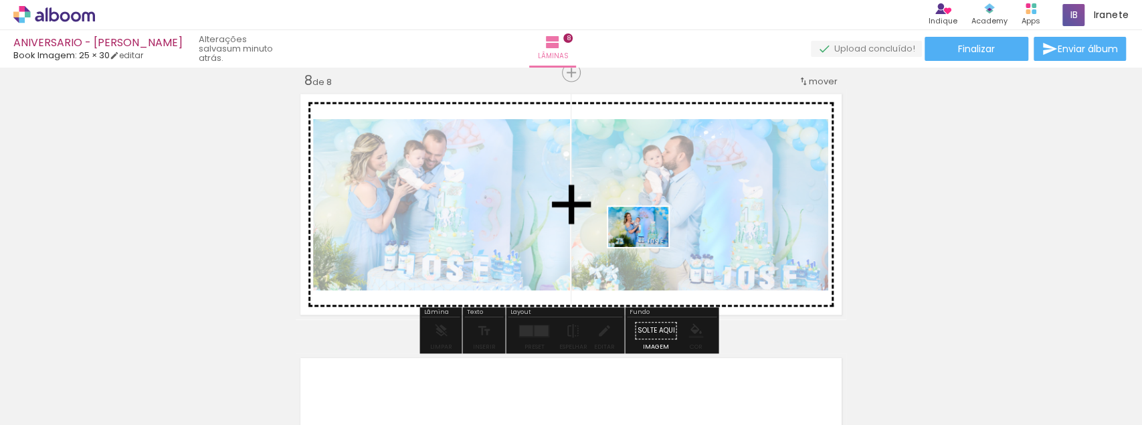
drag, startPoint x: 621, startPoint y: 395, endPoint x: 648, endPoint y: 247, distance: 150.2
click at [648, 247] on quentale-workspace at bounding box center [571, 212] width 1142 height 425
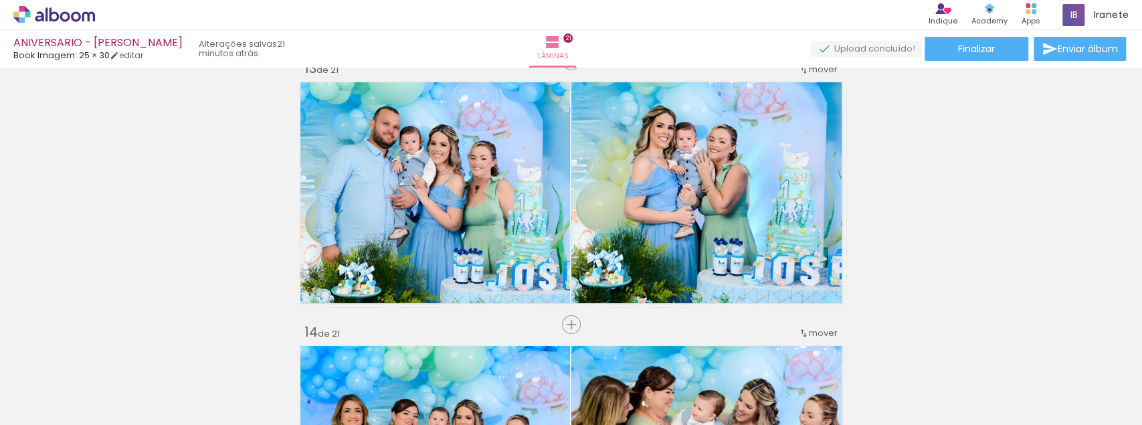
scroll to position [0, 4217]
